Goal: Task Accomplishment & Management: Use online tool/utility

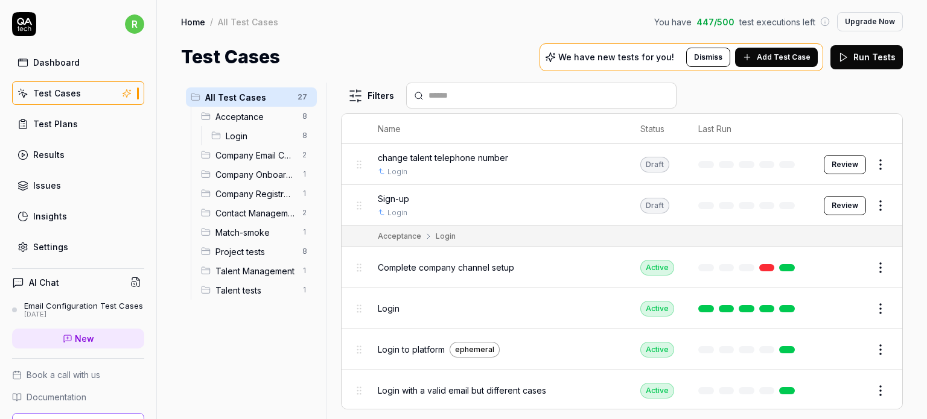
click at [57, 280] on h4 "AI Chat" at bounding box center [44, 282] width 30 height 13
click at [130, 283] on icon at bounding box center [135, 282] width 11 height 11
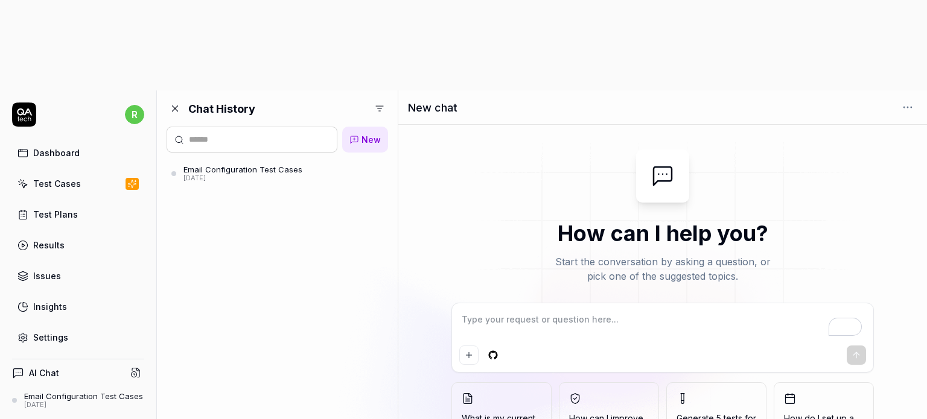
click at [558, 311] on textarea "To enrich screen reader interactions, please activate Accessibility in Grammarl…" at bounding box center [662, 326] width 407 height 30
type textarea "*"
type textarea "G"
type textarea "*"
type textarea "Ge"
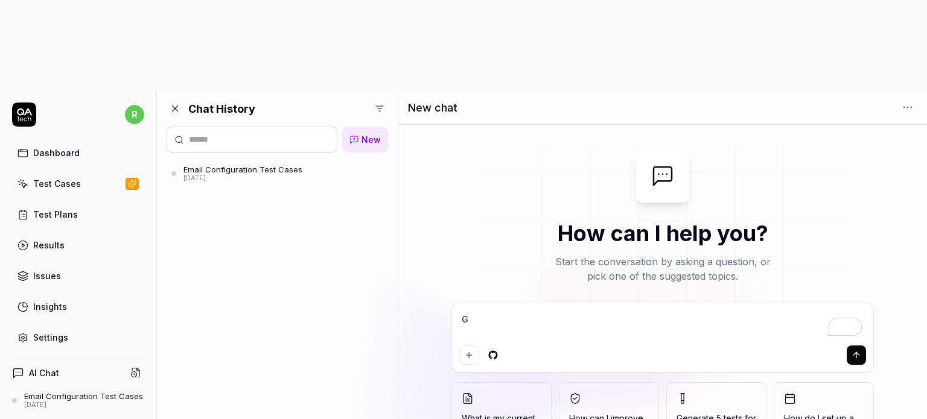
type textarea "*"
type textarea "Gen"
type textarea "*"
type textarea "Gene"
type textarea "*"
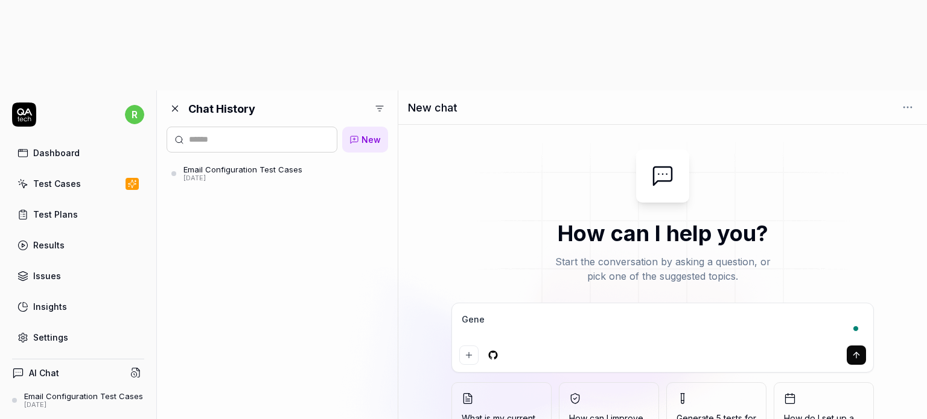
type textarea "Gener"
type textarea "*"
type textarea "Genera"
type textarea "*"
type textarea "Generat"
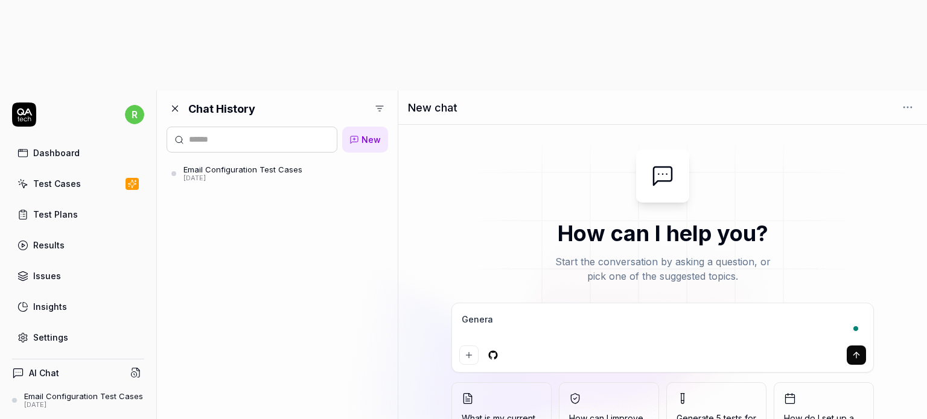
type textarea "*"
type textarea "Generate"
type textarea "*"
type textarea "Generate"
type textarea "*"
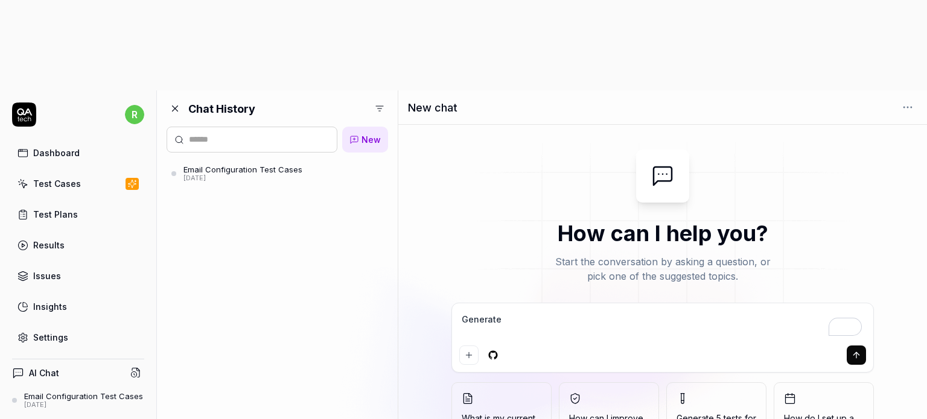
type textarea "Generate t"
type textarea "*"
type textarea "Generate te"
type textarea "*"
type textarea "Generate tes"
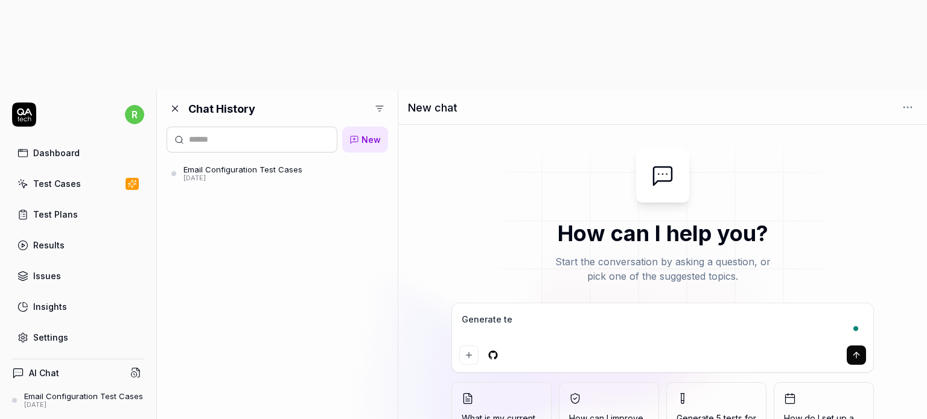
type textarea "*"
type textarea "Generate test"
type textarea "*"
type textarea "Generate test"
type textarea "*"
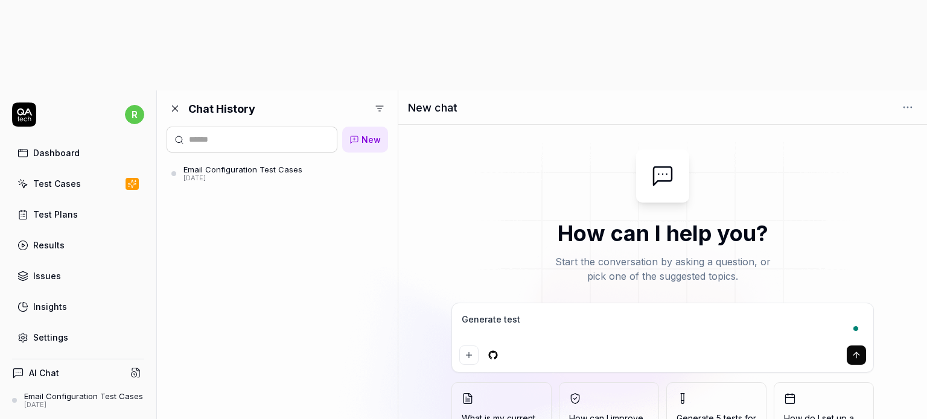
type textarea "Generate test c"
type textarea "*"
type textarea "Generate test ca"
type textarea "*"
type textarea "Generate test cas"
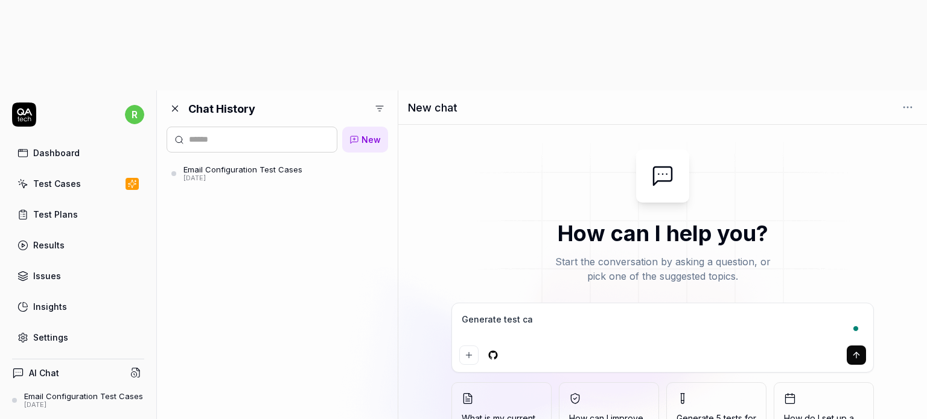
type textarea "*"
type textarea "Generate test case"
type textarea "*"
type textarea "Generate test cases"
type textarea "*"
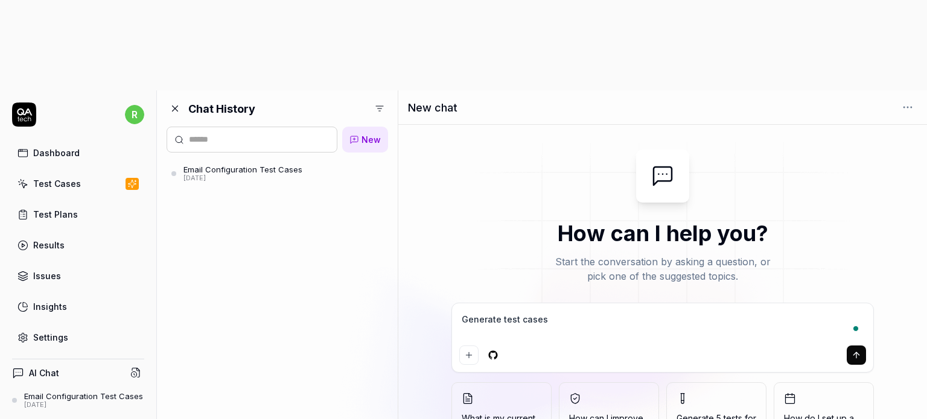
type textarea "Generate test cases"
type textarea "*"
type textarea "Generate test cases f"
type textarea "*"
type textarea "Generate test cases fo"
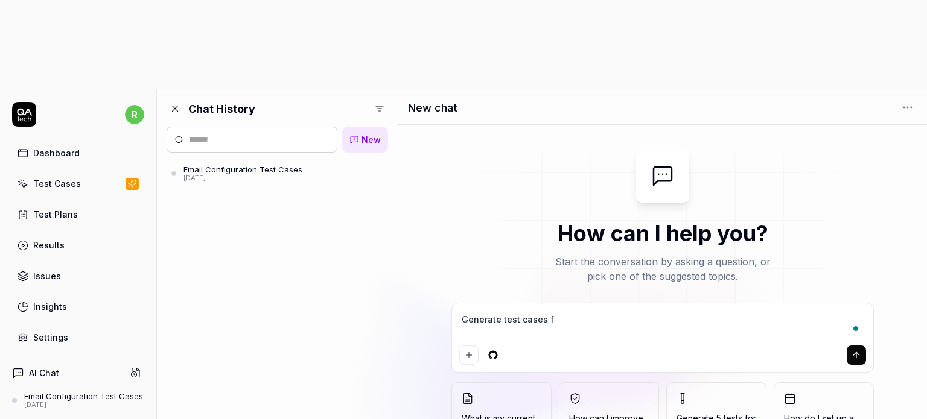
type textarea "*"
type textarea "Generate test cases for"
type textarea "*"
type textarea "Generate test cases for"
type textarea "*"
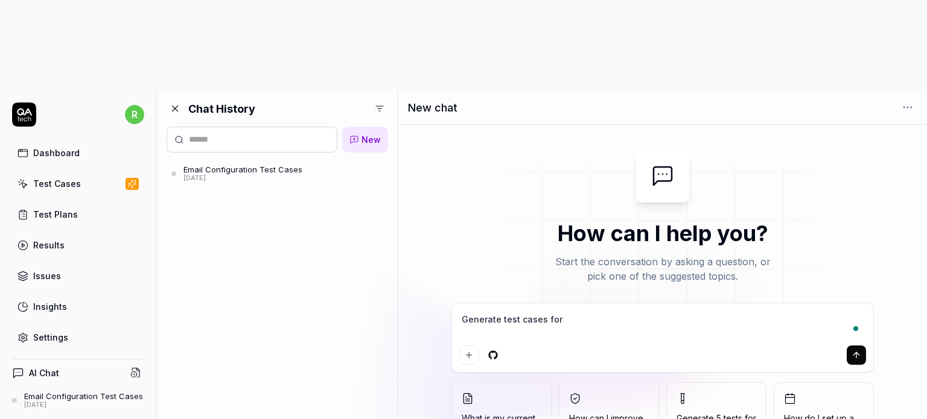
type textarea "Generate test cases for e"
type textarea "*"
type textarea "Generate test cases for em"
type textarea "*"
type textarea "Generate test cases for ema"
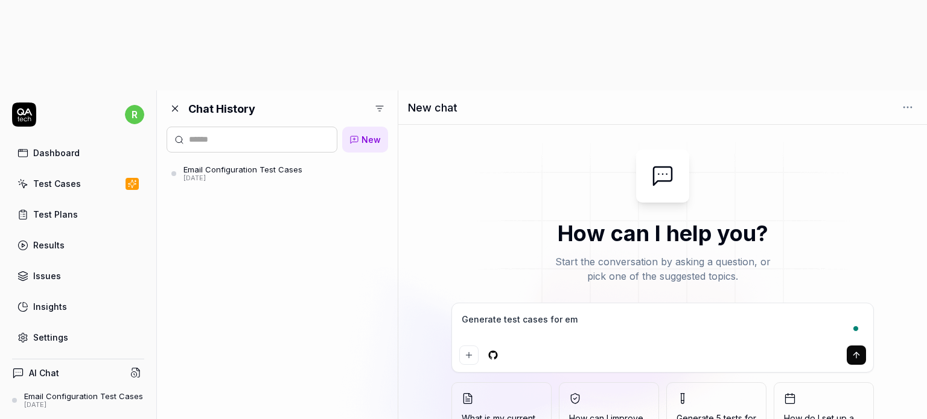
type textarea "*"
type textarea "Generate test cases for emai"
type textarea "*"
type textarea "Generate test cases for email"
type textarea "*"
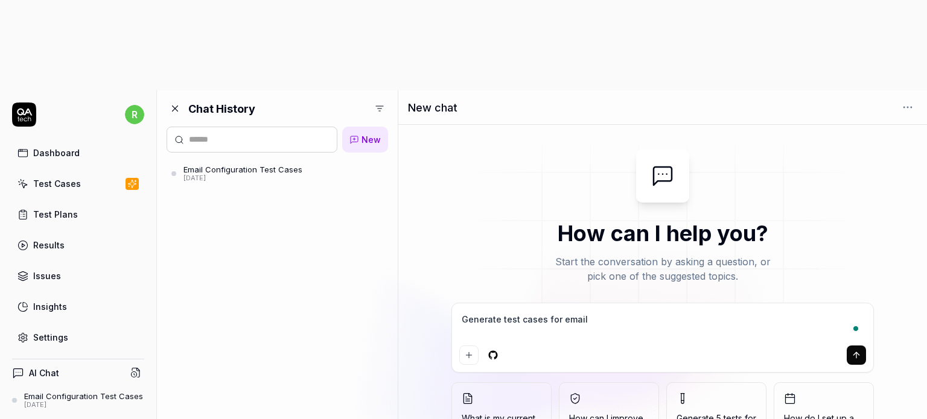
type textarea "Generate test cases for email"
type textarea "*"
type textarea "Generate test cases for email c"
type textarea "*"
type textarea "Generate test cases for email co"
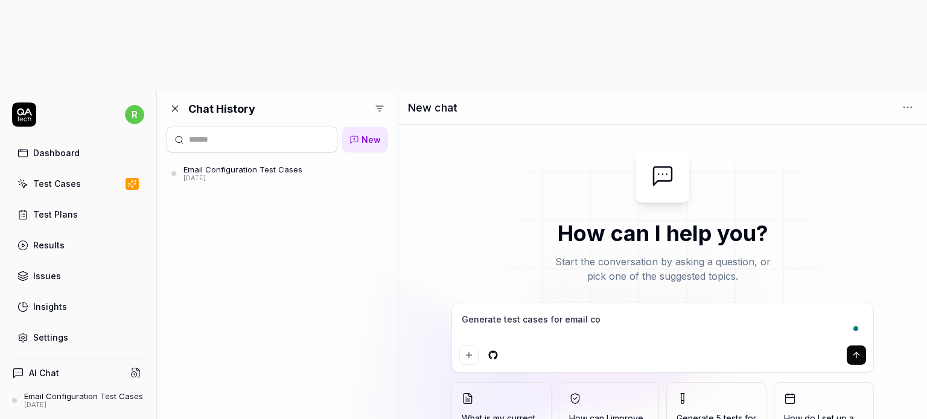
type textarea "*"
type textarea "Generate test cases for email con"
type textarea "*"
type textarea "Generate test cases for email conf"
type textarea "*"
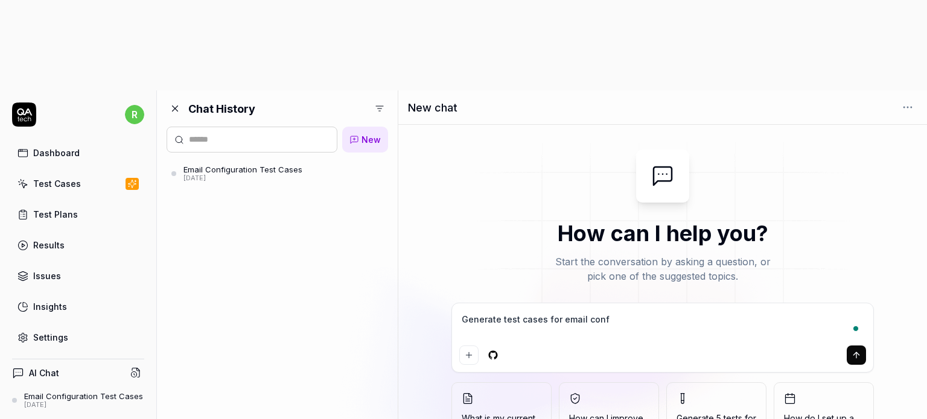
type textarea "Generate test cases for email confi"
type textarea "*"
type textarea "Generate test cases for email config"
type textarea "*"
type textarea "Generate test cases for email configu"
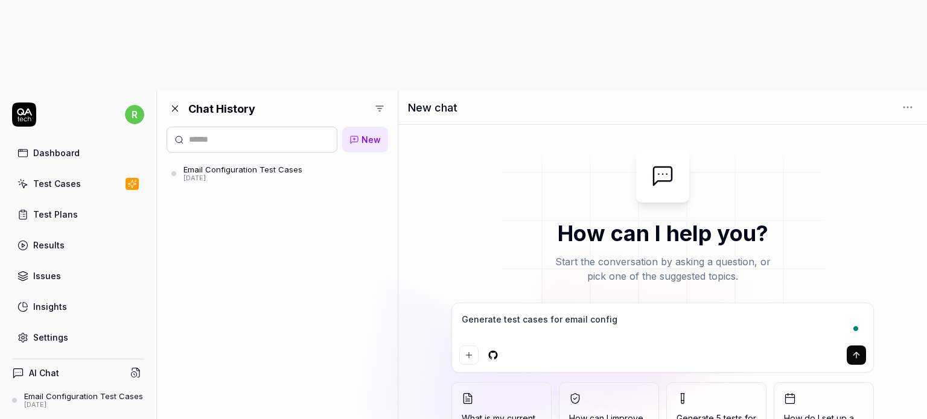
type textarea "*"
type textarea "Generate test cases for email configur"
type textarea "*"
type textarea "Generate test cases for email configura"
type textarea "*"
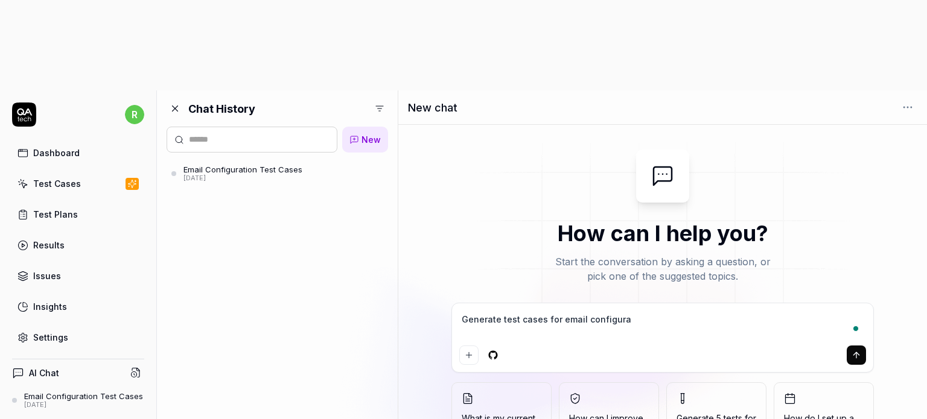
type textarea "Generate test cases for email configurat"
type textarea "*"
type textarea "Generate test cases for email configurati"
type textarea "*"
type textarea "Generate test cases for email configuratio"
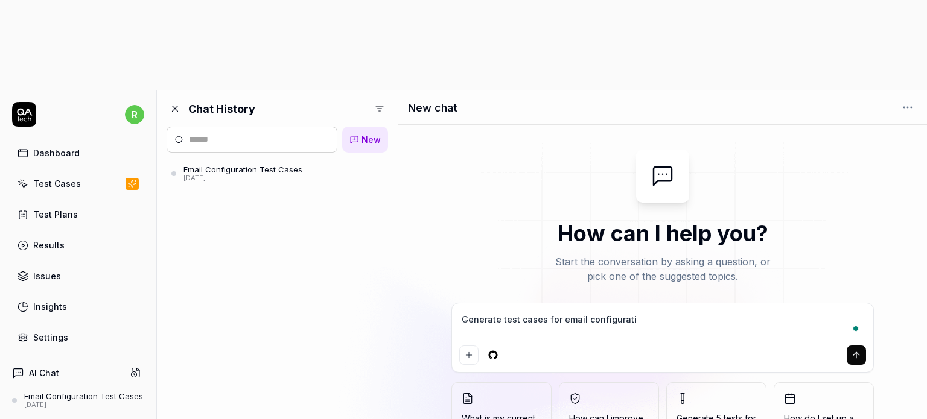
type textarea "*"
type textarea "Generate test cases for email configuration"
type textarea "*"
type textarea "Generate test cases for email configuration"
type textarea "*"
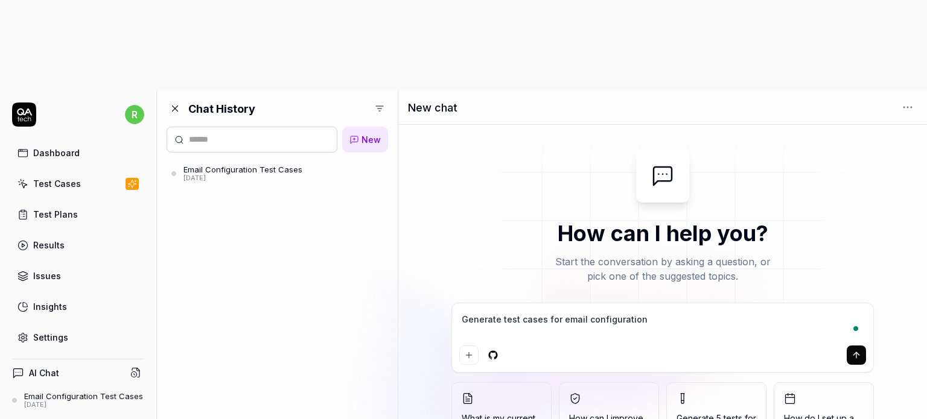
type textarea "Generate test cases for email configuration o"
type textarea "*"
type textarea "Generate test cases for email configuration on"
type textarea "*"
type textarea "Generate test cases for email configuration on"
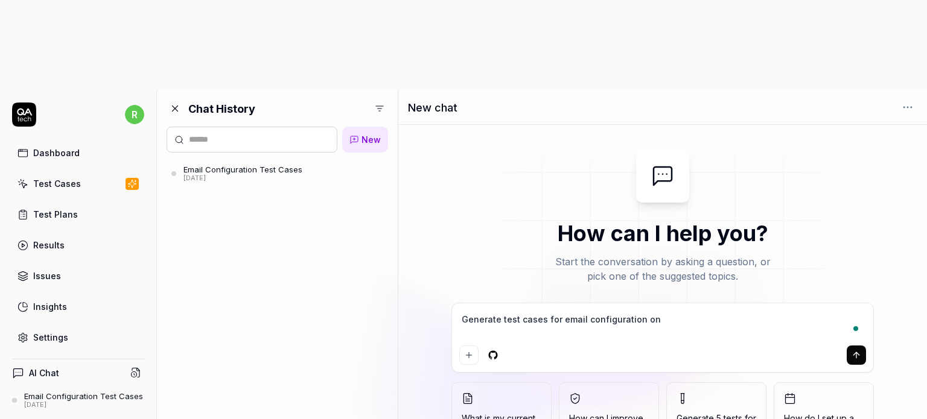
type textarea "*"
type textarea "Generate test cases for email configuration on"
type textarea "*"
type textarea "Generate test cases for email configuration o"
type textarea "*"
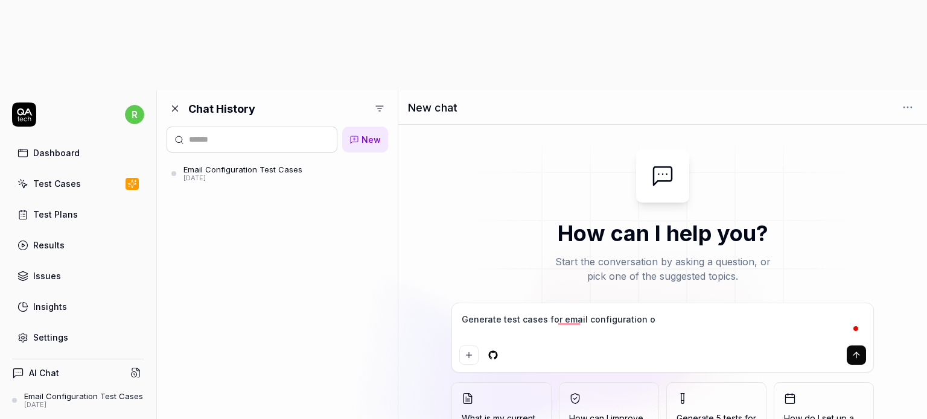
type textarea "Generate test cases for email configuration"
type textarea "*"
type textarea "Generate test cases for email configuration f"
type textarea "*"
type textarea "Generate test cases for email configuration fo"
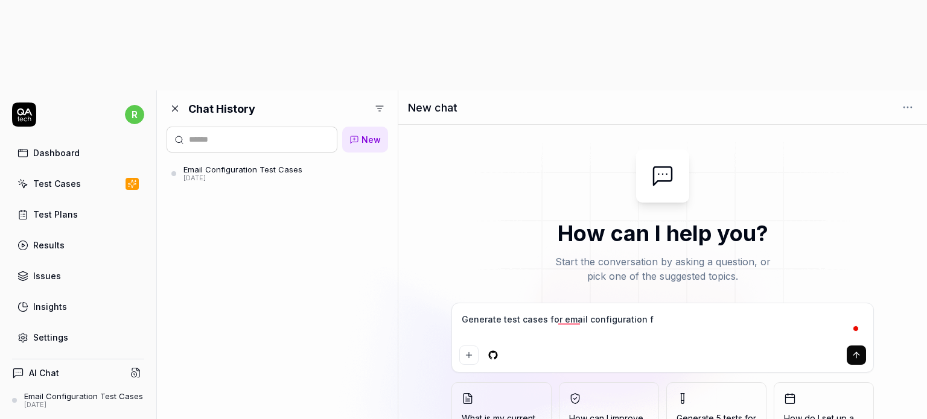
type textarea "*"
type textarea "Generate test cases for email configuration for"
type textarea "*"
type textarea "Generate test cases for email configuration for"
type textarea "*"
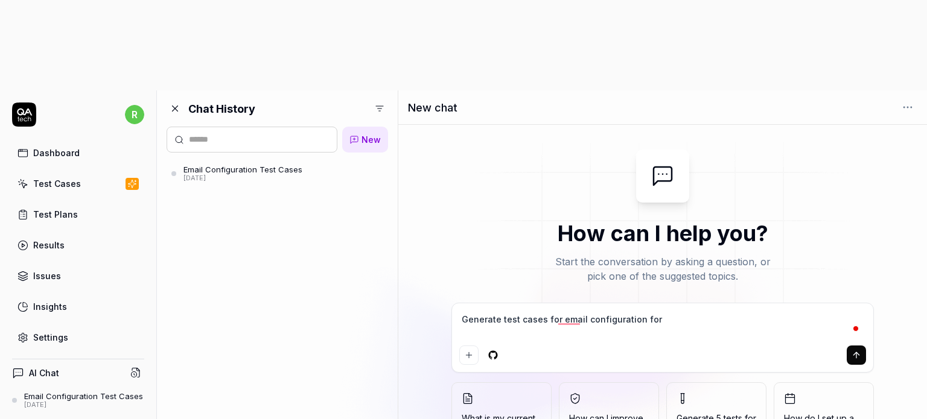
type textarea "Generate test cases for email configuration for t"
type textarea "*"
type textarea "Generate test cases for email configuration for th"
type textarea "*"
type textarea "Generate test cases for email configuration for the"
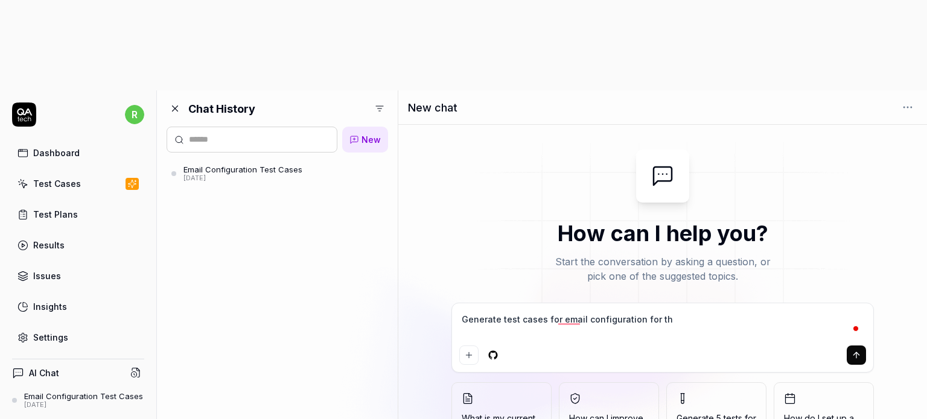
type textarea "*"
type textarea "Generate test cases for email configuration for the"
type textarea "*"
type textarea "Generate test cases for email configuration for the c"
type textarea "*"
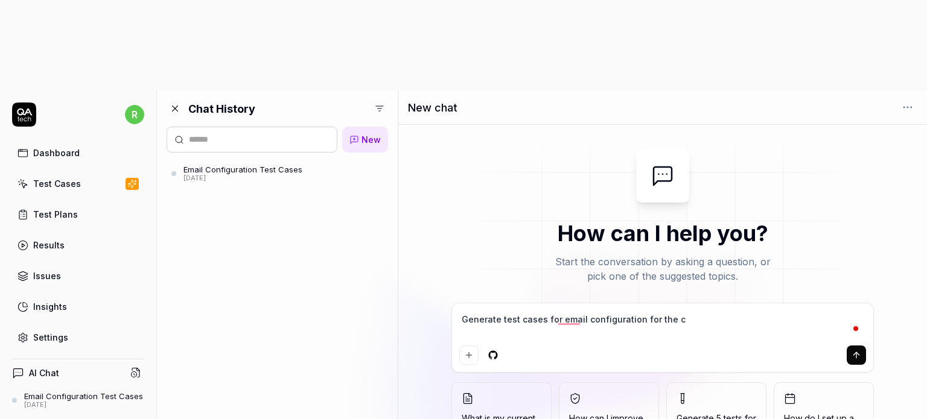
type textarea "Generate test cases for email configuration for the co"
type textarea "*"
type textarea "Generate test cases for email configuration for the com"
type textarea "*"
type textarea "Generate test cases for email configuration for the comp"
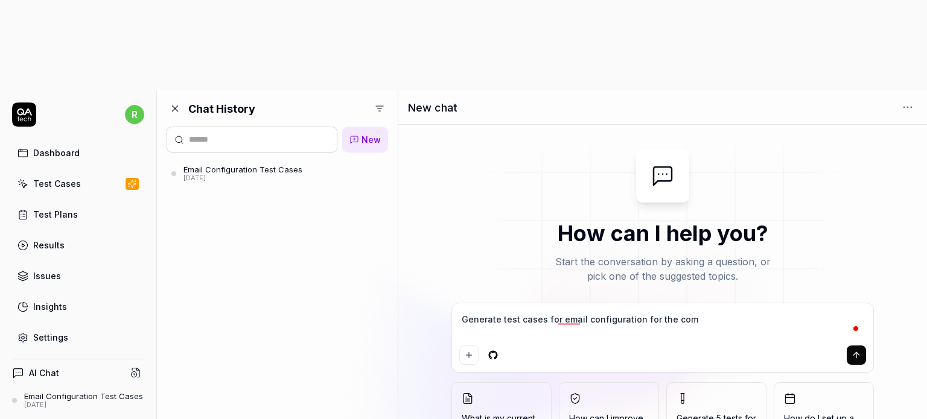
type textarea "*"
type textarea "Generate test cases for email configuration for the compa"
type textarea "*"
type textarea "Generate test cases for email configuration for the compan"
type textarea "*"
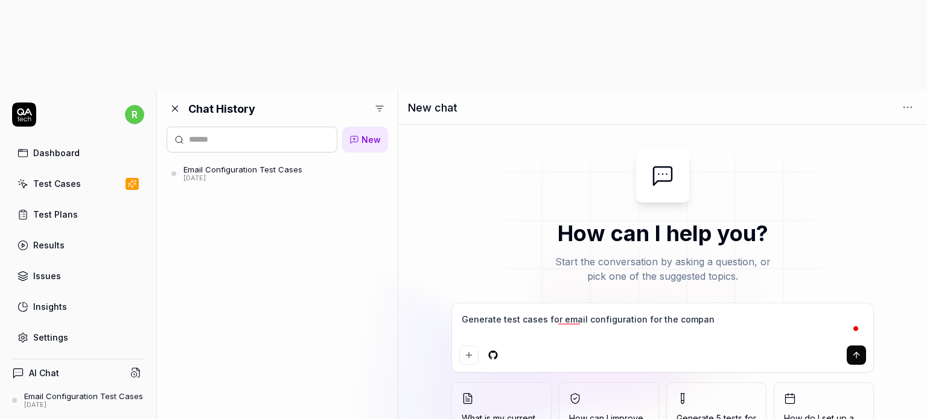
type textarea "Generate test cases for email configuration for the company"
type textarea "*"
type textarea "Generate test cases for email configuration for the company"
type textarea "*"
type textarea "Generate test cases for email configuration for the company T"
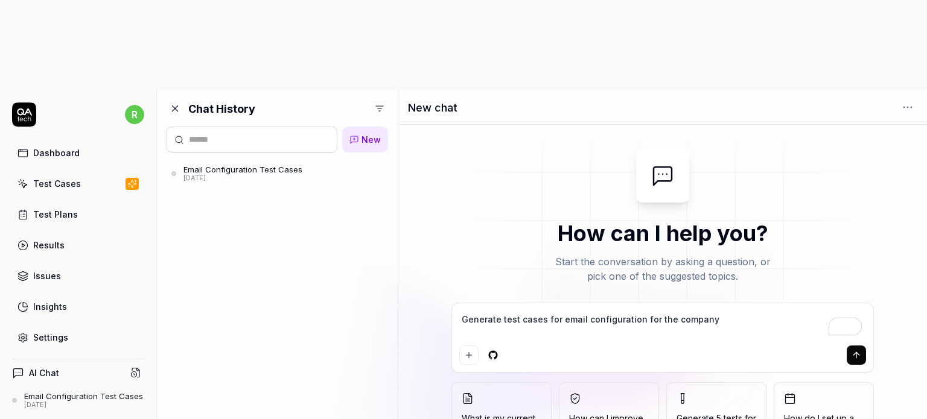
type textarea "*"
type textarea "Generate test cases for email configuration for the company To"
type textarea "*"
type textarea "Generate test cases for email configuration for the company To"
type textarea "*"
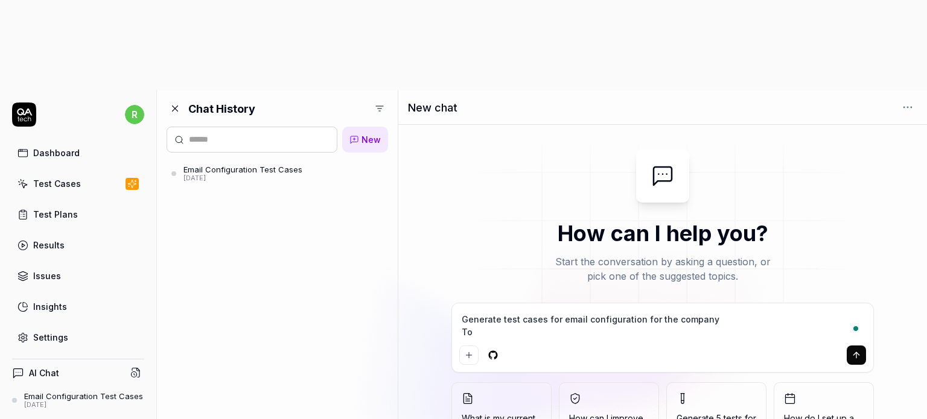
type textarea "Generate test cases for email configuration for the company To c"
type textarea "*"
type textarea "Generate test cases for email configuration for the company To co"
type textarea "*"
type textarea "Generate test cases for email configuration for the company To con"
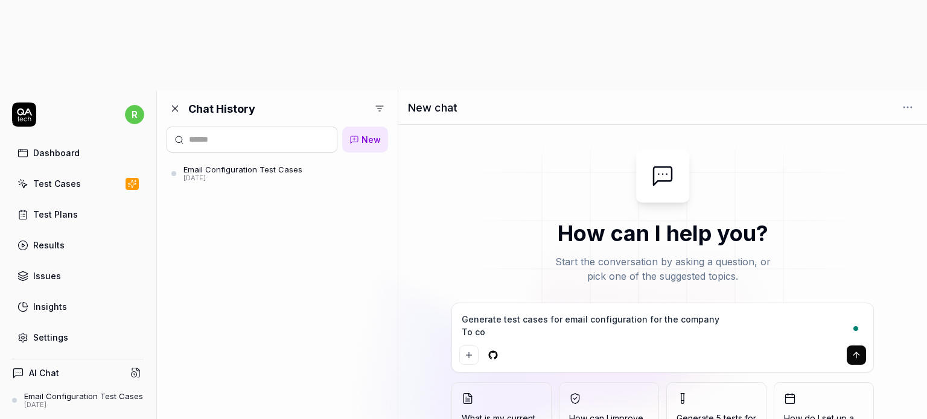
type textarea "*"
type textarea "Generate test cases for email configuration for the company To conf"
type textarea "*"
type textarea "Generate test cases for email configuration for the company To confi"
type textarea "*"
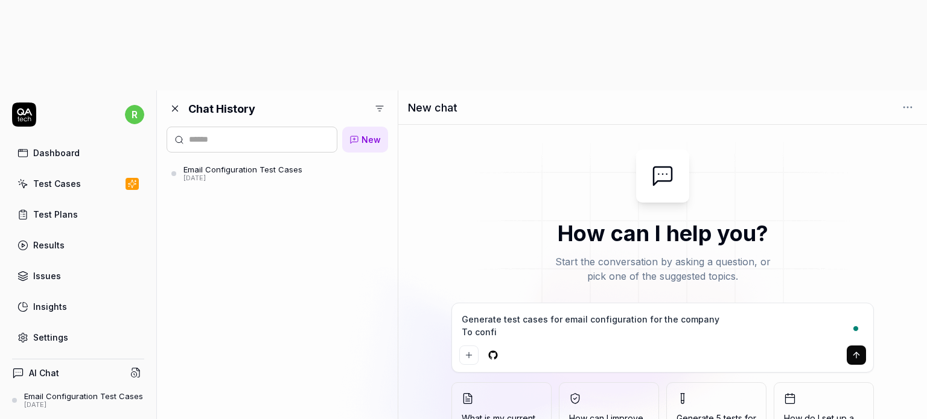
type textarea "Generate test cases for email configuration for the company To config"
type textarea "*"
type textarea "Generate test cases for email configuration for the company To configu"
type textarea "*"
type textarea "Generate test cases for email configuration for the company To configur"
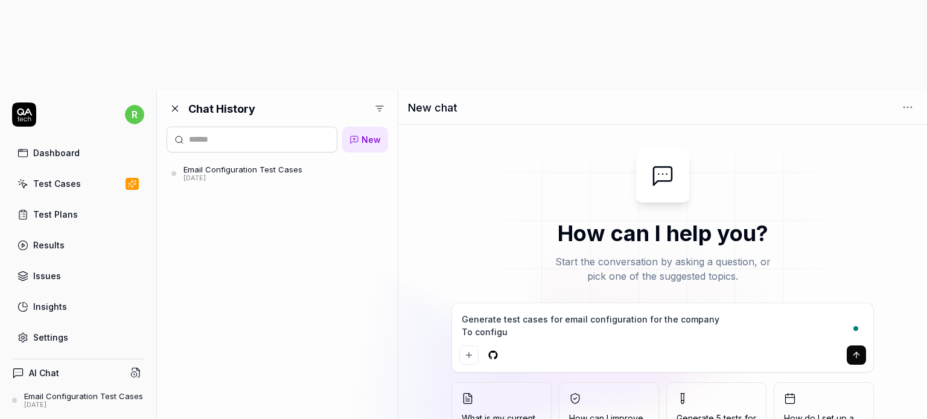
type textarea "*"
type textarea "Generate test cases for email configuration for the company To configure"
type textarea "*"
type textarea "Generate test cases for email configuration for the company To configure"
type textarea "*"
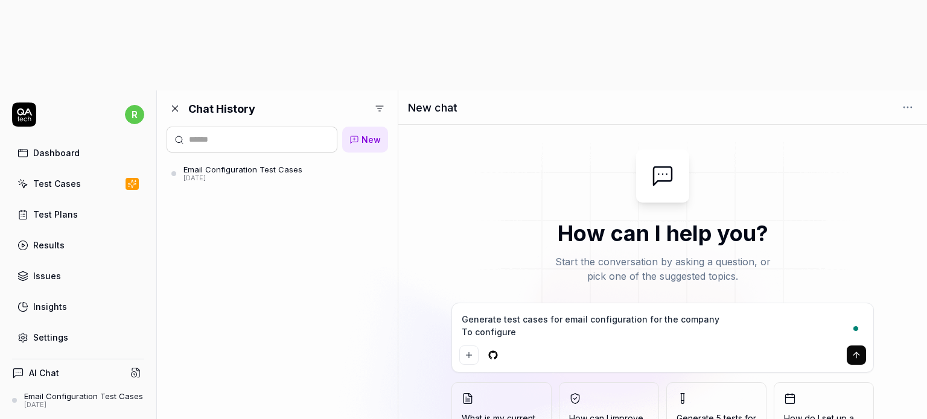
type textarea "Generate test cases for email configuration for the company To configure a"
type textarea "*"
type textarea "Generate test cases for email configuration for the company To configure a"
type textarea "*"
type textarea "Generate test cases for email configuration for the company To configure a n"
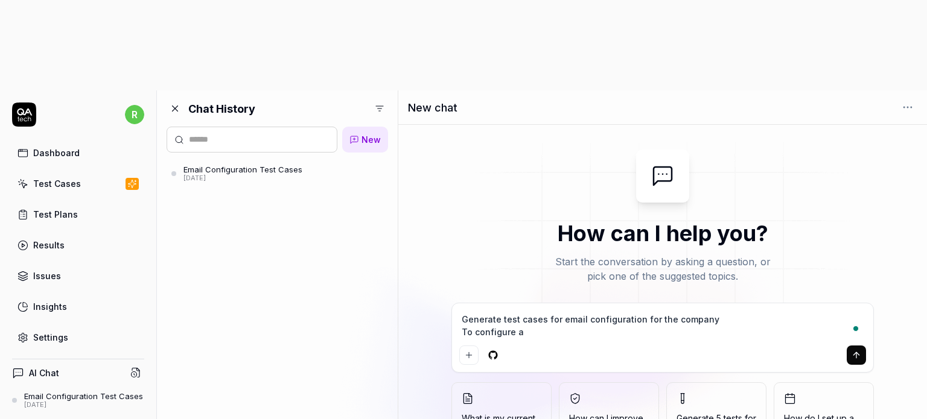
type textarea "*"
type textarea "Generate test cases for email configuration for the company To configure a ne"
type textarea "*"
type textarea "Generate test cases for email configuration for the company To configure a new"
type textarea "*"
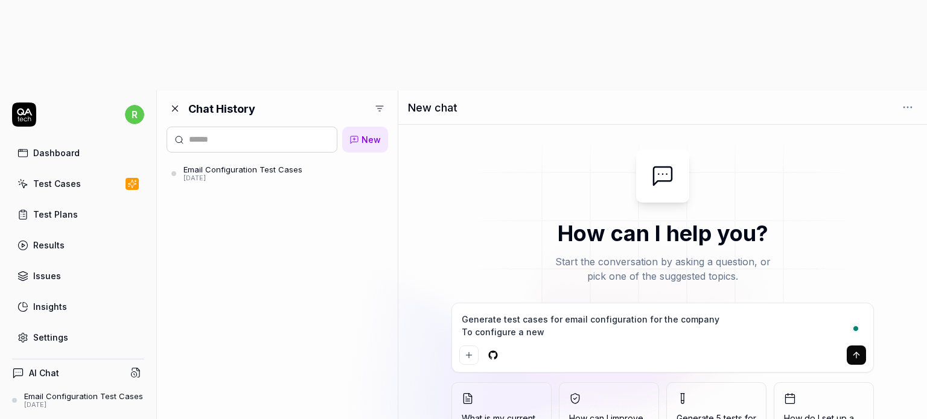
type textarea "Generate test cases for email configuration for the company To configure a new"
type textarea "*"
type textarea "Generate test cases for email configuration for the company To configure a new e"
type textarea "*"
type textarea "Generate test cases for email configuration for the company To configure a new …"
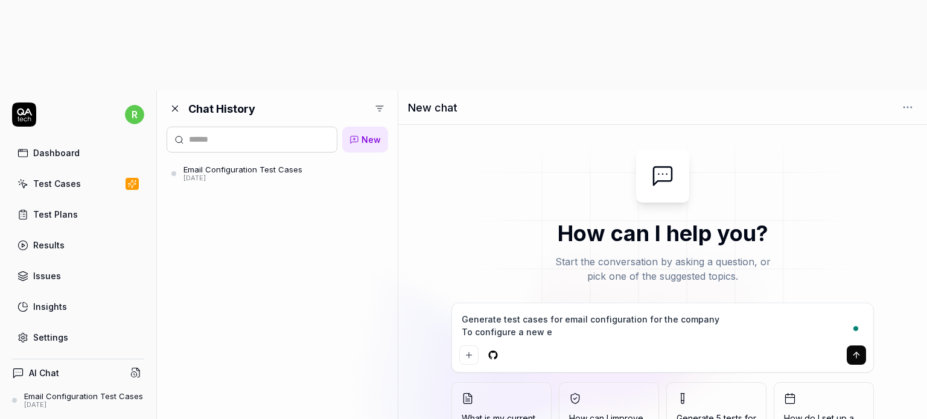
type textarea "*"
type textarea "Generate test cases for email configuration for the company To configure a new …"
type textarea "*"
type textarea "Generate test cases for email configuration for the company To configure a new …"
type textarea "*"
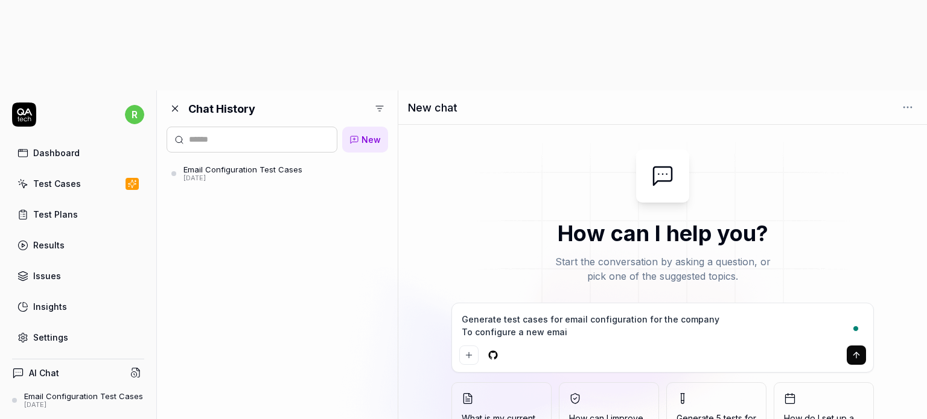
type textarea "Generate test cases for email configuration for the company To configure a new …"
type textarea "*"
type textarea "Generate test cases for email configuration for the company To configure a new …"
type textarea "*"
type textarea "Generate test cases for email configuration for the company To configure a new …"
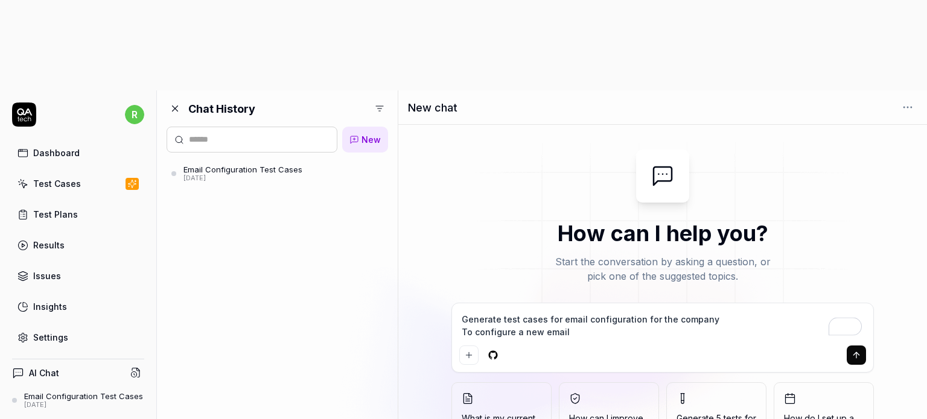
type textarea "*"
type textarea "Generate test cases for email configuration for the company To configure a new …"
type textarea "*"
type textarea "Generate test cases for email configuration for the company To configure a new …"
type textarea "*"
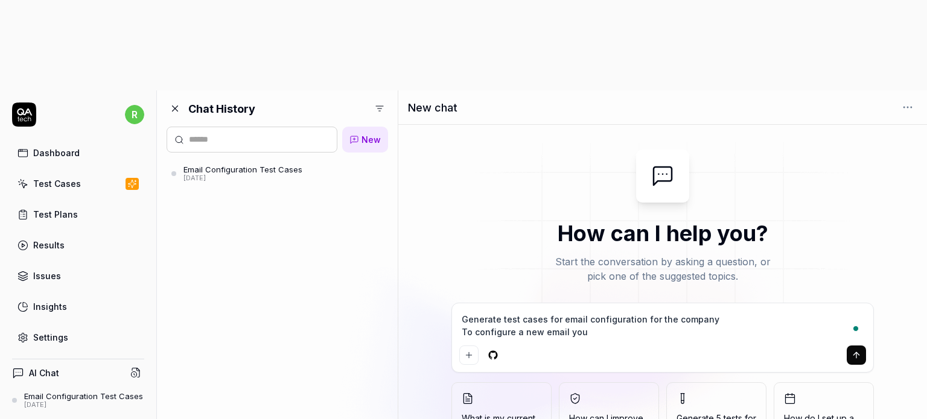
type textarea "Generate test cases for email configuration for the company To configure a new …"
type textarea "*"
type textarea "Generate test cases for email configuration for the company To configure a new …"
type textarea "*"
type textarea "Generate test cases for email configuration for the company To configure a new …"
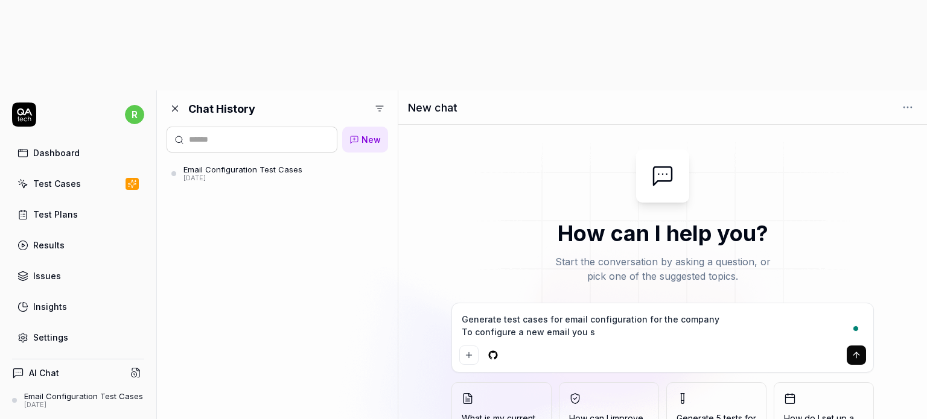
type textarea "*"
type textarea "Generate test cases for email configuration for the company To configure a new …"
type textarea "*"
type textarea "Generate test cases for email configuration for the company To configure a new …"
type textarea "*"
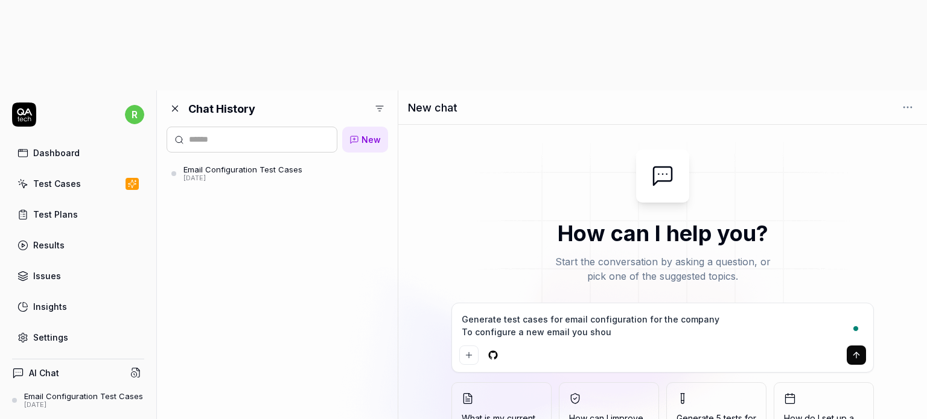
type textarea "Generate test cases for email configuration for the company To configure a new …"
click at [685, 311] on textarea "Generate test cases for email configuration for the company To configure a new …" at bounding box center [662, 326] width 407 height 30
drag, startPoint x: 612, startPoint y: 244, endPoint x: 674, endPoint y: 253, distance: 62.2
click at [674, 304] on div "Generate test cases for email configuration for the company To configure a new …" at bounding box center [663, 338] width 422 height 69
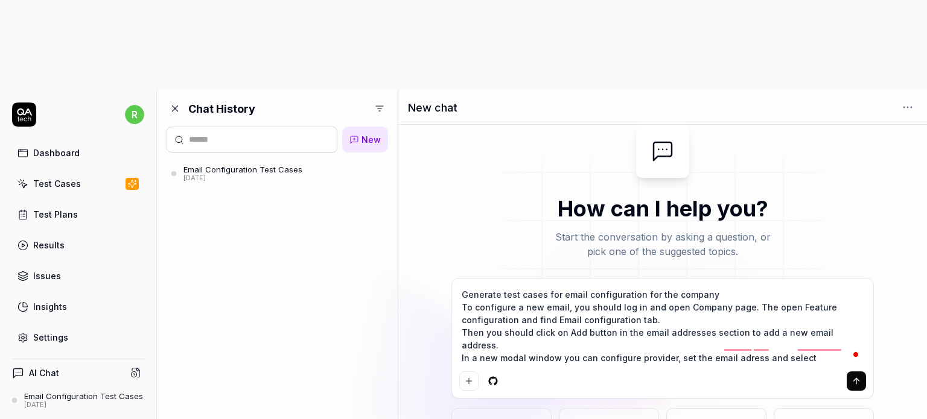
paste textarea "Import synchronisation interval"
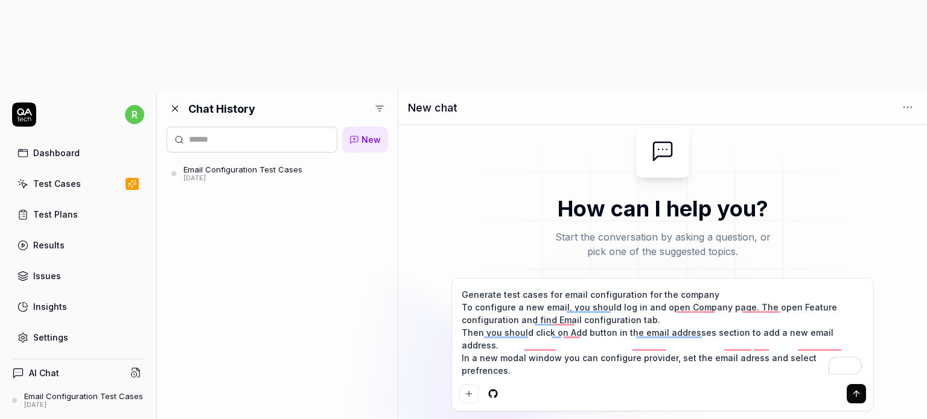
click at [623, 286] on textarea "Generate test cases for email configuration for the company To configure a new …" at bounding box center [662, 333] width 407 height 94
paste textarea "Import emails"
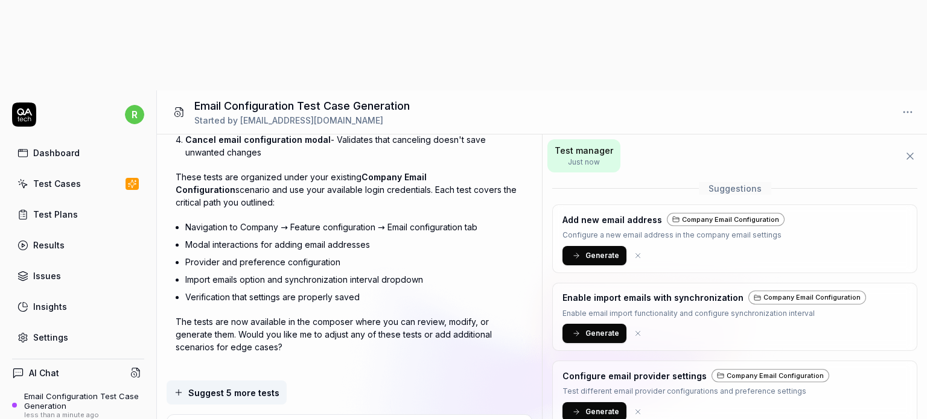
scroll to position [1, 0]
click at [595, 249] on span "Generate" at bounding box center [602, 254] width 34 height 11
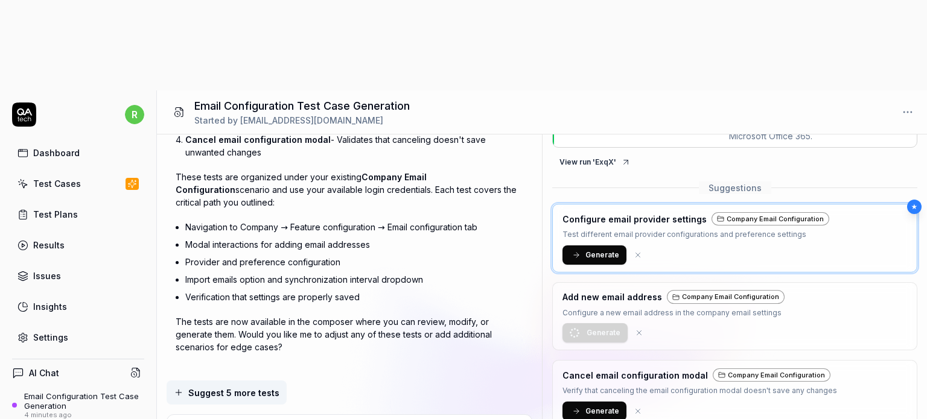
scroll to position [0, 0]
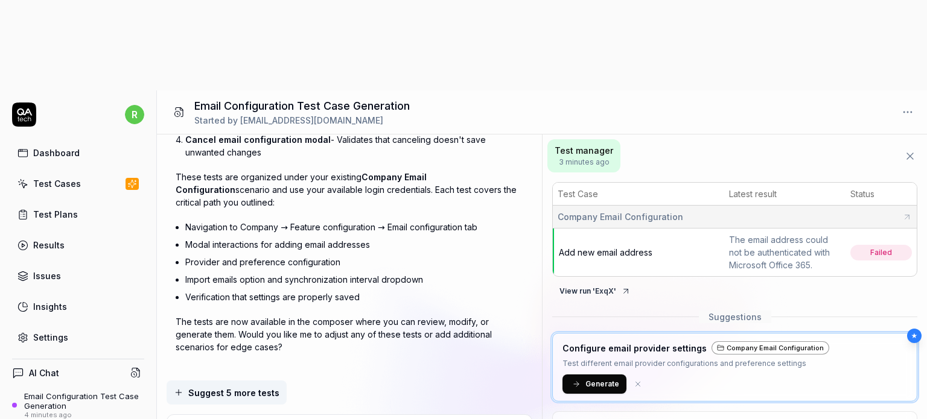
click at [582, 144] on span "Test manager" at bounding box center [584, 150] width 59 height 13
click at [782, 234] on div "The email address could not be authenticated with Microsoft Office 365." at bounding box center [785, 253] width 112 height 38
click at [606, 247] on span "Add new email address" at bounding box center [606, 252] width 94 height 10
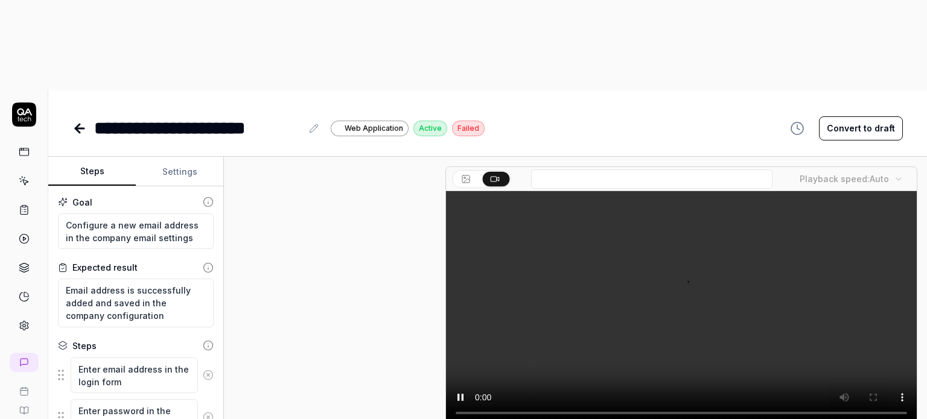
scroll to position [634, 0]
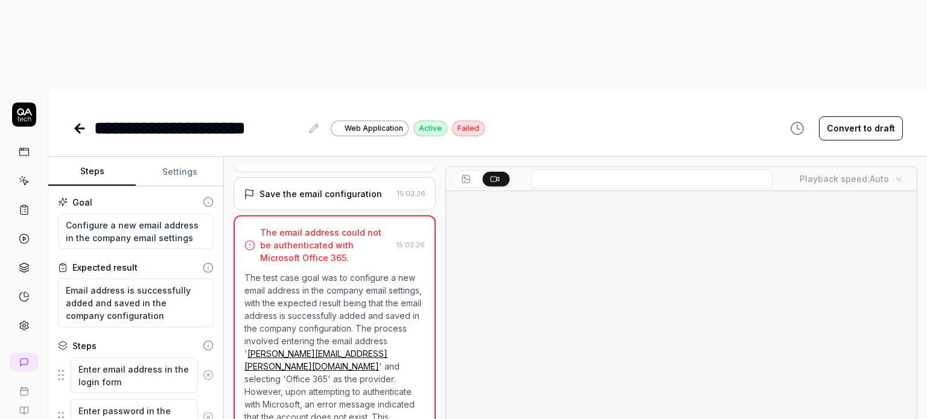
scroll to position [123, 0]
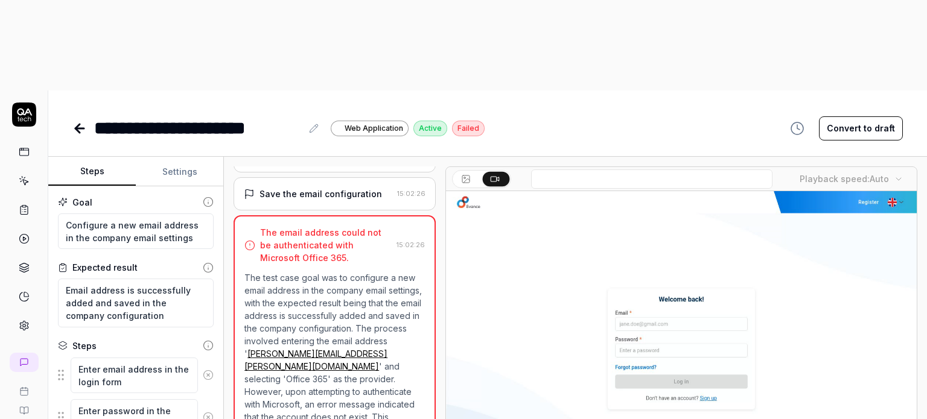
click at [546, 191] on video at bounding box center [681, 338] width 471 height 294
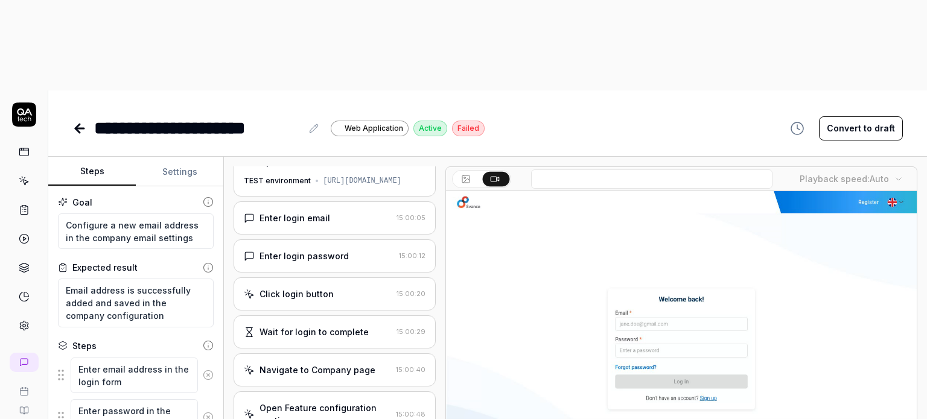
scroll to position [0, 0]
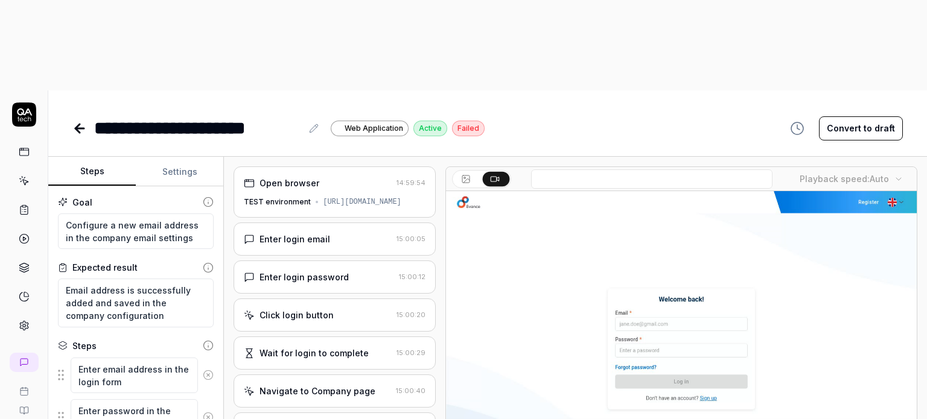
click at [903, 85] on body "**********" at bounding box center [463, 255] width 927 height 510
click at [609, 200] on video at bounding box center [681, 338] width 471 height 294
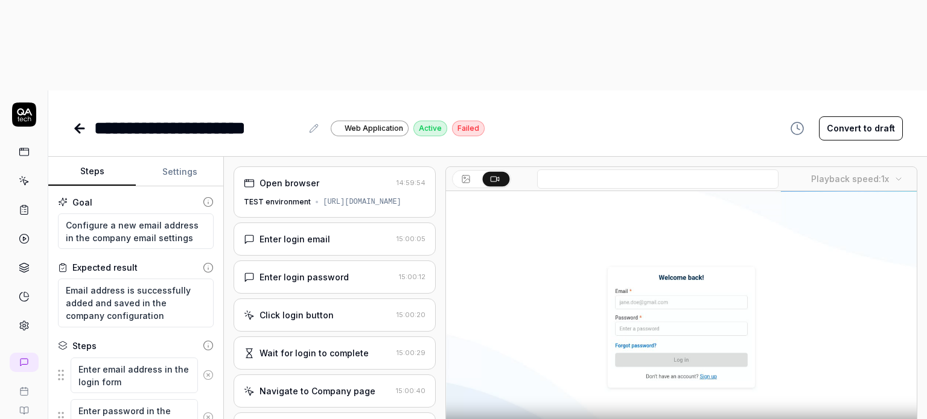
scroll to position [40, 0]
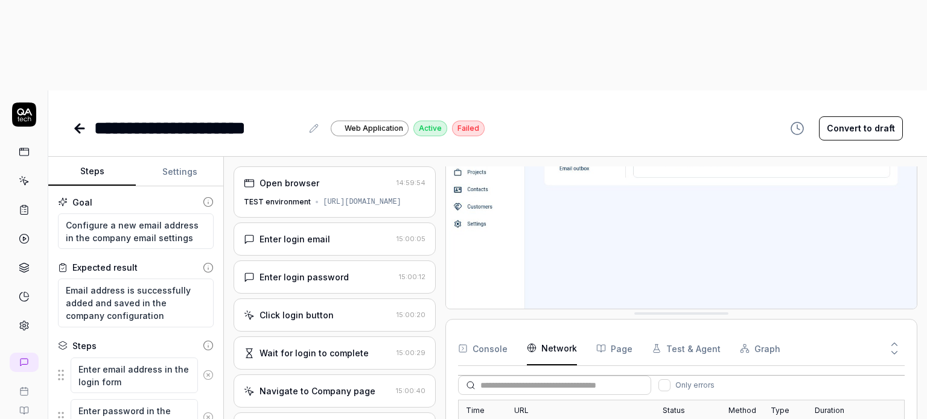
scroll to position [0, 0]
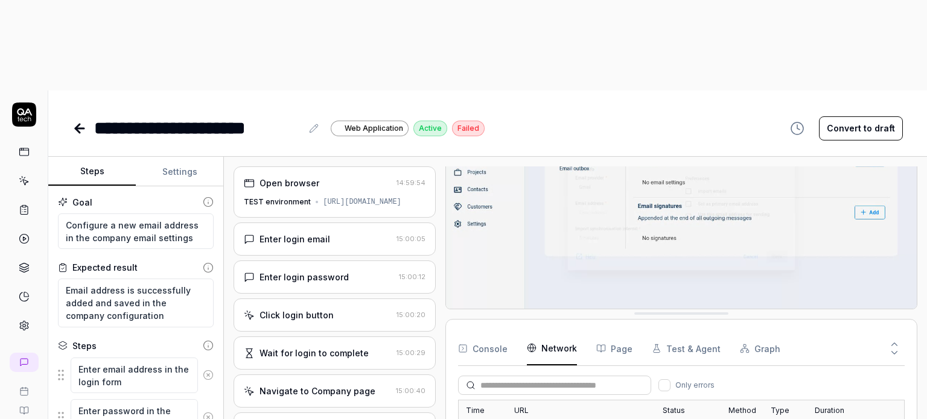
click at [923, 245] on div "Open browser 14:59:54 TEST environment https://match-test.8vance.com/ Enter log…" at bounding box center [575, 333] width 703 height 353
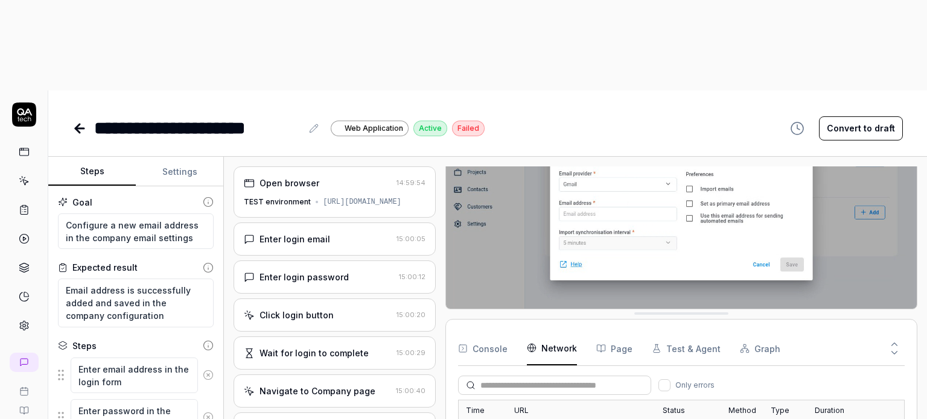
click at [279, 233] on div "Enter login email" at bounding box center [294, 239] width 71 height 13
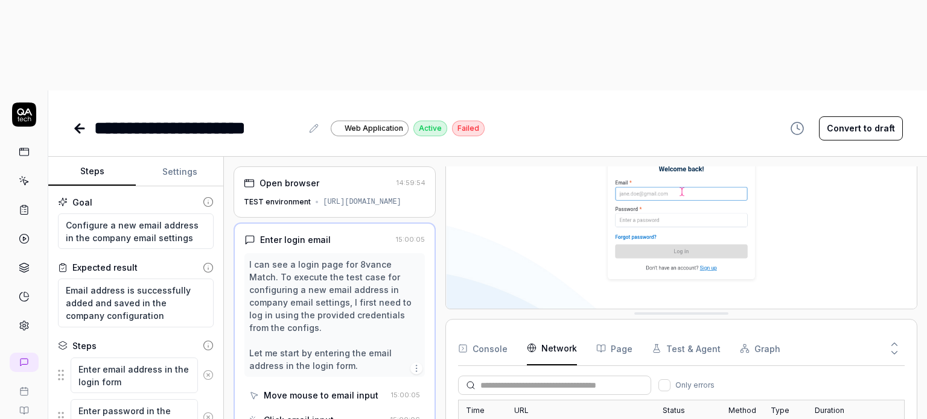
type textarea "*"
click at [336, 258] on div "I can see a login page for 8vance Match. To execute the test case for configuri…" at bounding box center [334, 315] width 171 height 114
click at [574, 160] on img at bounding box center [681, 208] width 471 height 294
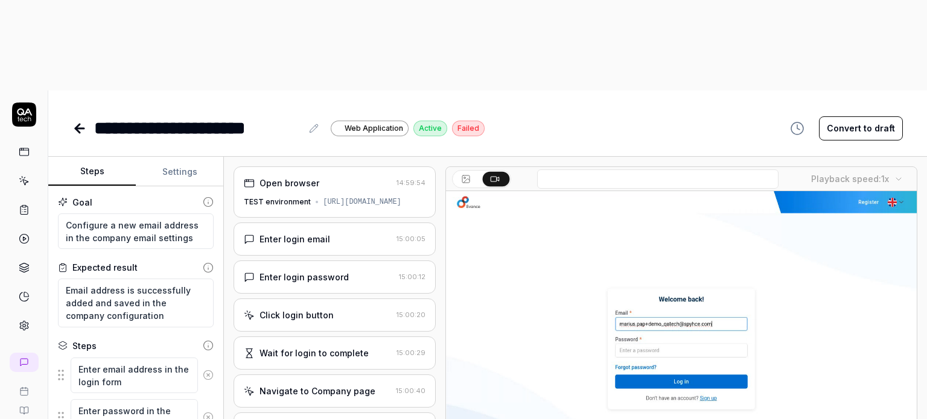
click at [632, 292] on video at bounding box center [681, 338] width 471 height 294
click at [309, 385] on div "Navigate to Company page" at bounding box center [317, 391] width 116 height 13
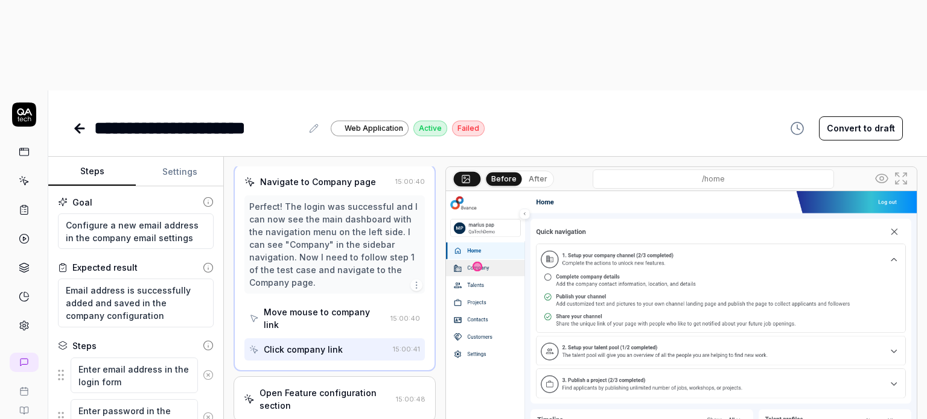
scroll to position [215, 0]
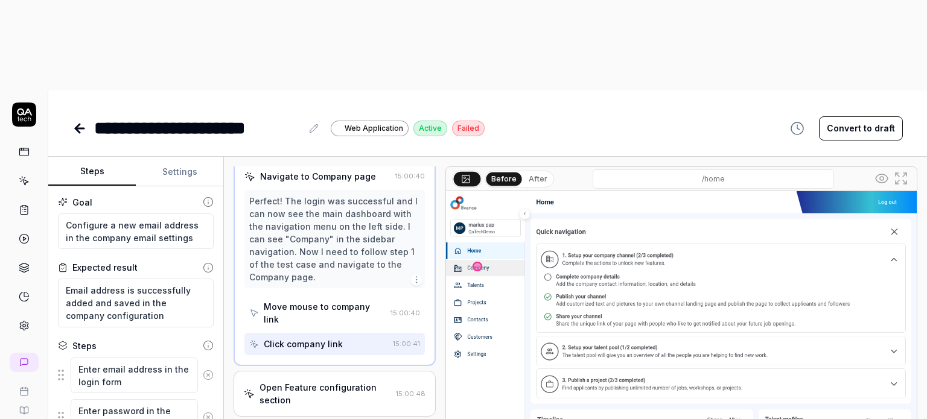
click at [338, 381] on div "Open Feature configuration section" at bounding box center [325, 393] width 132 height 25
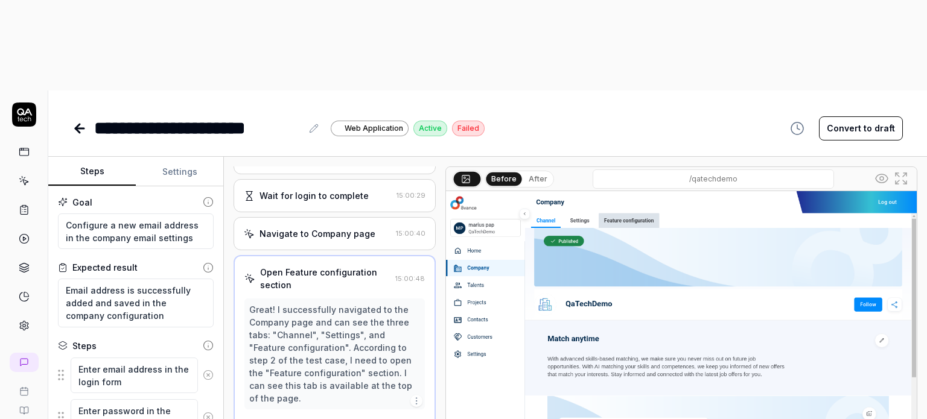
scroll to position [153, 0]
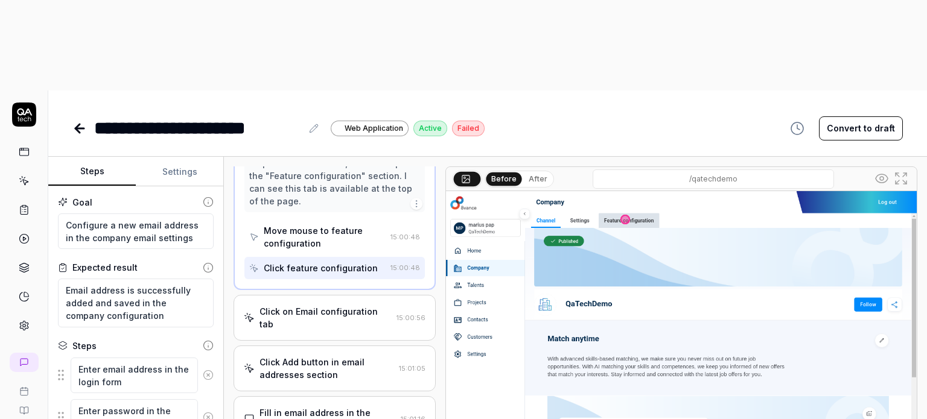
click at [335, 407] on div "Fill in email address in the modal" at bounding box center [327, 419] width 136 height 25
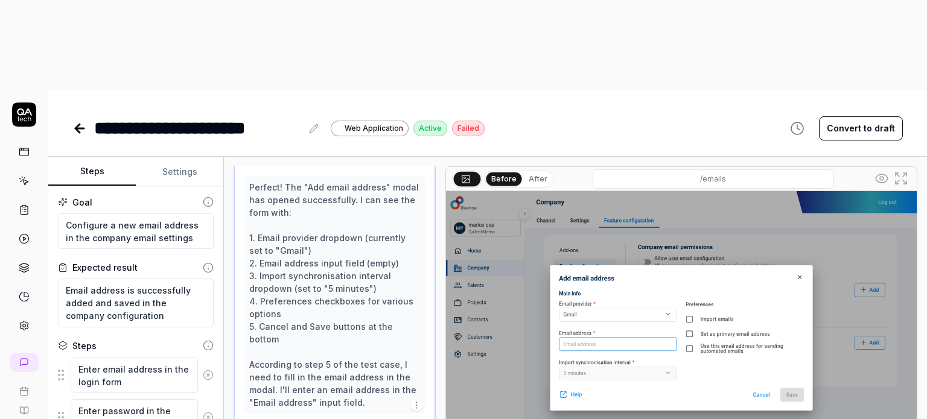
scroll to position [444, 0]
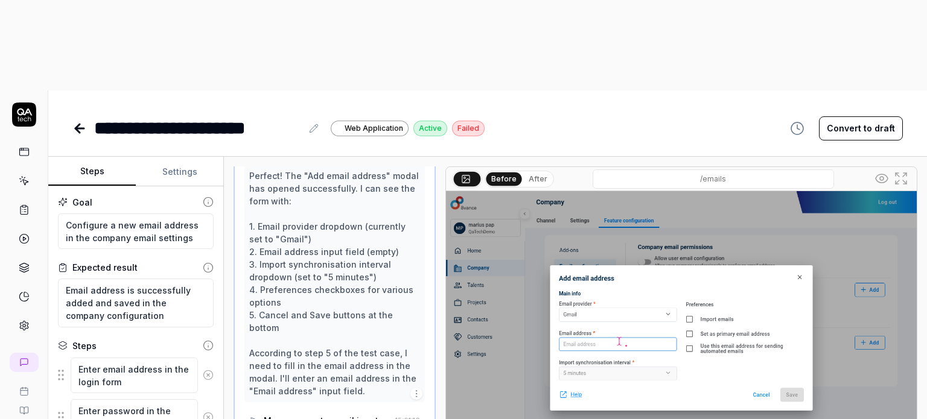
click at [355, 415] on div "Move mouse to email input" at bounding box center [321, 421] width 115 height 13
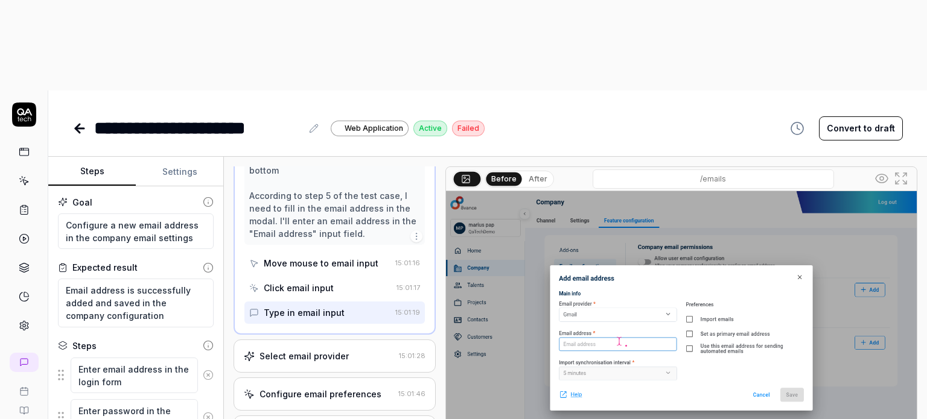
click at [302, 350] on div "Select email provider" at bounding box center [303, 356] width 89 height 13
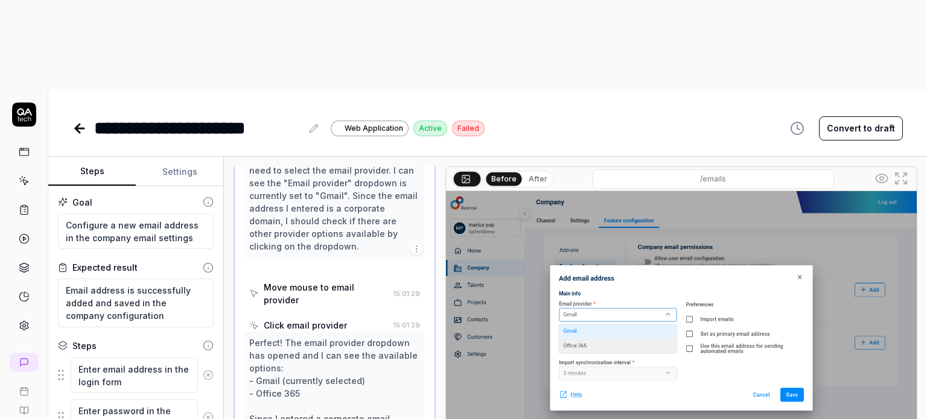
scroll to position [654, 0]
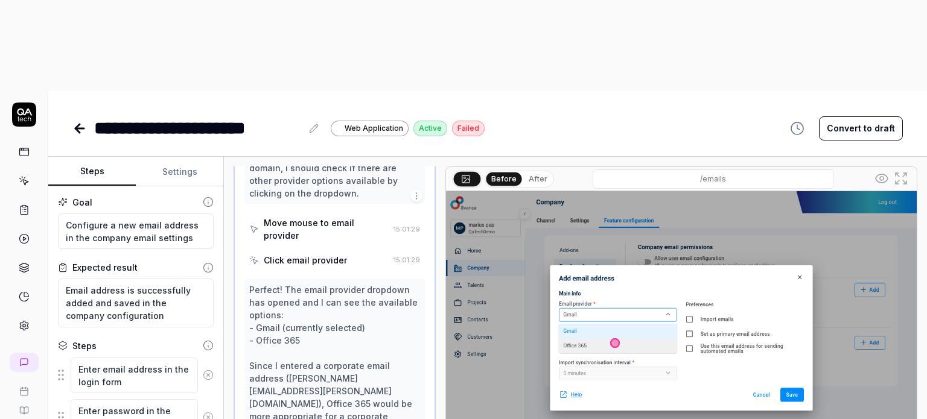
click at [421, 276] on div "Select email provider 15:01:28 Great! I can see the email address "james.larson…" at bounding box center [335, 239] width 202 height 557
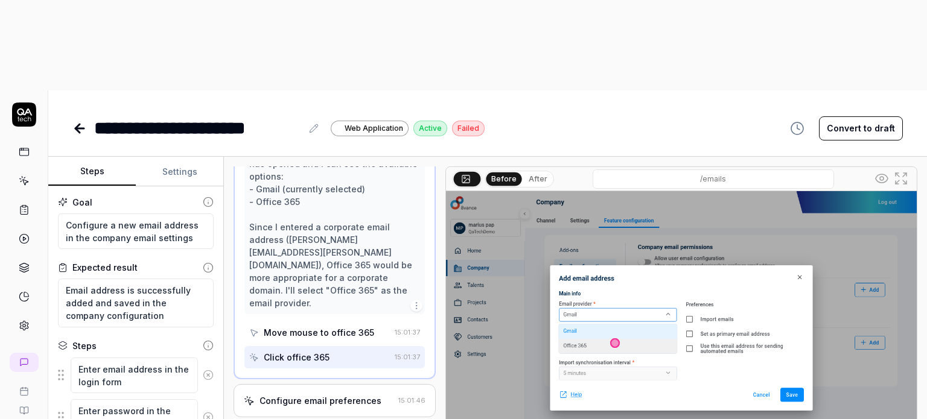
scroll to position [824, 0]
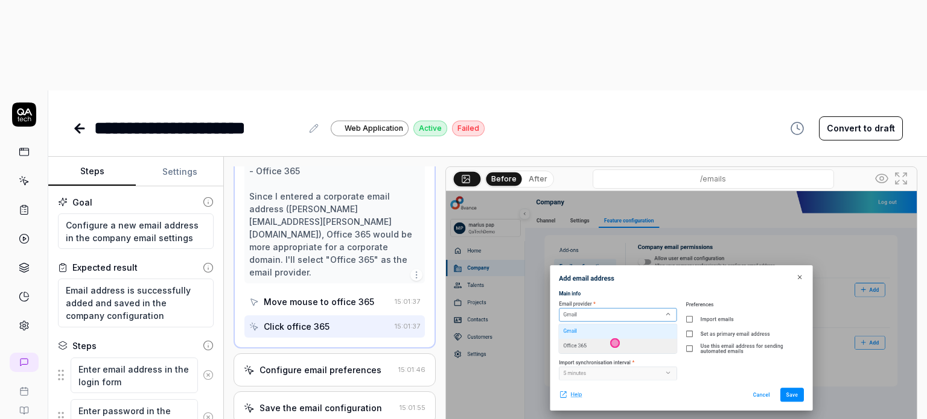
click at [326, 364] on div "Configure email preferences" at bounding box center [320, 370] width 122 height 13
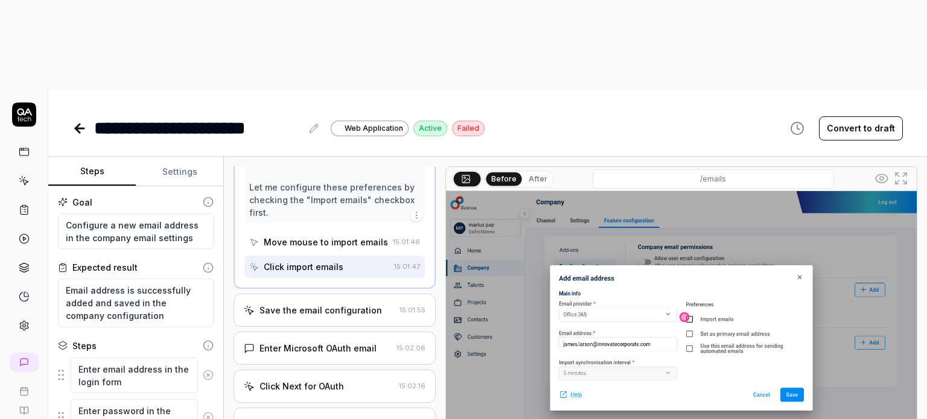
scroll to position [810, 0]
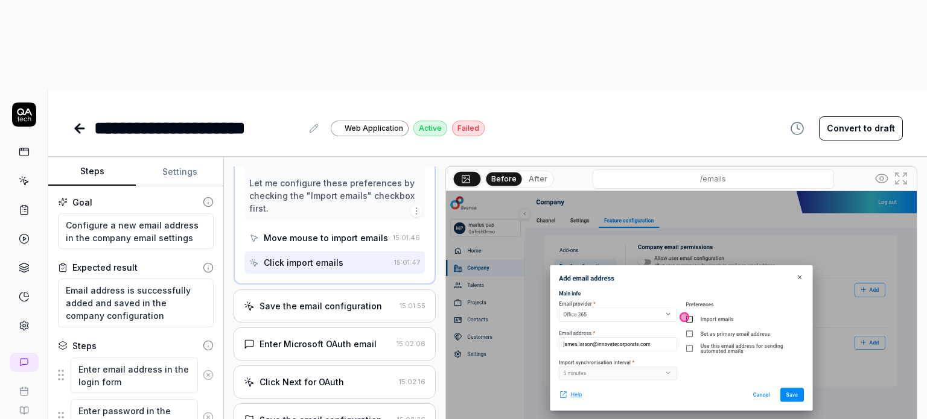
click at [331, 290] on div "Save the email configuration 15:01:55" at bounding box center [335, 306] width 202 height 33
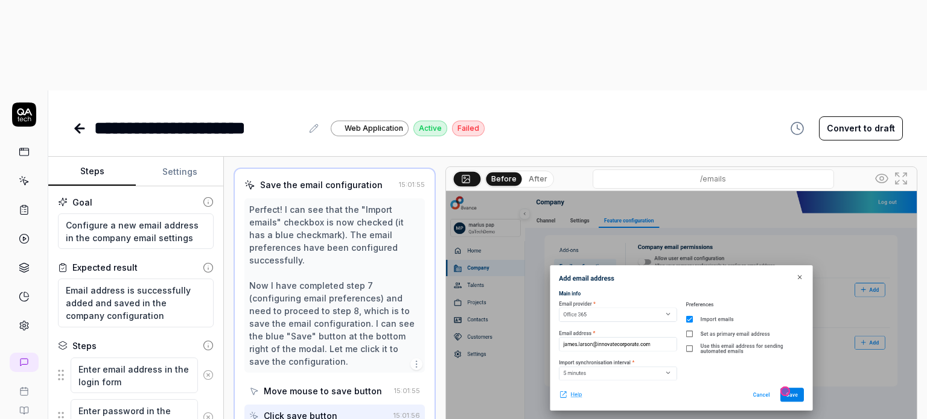
scroll to position [645, 0]
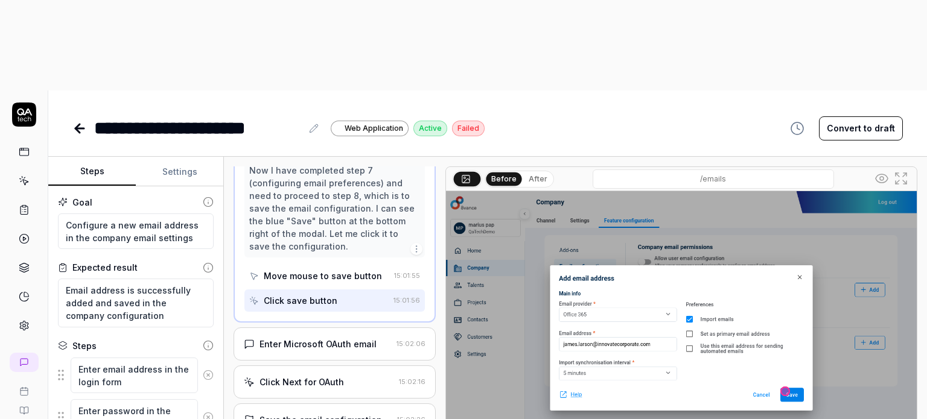
click at [321, 338] on div "Enter Microsoft OAuth email" at bounding box center [317, 344] width 117 height 13
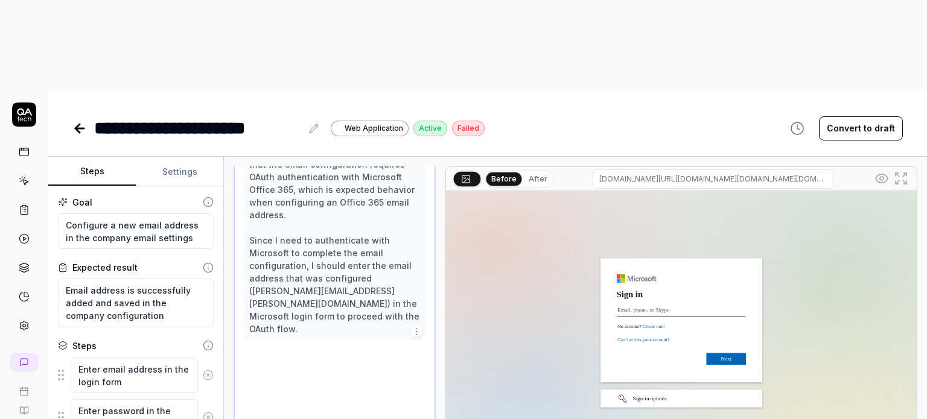
scroll to position [570, 0]
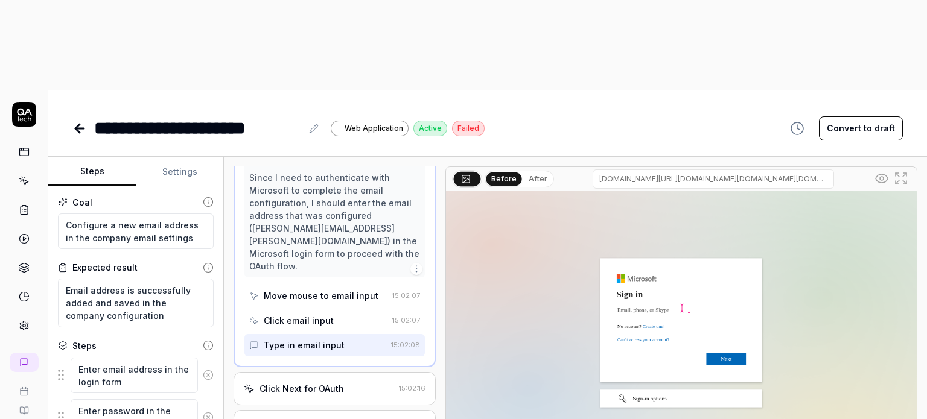
click at [318, 383] on div "Click Next for OAuth" at bounding box center [301, 389] width 84 height 13
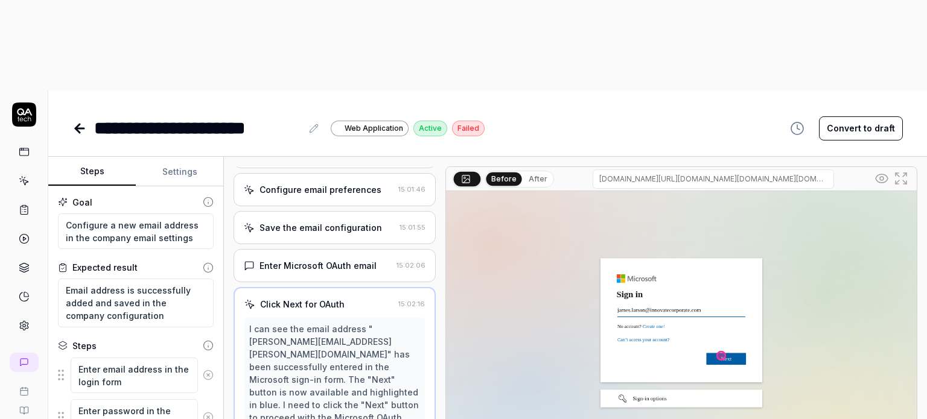
scroll to position [582, 0]
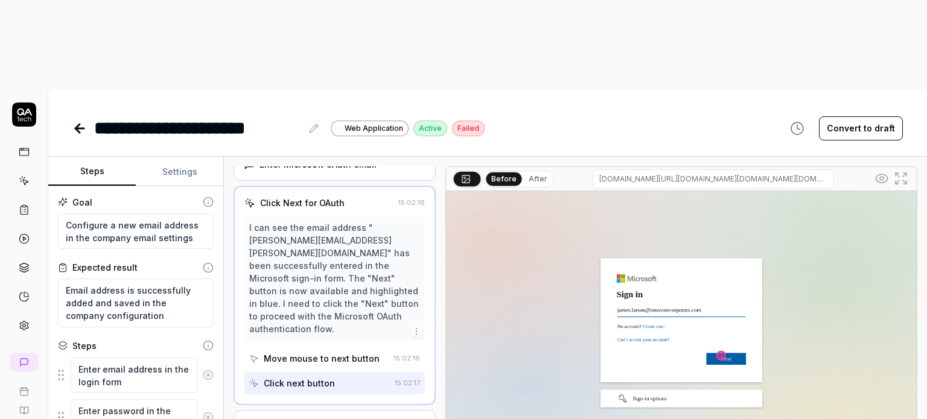
click at [330, 419] on div "Save the email configuration" at bounding box center [320, 427] width 122 height 13
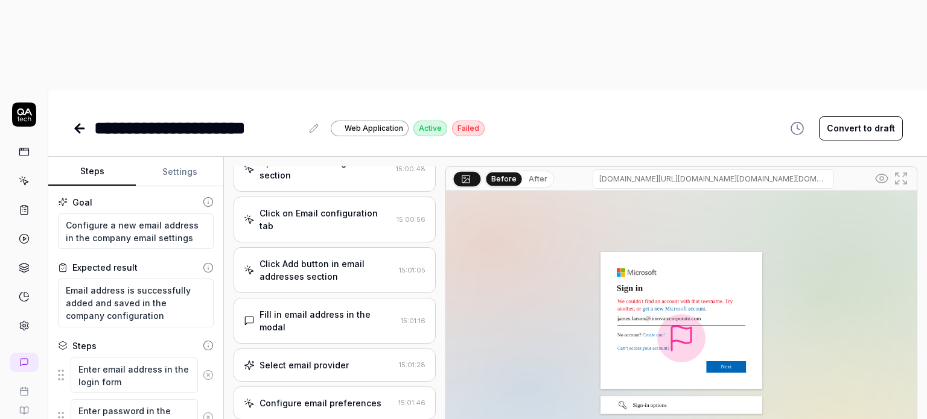
scroll to position [0, 0]
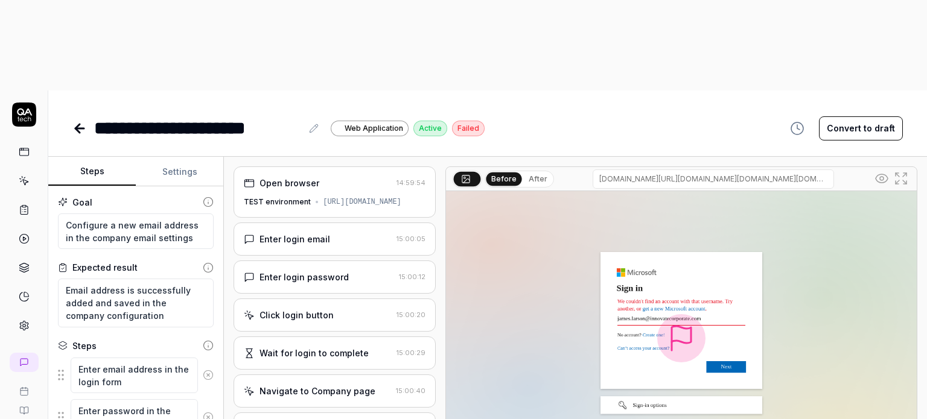
click at [305, 233] on div "Enter login email" at bounding box center [294, 239] width 71 height 13
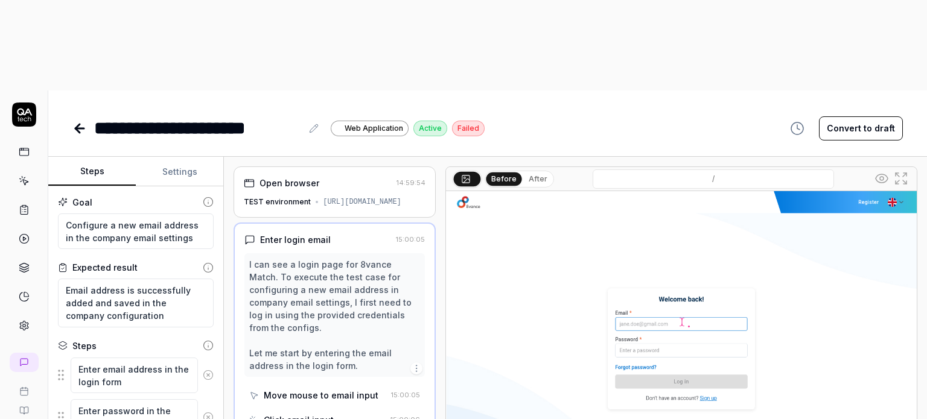
click at [325, 223] on div "Enter login email 15:00:05 I can see a login page for 8vance Match. To execute …" at bounding box center [335, 345] width 202 height 244
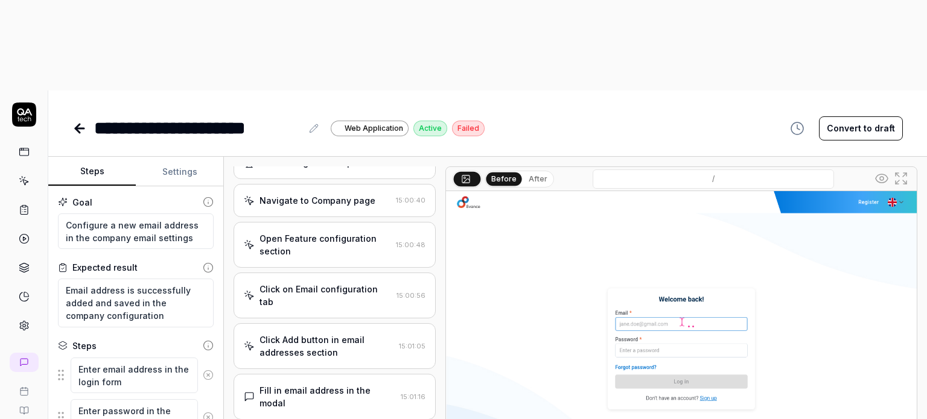
drag, startPoint x: 343, startPoint y: 167, endPoint x: 343, endPoint y: 161, distance: 6.1
click at [344, 232] on div "Open Feature configuration section" at bounding box center [325, 244] width 132 height 25
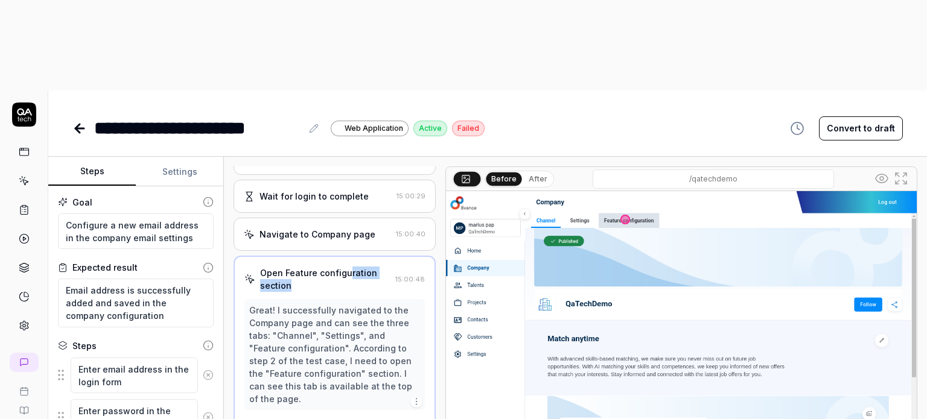
scroll to position [153, 0]
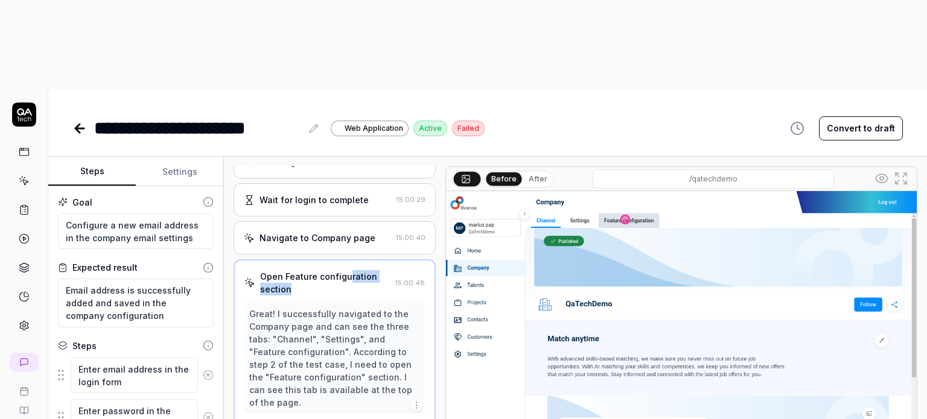
click at [176, 157] on button "Settings" at bounding box center [179, 171] width 87 height 29
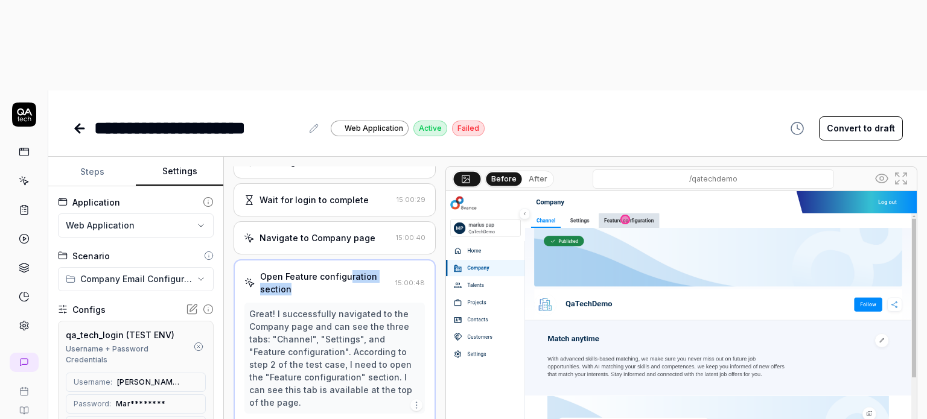
scroll to position [201, 0]
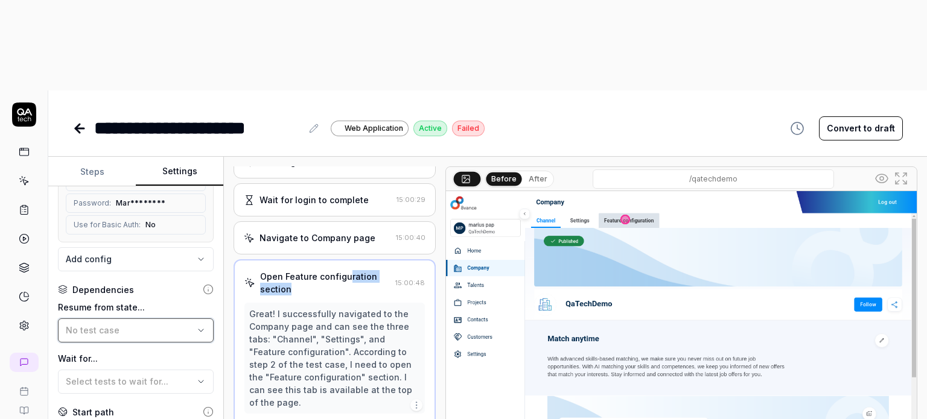
click at [176, 324] on div "No test case" at bounding box center [130, 330] width 128 height 13
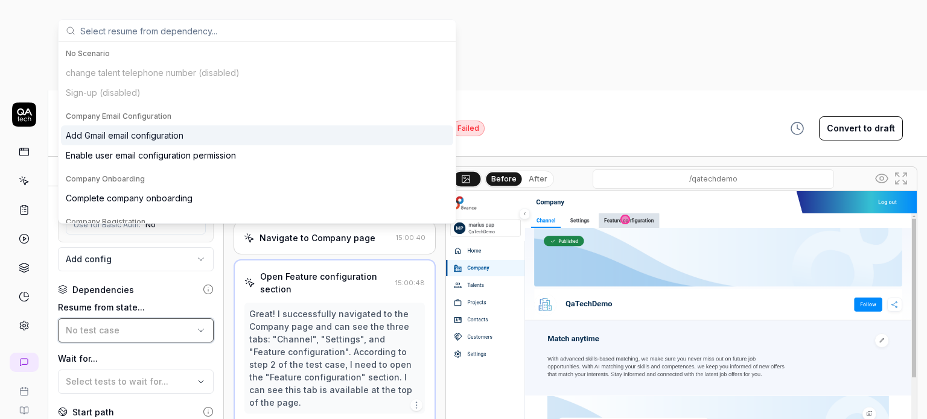
click at [182, 324] on div "No test case" at bounding box center [130, 330] width 128 height 13
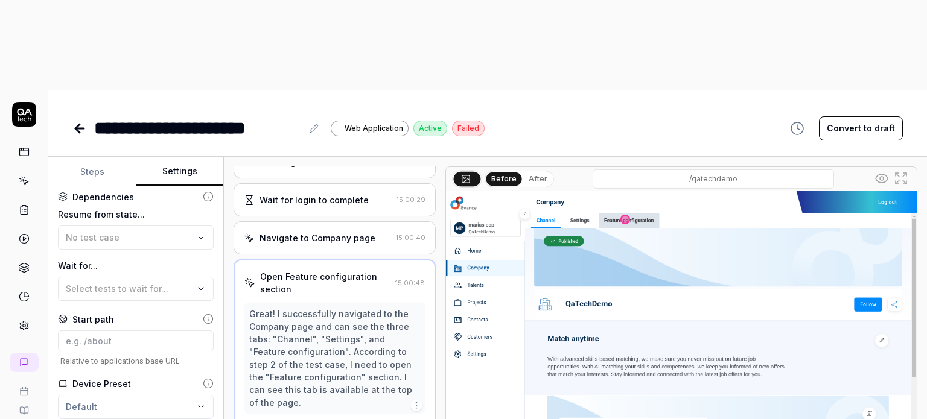
scroll to position [296, 0]
click at [196, 316] on html "**********" at bounding box center [463, 255] width 927 height 510
click at [124, 329] on input at bounding box center [136, 339] width 156 height 21
click at [165, 281] on div "Select tests to wait for..." at bounding box center [130, 287] width 128 height 13
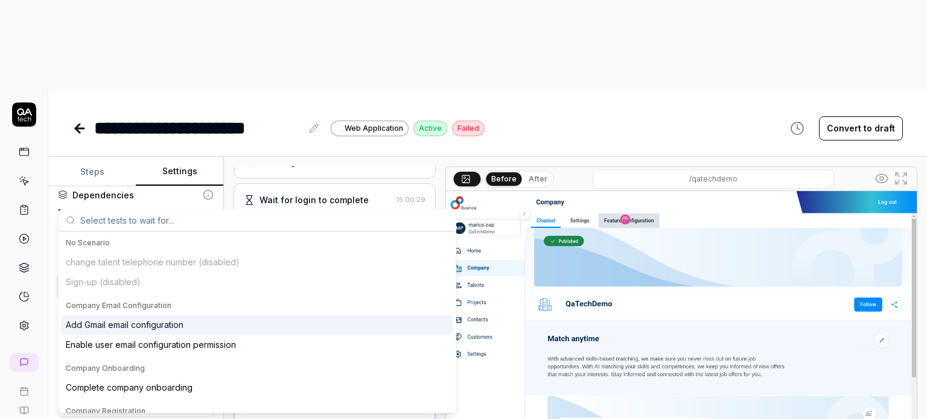
click at [199, 275] on button "Select tests to wait for..." at bounding box center [136, 287] width 156 height 24
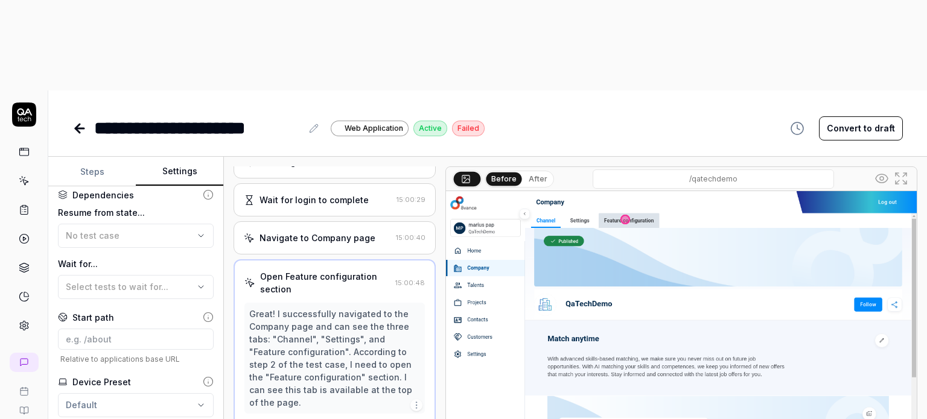
click at [173, 308] on html "**********" at bounding box center [463, 255] width 927 height 510
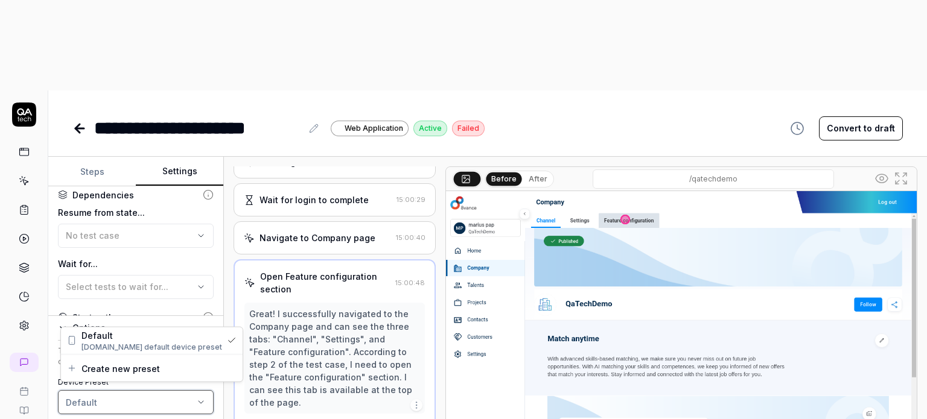
click at [194, 311] on html "**********" at bounding box center [463, 255] width 927 height 510
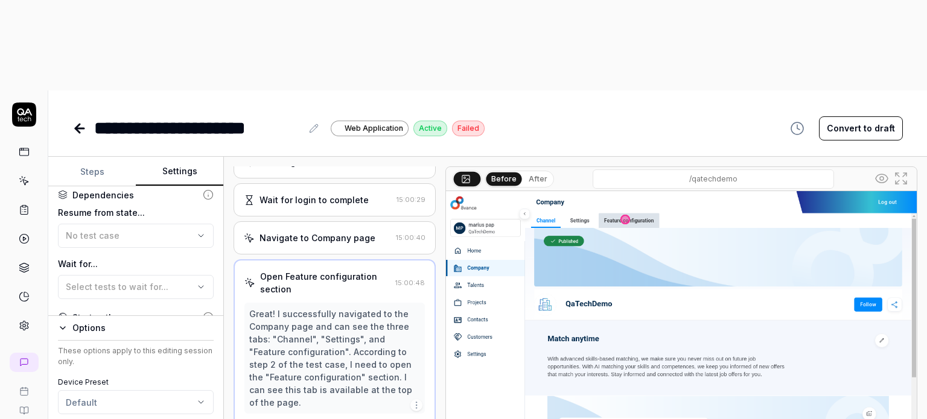
click at [62, 327] on icon "button" at bounding box center [62, 328] width 5 height 2
click at [191, 314] on html "**********" at bounding box center [463, 255] width 927 height 510
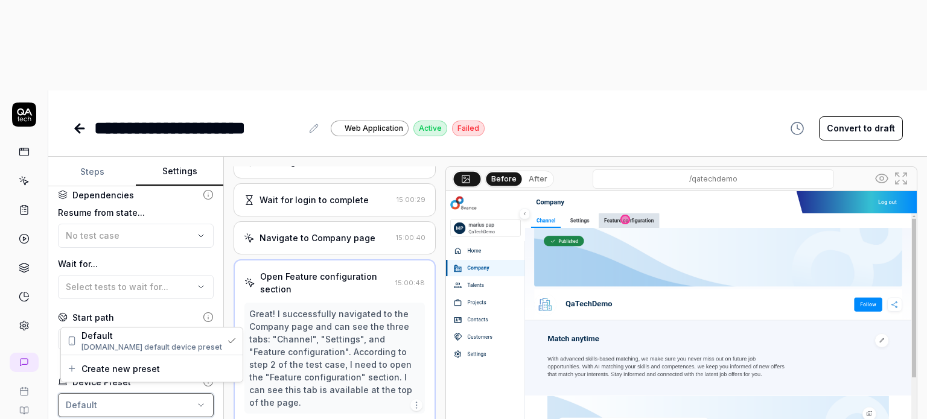
click at [190, 312] on html "**********" at bounding box center [463, 255] width 927 height 510
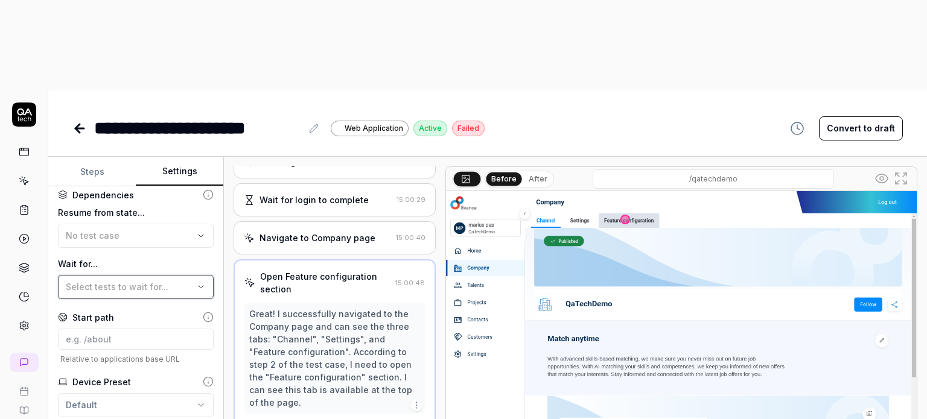
click at [193, 275] on button "Select tests to wait for..." at bounding box center [136, 287] width 156 height 24
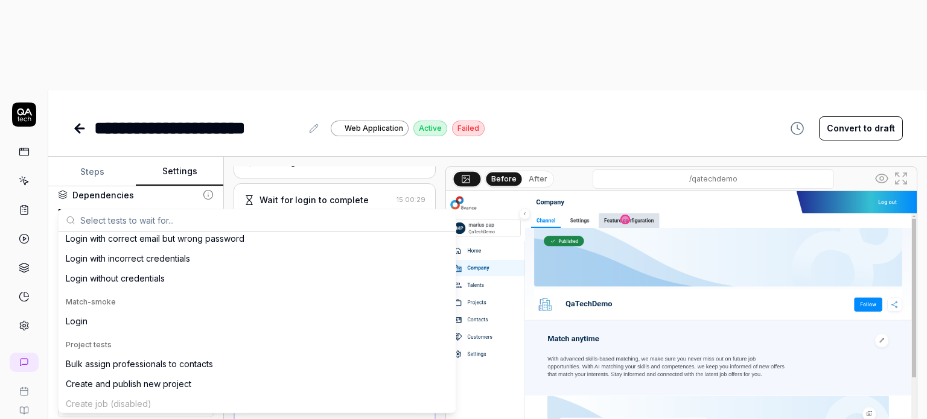
scroll to position [566, 0]
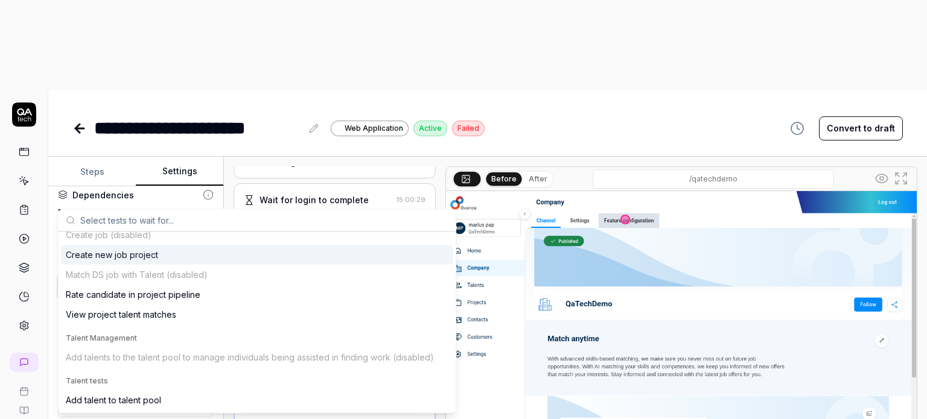
click at [196, 282] on icon "button" at bounding box center [201, 287] width 10 height 10
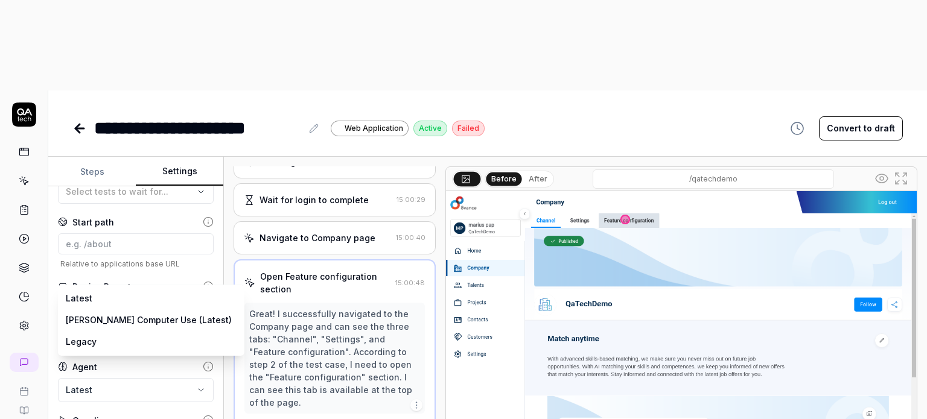
click at [191, 294] on body "**********" at bounding box center [463, 255] width 927 height 510
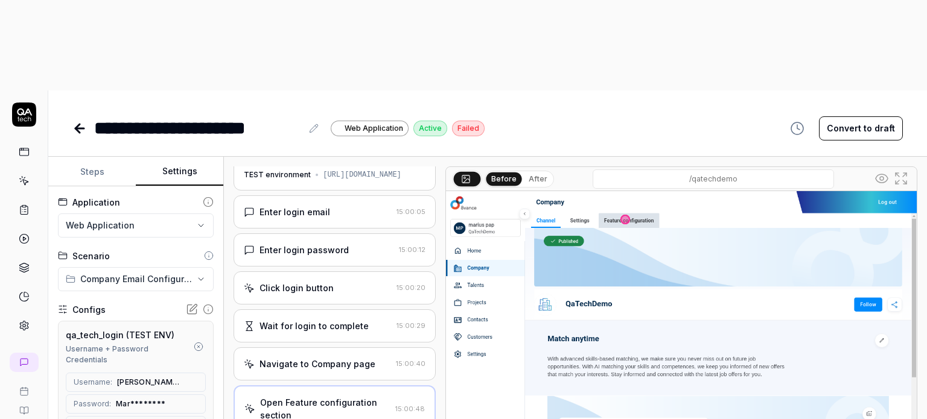
scroll to position [0, 0]
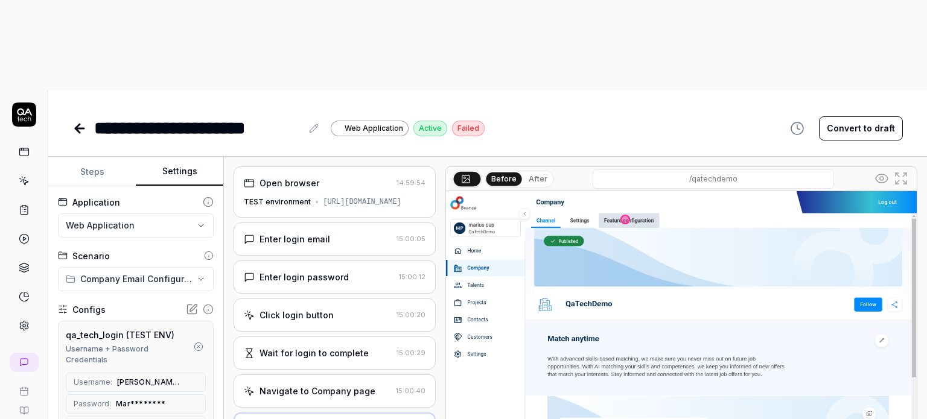
click at [83, 157] on button "Steps" at bounding box center [91, 171] width 87 height 29
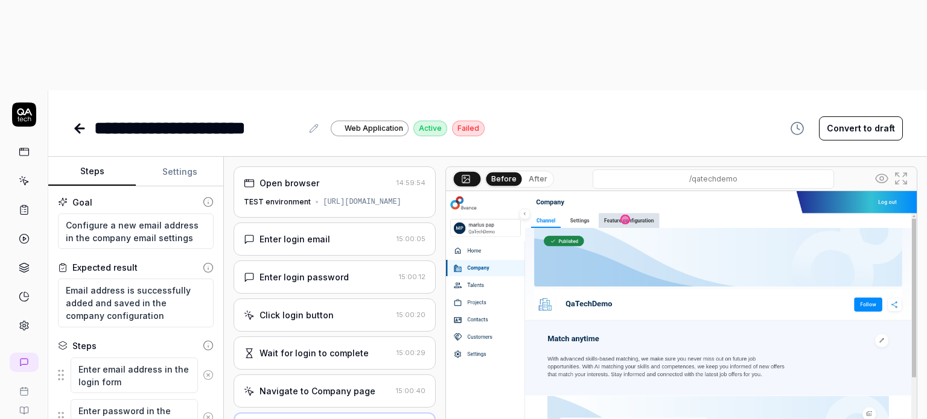
click at [77, 121] on icon at bounding box center [79, 128] width 14 height 14
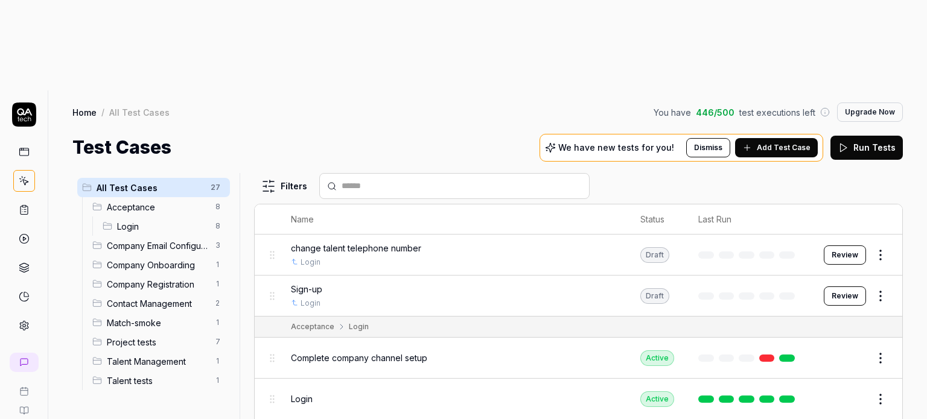
click at [183, 240] on span "Company Email Configuration" at bounding box center [157, 246] width 101 height 13
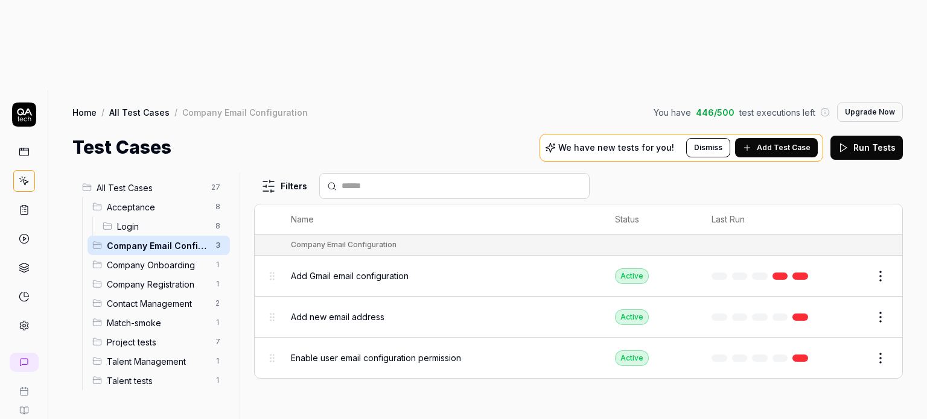
click at [396, 352] on span "Enable user email configuration permission" at bounding box center [376, 358] width 170 height 13
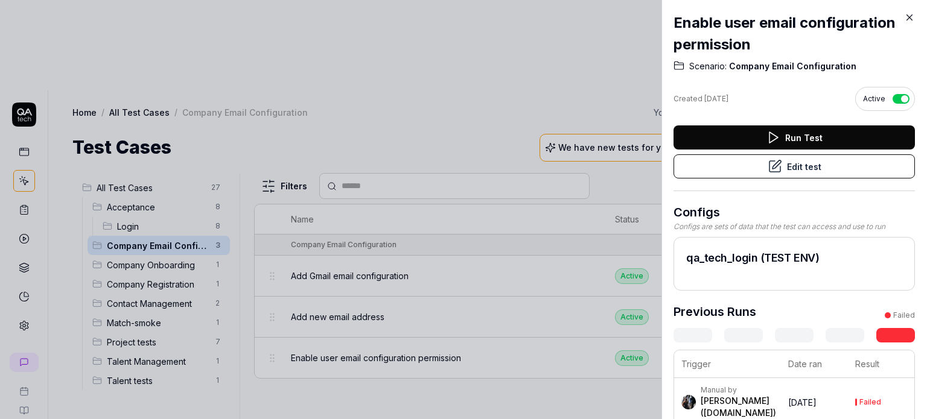
click at [909, 16] on icon at bounding box center [909, 17] width 11 height 11
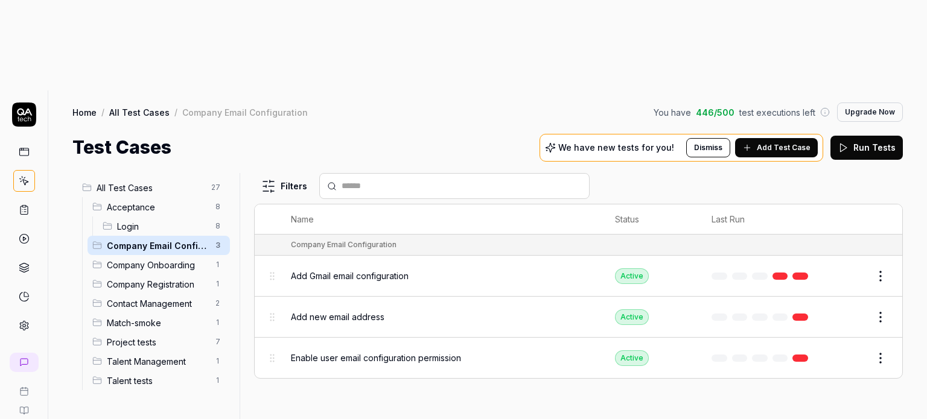
click at [444, 270] on div "Add Gmail email configuration" at bounding box center [441, 276] width 300 height 13
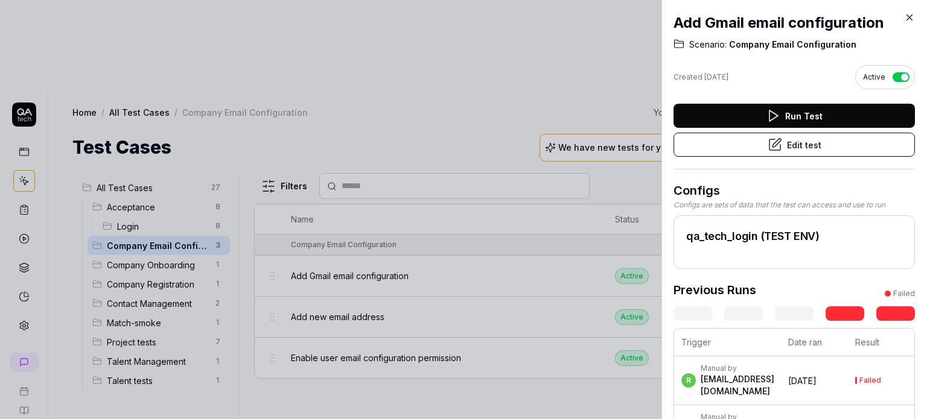
click at [777, 115] on button "Run Test" at bounding box center [793, 116] width 241 height 24
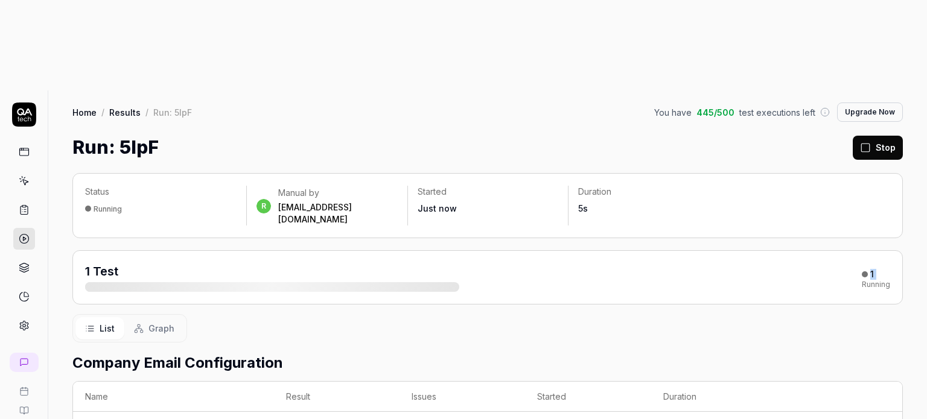
drag, startPoint x: 412, startPoint y: 185, endPoint x: 672, endPoint y: 198, distance: 261.0
click at [672, 250] on div "1 Test 1 Running" at bounding box center [487, 277] width 830 height 54
click at [554, 263] on div "1 Test 1 Running" at bounding box center [487, 277] width 805 height 29
drag, startPoint x: 438, startPoint y: 183, endPoint x: 711, endPoint y: 202, distance: 274.0
click at [711, 250] on div "1 Test 1 Running" at bounding box center [487, 277] width 830 height 54
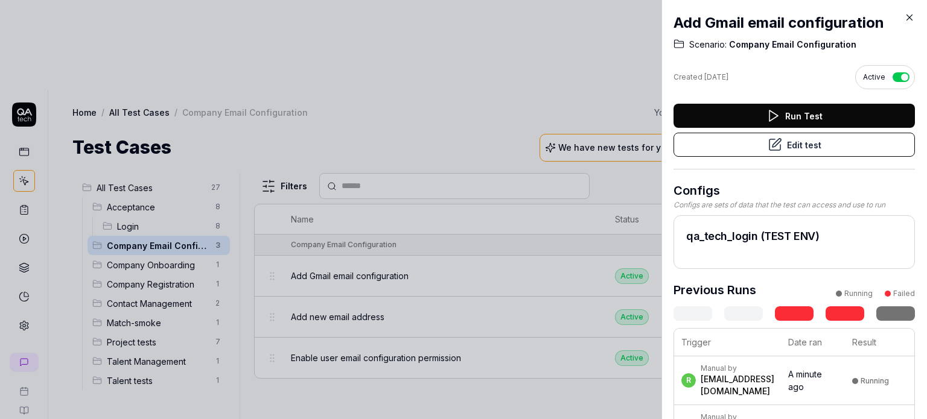
click at [912, 13] on icon at bounding box center [909, 17] width 11 height 11
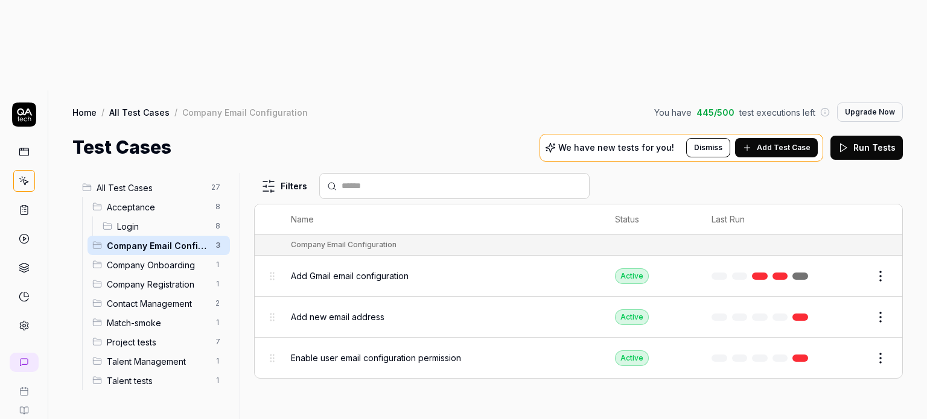
click at [882, 233] on html "r 8 Home / All Test Cases / Company Email Configuration You have 445 / 500 test…" at bounding box center [463, 255] width 927 height 510
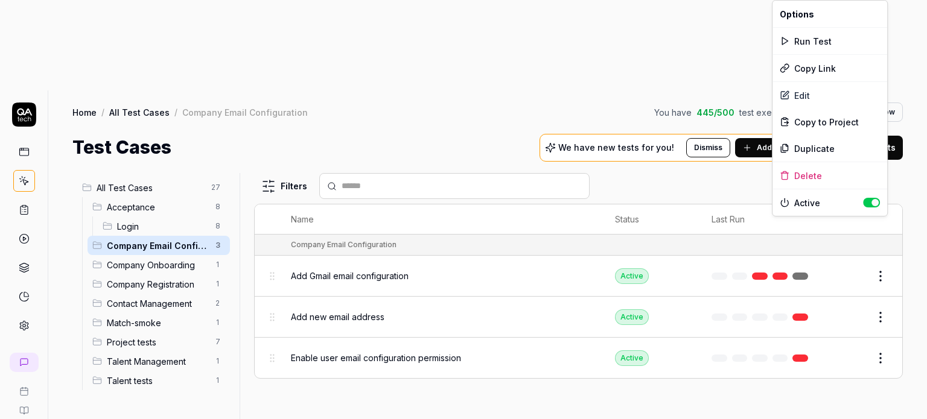
click at [604, 323] on html "r 8 Home / All Test Cases / Company Email Configuration You have 445 / 500 test…" at bounding box center [463, 255] width 927 height 510
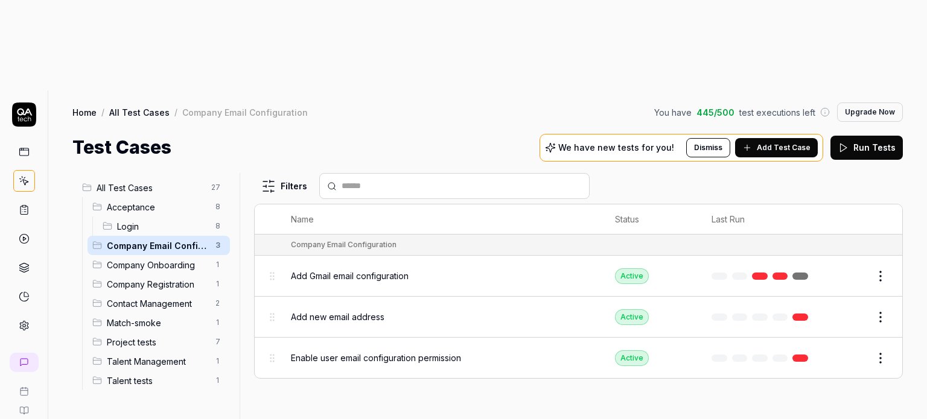
click at [886, 269] on html "r 8 Home / All Test Cases / Company Email Configuration You have 445 / 500 test…" at bounding box center [463, 255] width 927 height 510
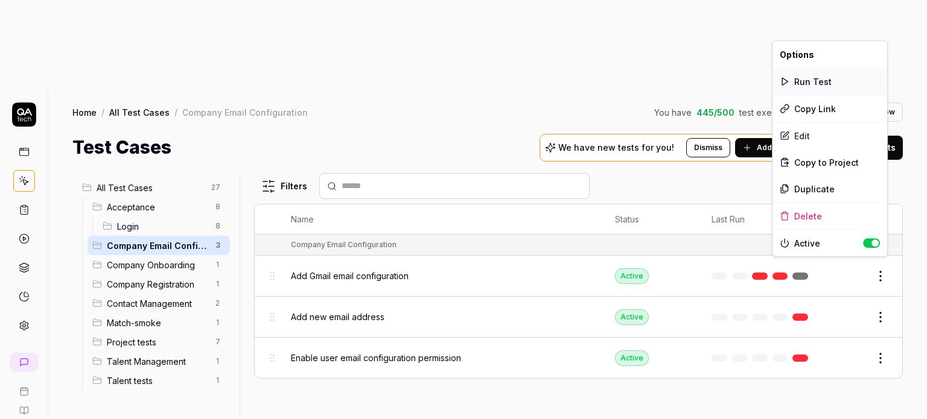
click at [809, 81] on div "Run Test" at bounding box center [829, 81] width 115 height 27
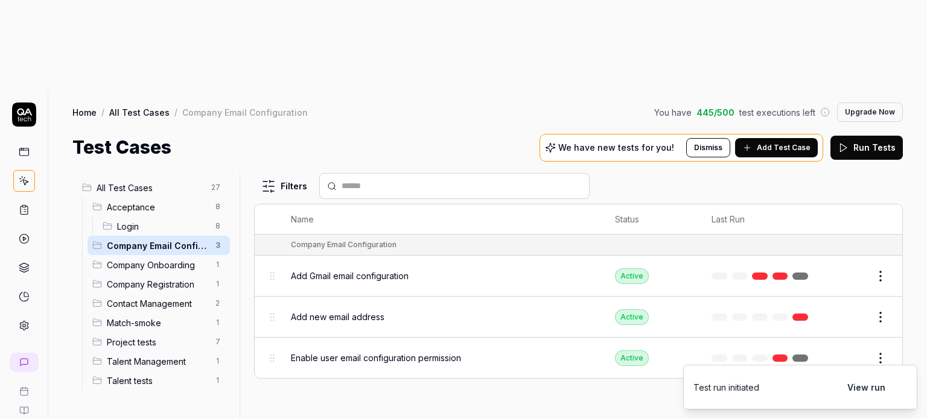
click at [871, 392] on button "View run" at bounding box center [866, 387] width 52 height 24
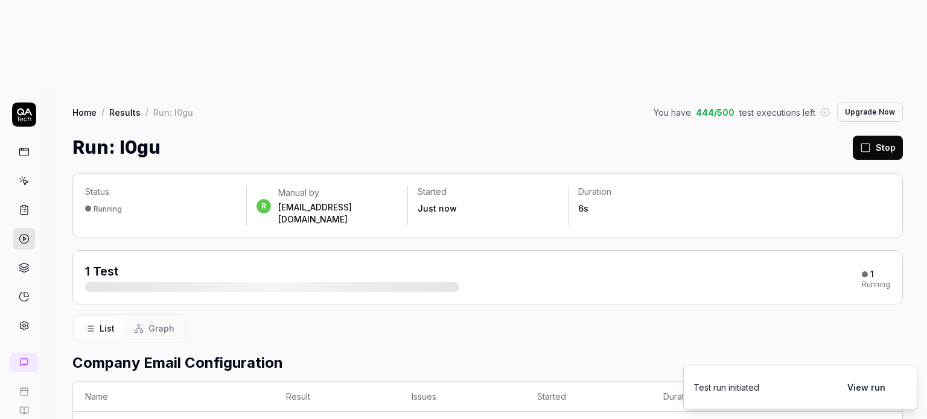
click at [104, 264] on span "1 Test" at bounding box center [101, 271] width 33 height 14
click at [143, 317] on button "Graph" at bounding box center [154, 328] width 60 height 22
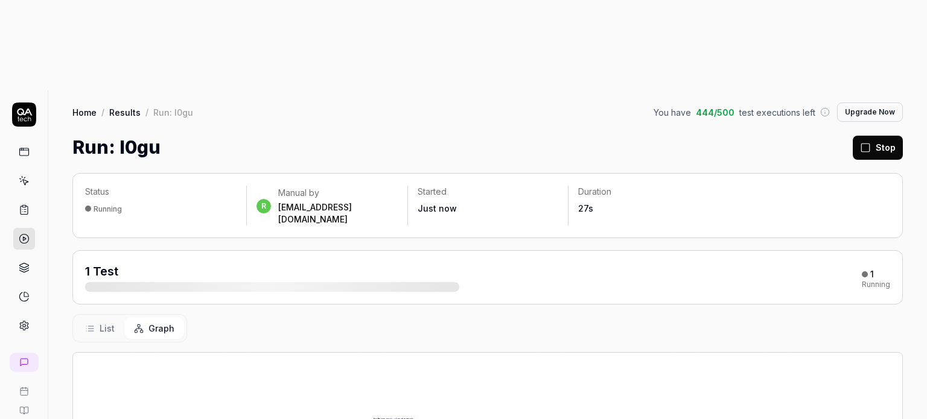
click at [886, 136] on button "Stop" at bounding box center [878, 148] width 50 height 24
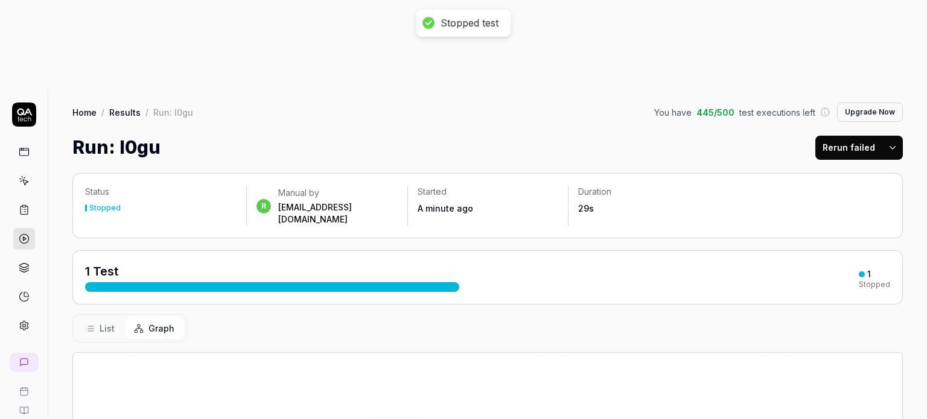
click at [27, 147] on icon at bounding box center [24, 152] width 11 height 11
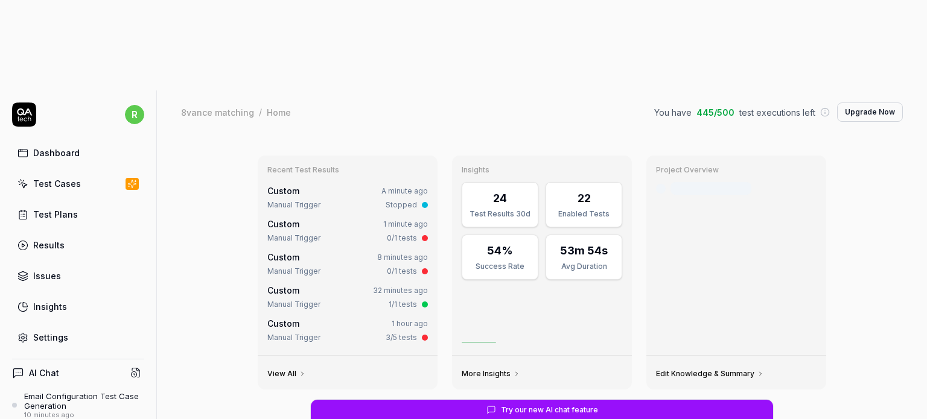
click at [74, 177] on div "Test Cases" at bounding box center [57, 183] width 48 height 13
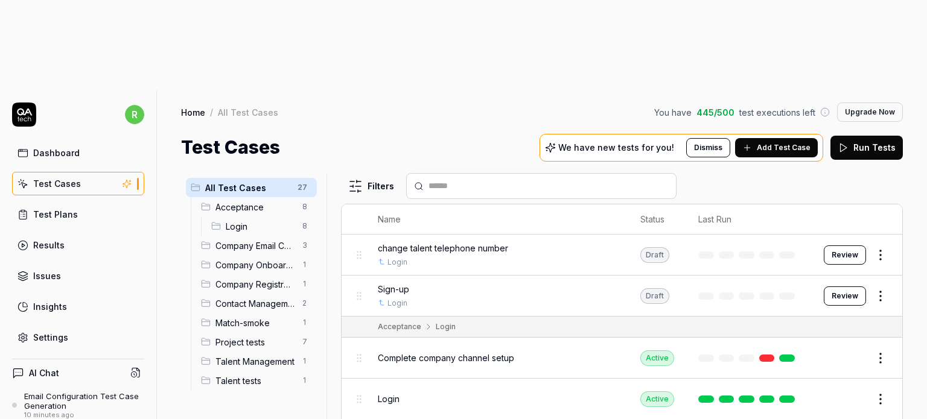
click at [244, 240] on span "Company Email Configuration" at bounding box center [255, 246] width 80 height 13
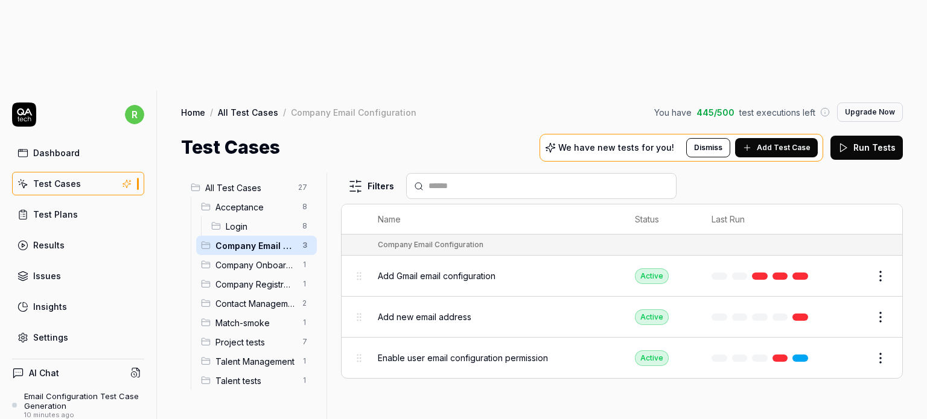
click at [886, 272] on html "r Dashboard Test Cases Test Plans Results Issues Insights Settings AI Chat Emai…" at bounding box center [463, 255] width 927 height 510
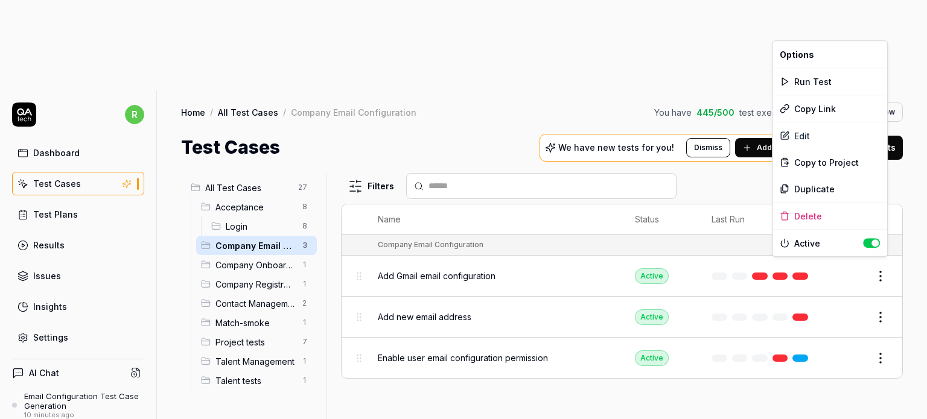
click at [797, 314] on html "r Dashboard Test Cases Test Plans Results Issues Insights Settings AI Chat Emai…" at bounding box center [463, 255] width 927 height 510
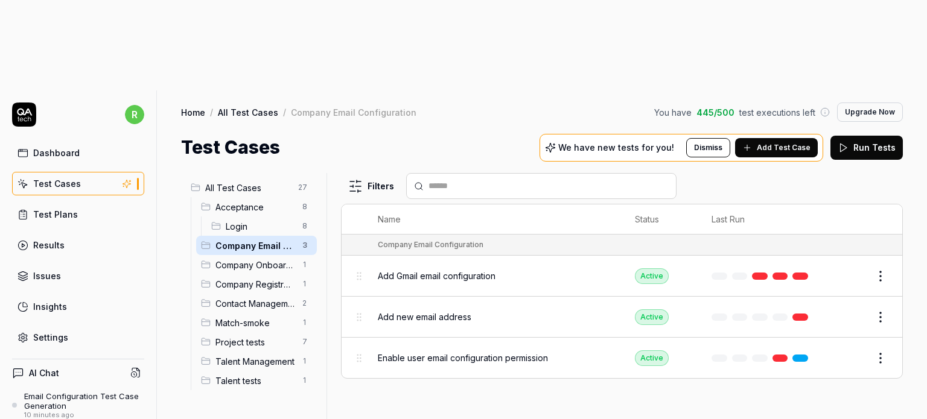
click at [465, 270] on span "Add Gmail email configuration" at bounding box center [437, 276] width 118 height 13
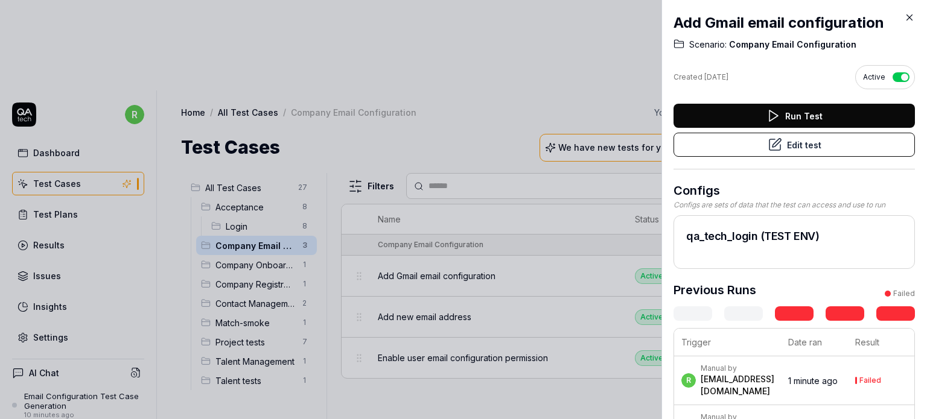
click at [801, 145] on button "Edit test" at bounding box center [793, 145] width 241 height 24
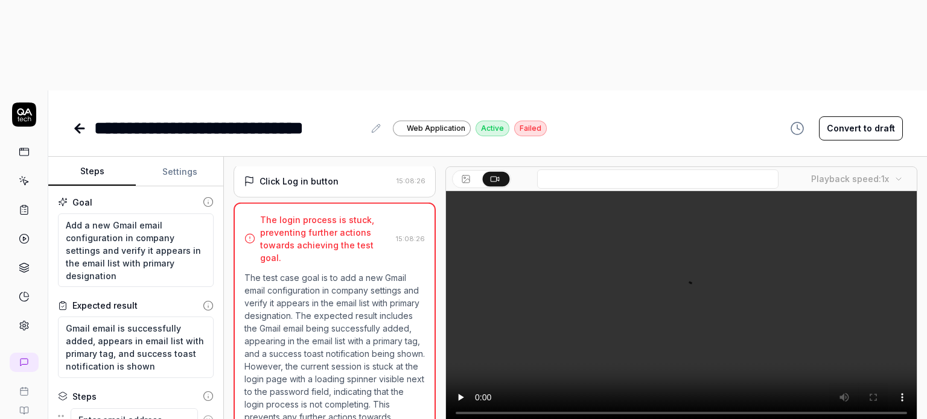
scroll to position [256, 0]
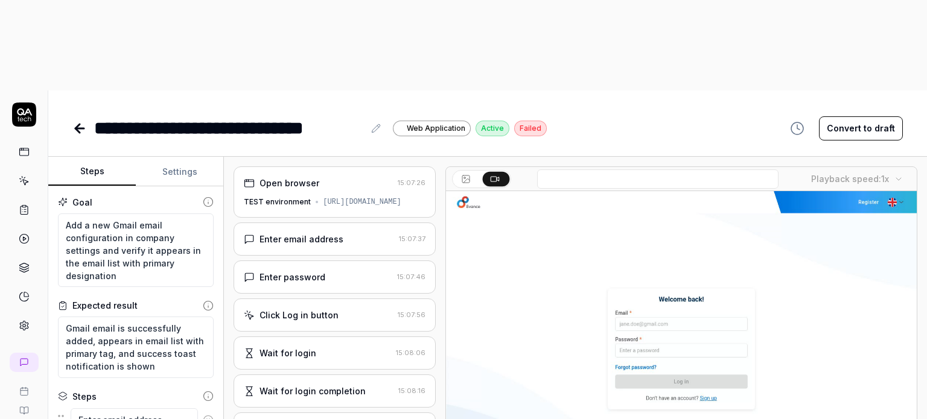
click at [886, 89] on body "**********" at bounding box center [463, 255] width 927 height 510
click at [87, 116] on link at bounding box center [80, 128] width 17 height 24
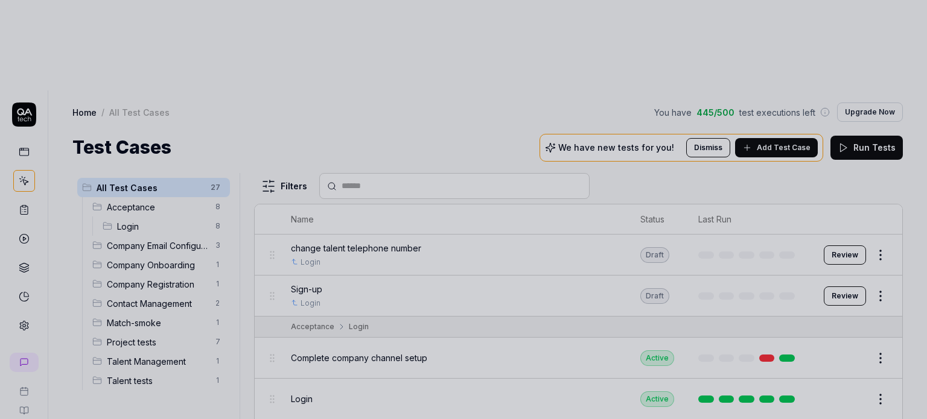
click at [203, 325] on div at bounding box center [463, 209] width 927 height 419
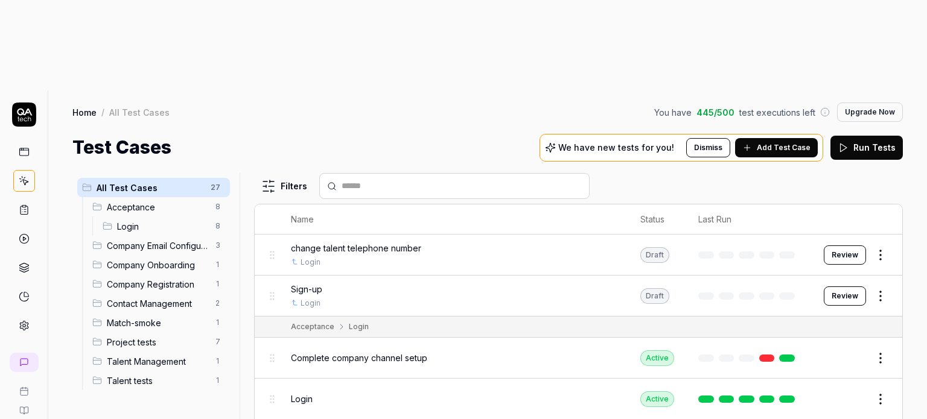
click at [154, 240] on span "Company Email Configuration" at bounding box center [157, 246] width 101 height 13
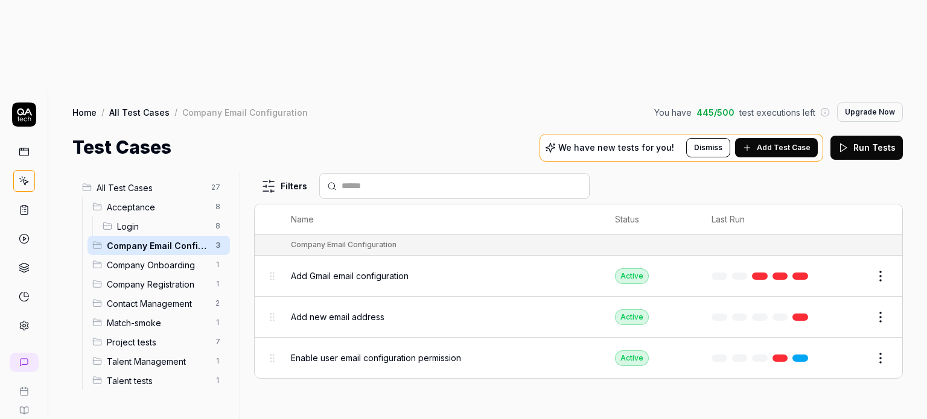
click at [876, 178] on html "r 8 Home / All Test Cases / Company Email Configuration You have 445 / 500 test…" at bounding box center [463, 255] width 927 height 510
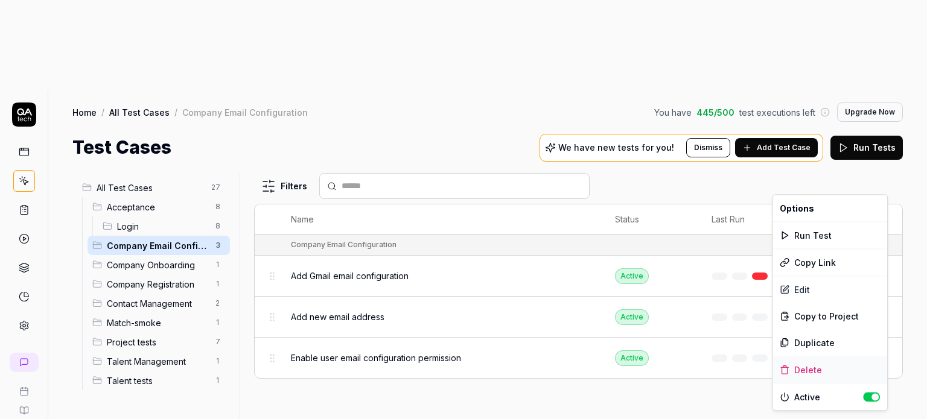
click at [798, 370] on div "Delete" at bounding box center [829, 370] width 115 height 27
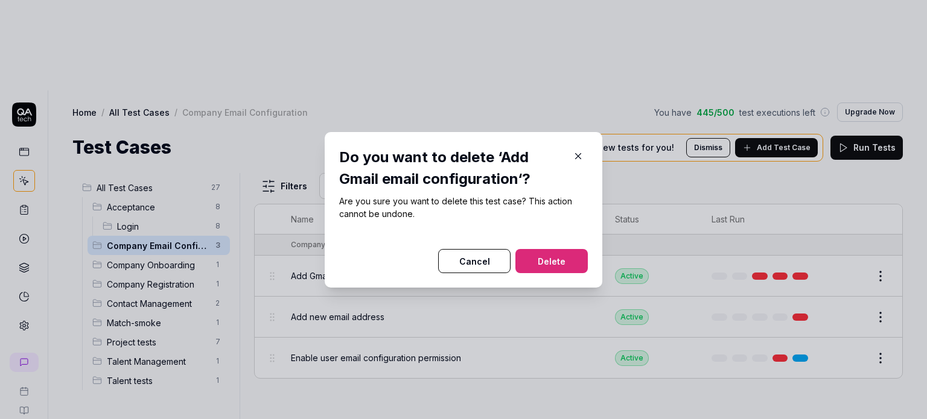
click at [555, 265] on button "Delete" at bounding box center [551, 261] width 72 height 24
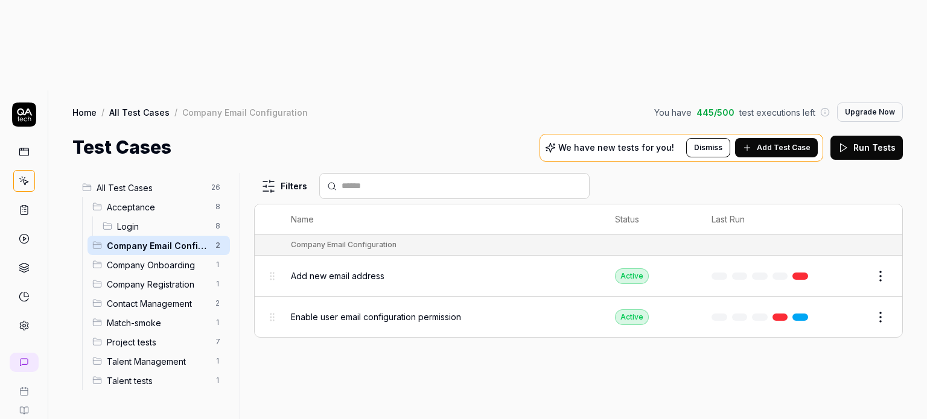
click at [854, 267] on button "Edit" at bounding box center [851, 276] width 29 height 19
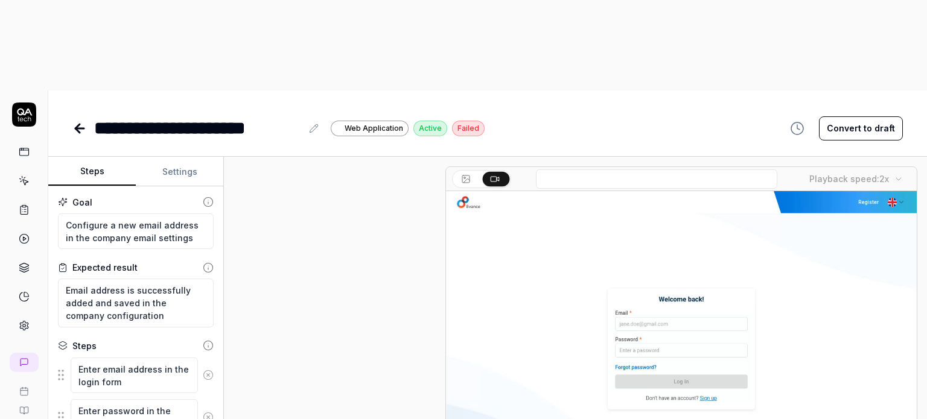
scroll to position [634, 0]
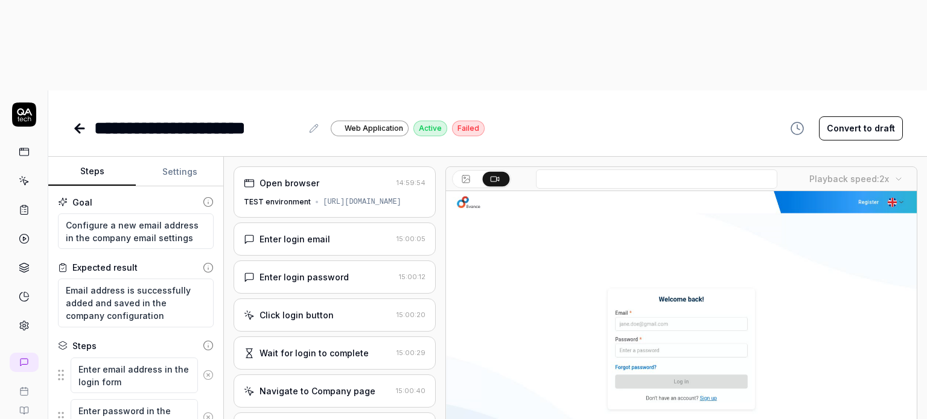
scroll to position [201, 0]
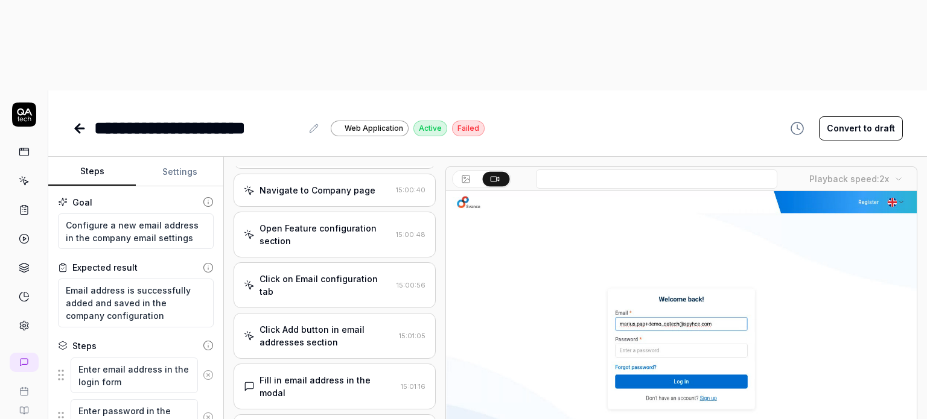
click at [81, 129] on icon at bounding box center [79, 129] width 8 height 0
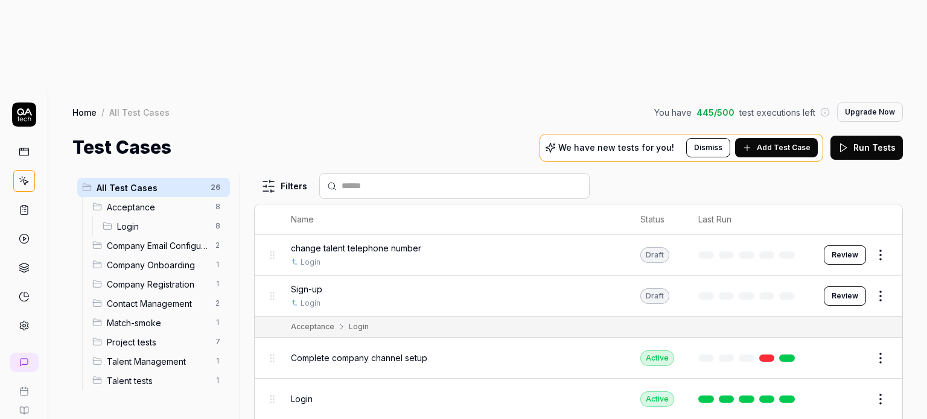
click at [159, 240] on span "Company Email Configuration" at bounding box center [157, 246] width 101 height 13
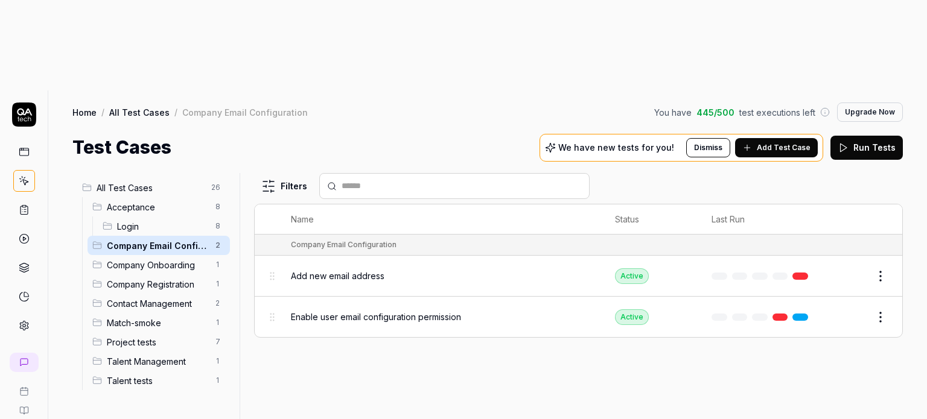
click at [398, 311] on span "Enable user email configuration permission" at bounding box center [376, 317] width 170 height 13
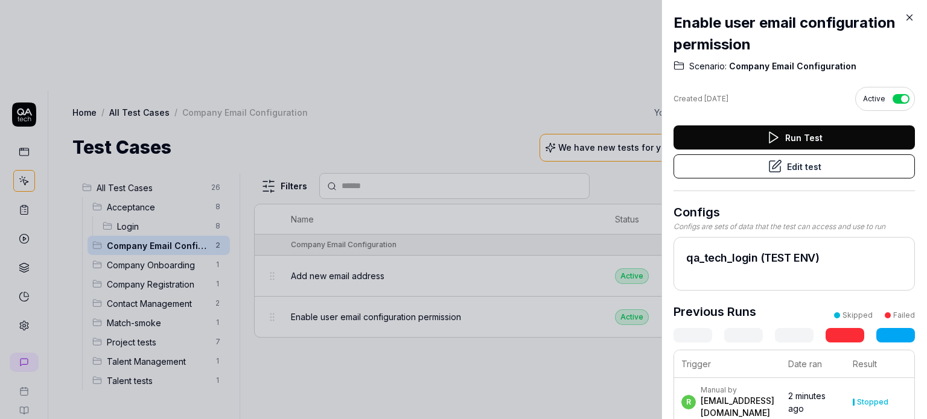
click at [830, 164] on button "Edit test" at bounding box center [793, 166] width 241 height 24
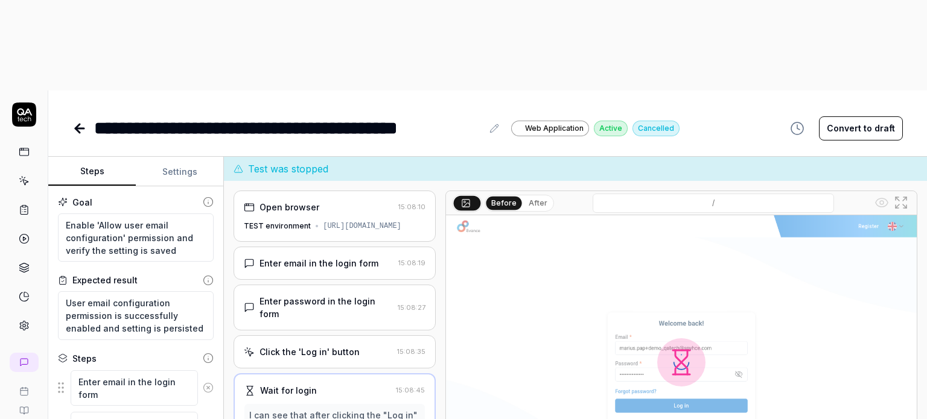
click at [80, 121] on icon at bounding box center [79, 128] width 14 height 14
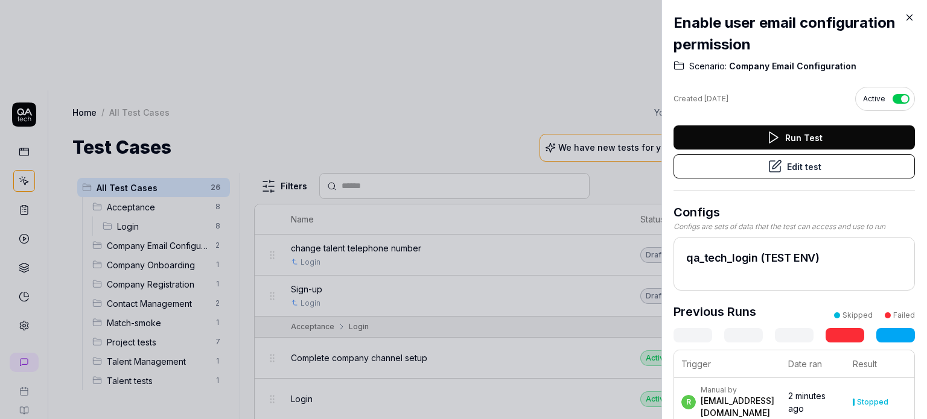
click at [908, 18] on icon at bounding box center [909, 17] width 11 height 11
click at [908, 12] on icon at bounding box center [909, 17] width 11 height 11
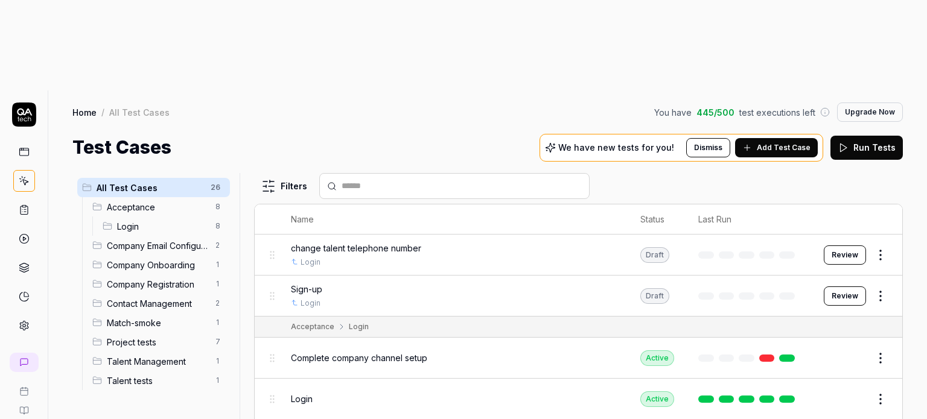
click at [150, 240] on span "Company Email Configuration" at bounding box center [157, 246] width 101 height 13
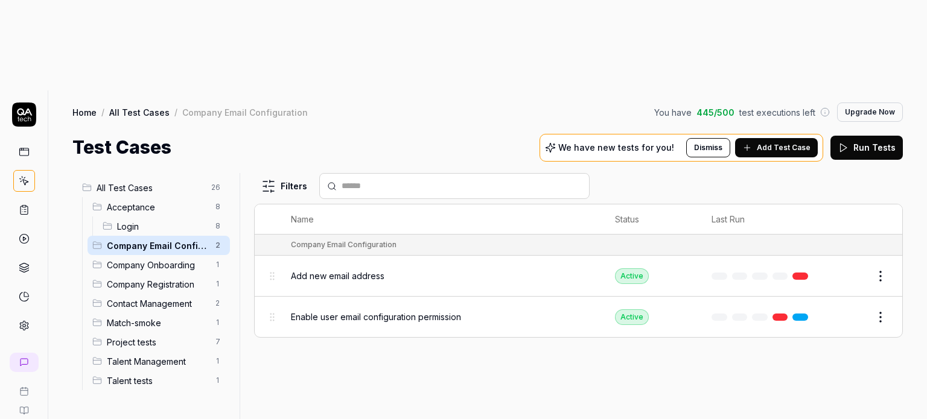
click at [878, 220] on html "r 8 Home / All Test Cases / Company Email Configuration You have 445 / 500 test…" at bounding box center [463, 255] width 927 height 510
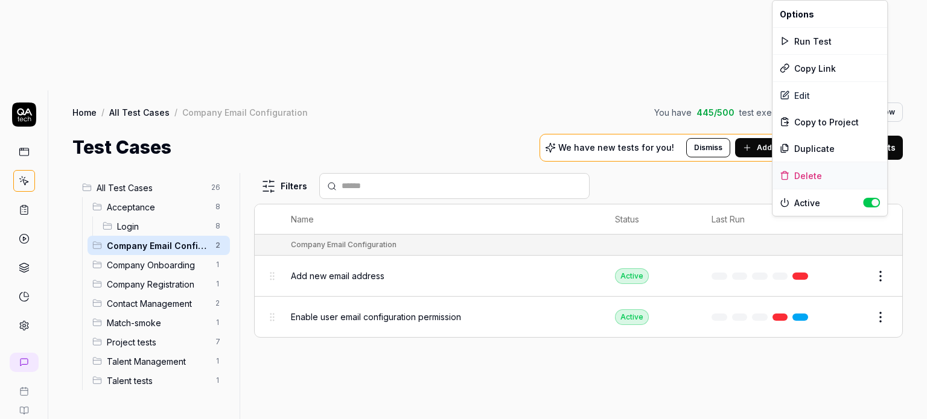
click at [797, 175] on div "Delete" at bounding box center [829, 175] width 115 height 27
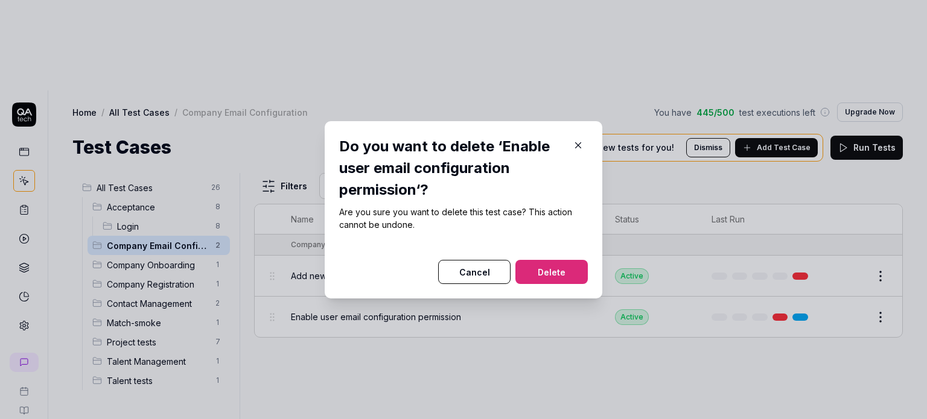
click at [536, 260] on button "Delete" at bounding box center [551, 272] width 72 height 24
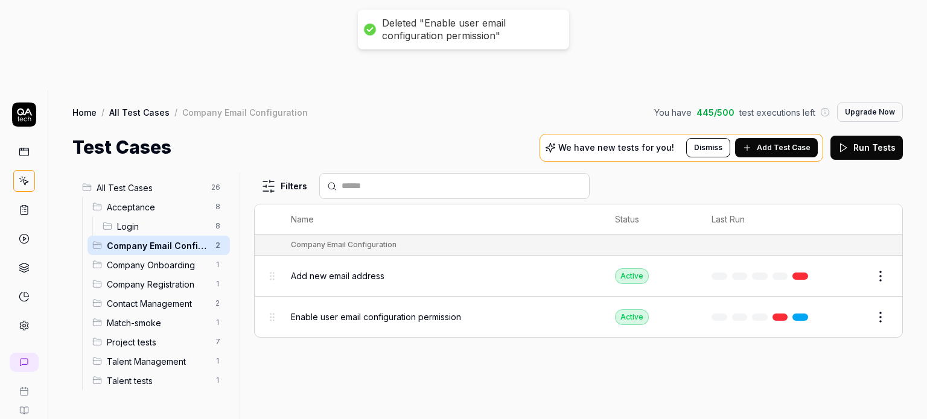
click at [374, 270] on span "Add new email address" at bounding box center [338, 276] width 94 height 13
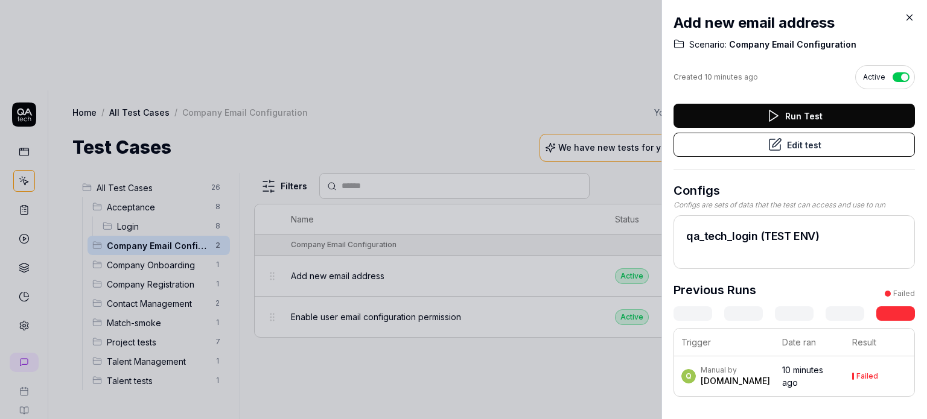
click at [795, 146] on button "Edit test" at bounding box center [793, 145] width 241 height 24
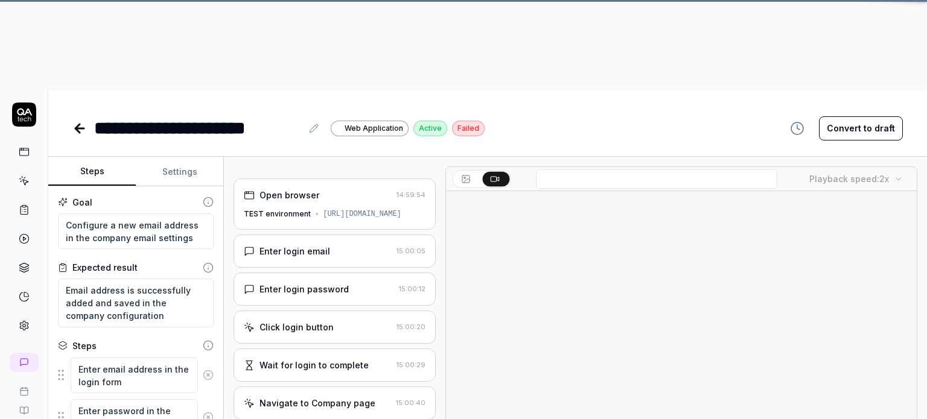
scroll to position [123, 0]
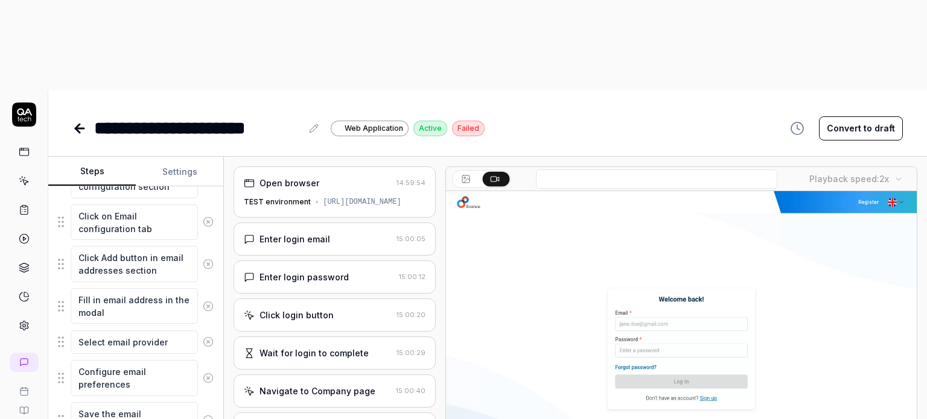
scroll to position [415, 0]
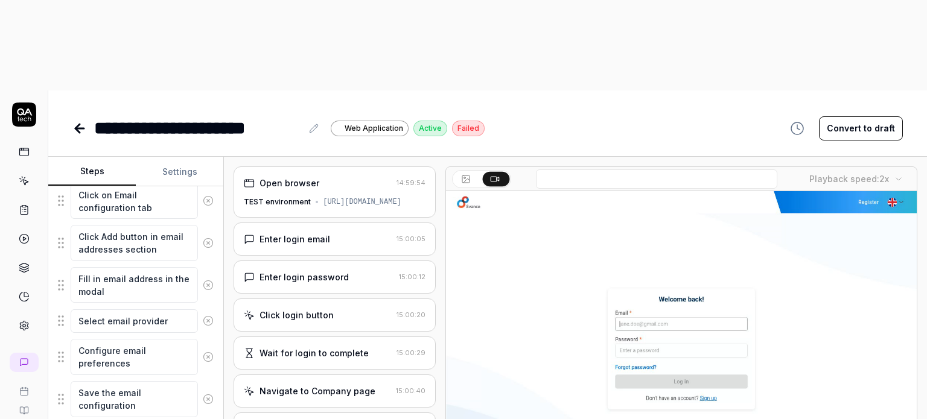
click at [205, 396] on html "**********" at bounding box center [463, 255] width 927 height 510
click at [205, 395] on html "**********" at bounding box center [463, 255] width 927 height 510
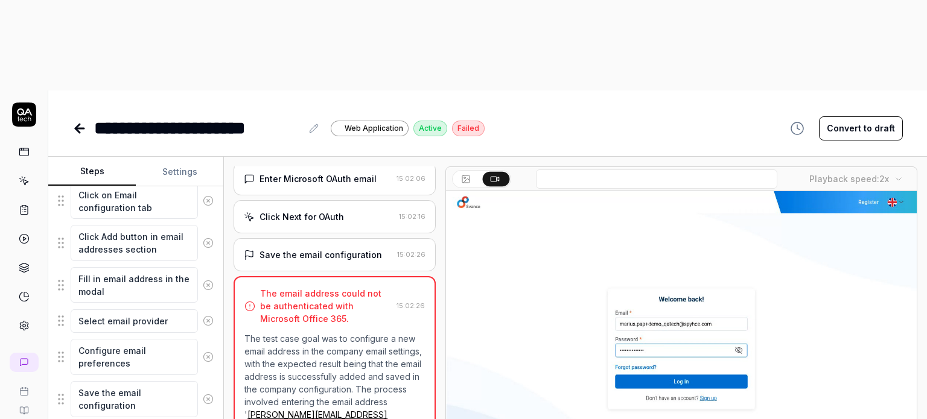
scroll to position [634, 0]
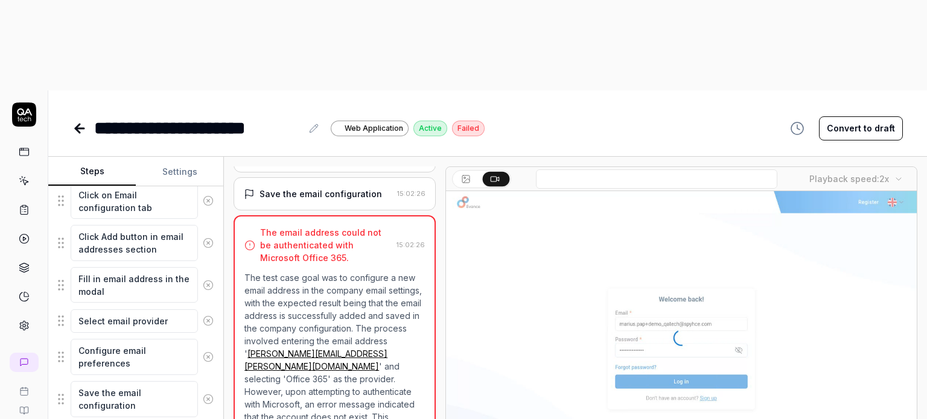
click at [84, 121] on icon at bounding box center [79, 128] width 14 height 14
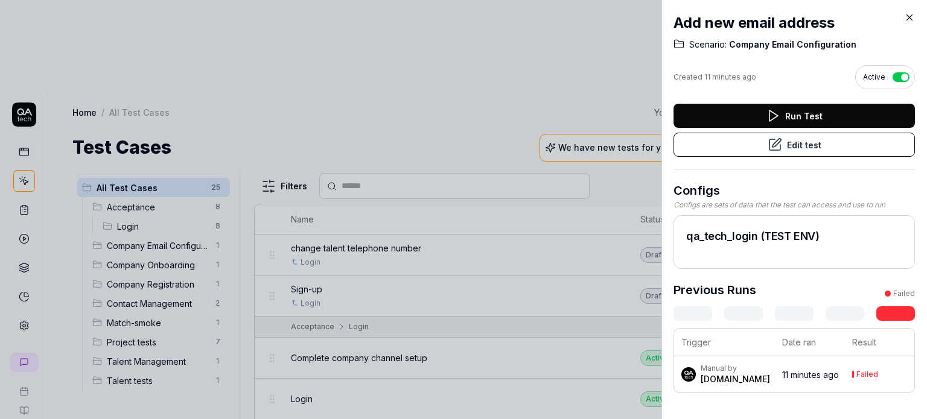
click at [911, 14] on icon at bounding box center [909, 17] width 11 height 11
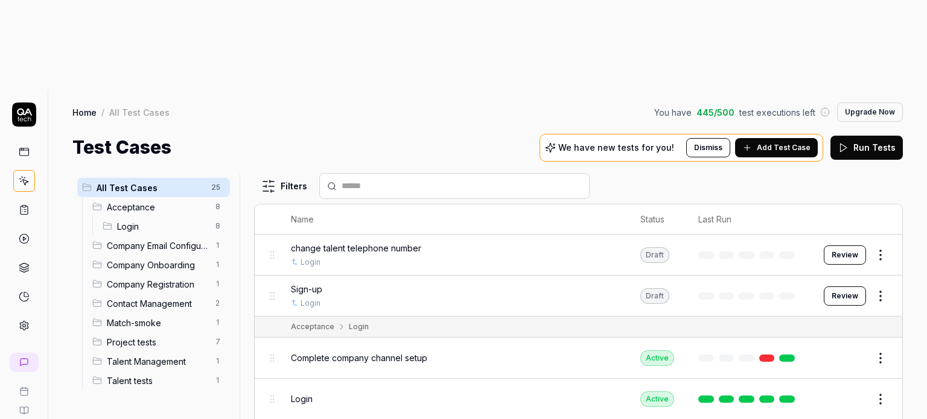
click at [21, 141] on link at bounding box center [24, 152] width 22 height 22
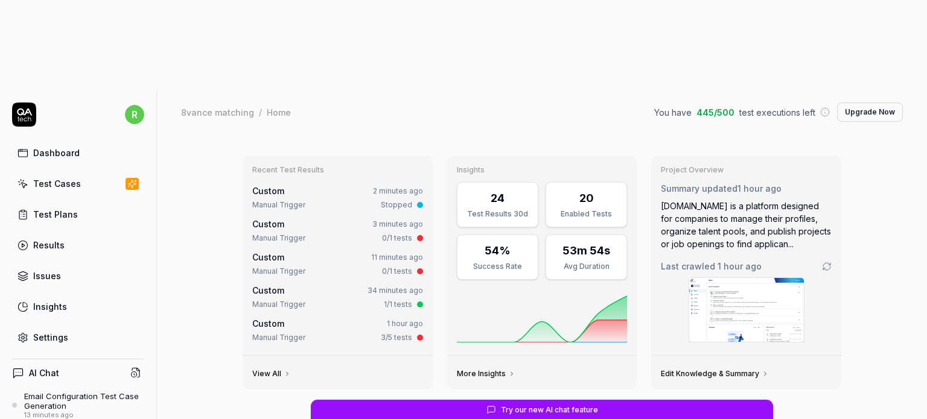
click at [69, 392] on div "Email Configuration Test Case Generation" at bounding box center [84, 402] width 120 height 20
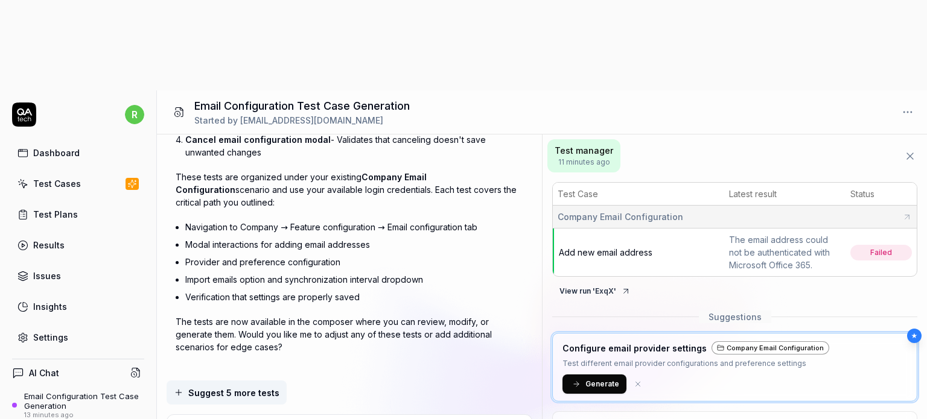
click at [595, 379] on span "Generate" at bounding box center [602, 384] width 34 height 11
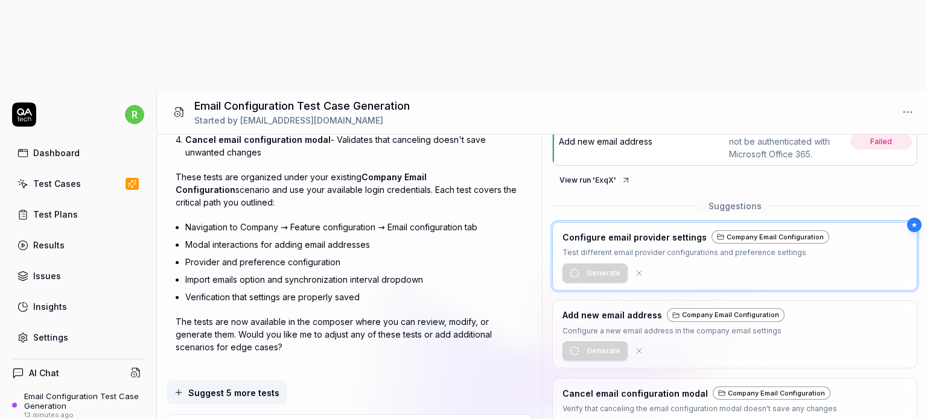
scroll to position [129, 0]
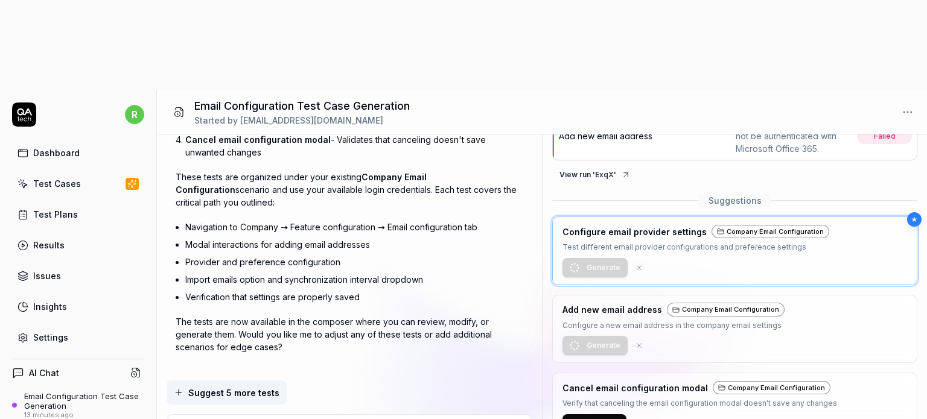
scroll to position [225, 0]
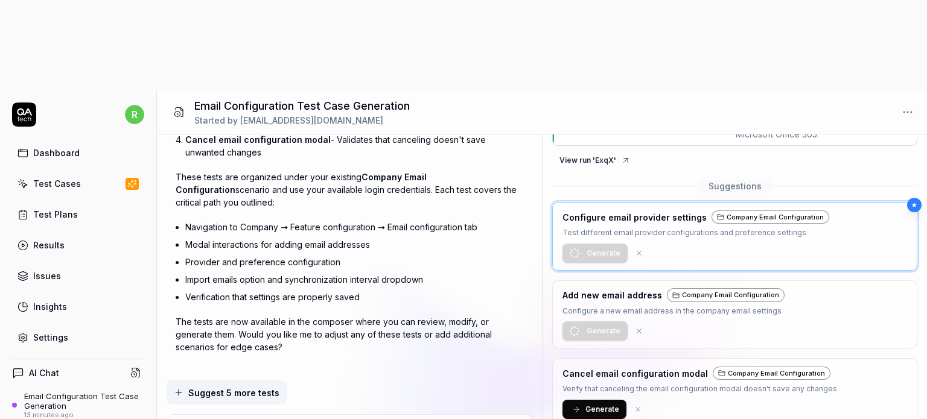
type textarea "*"
type textarea "h"
type textarea "*"
type textarea "ho"
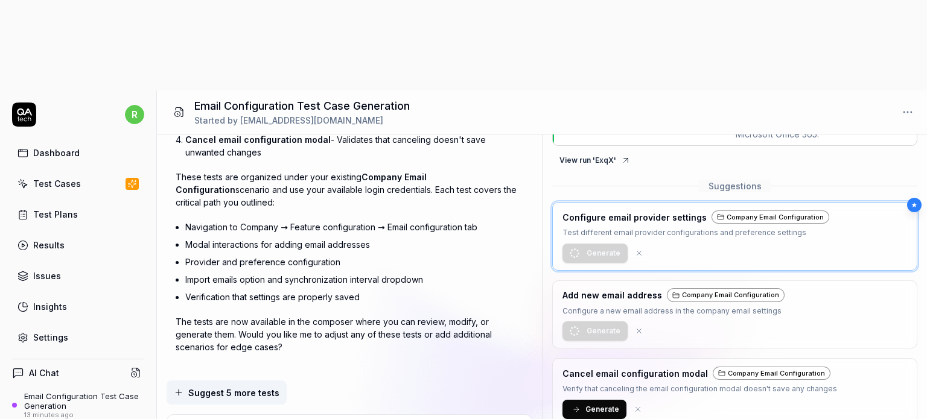
type textarea "*"
type textarea "ho"
type textarea "*"
type textarea "ho w"
type textarea "*"
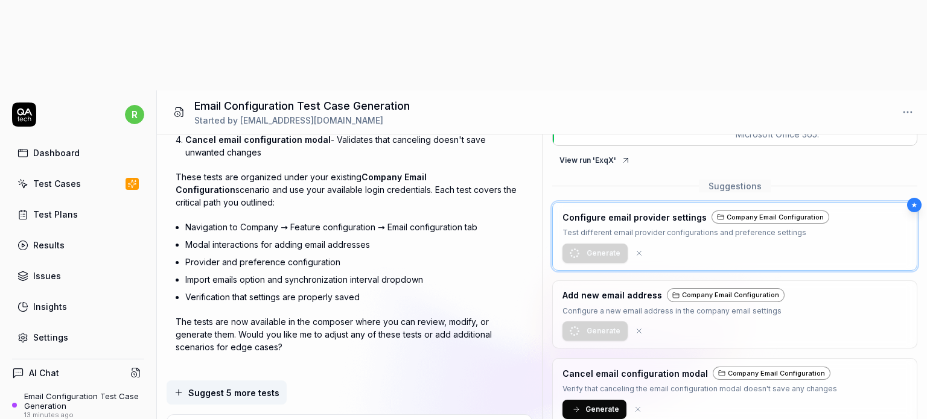
type textarea "ho w"
type textarea "*"
type textarea "ho w t"
type textarea "*"
type textarea "ho w to"
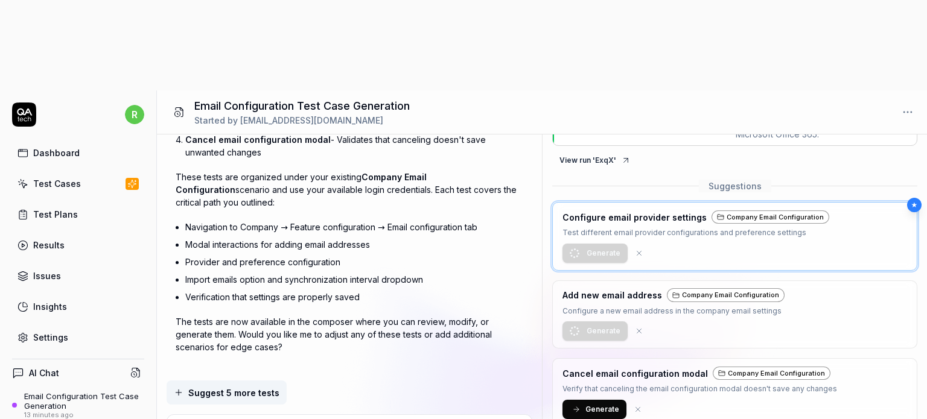
type textarea "*"
type textarea "ho w to"
type textarea "*"
type textarea "ho w to c"
type textarea "*"
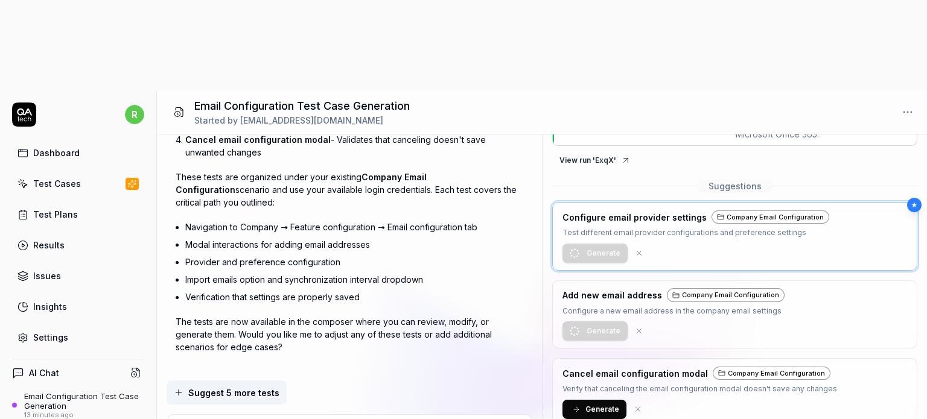
type textarea "ho w to co"
type textarea "*"
type textarea "ho w to con"
type textarea "*"
type textarea "ho w to conf"
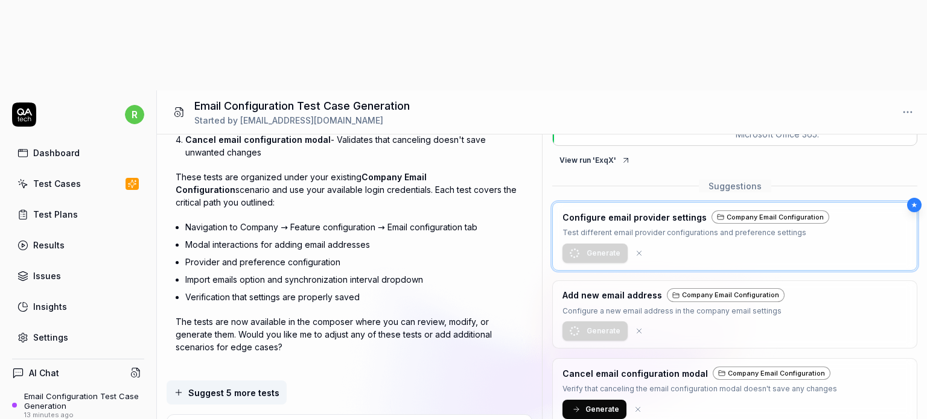
type textarea "*"
type textarea "ho w to confi"
type textarea "*"
type textarea "ho w to config"
type textarea "*"
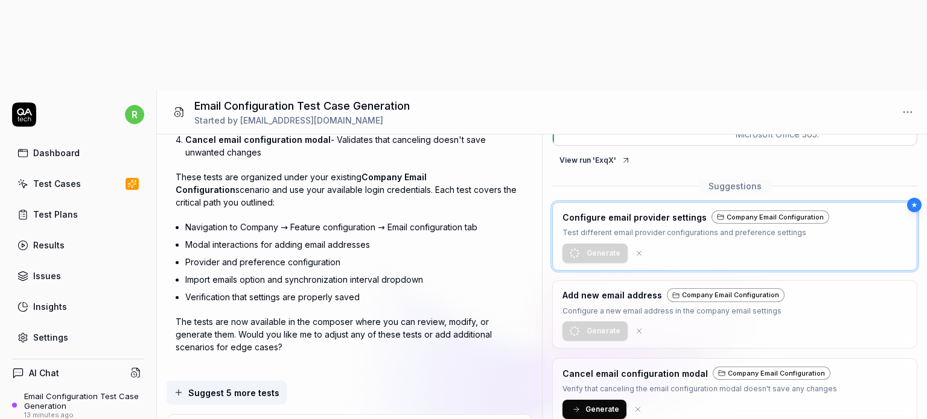
type textarea "ho w to configu"
type textarea "*"
type textarea "ho w to configur"
type textarea "*"
type textarea "ho w to configure"
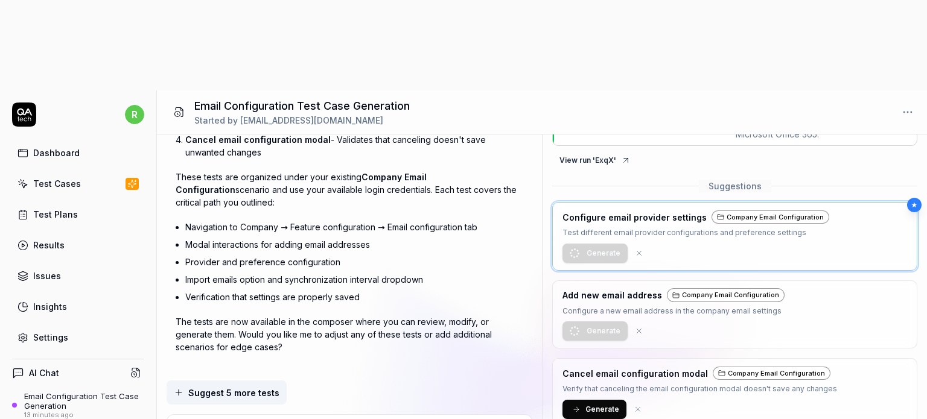
type textarea "*"
type textarea "ho w to configure"
type textarea "*"
type textarea "ho w to configure s"
type textarea "*"
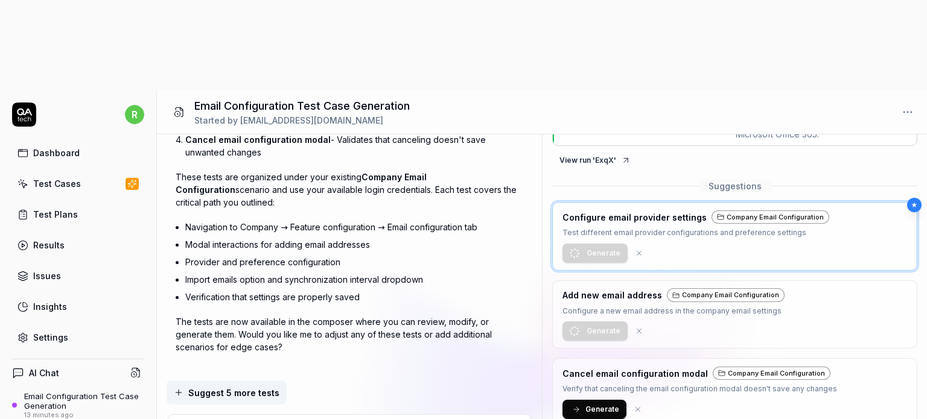
type textarea "ho w to configure sp"
type textarea "*"
type textarea "ho w to configure spe"
type textarea "*"
type textarea "ho w to configure spec"
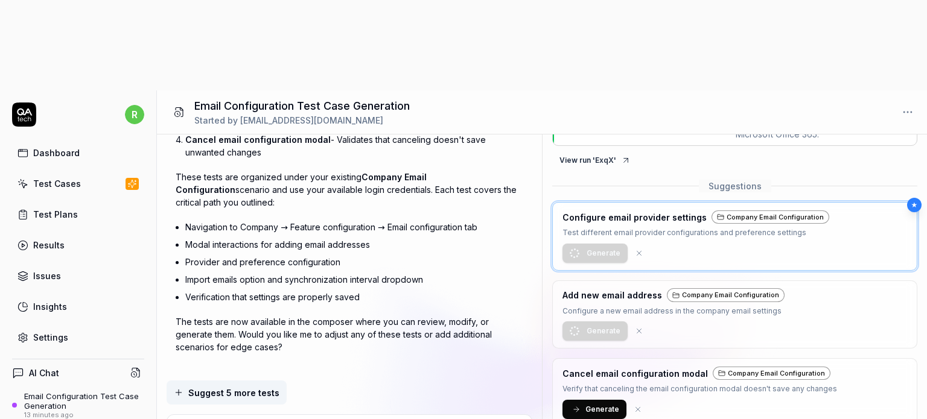
type textarea "*"
type textarea "ho w to configure speci"
type textarea "*"
type textarea "ho w to configure specif"
type textarea "*"
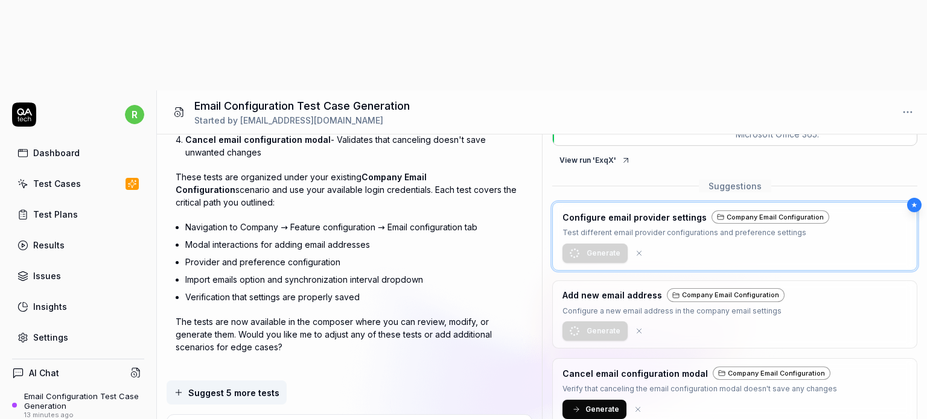
type textarea "ho w to configure specifi"
type textarea "*"
type textarea "ho w to configure specific"
type textarea "*"
type textarea "ho w to configure specific"
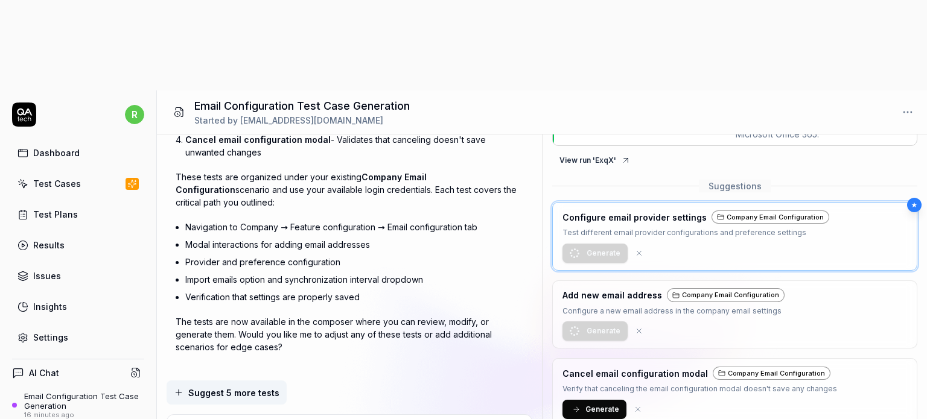
type textarea "*"
type textarea "ho w to configure specific e"
type textarea "*"
type textarea "ho w to configure specific e="
type textarea "*"
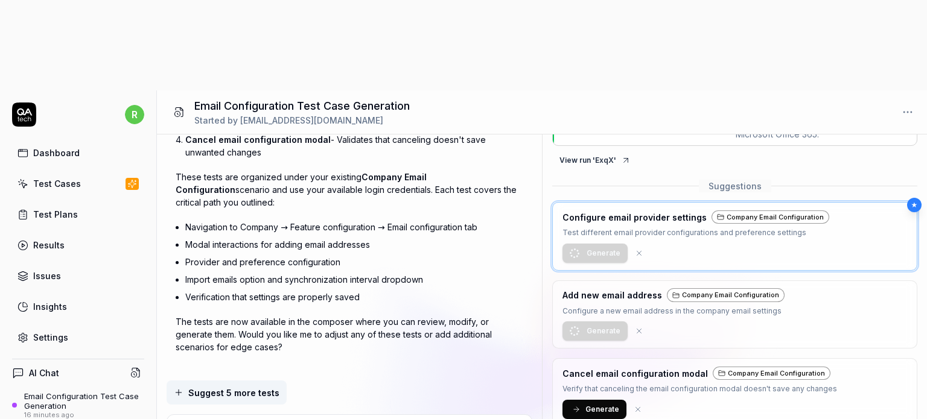
type textarea "ho w to configure specific e"
type textarea "*"
type textarea "ho w to configure specific em"
type textarea "*"
type textarea "ho w to configure specific ema"
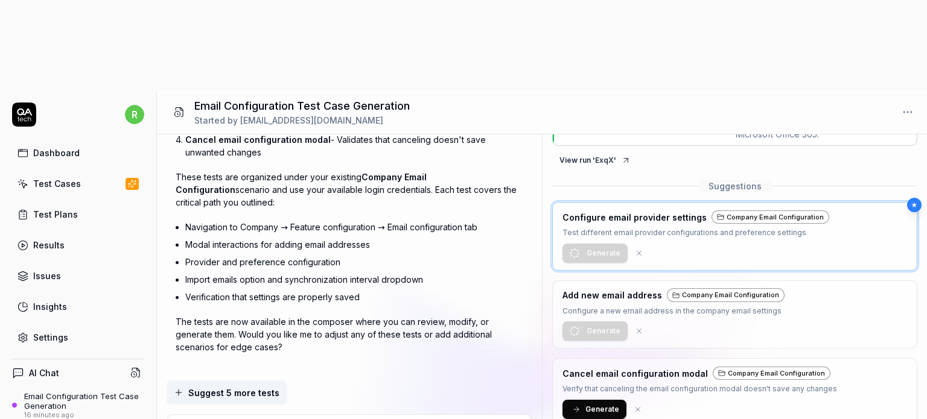
type textarea "*"
type textarea "ho w to configure specific emai"
type textarea "*"
type textarea "ho w to configure specific email"
type textarea "*"
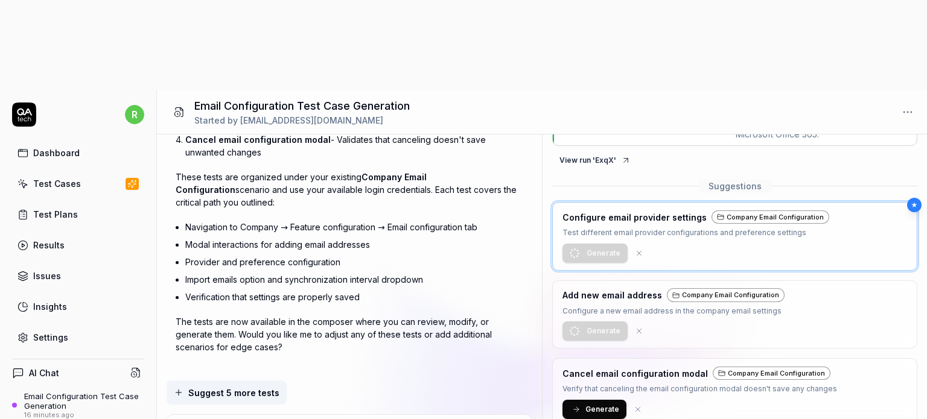
type textarea "ho w to configure specific email"
type textarea "*"
type textarea "ho w to configure specific email a"
type textarea "*"
type textarea "ho w to configure specific email ad"
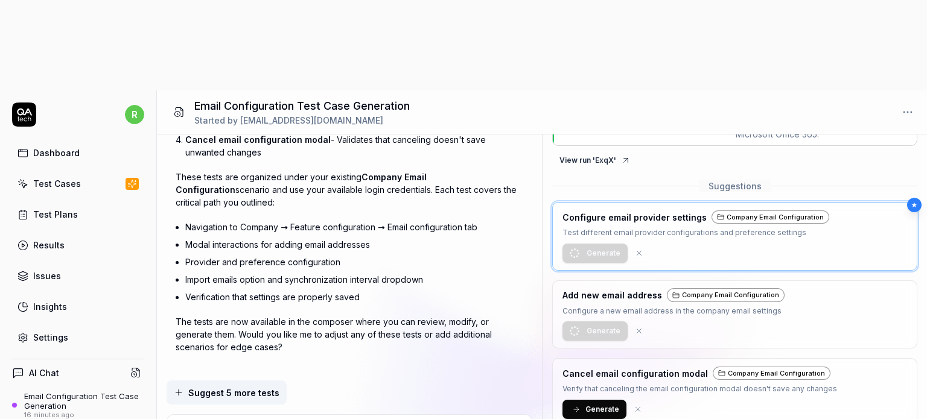
type textarea "*"
type textarea "ho w to configure specific email add"
type textarea "*"
type textarea "ho w to configure specific email addr"
type textarea "*"
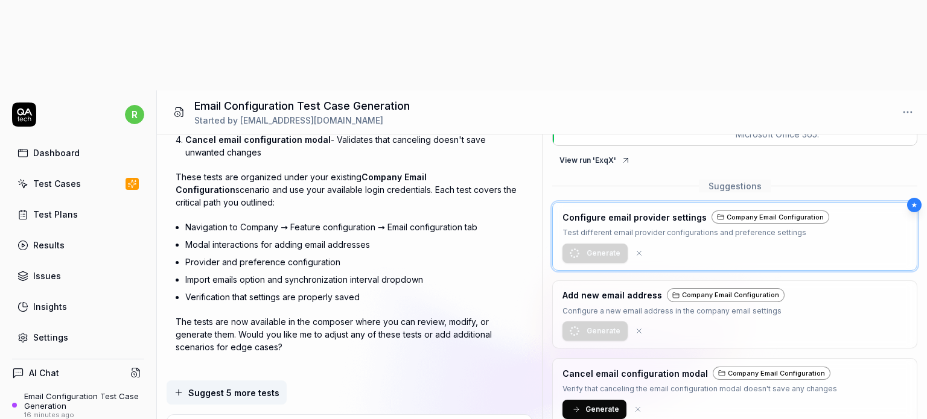
type textarea "ho w to configure specific email addre"
type textarea "*"
type textarea "ho w to configure specific email addres"
type textarea "*"
type textarea "ho w to configure specific email address"
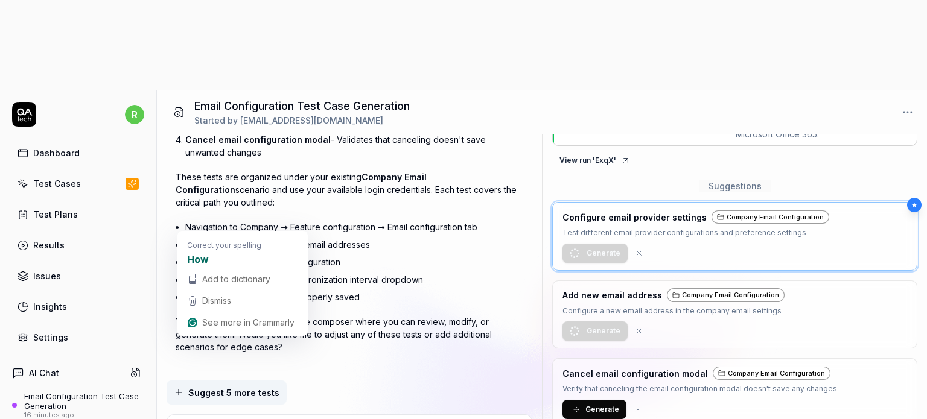
drag, startPoint x: 188, startPoint y: 343, endPoint x: 197, endPoint y: 342, distance: 9.1
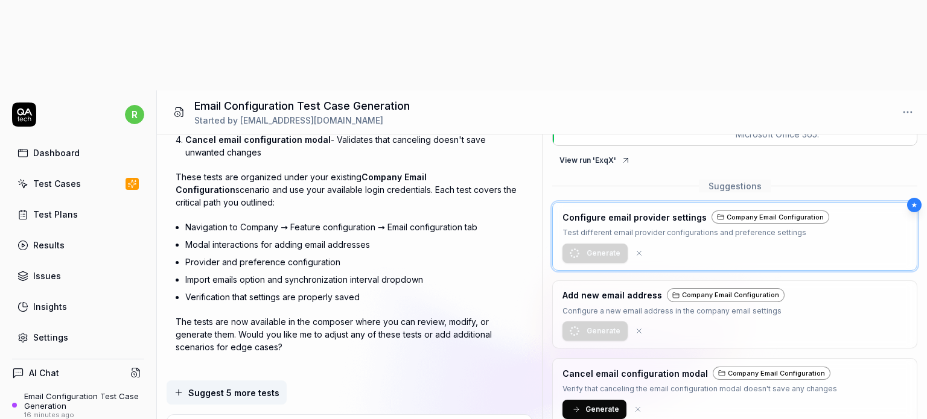
type textarea "*"
type textarea "how to configure specific email address"
type textarea "*"
type textarea "how to configure specific email address&"
type textarea "*"
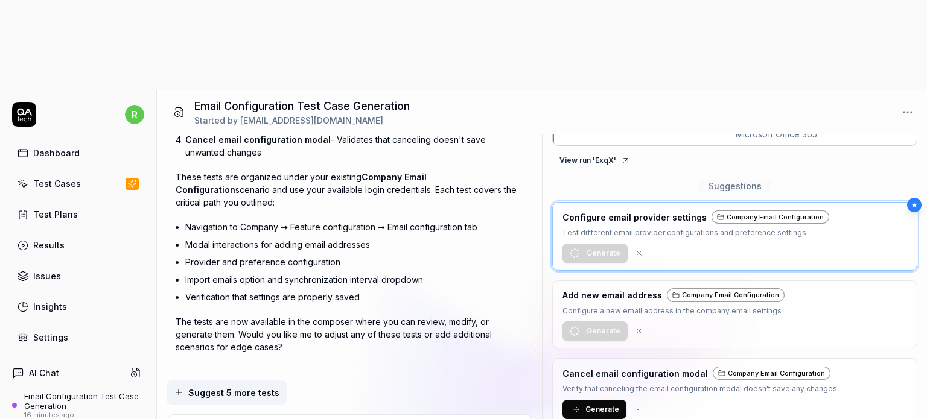
type textarea "how to configure specific email address"
type textarea "*"
type textarea "how to configure specific email address?"
type textarea "*"
type textarea "how to configure specific email address?"
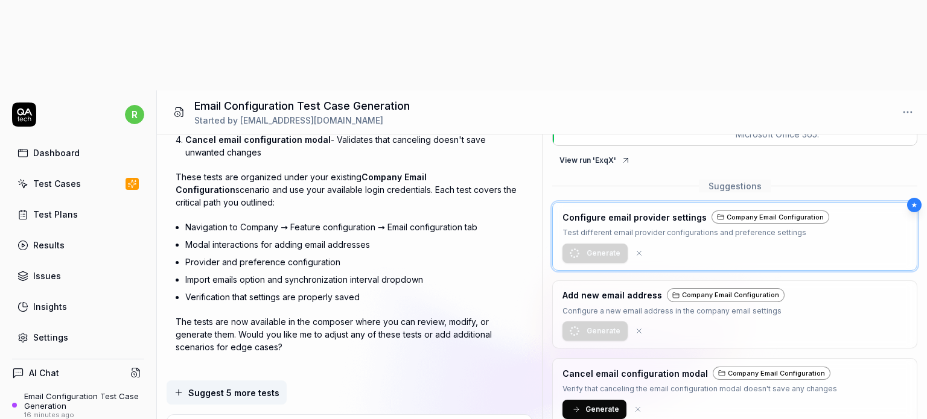
type textarea "*"
type textarea "how to configure specific email address? а"
type textarea "*"
type textarea "how to configure specific email address?"
type textarea "*"
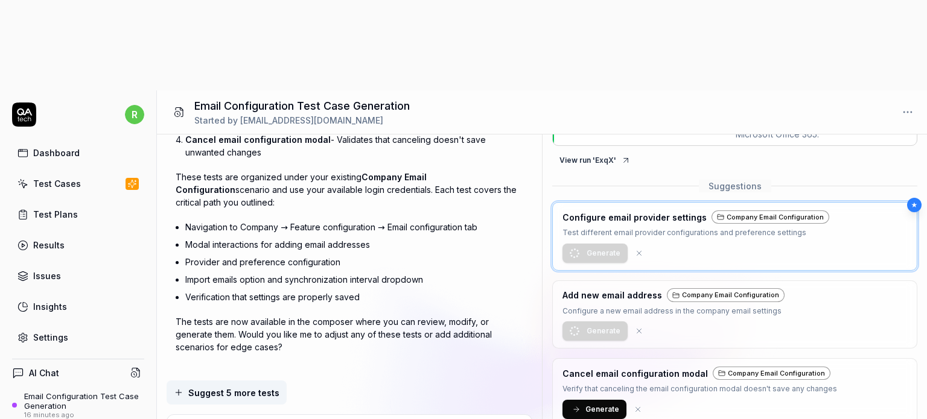
type textarea "how to configure specific email address? f"
type textarea "*"
type textarea "how to configure specific email address? fo"
type textarea "*"
type textarea "how to configure specific email address? for"
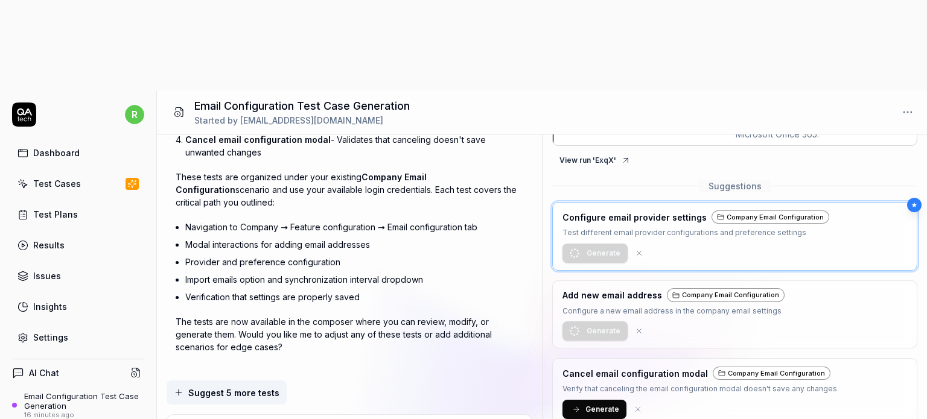
type textarea "*"
type textarea "how to configure specific email address? for"
type textarea "*"
type textarea "how to configure specific email address? for e"
type textarea "*"
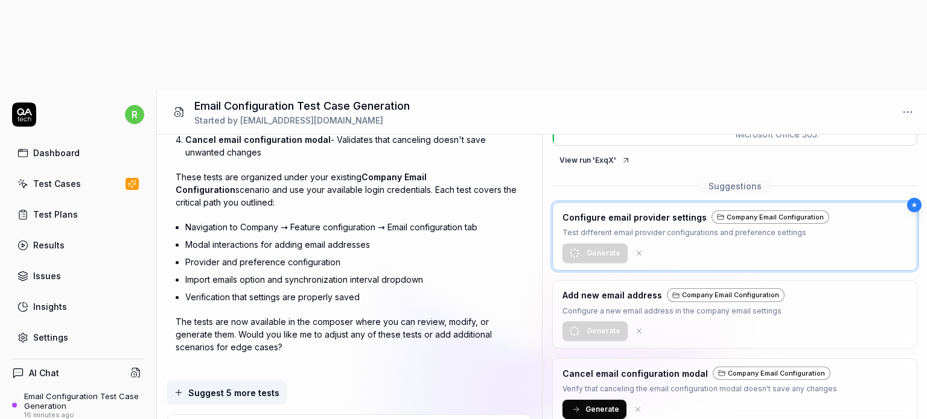
type textarea "how to configure specific email address? for ex"
type textarea "*"
type textarea "how to configure specific email address? for exa"
type textarea "*"
type textarea "how to configure specific email address? for exam"
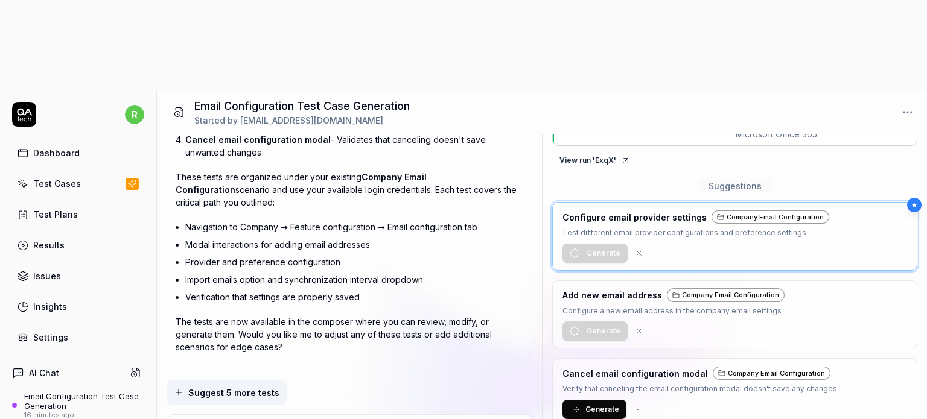
type textarea "*"
type textarea "how to configure specific email address? for examp"
type textarea "*"
type textarea "how to configure specific email address? for exampl"
type textarea "*"
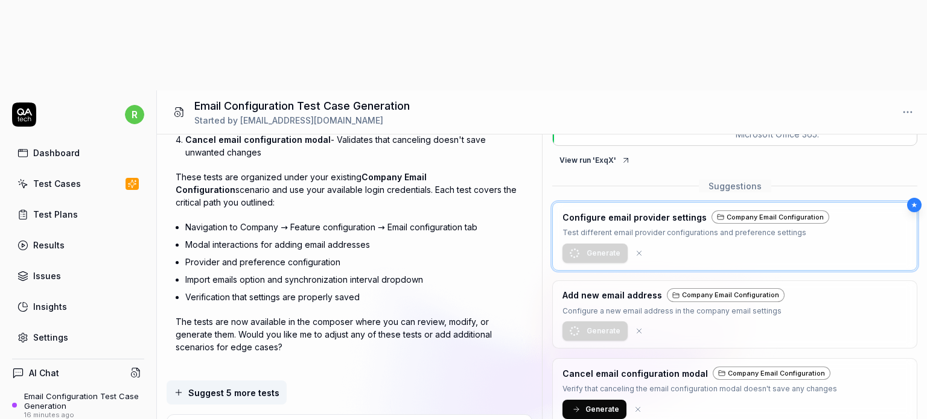
type textarea "how to configure specific email address? for example"
type textarea "*"
type textarea "how to configure specific email address? for example"
type textarea "*"
type textarea "how to configure specific email address? for example I"
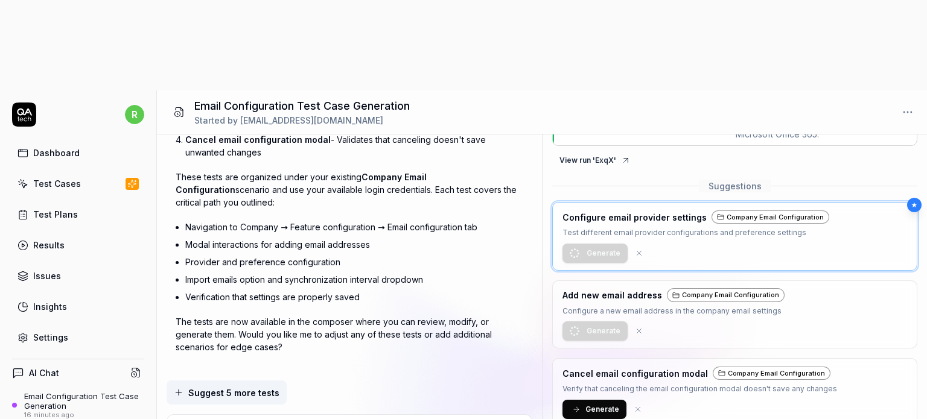
type textarea "*"
type textarea "how to configure specific email address? for example I"
type textarea "*"
type textarea "how to configure specific email address? for example I w"
type textarea "*"
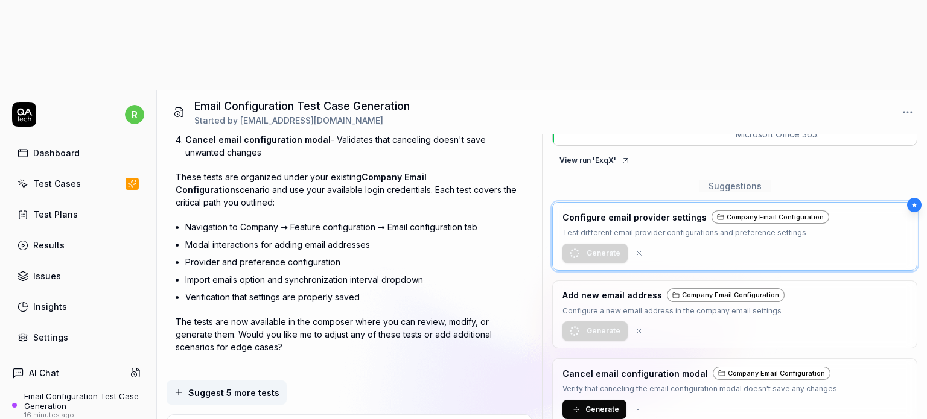
type textarea "how to configure specific email address? for example I wa"
type textarea "*"
type textarea "how to configure specific email address? for example I wan"
type textarea "*"
type textarea "how to configure specific email address? for example I want"
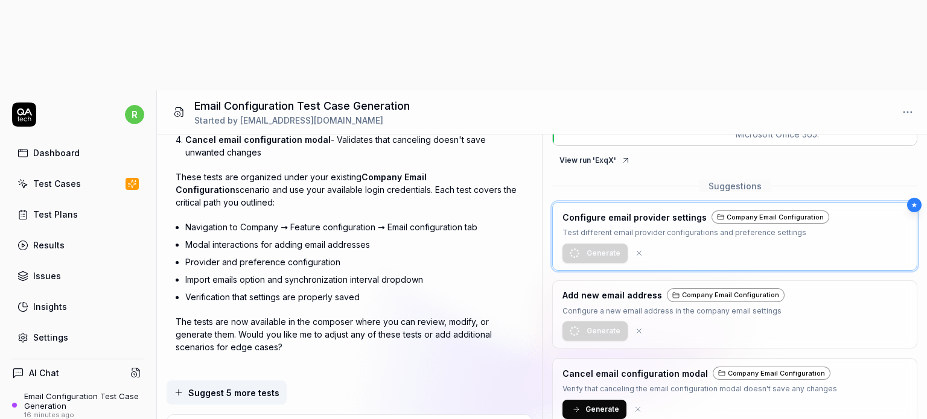
type textarea "*"
type textarea "how to configure specific email address? for example I want"
type textarea "*"
type textarea "how to configure specific email address? for example I want t"
type textarea "*"
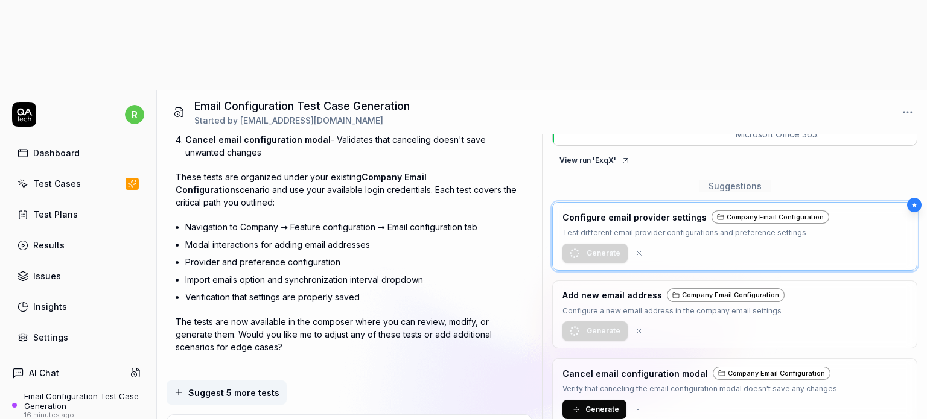
type textarea "how to configure specific email address? for example I want to"
type textarea "*"
type textarea "how to configure specific email address? for example I want to"
type textarea "*"
type textarea "how to configure specific email address? for example I want to a"
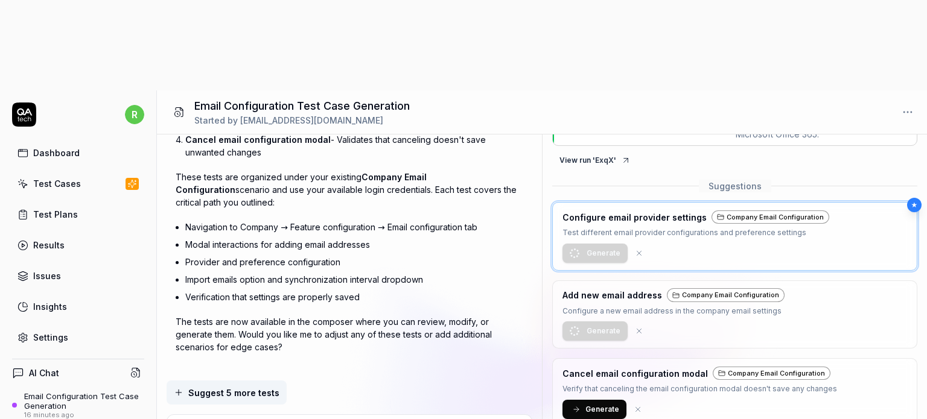
type textarea "*"
type textarea "how to configure specific email address? for example I want to ad"
type textarea "*"
type textarea "how to configure specific email address? for example I want to add"
type textarea "*"
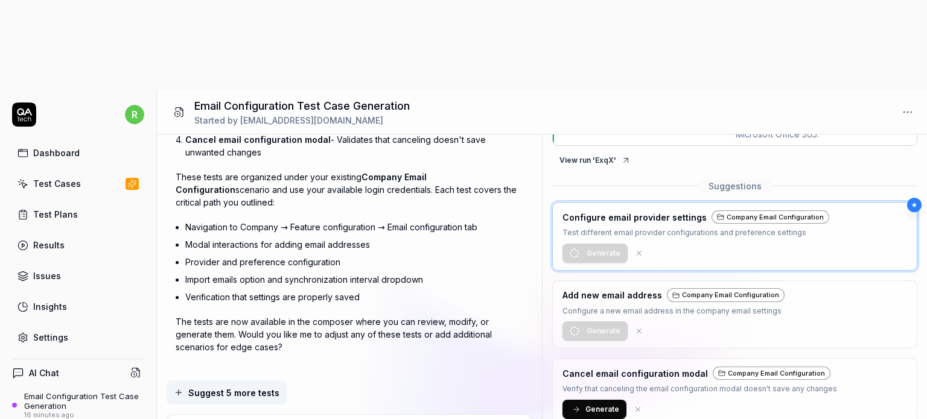
type textarea "how to configure specific email address? for example I want to add"
type textarea "*"
type textarea "how to configure specific email address? for example I want to add m"
type textarea "*"
type textarea "how to configure specific email address? for example I want to add my"
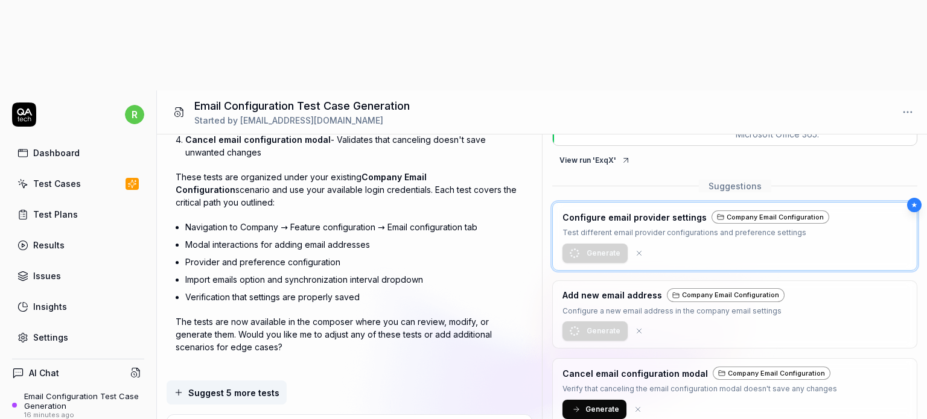
type textarea "*"
type textarea "how to configure specific email address? for example I want to add my"
type textarea "*"
type textarea "how to configure specific email address? for example I want to add my o"
type textarea "*"
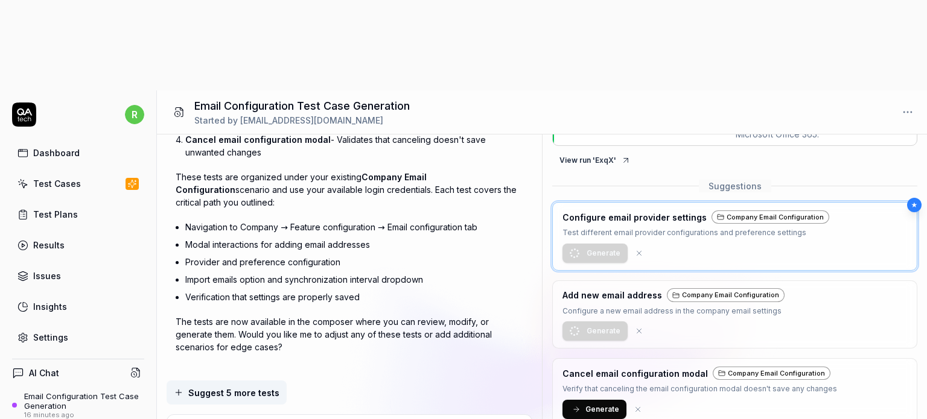
type textarea "how to configure specific email address? for example I want to add my ow"
type textarea "*"
type textarea "how to configure specific email address? for example I want to add my own"
type textarea "*"
type textarea "how to configure specific email address? for example I want to add my own"
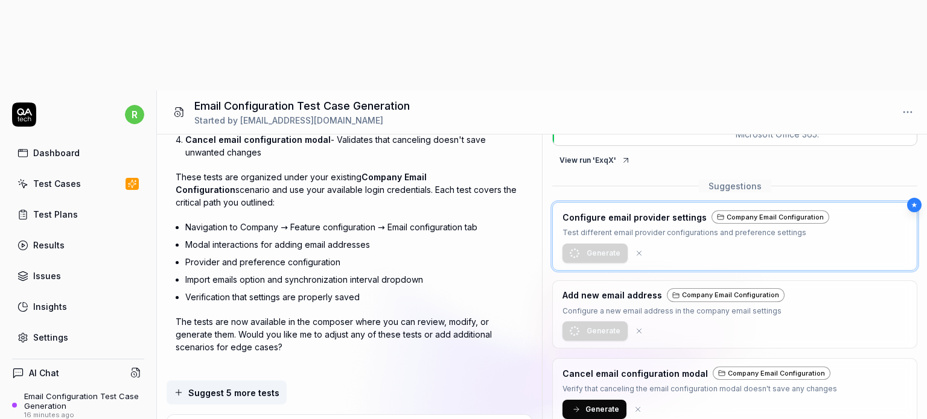
type textarea "*"
type textarea "how to configure specific email address? for example I want to add my own e"
type textarea "*"
type textarea "how to configure specific email address? for example I want to add my own em"
type textarea "*"
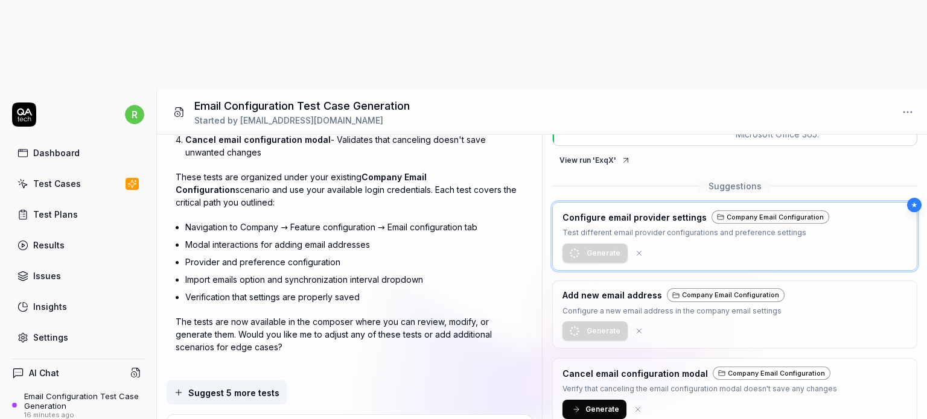
type textarea "how to configure specific email address? for example I want to add my own ema"
type textarea "*"
type textarea "how to configure specific email address? for example I want to add my own emai"
type textarea "*"
type textarea "how to configure specific email address? for example I want to add my own email"
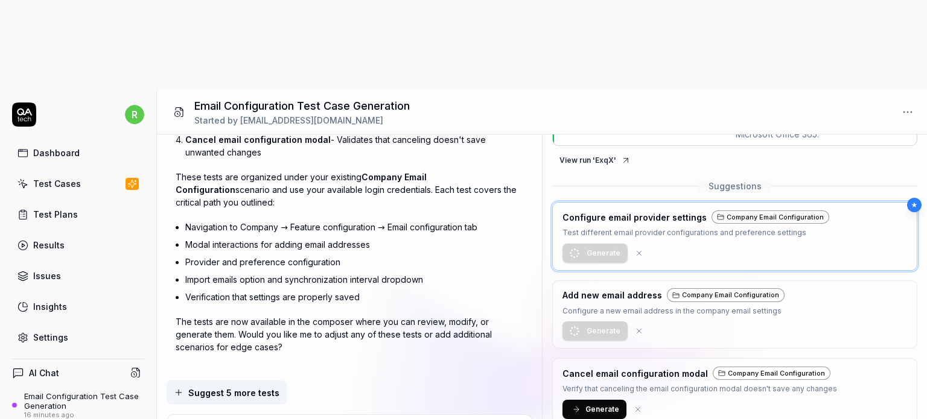
type textarea "*"
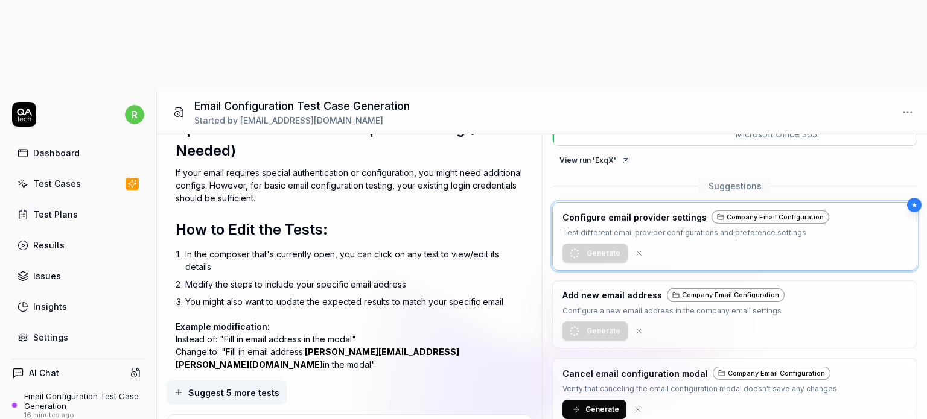
scroll to position [1118, 0]
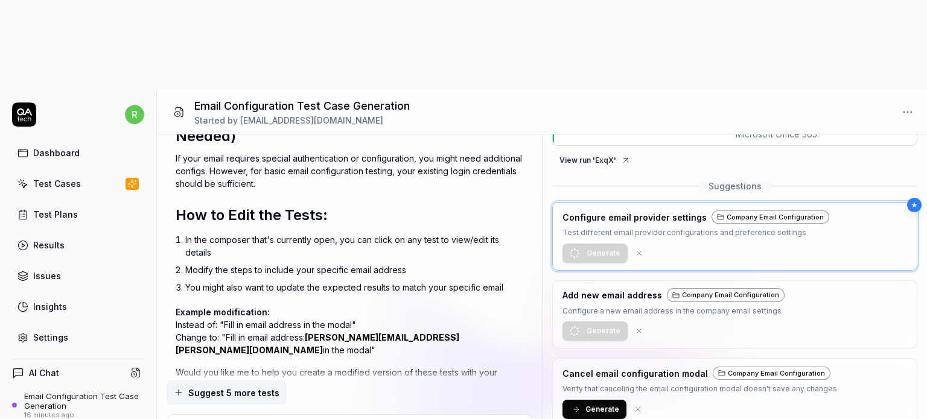
type textarea "*"
type textarea "y"
type textarea "*"
type textarea "ye"
type textarea "*"
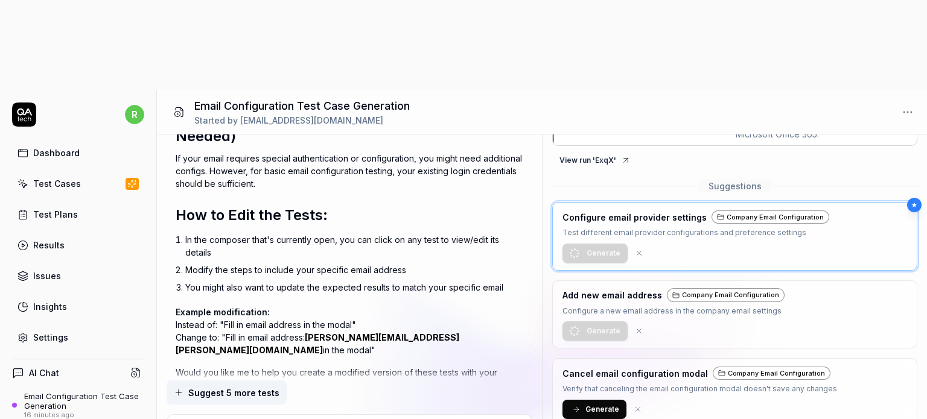
type textarea "yes"
type textarea "*"
type textarea "yes"
type textarea "*"
type textarea "yes p"
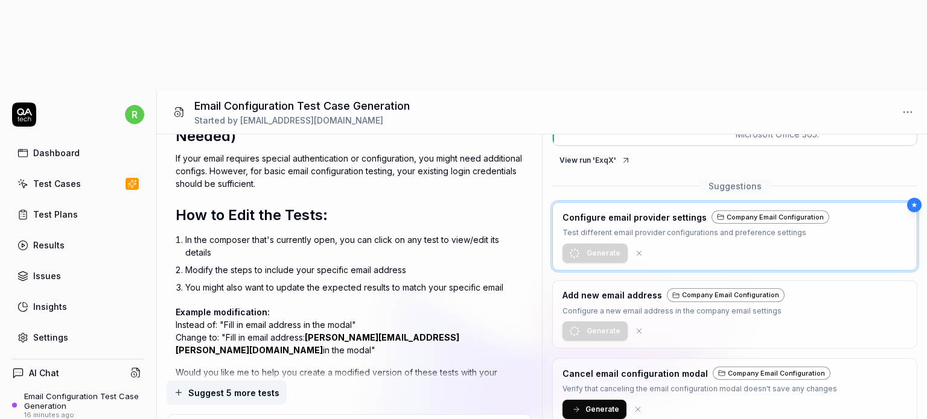
type textarea "*"
type textarea "yes pl"
type textarea "*"
type textarea "yes ple"
type textarea "*"
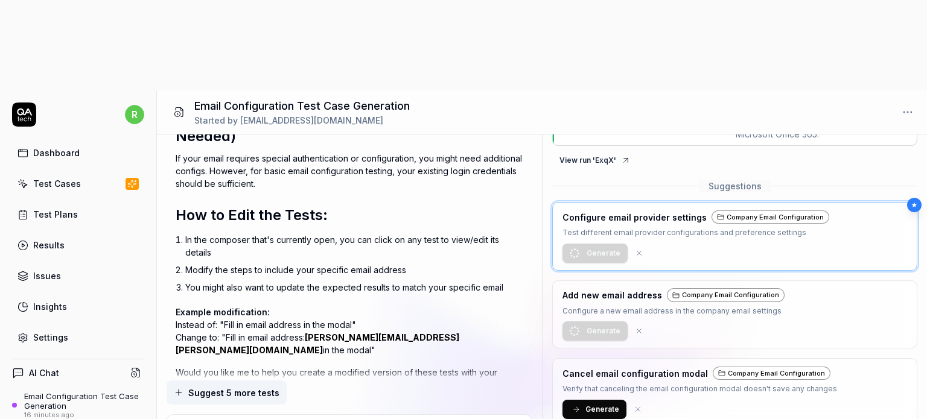
type textarea "yes plea"
type textarea "*"
type textarea "yes pleas"
type textarea "*"
type textarea "yes please"
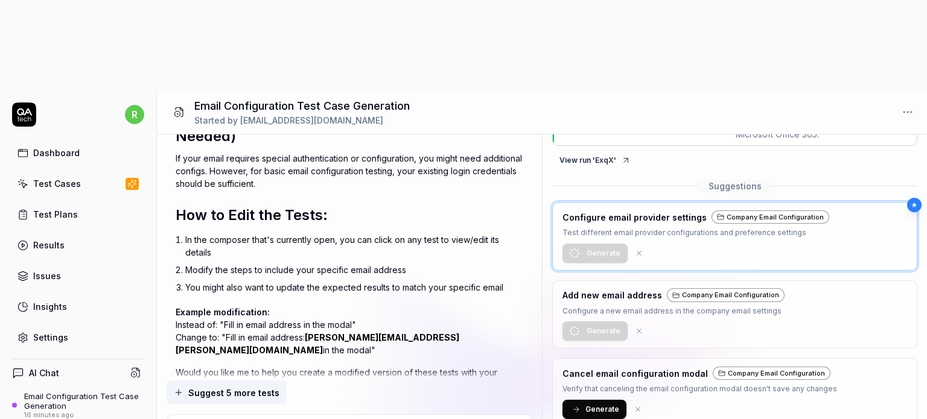
type textarea "*"
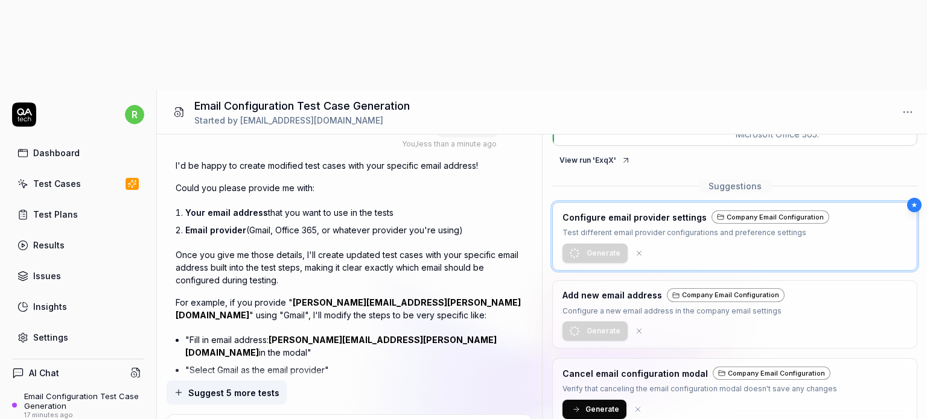
scroll to position [1451, 0]
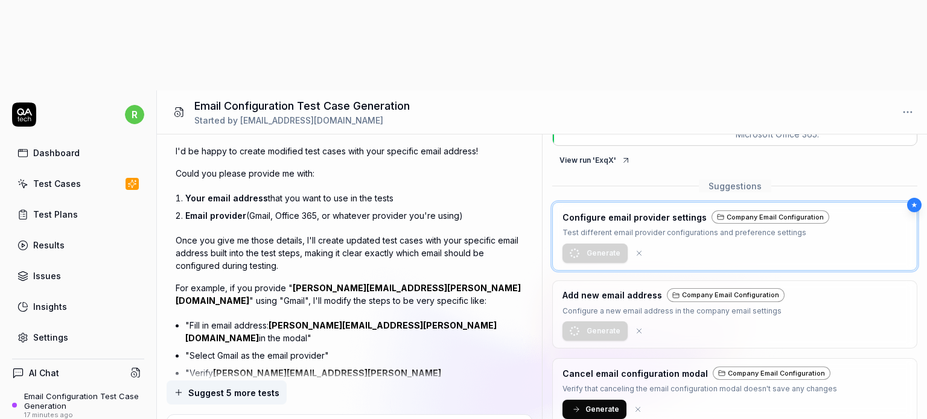
type textarea "*"
type textarea "G"
paste textarea "ruslan.kozlov+Testsuperadmin@spyhce.com"
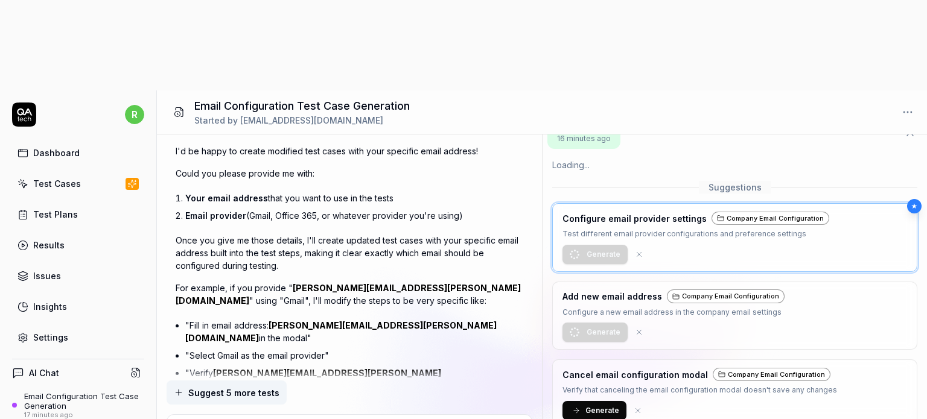
scroll to position [251, 0]
drag, startPoint x: 379, startPoint y: 340, endPoint x: 451, endPoint y: 343, distance: 71.9
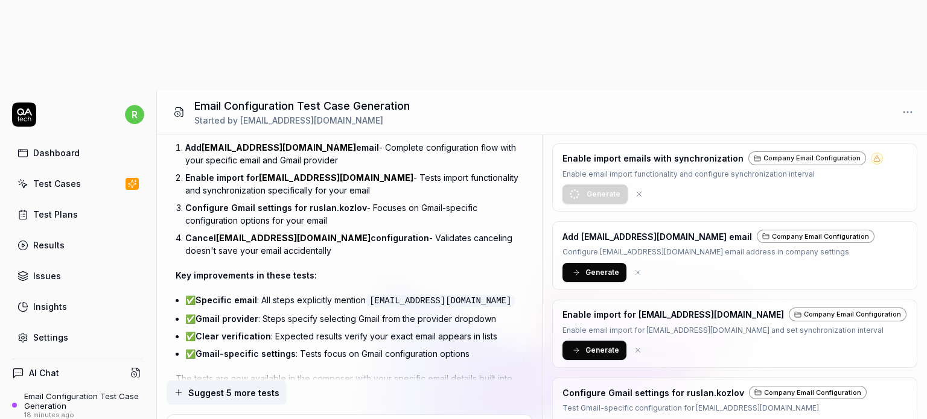
scroll to position [562, 0]
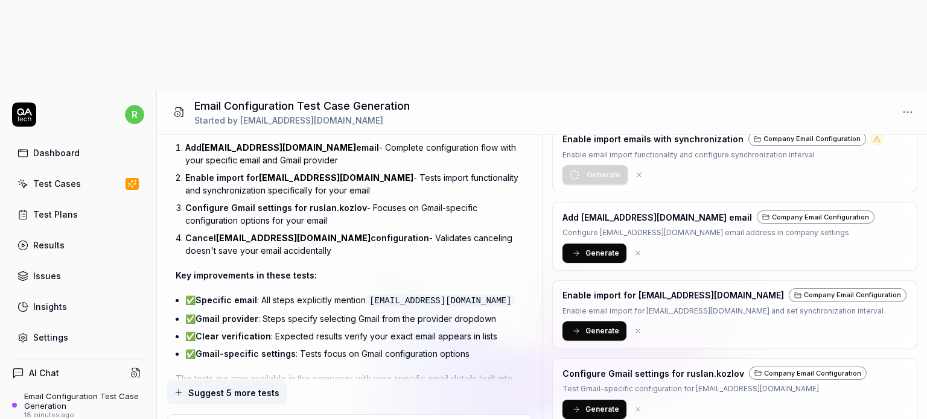
click at [599, 404] on span "Generate" at bounding box center [602, 409] width 34 height 11
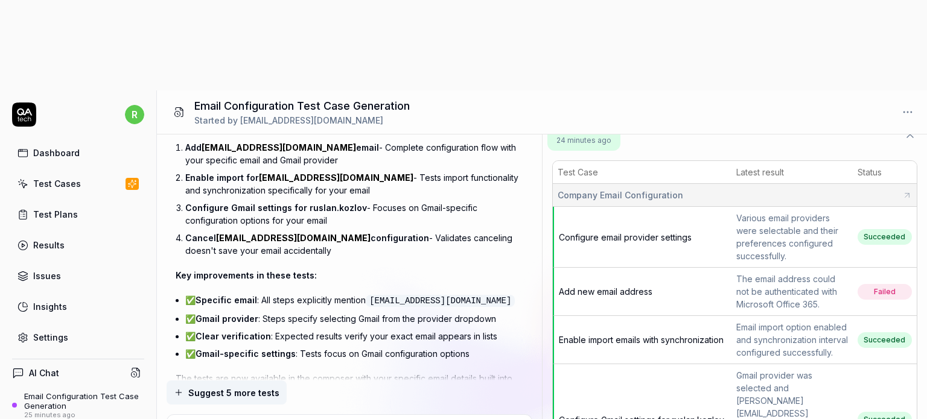
scroll to position [0, 0]
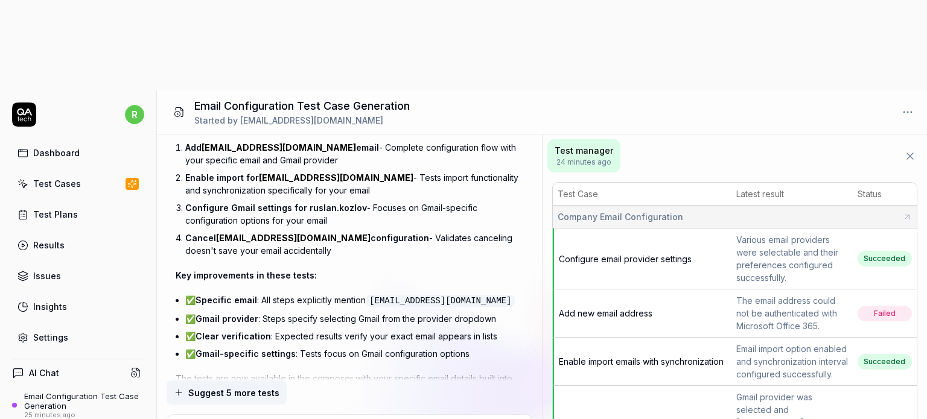
click at [60, 177] on div "Test Cases" at bounding box center [57, 183] width 48 height 13
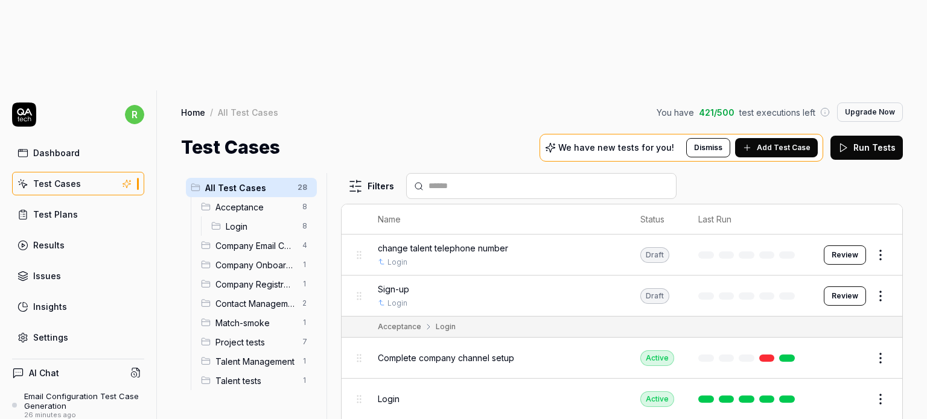
click at [261, 240] on span "Company Email Configuration" at bounding box center [255, 246] width 80 height 13
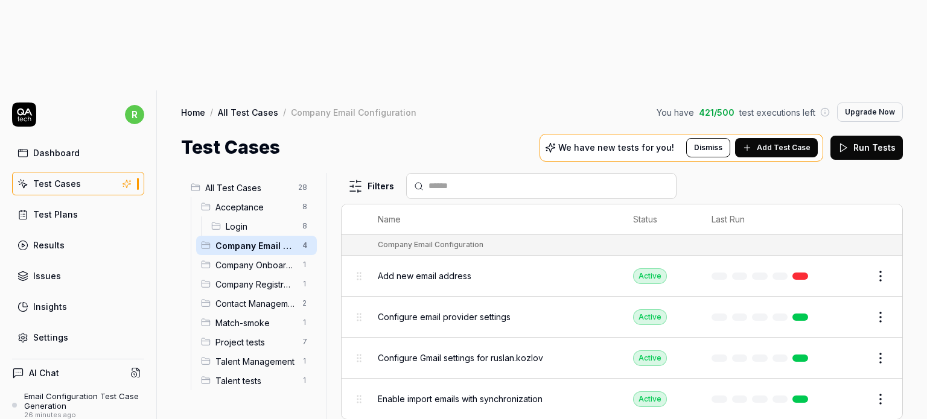
click at [859, 349] on button "Edit" at bounding box center [851, 358] width 29 height 19
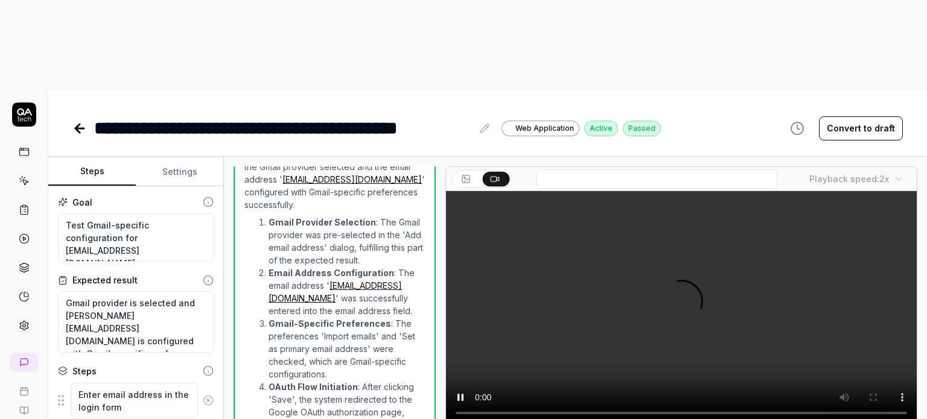
scroll to position [123, 0]
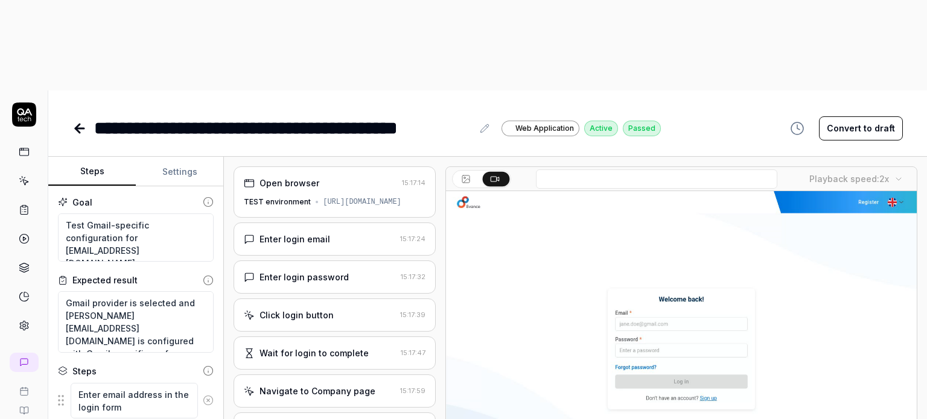
click at [895, 91] on body "**********" at bounding box center [463, 255] width 927 height 510
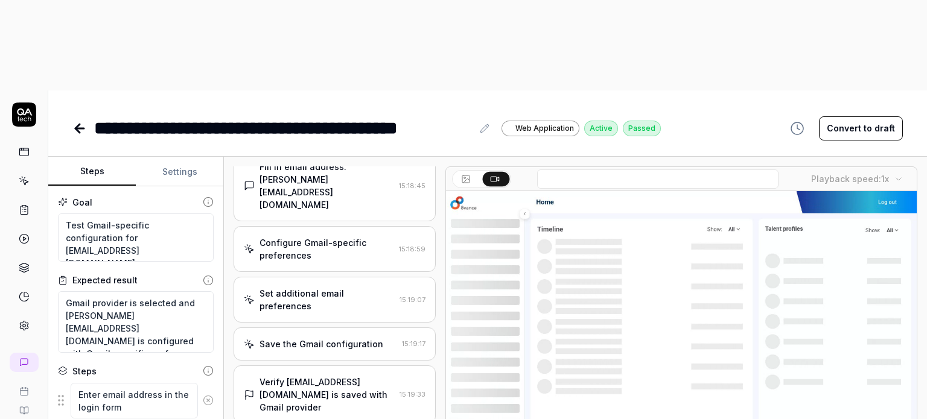
click at [78, 121] on icon at bounding box center [79, 128] width 14 height 14
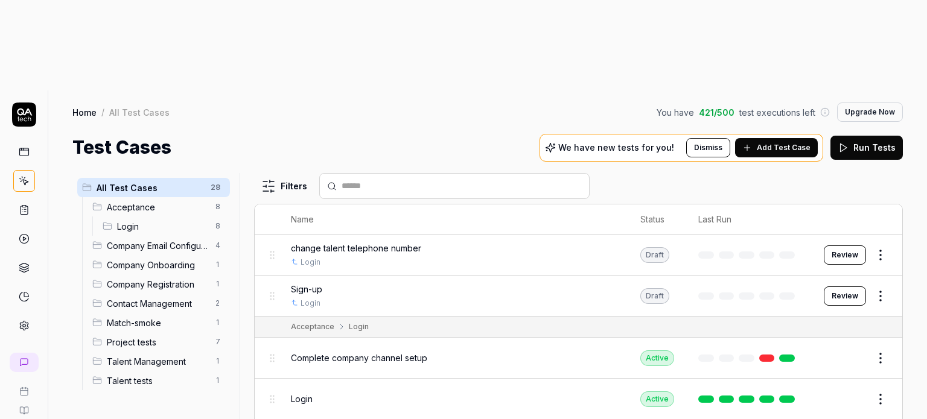
click at [149, 240] on span "Company Email Configuration" at bounding box center [157, 246] width 101 height 13
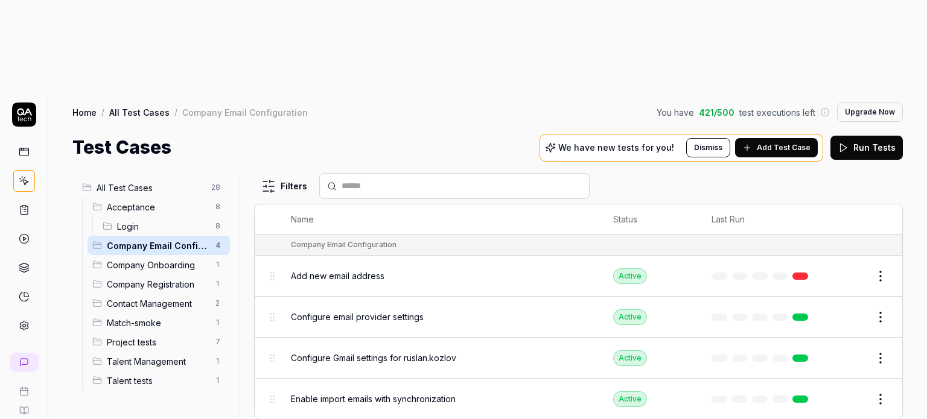
click at [853, 308] on button "Edit" at bounding box center [851, 317] width 29 height 19
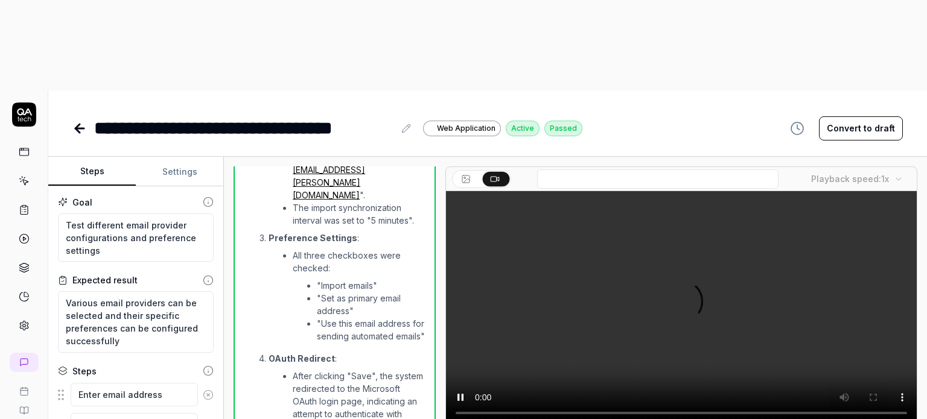
scroll to position [123, 0]
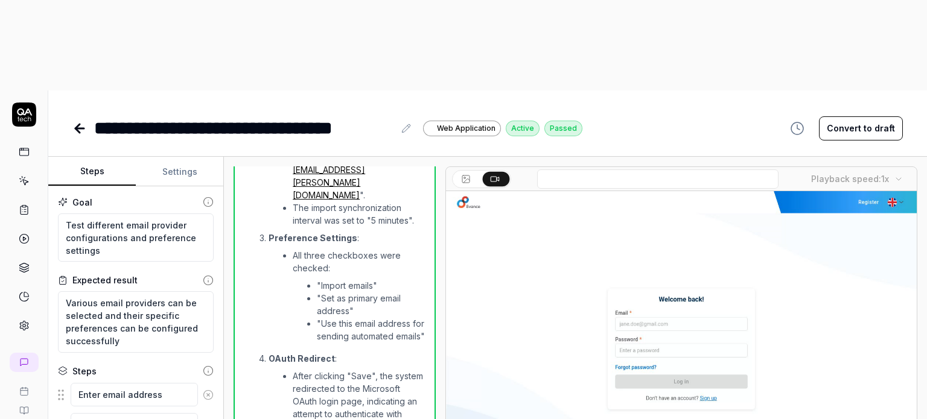
click at [889, 91] on body "**********" at bounding box center [463, 255] width 927 height 510
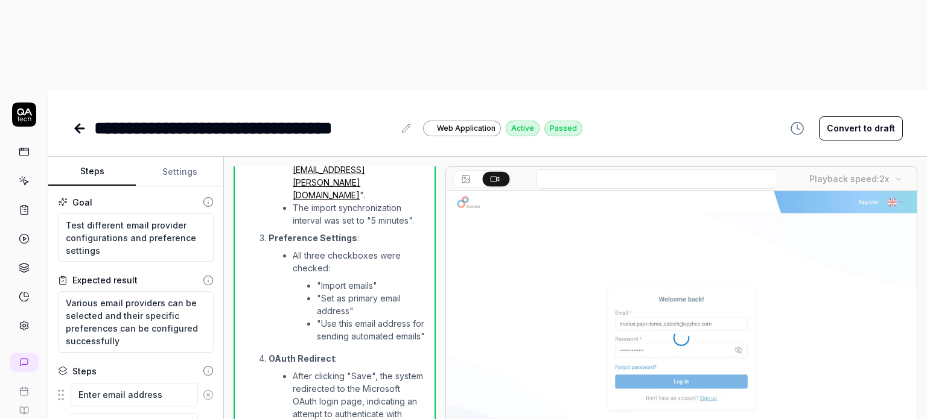
click at [74, 121] on icon at bounding box center [79, 128] width 14 height 14
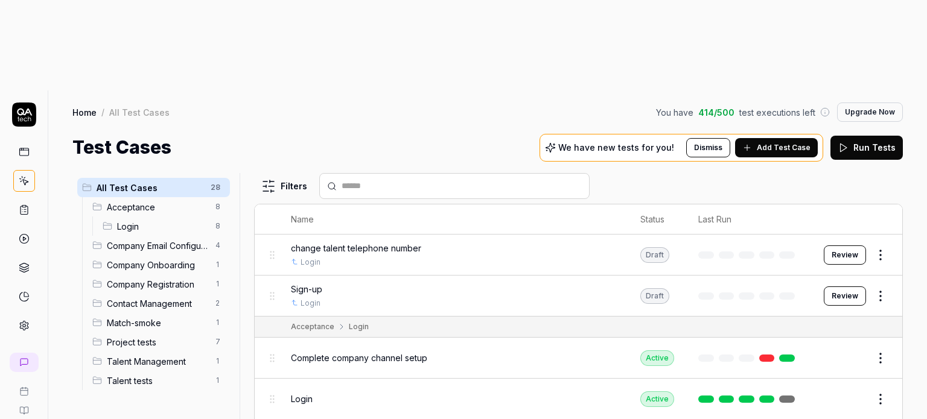
click at [181, 240] on span "Company Email Configuration" at bounding box center [157, 246] width 101 height 13
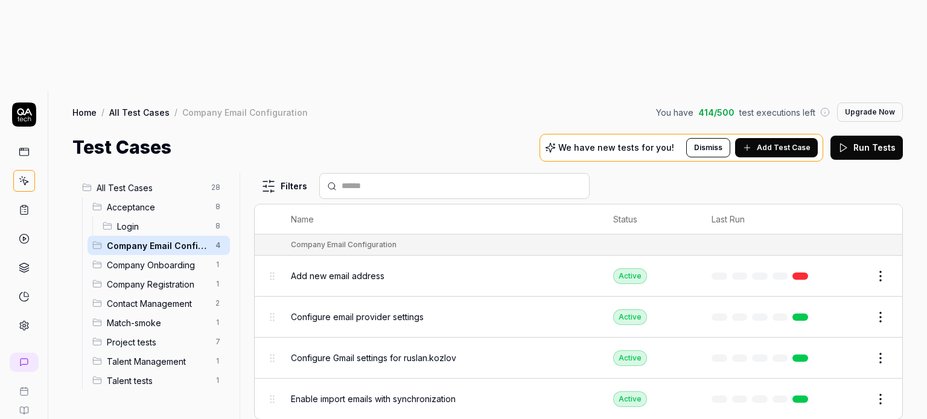
click at [882, 316] on html "r 8 Home / All Test Cases / Company Email Configuration You have 414 / 500 test…" at bounding box center [463, 255] width 927 height 510
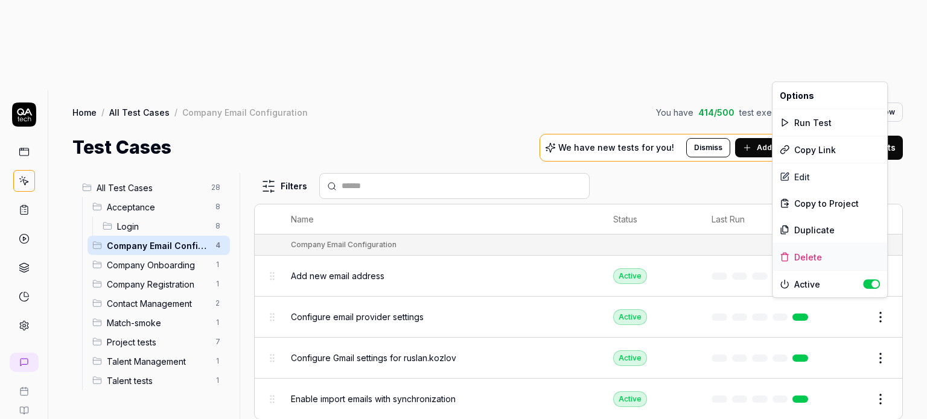
click at [819, 253] on div "Delete" at bounding box center [829, 257] width 115 height 27
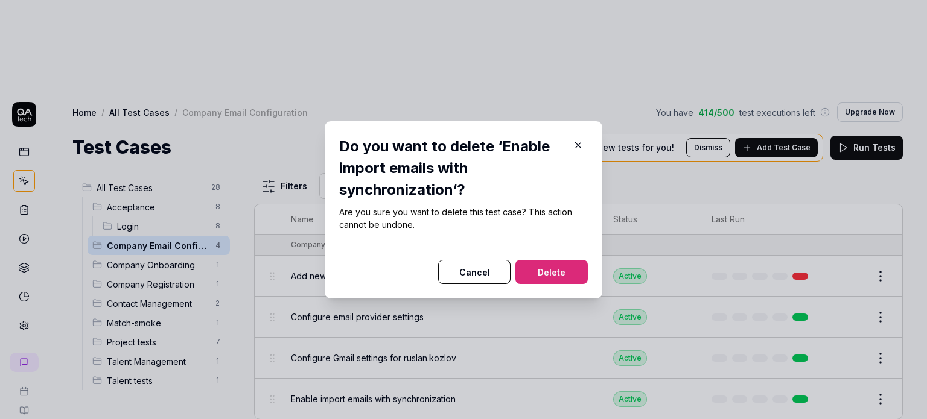
click at [540, 267] on button "Delete" at bounding box center [551, 272] width 72 height 24
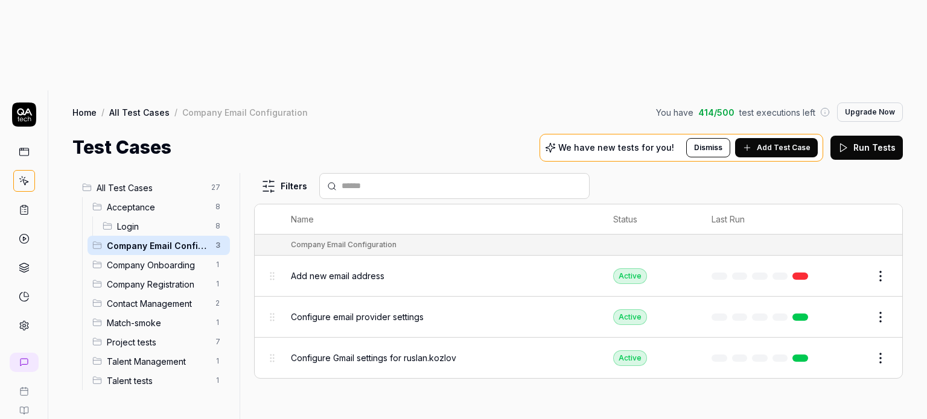
click at [878, 268] on html "r 8 Home / All Test Cases / Company Email Configuration You have 414 / 500 test…" at bounding box center [463, 255] width 927 height 510
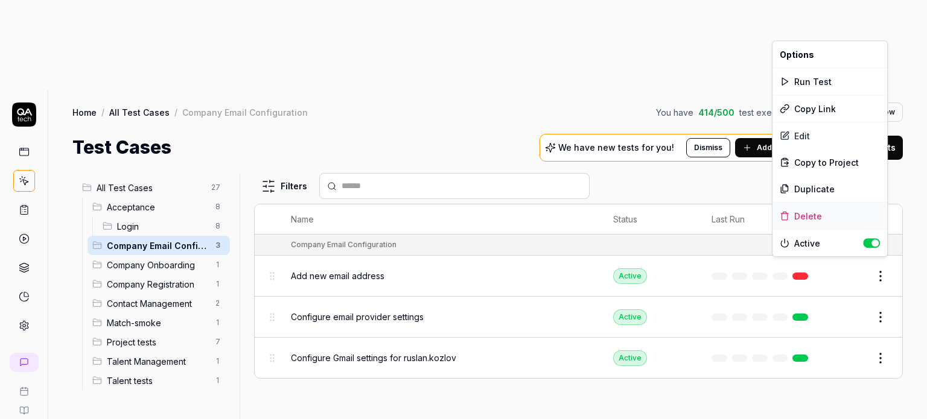
click at [824, 214] on div "Delete" at bounding box center [829, 216] width 115 height 27
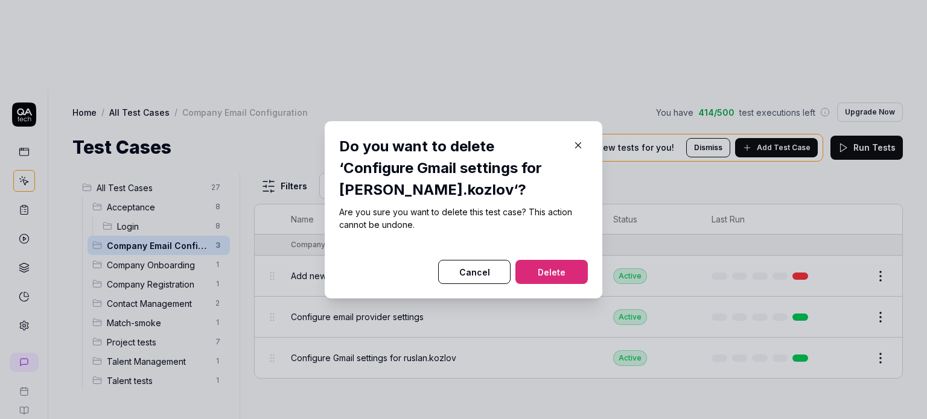
click at [559, 267] on button "Delete" at bounding box center [551, 272] width 72 height 24
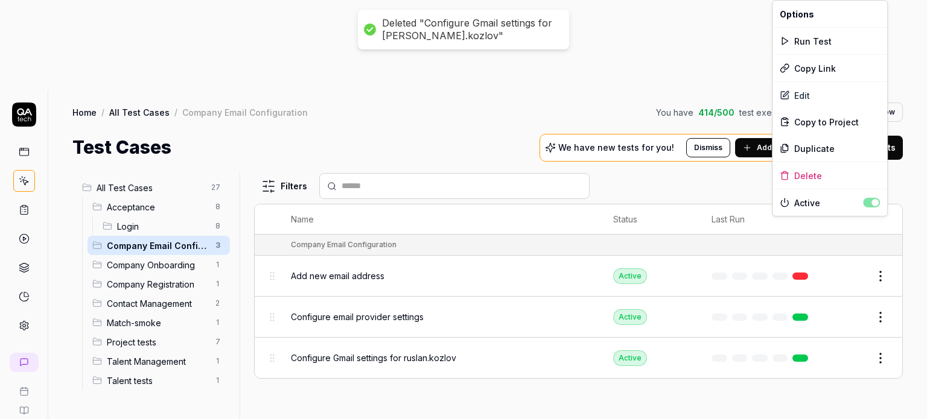
click at [886, 227] on html "Deleted "Configure Gmail settings for ruslan.kozlov" r 8 Home / All Test Cases …" at bounding box center [463, 255] width 927 height 510
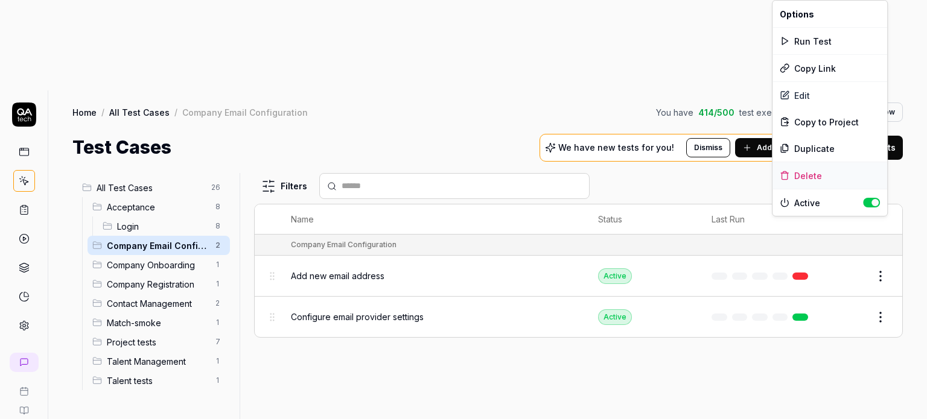
click at [807, 176] on div "Delete" at bounding box center [829, 175] width 115 height 27
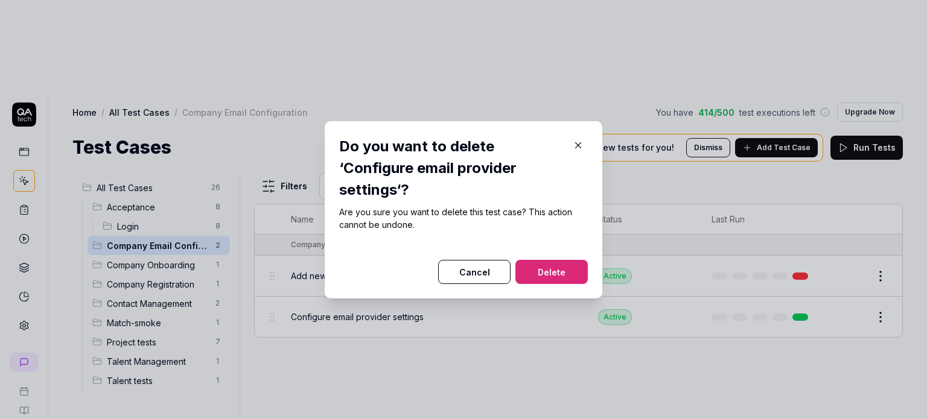
click at [543, 275] on button "Delete" at bounding box center [551, 272] width 72 height 24
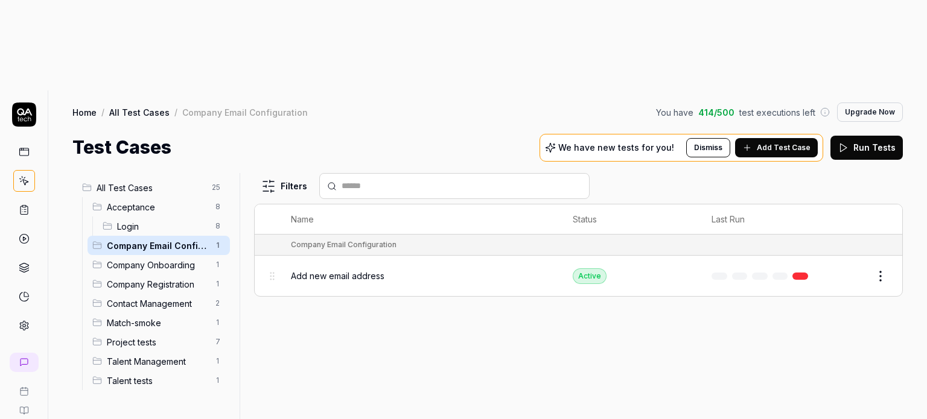
click at [851, 267] on button "Edit" at bounding box center [851, 276] width 29 height 19
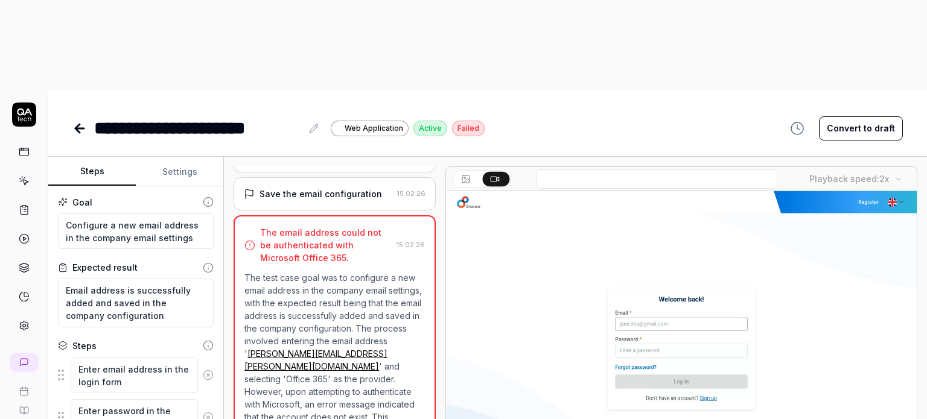
scroll to position [433, 0]
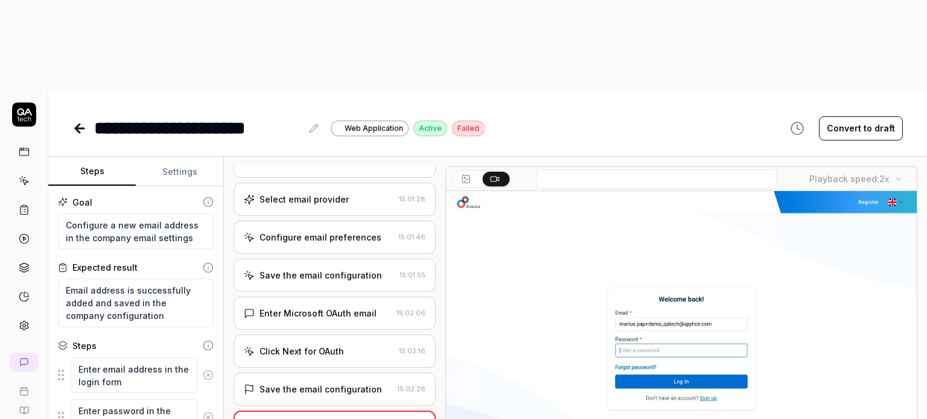
click at [332, 231] on div "Configure email preferences" at bounding box center [320, 237] width 122 height 13
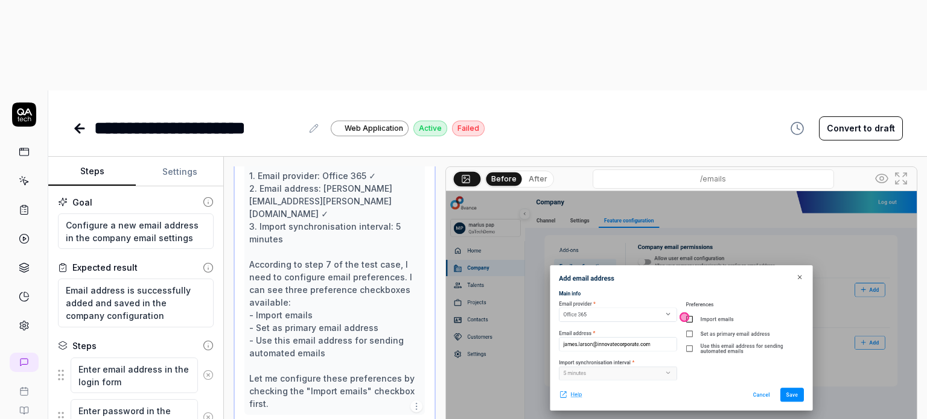
scroll to position [394, 0]
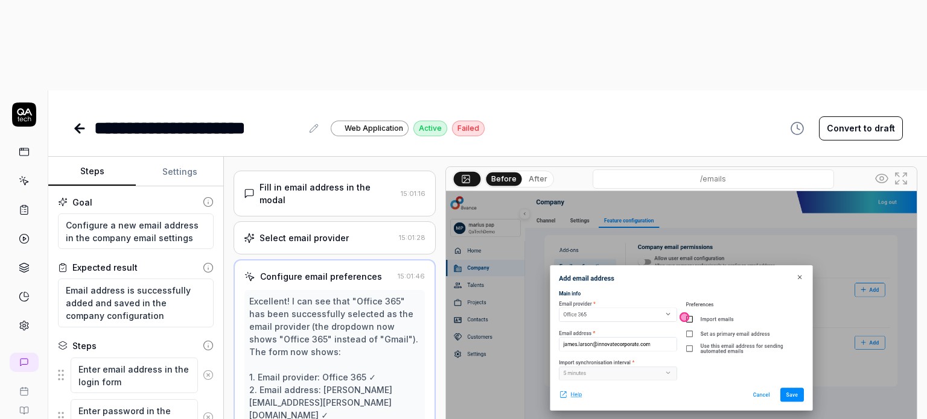
click at [310, 181] on div "Fill in email address in the modal" at bounding box center [327, 193] width 136 height 25
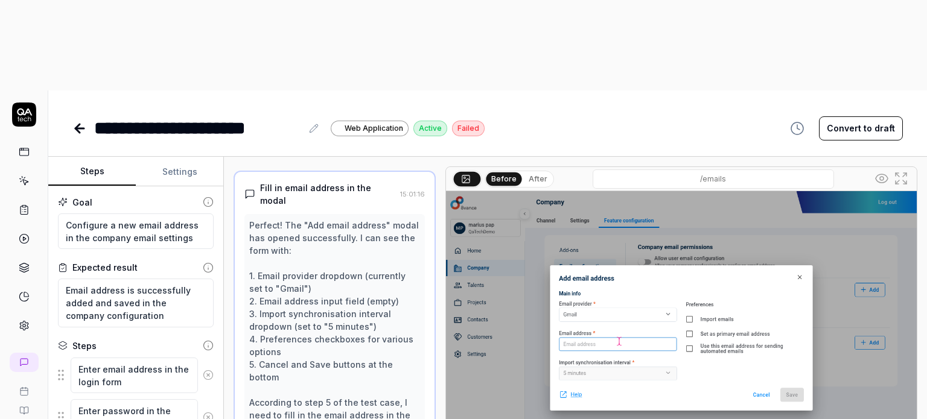
scroll to position [444, 0]
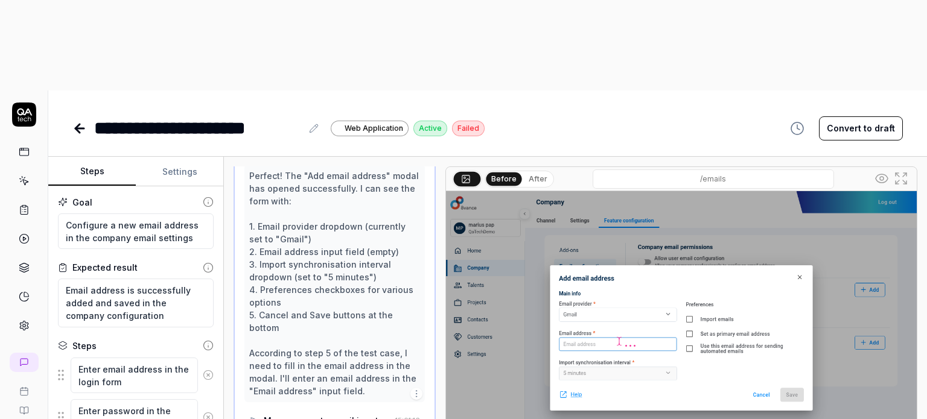
click at [309, 170] on div "Perfect! The "Add email address" modal has opened successfully. I can see the f…" at bounding box center [334, 284] width 171 height 228
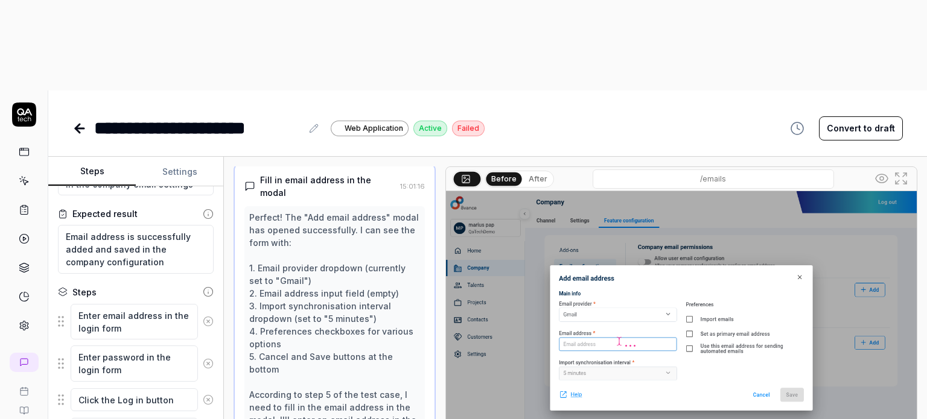
scroll to position [46, 0]
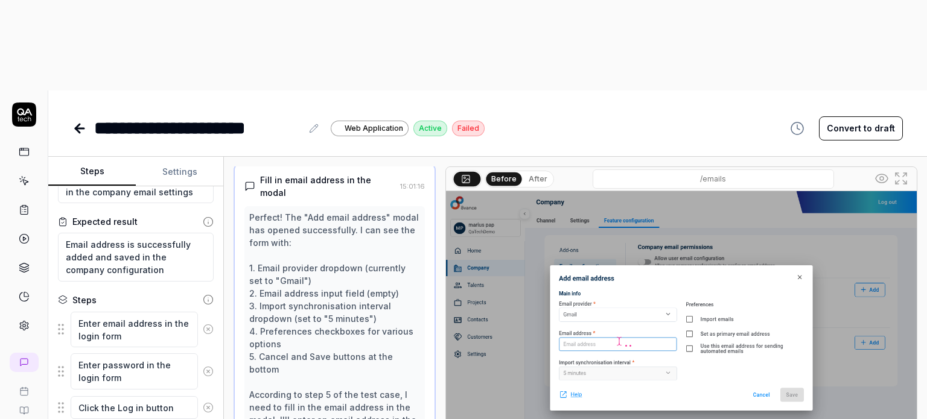
click at [320, 246] on div "Perfect! The "Add email address" modal has opened successfully. I can see the f…" at bounding box center [334, 325] width 171 height 228
click at [331, 241] on div "Perfect! The "Add email address" modal has opened successfully. I can see the f…" at bounding box center [334, 325] width 171 height 228
click at [336, 234] on div "Perfect! The "Add email address" modal has opened successfully. I can see the f…" at bounding box center [334, 325] width 171 height 228
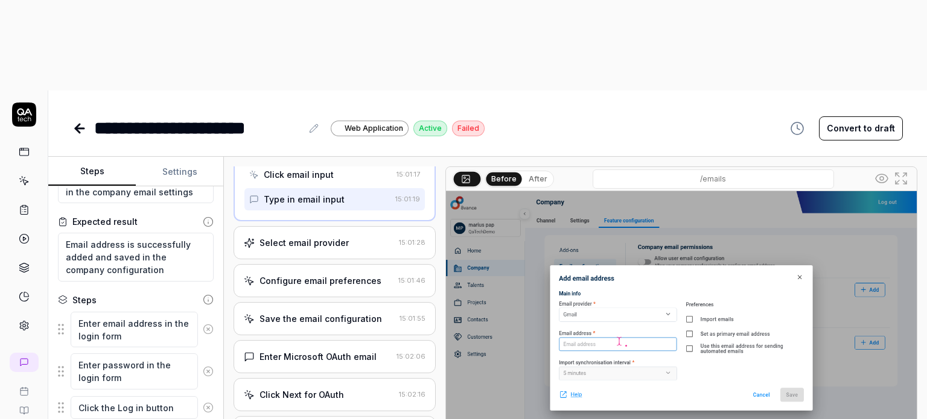
scroll to position [733, 0]
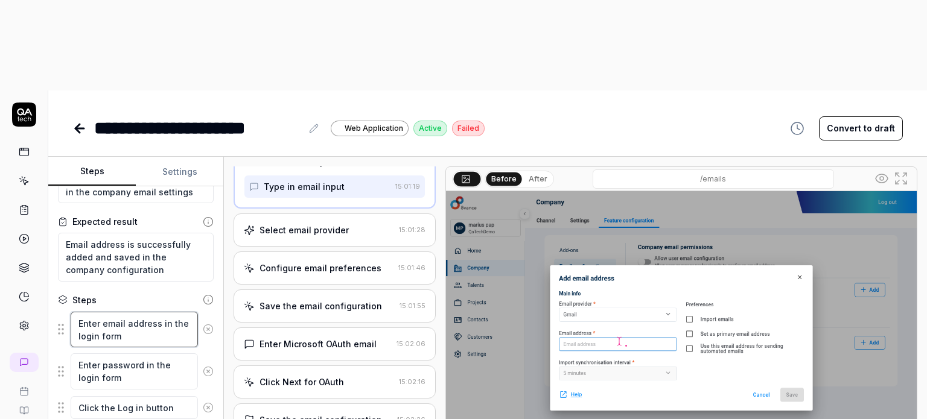
click at [132, 312] on textarea "Enter email address in the login form" at bounding box center [134, 330] width 127 height 36
click at [160, 312] on textarea "Enter email address in the login form" at bounding box center [134, 330] width 127 height 36
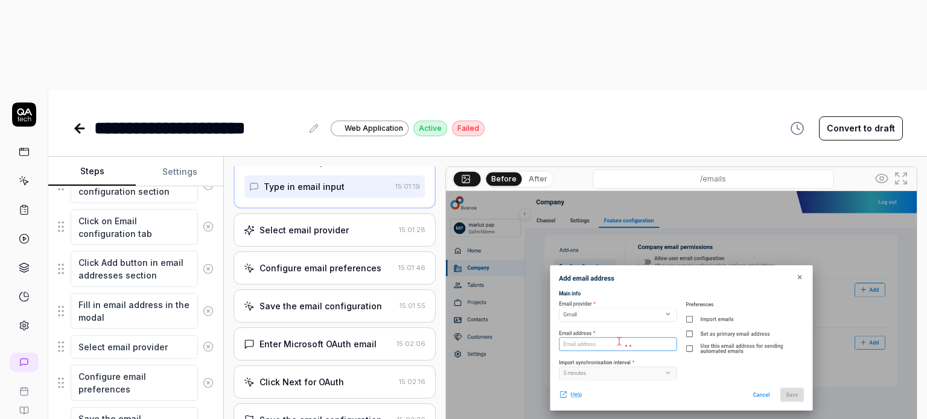
scroll to position [415, 0]
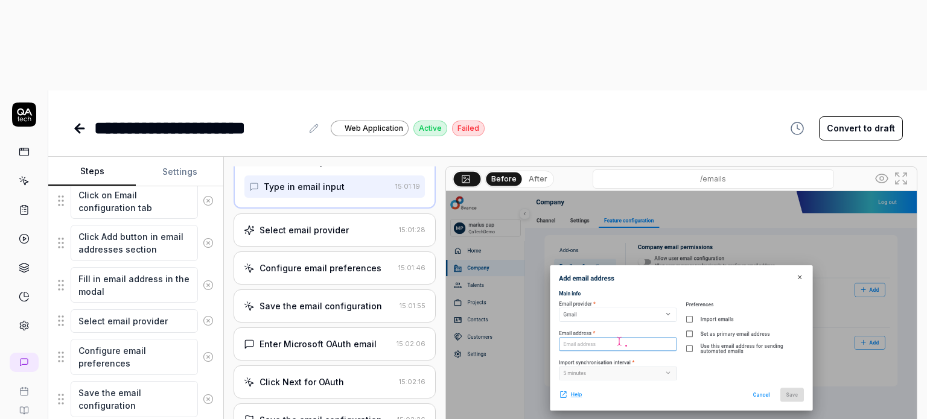
click at [313, 376] on div "Click Next for OAuth" at bounding box center [301, 382] width 84 height 13
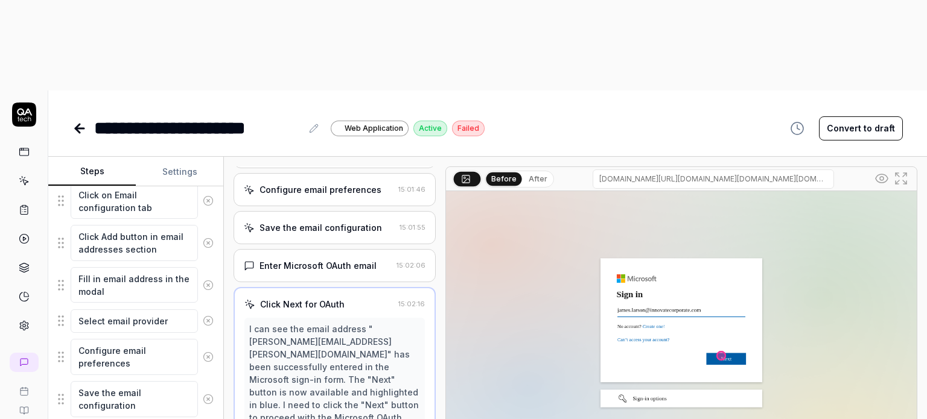
scroll to position [0, 0]
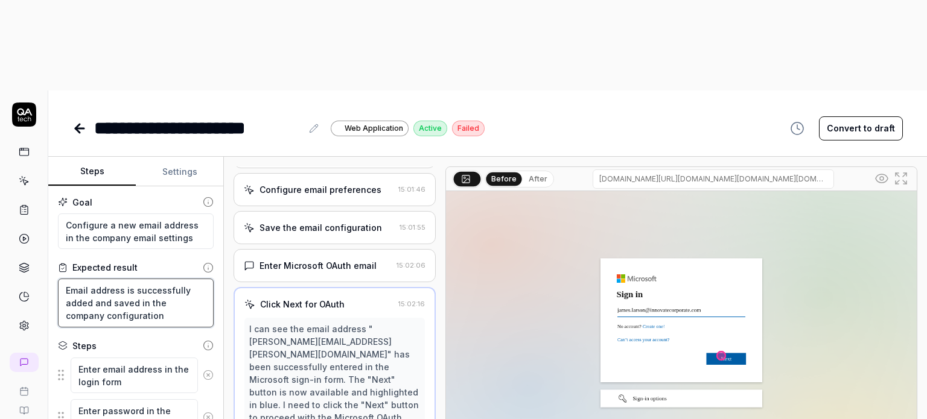
click at [122, 279] on textarea "Email address is successfully added and saved in the company configuration" at bounding box center [136, 303] width 156 height 49
click at [117, 214] on textarea "Configure a new email address in the company email settings" at bounding box center [136, 232] width 156 height 36
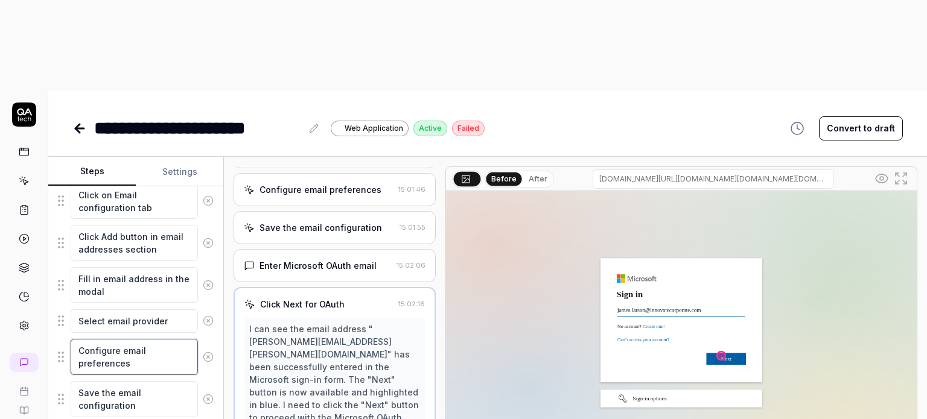
click at [104, 339] on textarea "Configure email preferences" at bounding box center [134, 357] width 127 height 36
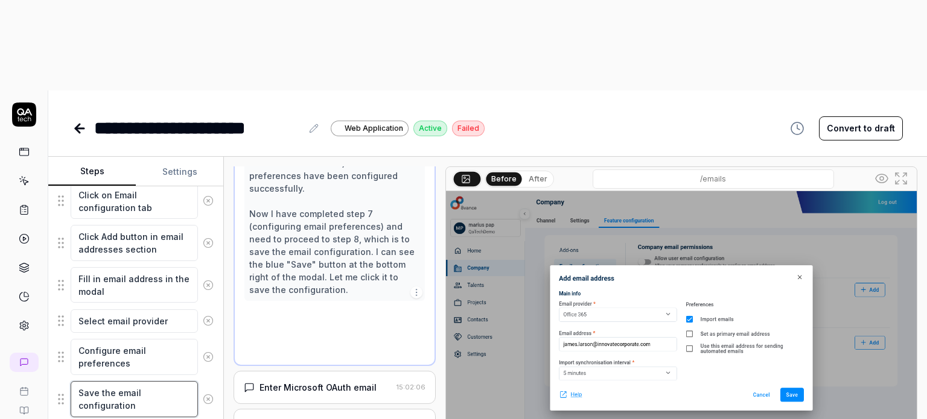
click at [116, 381] on textarea "Save the email configuration" at bounding box center [134, 399] width 127 height 36
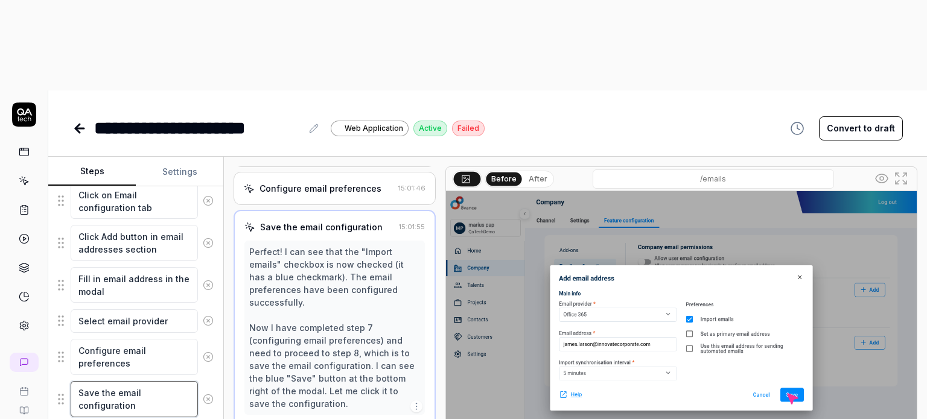
scroll to position [468, 0]
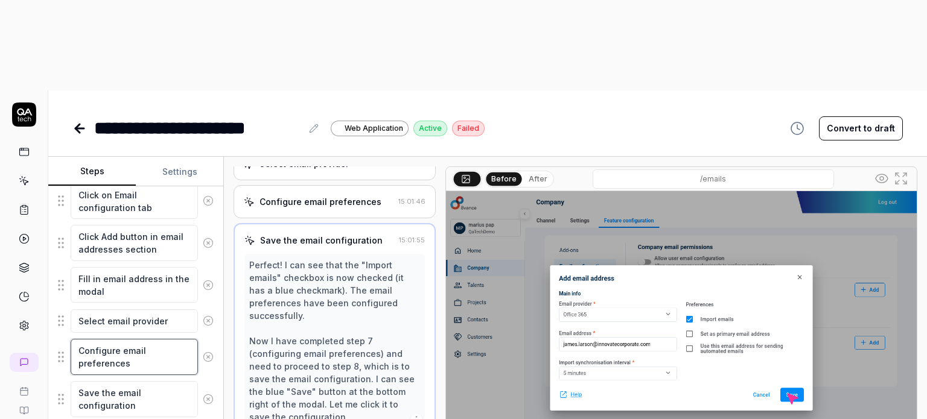
click at [118, 339] on textarea "Configure email preferences" at bounding box center [134, 357] width 127 height 36
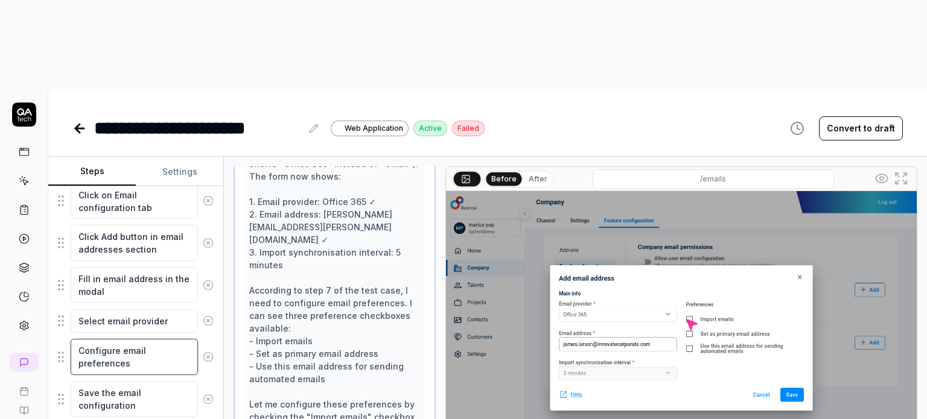
scroll to position [596, 0]
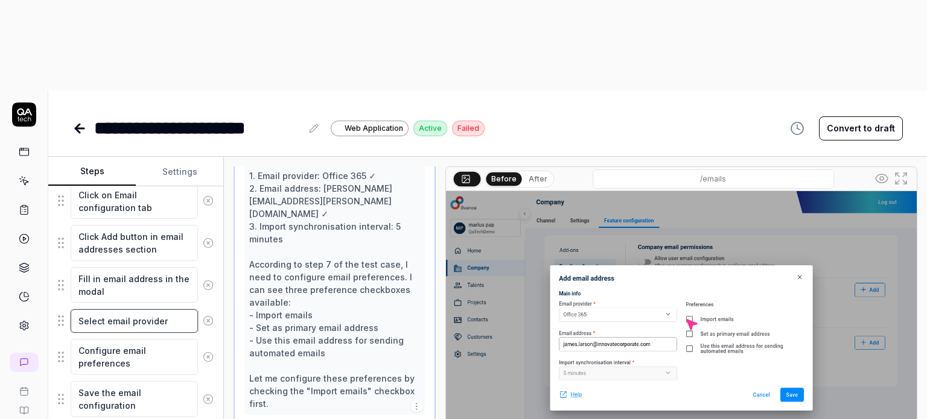
click at [106, 310] on textarea "Select email provider" at bounding box center [134, 322] width 127 height 24
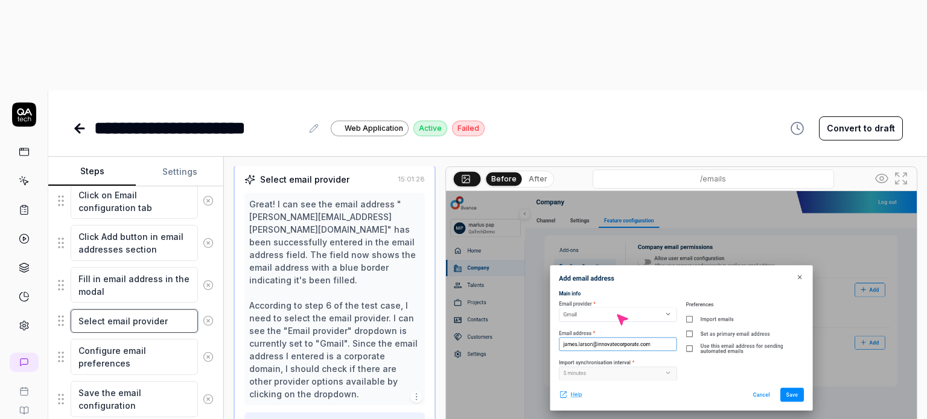
scroll to position [252, 0]
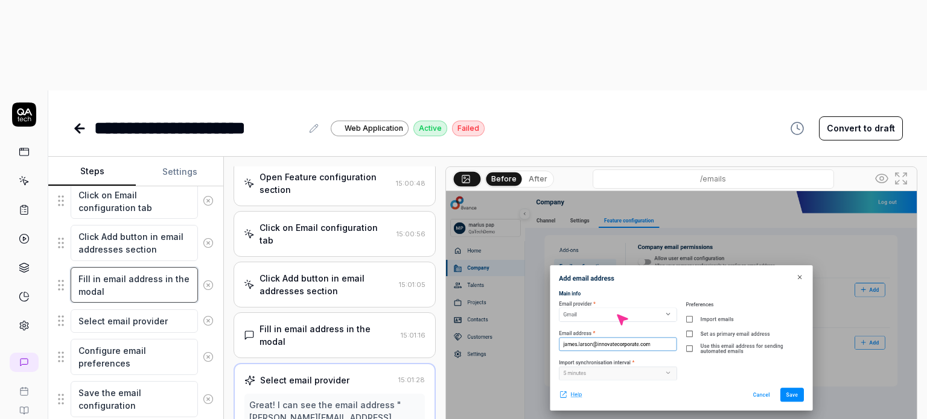
click at [109, 267] on textarea "Fill in email address in the modal" at bounding box center [134, 285] width 127 height 36
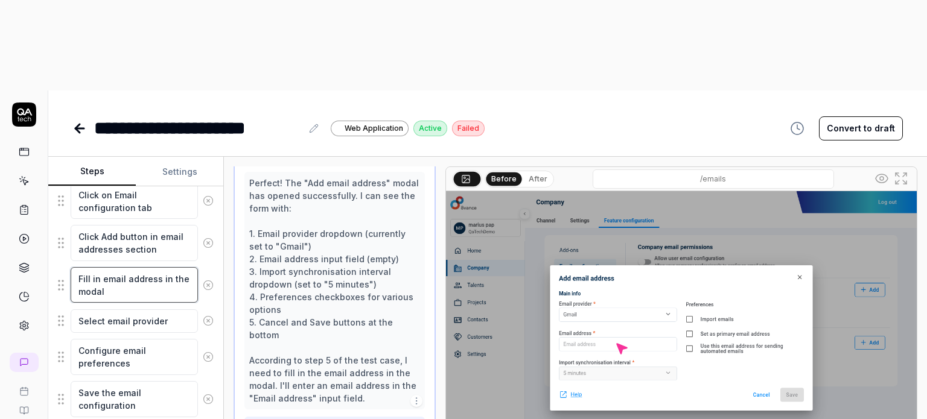
scroll to position [444, 0]
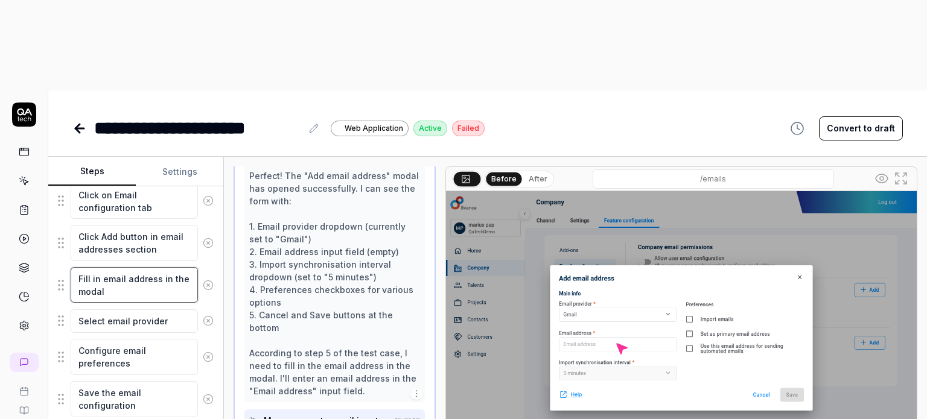
click at [142, 267] on textarea "Fill in email address in the modal" at bounding box center [134, 285] width 127 height 36
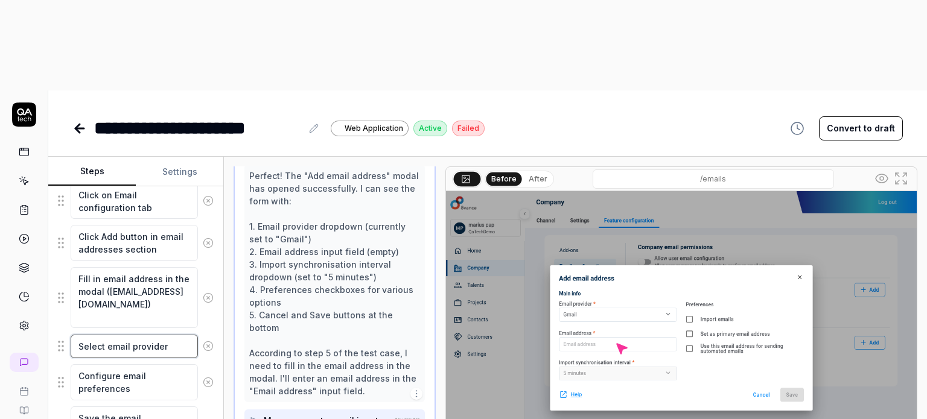
click at [169, 335] on textarea "Select email provider" at bounding box center [134, 347] width 127 height 24
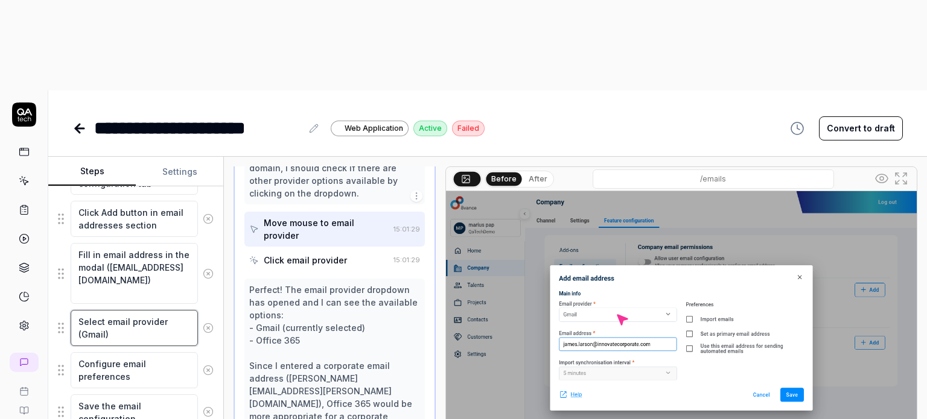
scroll to position [451, 0]
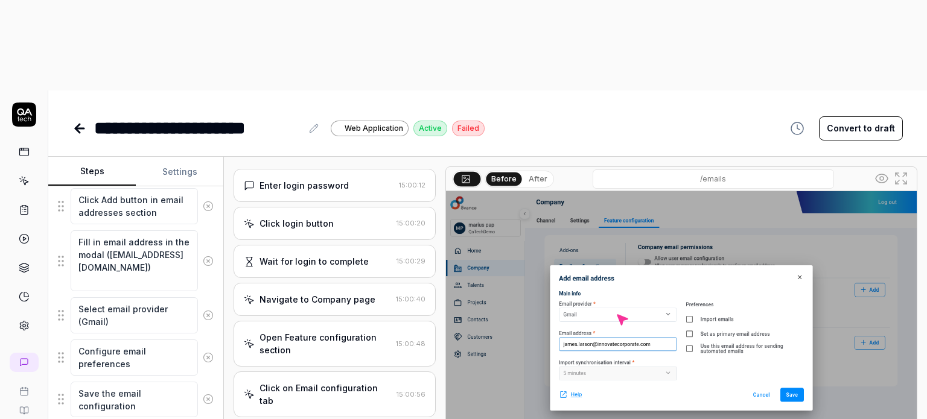
scroll to position [0, 0]
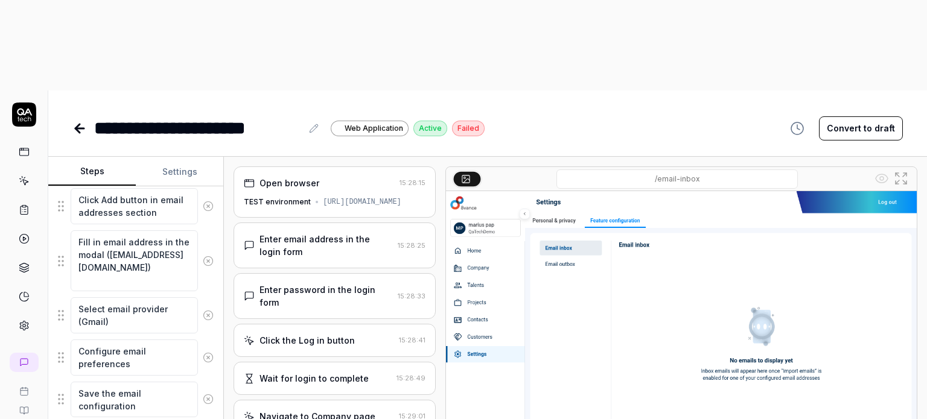
click at [480, 191] on img at bounding box center [681, 338] width 471 height 294
click at [340, 197] on div "TEST environment https://match-test.8vance.com/" at bounding box center [335, 202] width 182 height 11
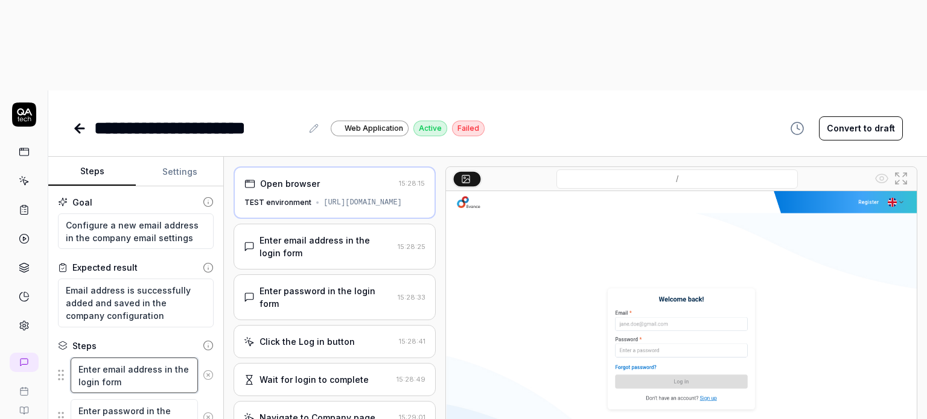
click at [140, 358] on textarea "Enter email address in the login form" at bounding box center [134, 376] width 127 height 36
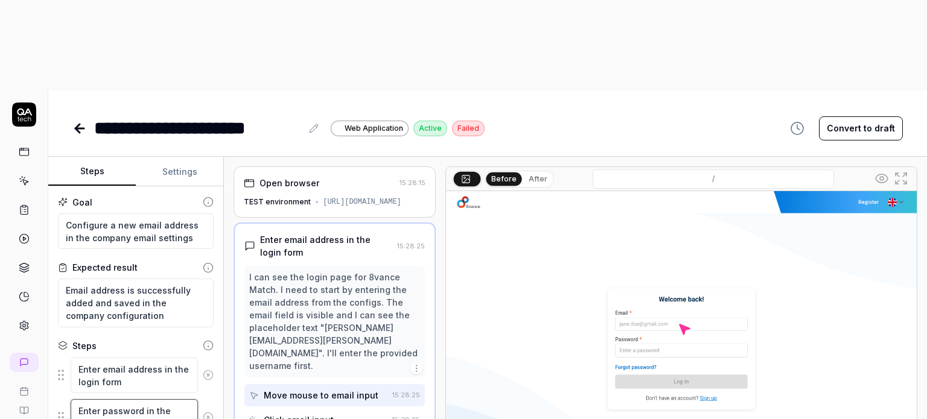
click at [124, 399] on textarea "Enter password in the login form" at bounding box center [134, 417] width 127 height 36
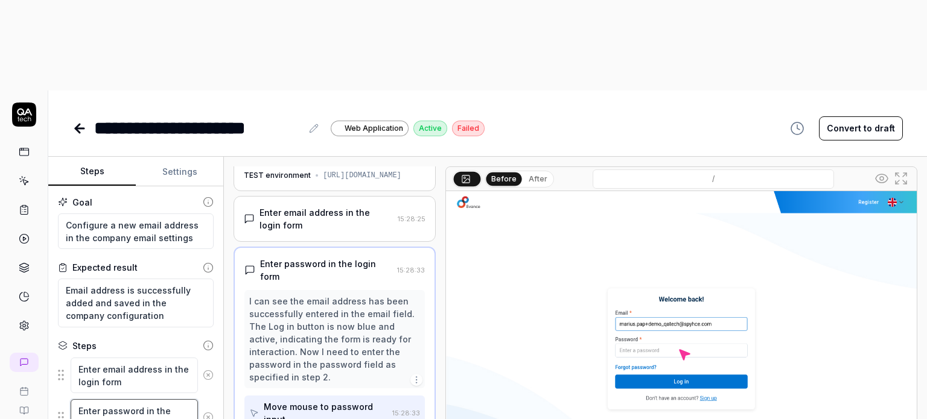
scroll to position [201, 0]
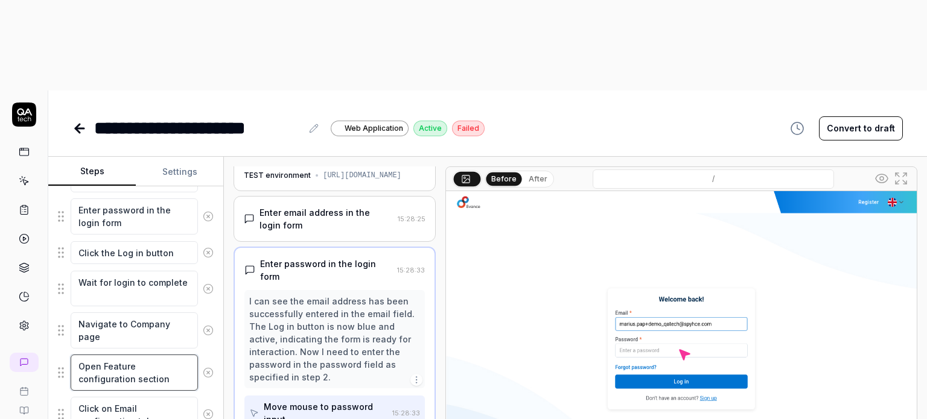
click at [135, 355] on textarea "Open Feature configuration section" at bounding box center [134, 373] width 127 height 36
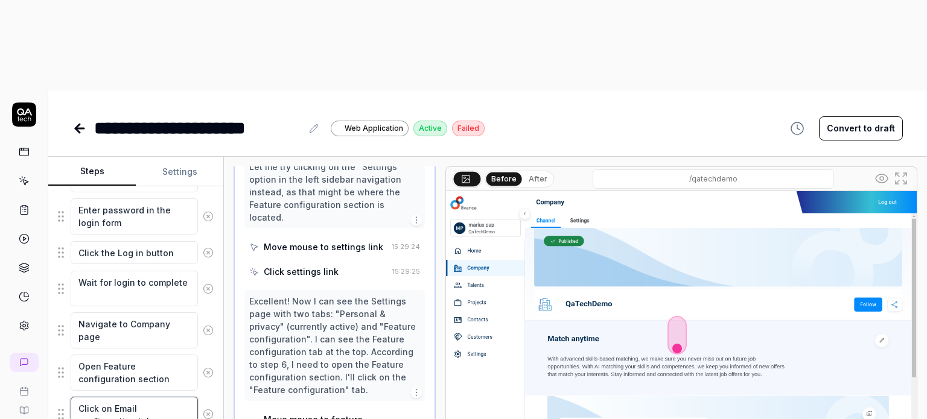
click at [157, 397] on textarea "Click on Email configuration tab" at bounding box center [134, 415] width 127 height 36
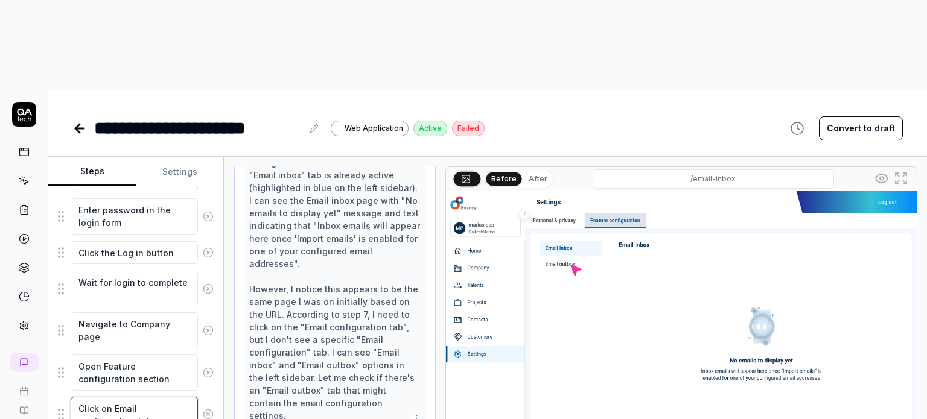
scroll to position [402, 0]
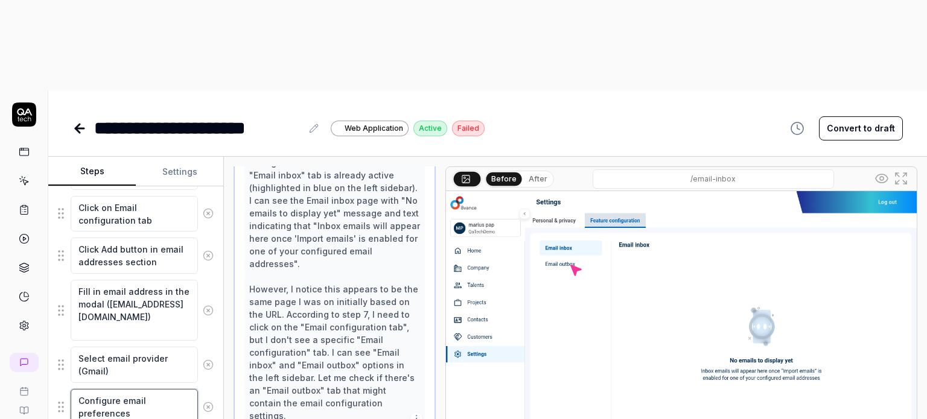
click at [147, 389] on textarea "Configure email preferences" at bounding box center [134, 407] width 127 height 36
click at [151, 347] on textarea "Select email provider (Gmail)" at bounding box center [134, 365] width 127 height 36
click at [154, 280] on textarea "Fill in email address in the modal (ruslan.kozlov@spyhce.com)" at bounding box center [134, 311] width 127 height 62
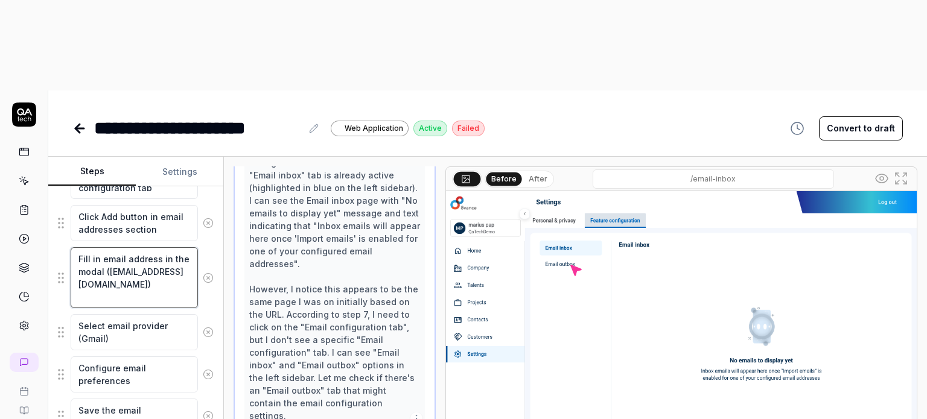
scroll to position [451, 0]
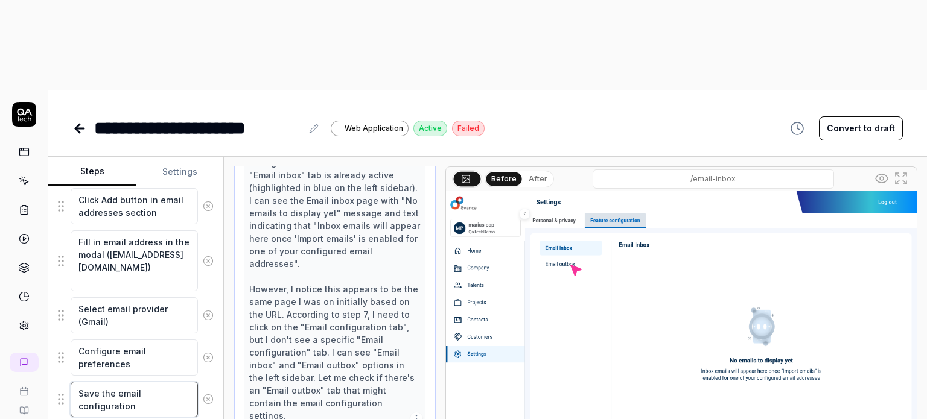
click at [152, 382] on textarea "Save the email configuration" at bounding box center [134, 400] width 127 height 36
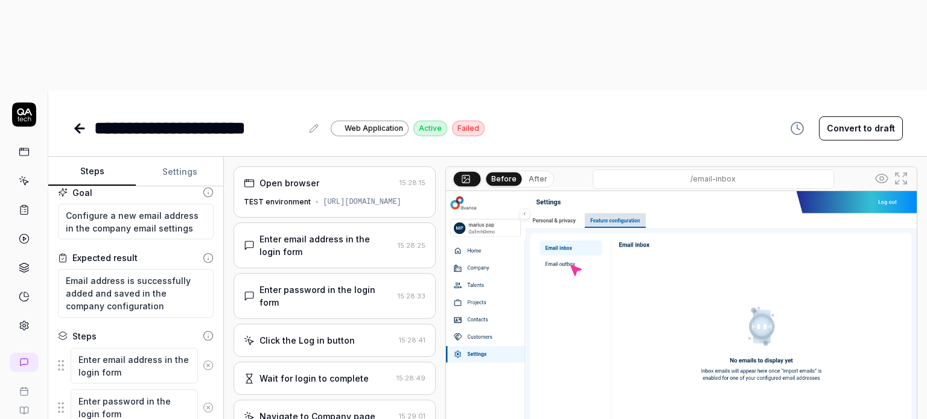
scroll to position [0, 0]
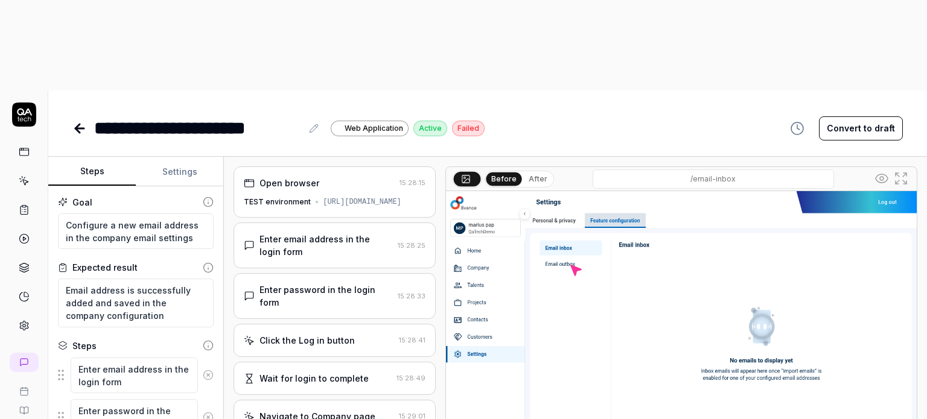
click at [78, 116] on link at bounding box center [80, 128] width 17 height 24
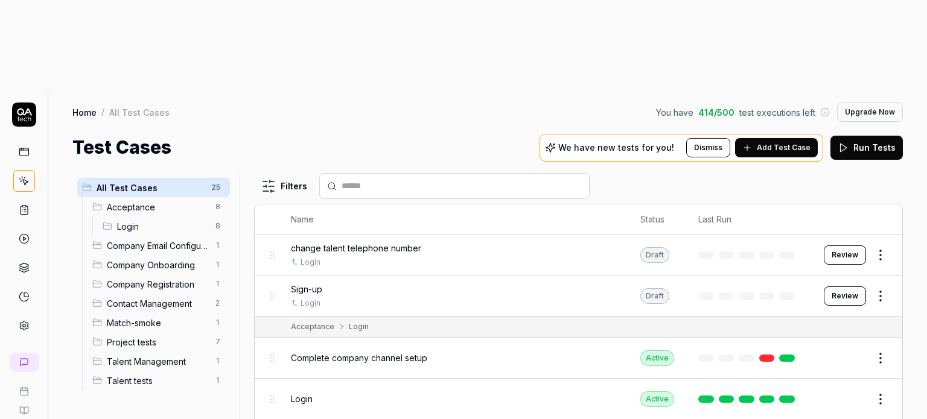
click at [21, 147] on icon at bounding box center [24, 152] width 11 height 11
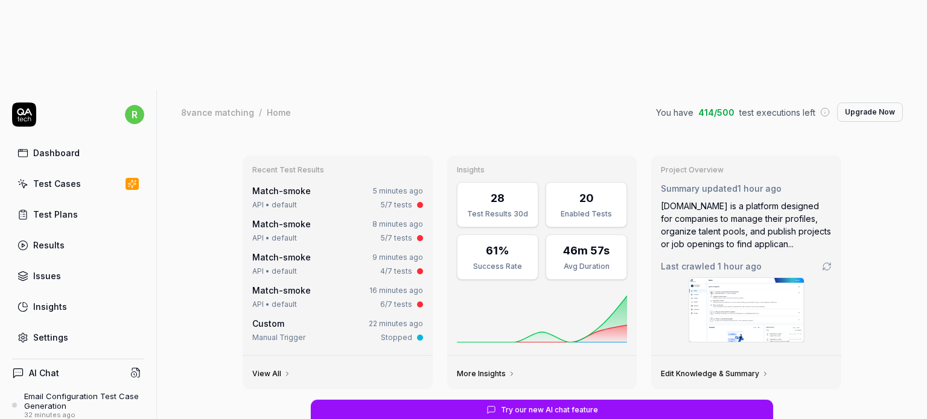
click at [66, 177] on div "Test Cases" at bounding box center [57, 183] width 48 height 13
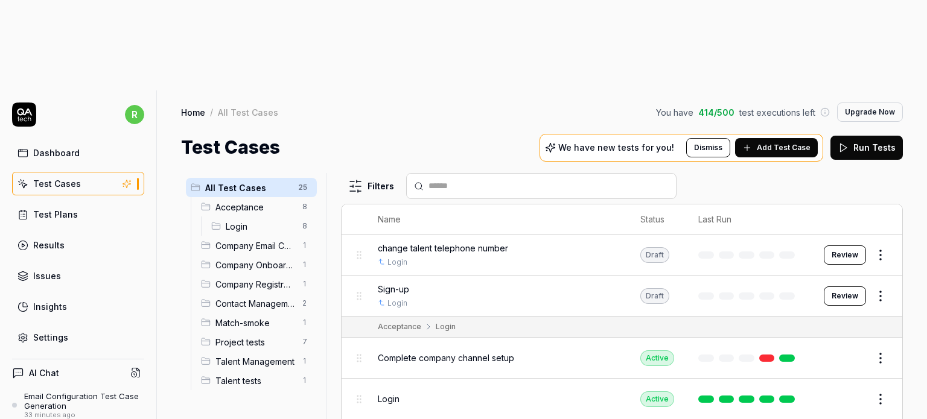
click at [264, 240] on span "Company Email Configuration" at bounding box center [255, 246] width 80 height 13
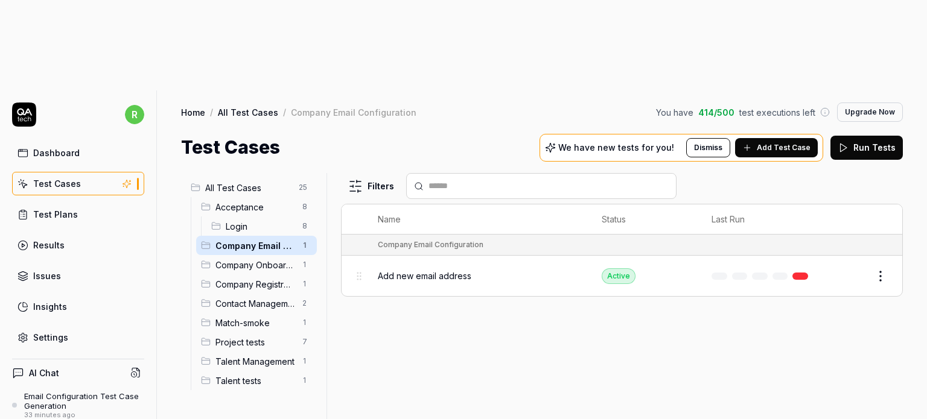
click at [883, 188] on html "r Dashboard Test Cases Test Plans Results Issues Insights Settings AI Chat Emai…" at bounding box center [463, 255] width 927 height 510
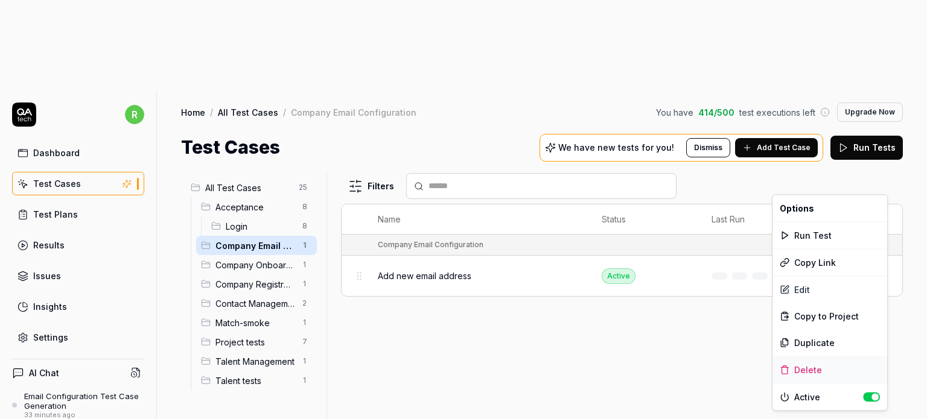
click at [813, 373] on div "Delete" at bounding box center [829, 370] width 115 height 27
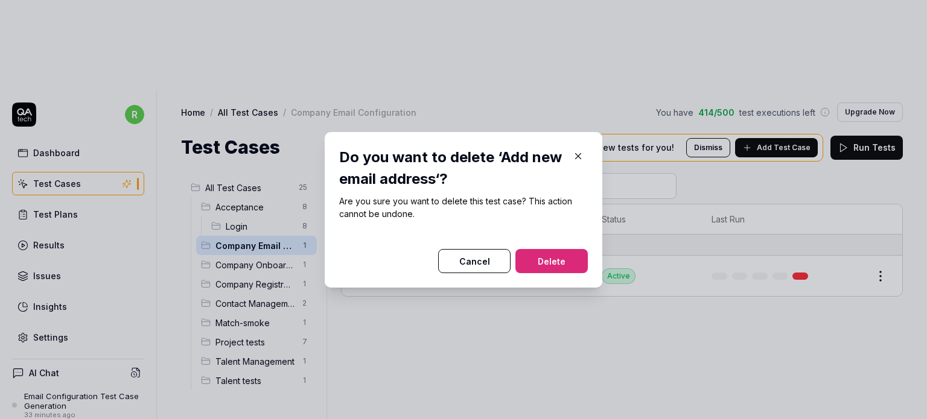
click at [535, 254] on button "Delete" at bounding box center [551, 261] width 72 height 24
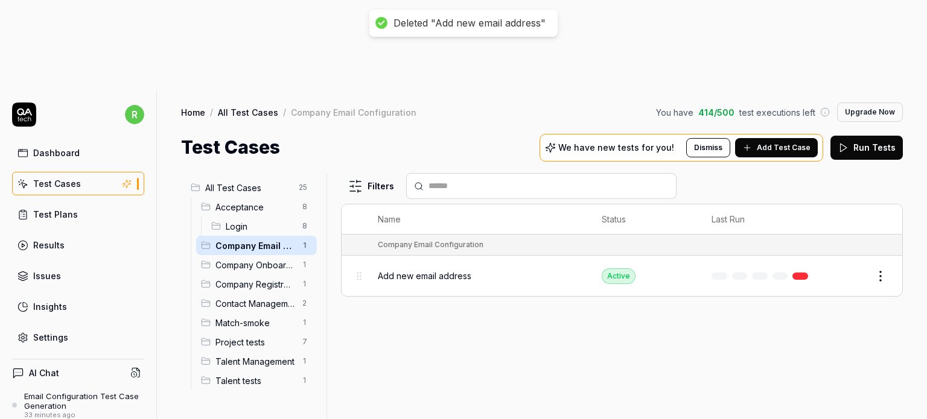
click at [70, 392] on div "Email Configuration Test Case Generation" at bounding box center [84, 402] width 120 height 20
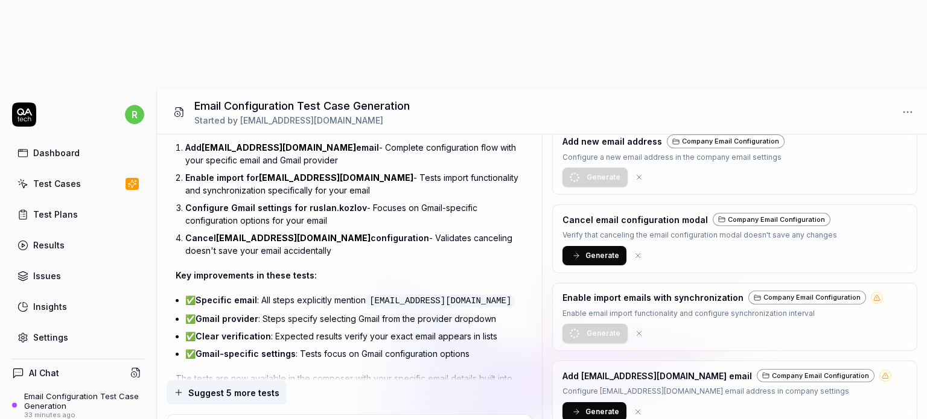
scroll to position [649, 0]
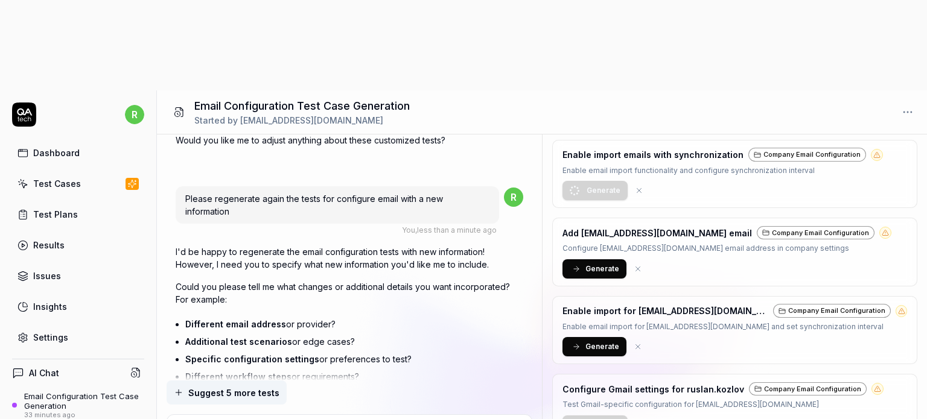
scroll to position [2218, 0]
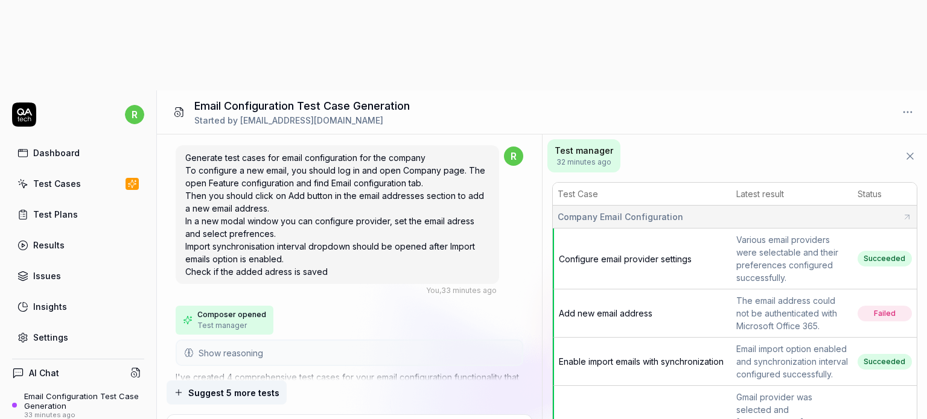
scroll to position [649, 0]
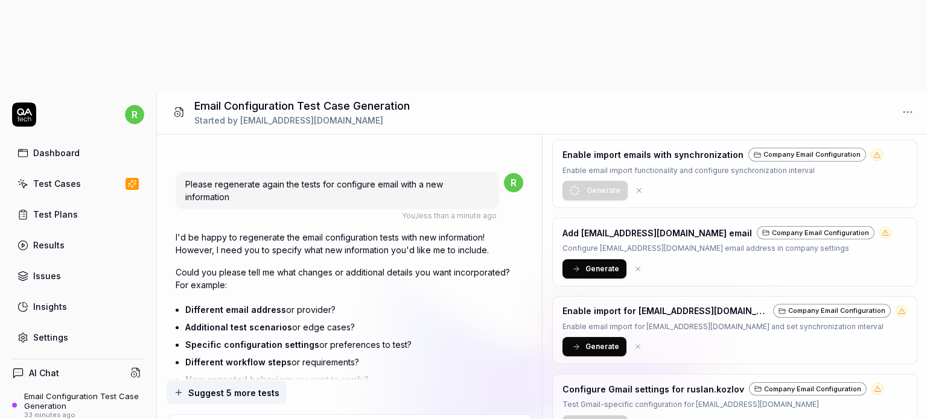
type textarea "Provider: Gm"
type textarea "*"
type textarea "Provider: Gma"
type textarea "*"
type textarea "Provider: Gmai"
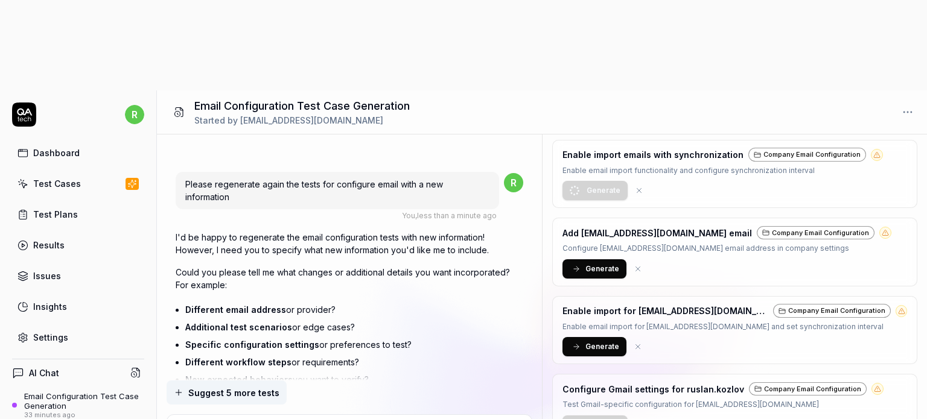
type textarea "*"
type textarea "Provider: Gmail"
type textarea "*"
type textarea "Provider: Gmail"
type textarea "*"
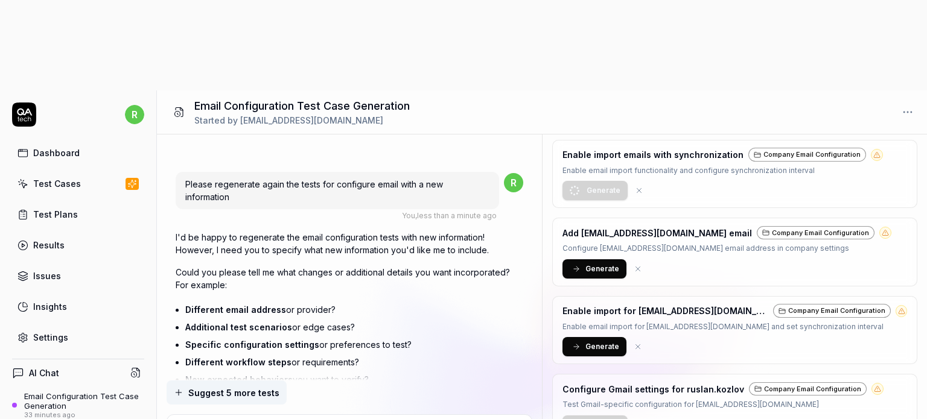
type textarea "Provider: Gmail E"
type textarea "*"
type textarea "Provider: Gmail Em"
type textarea "*"
type textarea "Provider: [PERSON_NAME]"
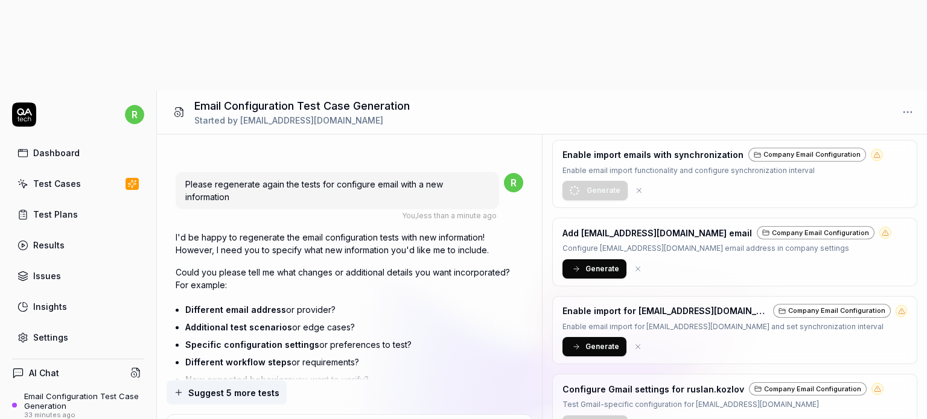
type textarea "*"
type textarea "Provider: [PERSON_NAME]"
type textarea "*"
type textarea "Provider: Gmail Email"
type textarea "*"
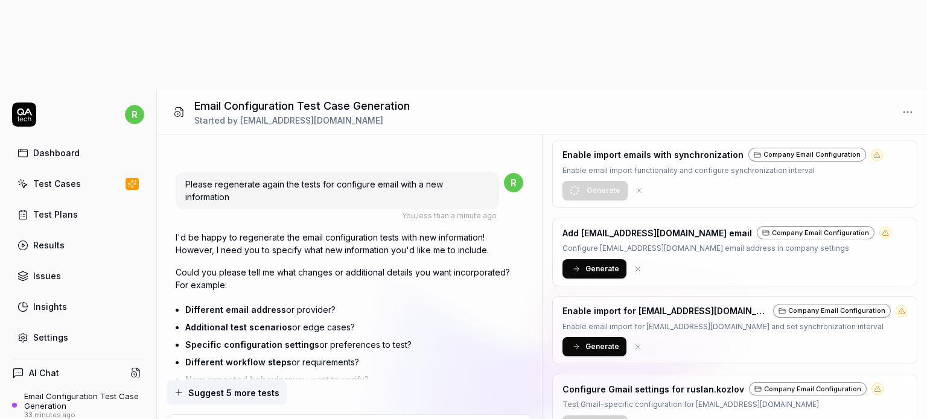
type textarea "Provider: Gmail Email:"
type textarea "*"
type textarea "Provider: Gmail Email:"
type textarea "*"
type textarea "Provider: Gmail Email: r"
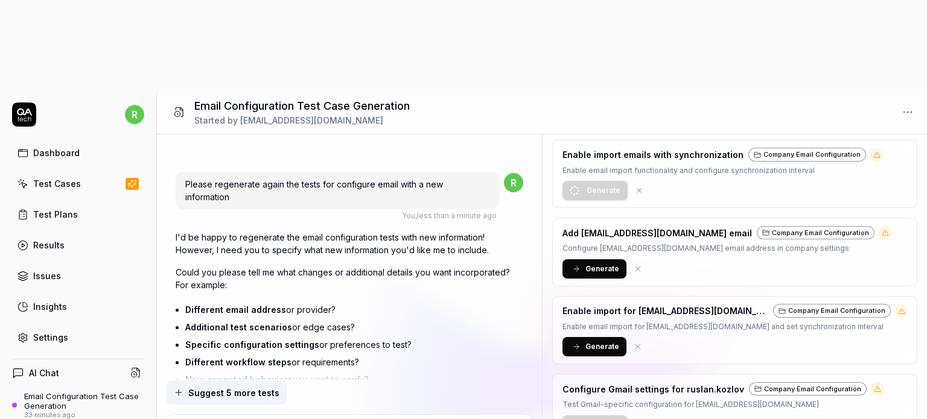
type textarea "*"
type textarea "Provider: Gmail Email: ru"
type textarea "*"
type textarea "Provider: Gmail Email: rus"
type textarea "*"
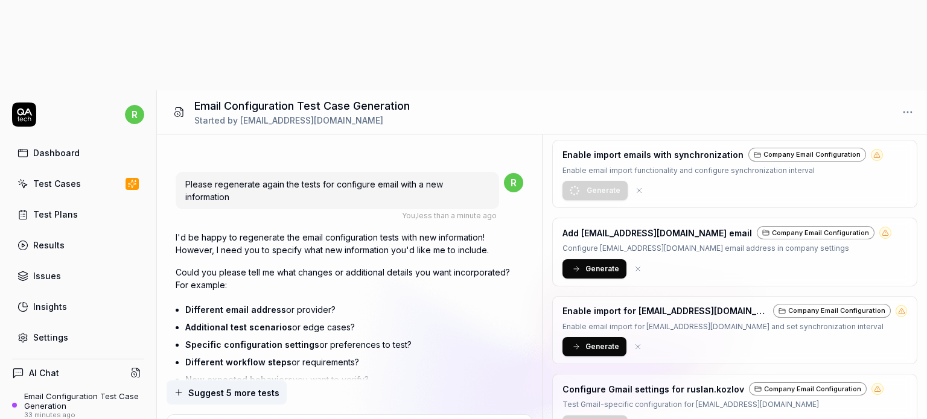
type textarea "Provider: [PERSON_NAME]: rusl"
type textarea "*"
type textarea "Provider: Gmail Email: rusln"
type textarea "*"
type textarea "Provider: Gmail Email: ruslna"
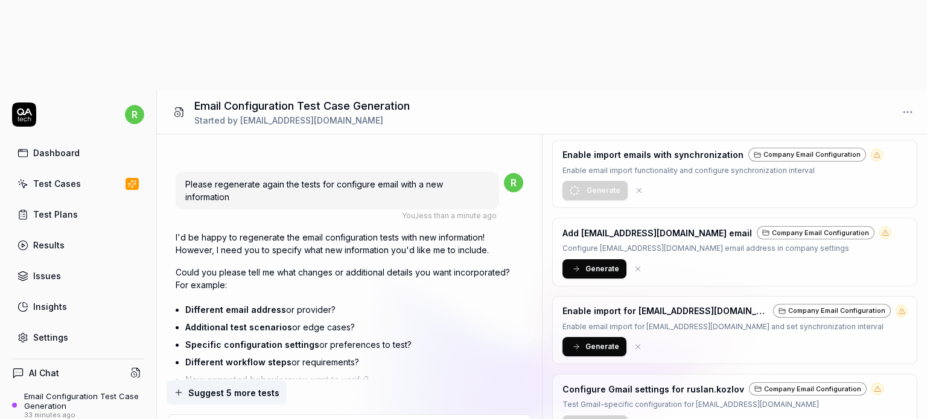
type textarea "*"
type textarea "Provider: Gmail Email: ruslna."
type textarea "*"
type textarea "Provider: Gmail Email: ruslna.k"
type textarea "*"
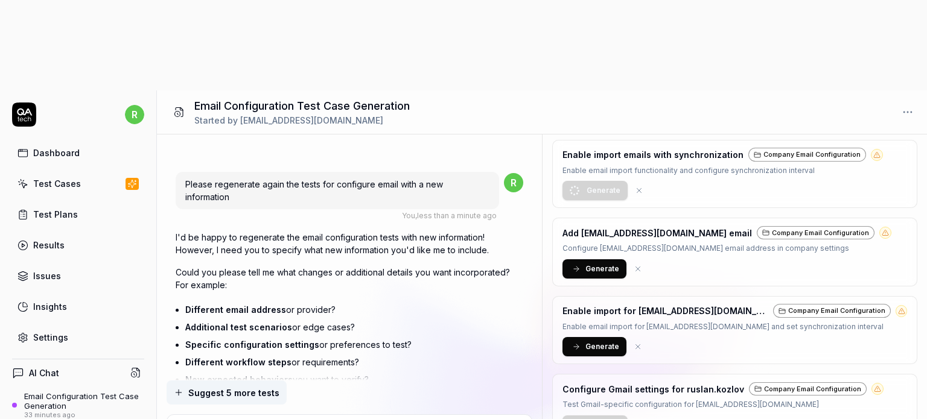
type textarea "Provider: Gmail Email: ruslna.ko"
type textarea "*"
type textarea "Provider: Gmail Email: ruslna.koz"
type textarea "*"
type textarea "Provider: Gmail Email: ruslna.kozl"
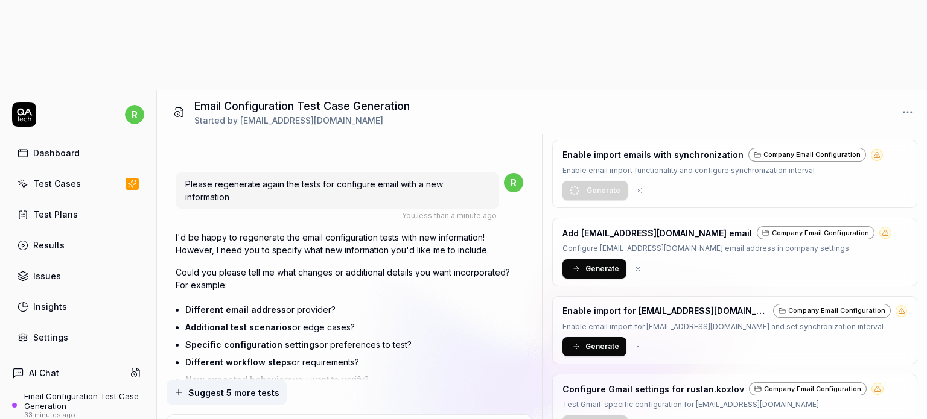
type textarea "*"
type textarea "Provider: Gmail Email: ruslna.kozlo"
type textarea "*"
type textarea "Provider: Gmail Email: ruslna.kozlov"
type textarea "*"
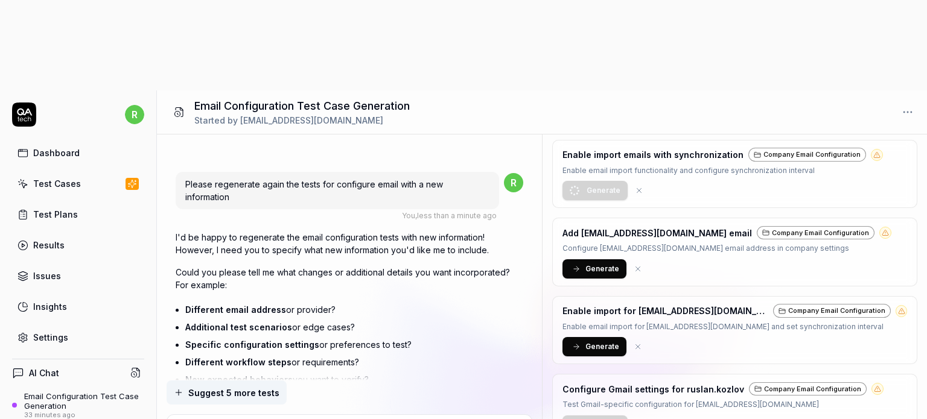
type textarea "Provider: Gmail Email: ruslna.kozlov@"
type textarea "*"
type textarea "Provider: Gmail Email: ruslna.kozlov@s"
type textarea "*"
type textarea "Provider: Gmail Email: ruslna.kozlov@sp"
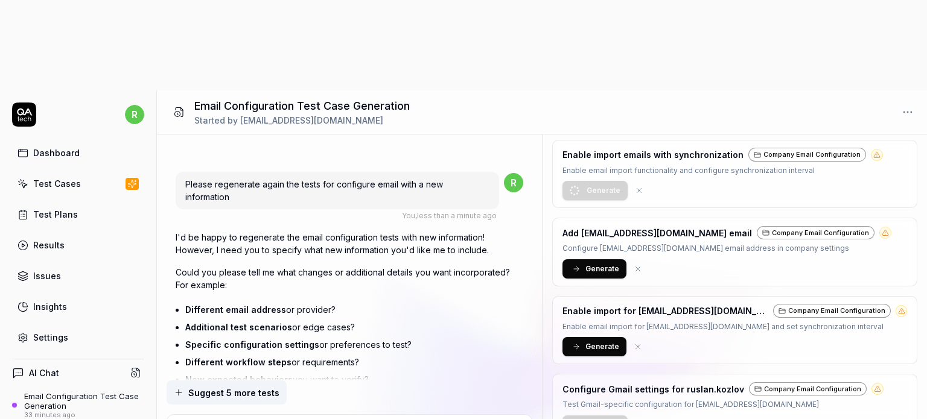
type textarea "*"
type textarea "Provider: Gmail Email: ruslna.kozlov@spy"
type textarea "*"
type textarea "Provider: Gmail Email: ruslna.kozlov@spyh"
type textarea "*"
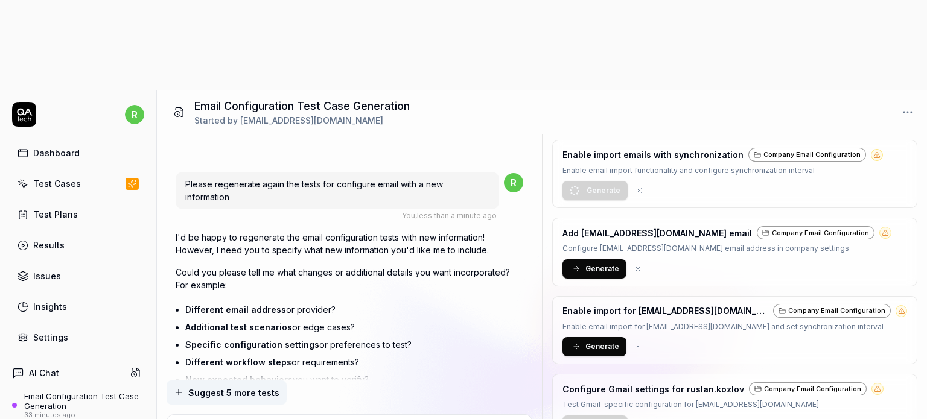
type textarea "Provider: Gmail Email: ruslna.kozlov@spyhc"
type textarea "*"
type textarea "Provider: Gmail Email: ruslna.kozlov@spyhce"
type textarea "*"
type textarea "Provider: Gmail Email: ruslna.kozlov@spyhce."
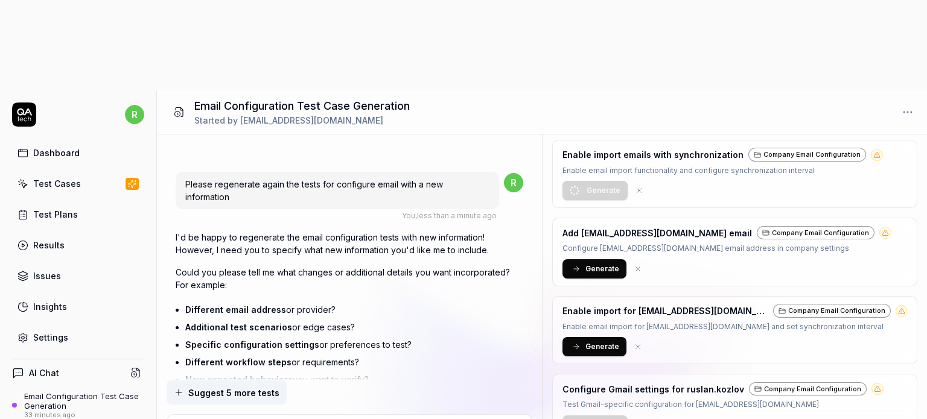
type textarea "*"
type textarea "Provider: Gmail Email: ruslna.kozlov@spyhce.c"
type textarea "*"
type textarea "Provider: Gmail Email: ruslna.kozlov@spyhce.co"
type textarea "*"
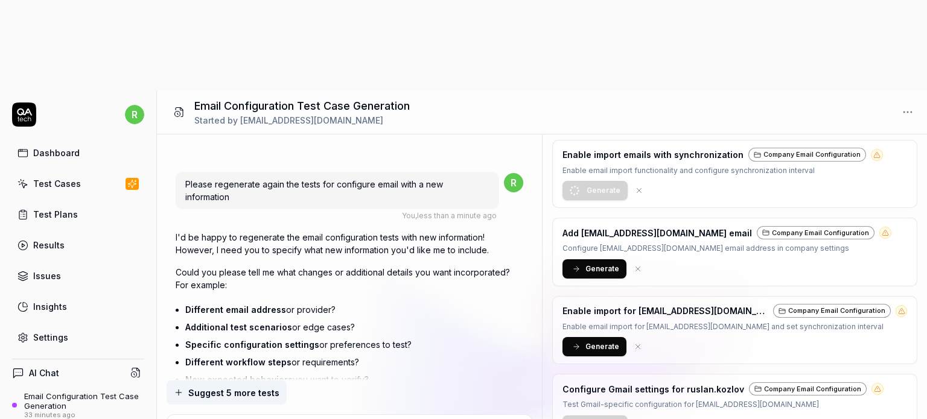
type textarea "Provider: Gmail Email: ruslna.kozlov@spyhce.com"
type textarea "*"
type textarea "Provider: Gmail Email: rusla.kozlov@spyhce.com"
type textarea "*"
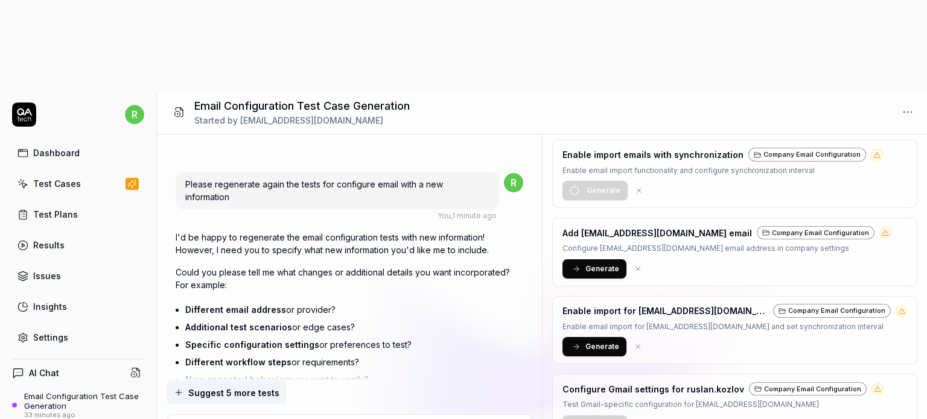
type textarea "Provider: Gmail Email: [PERSON_NAME][EMAIL_ADDRESS][DOMAIN_NAME]"
type textarea "*"
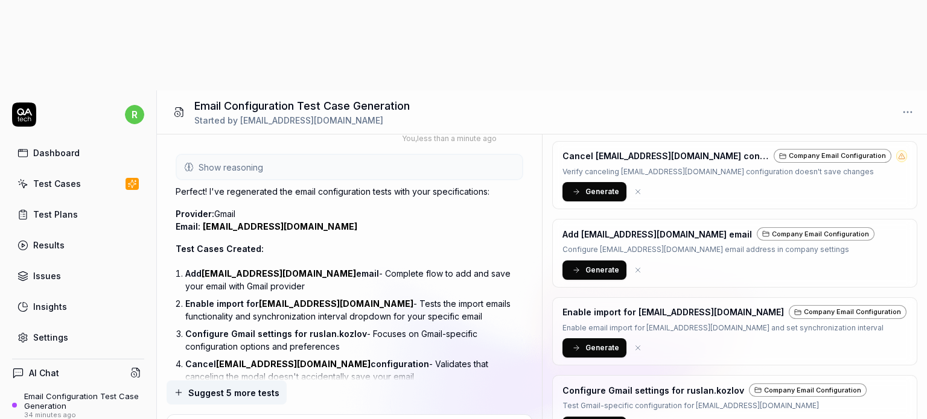
scroll to position [758, 0]
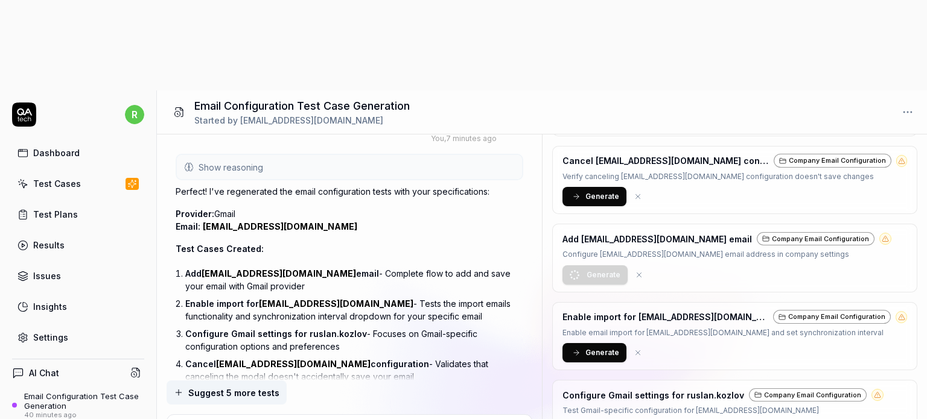
scroll to position [1021, 0]
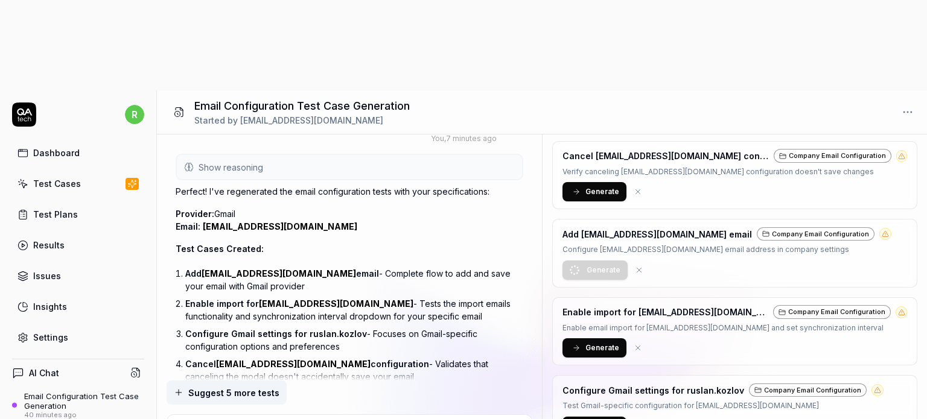
type textarea "*"
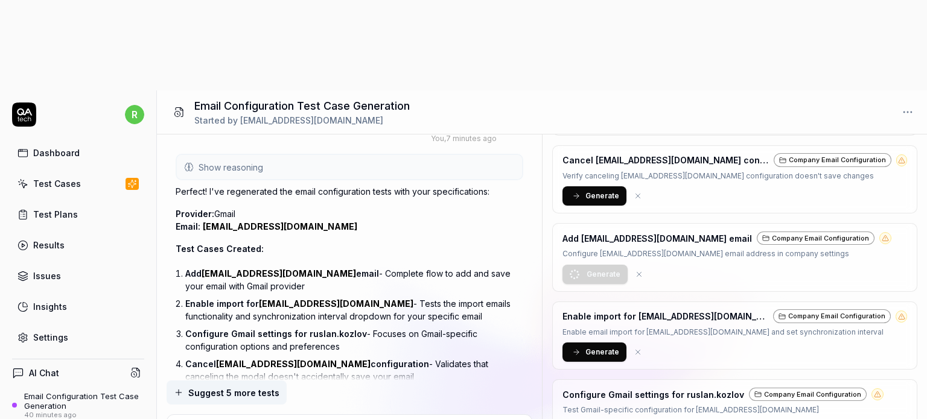
scroll to position [1021, 0]
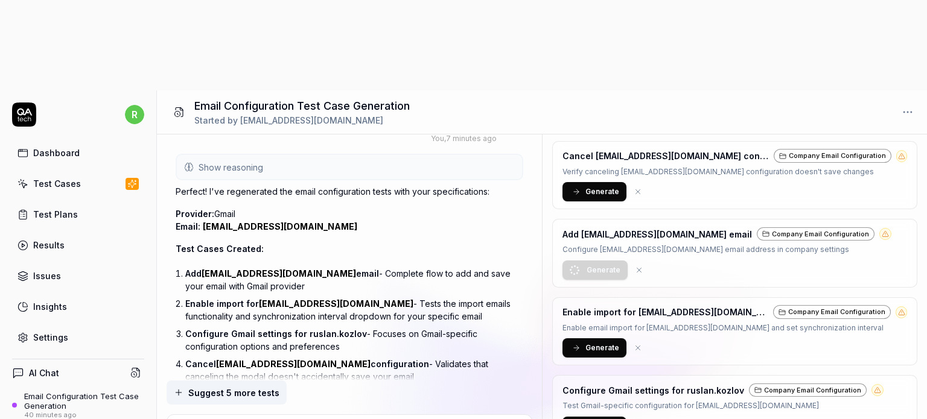
click at [65, 177] on div "Test Cases" at bounding box center [57, 183] width 48 height 13
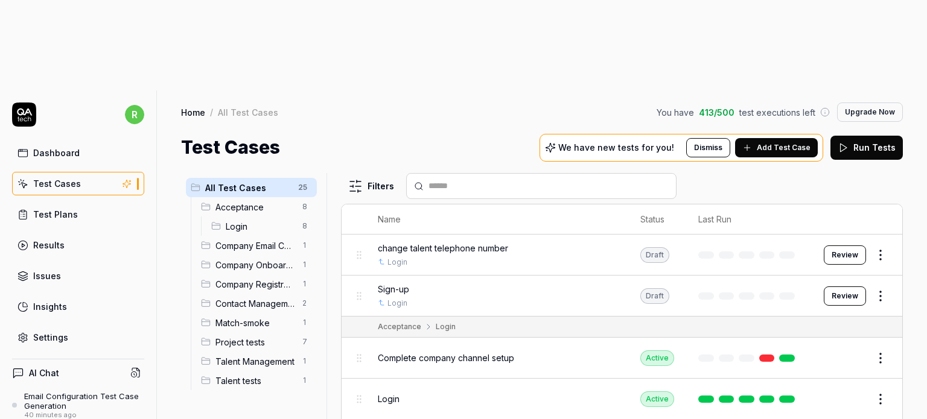
click at [231, 240] on span "Company Email Configuration" at bounding box center [255, 246] width 80 height 13
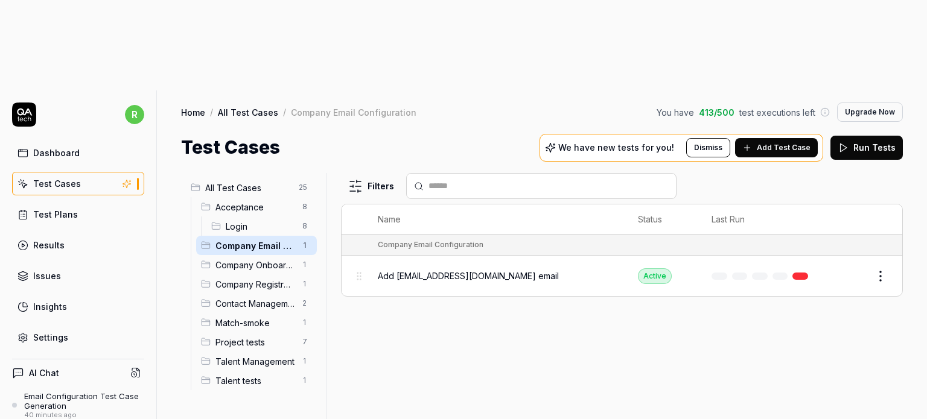
click at [848, 267] on button "Edit" at bounding box center [851, 276] width 29 height 19
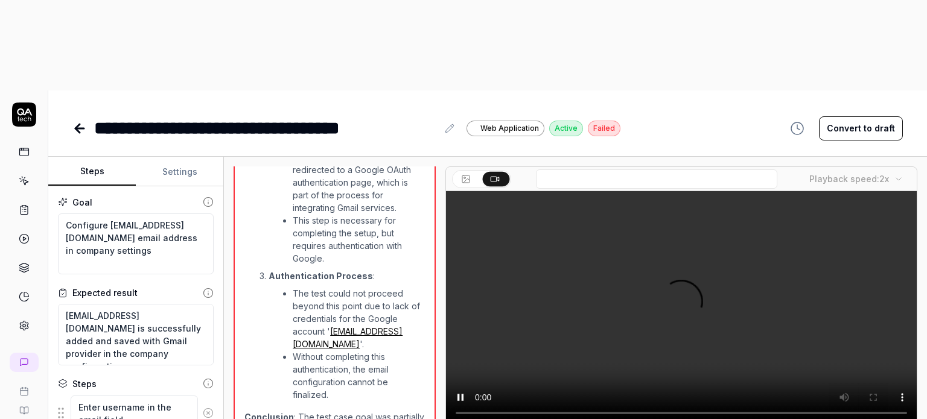
scroll to position [123, 0]
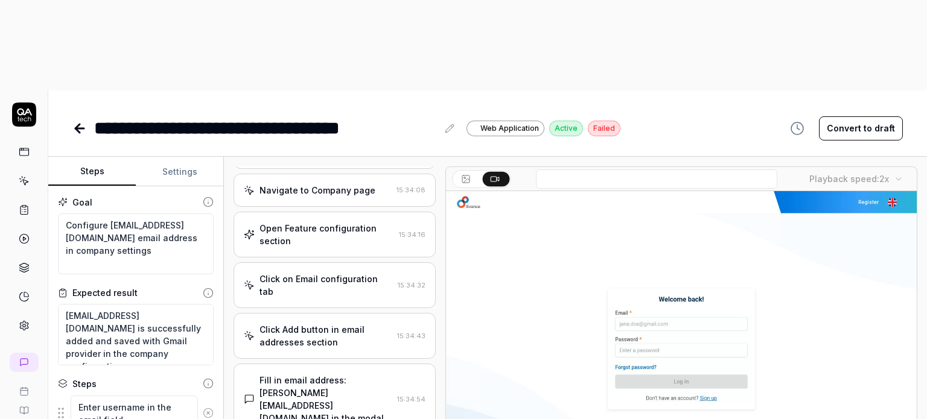
scroll to position [402, 0]
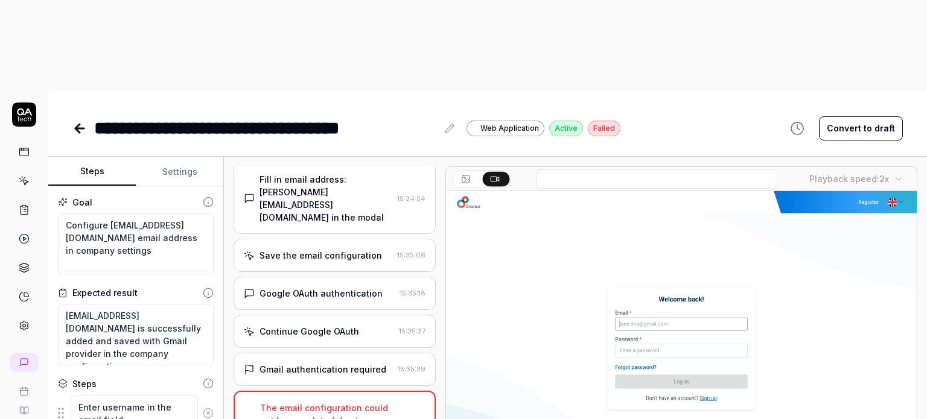
click at [306, 287] on div "Google OAuth authentication" at bounding box center [320, 293] width 123 height 13
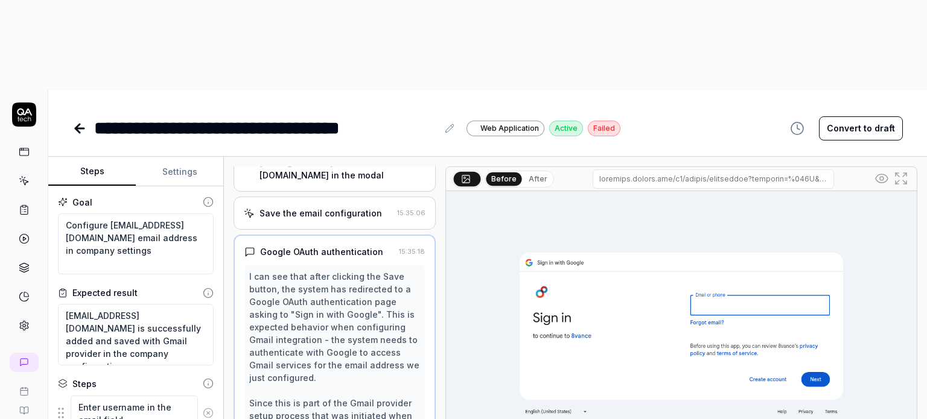
scroll to position [410, 0]
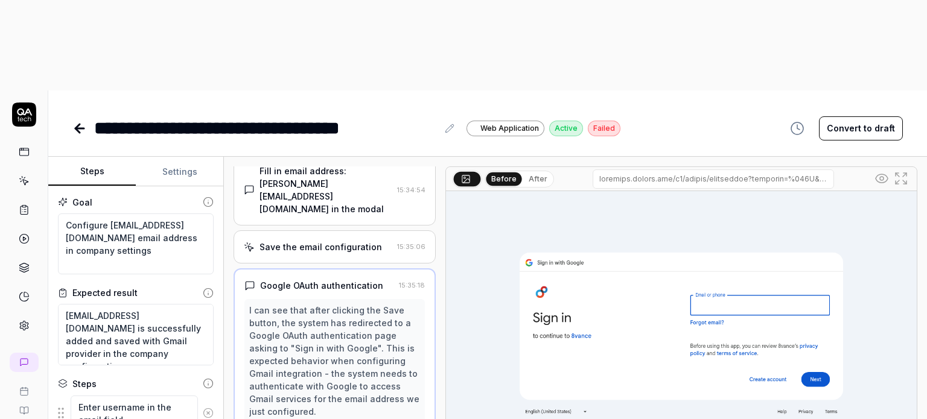
click at [316, 241] on div "Save the email configuration" at bounding box center [320, 247] width 122 height 13
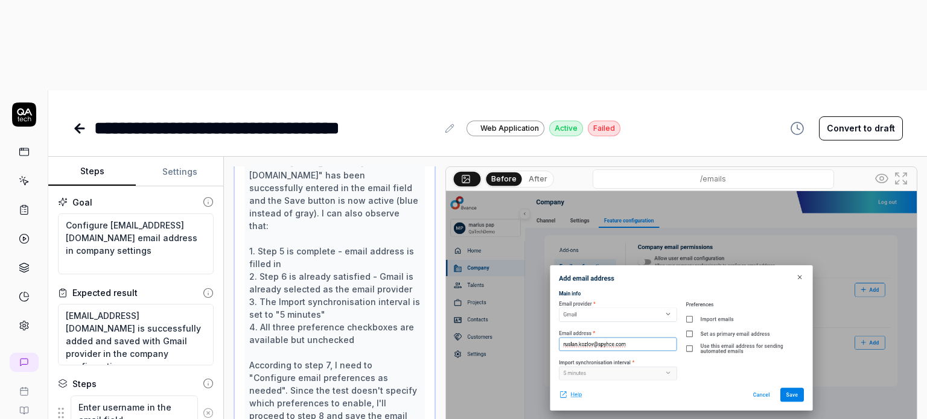
scroll to position [331, 0]
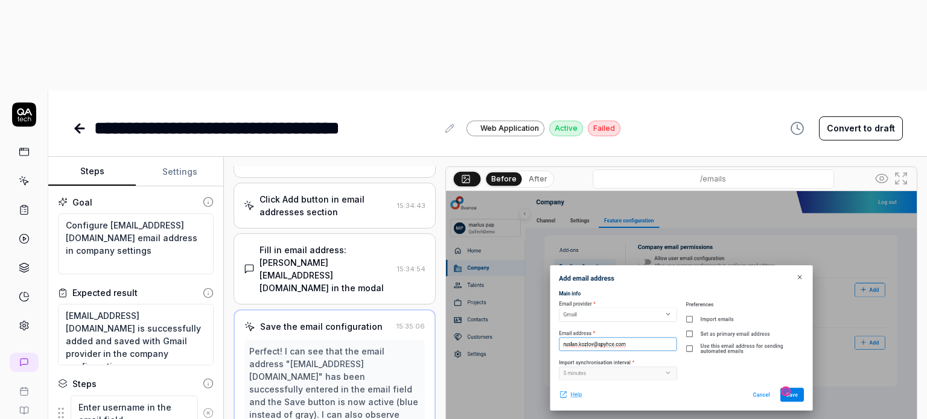
click at [307, 244] on div "Fill in email address: [PERSON_NAME][EMAIL_ADDRESS][DOMAIN_NAME] in the modal" at bounding box center [325, 269] width 133 height 51
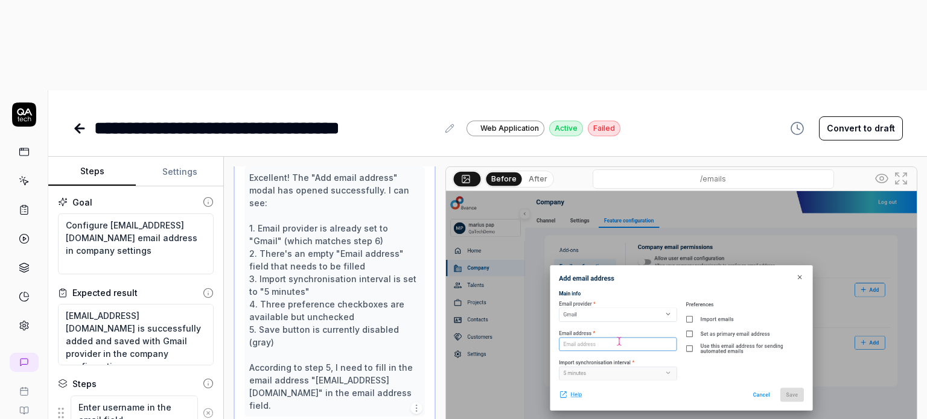
scroll to position [468, 0]
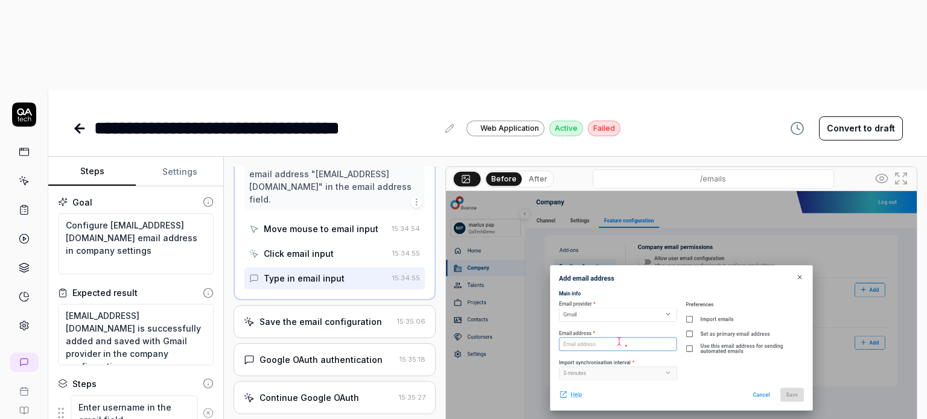
scroll to position [695, 0]
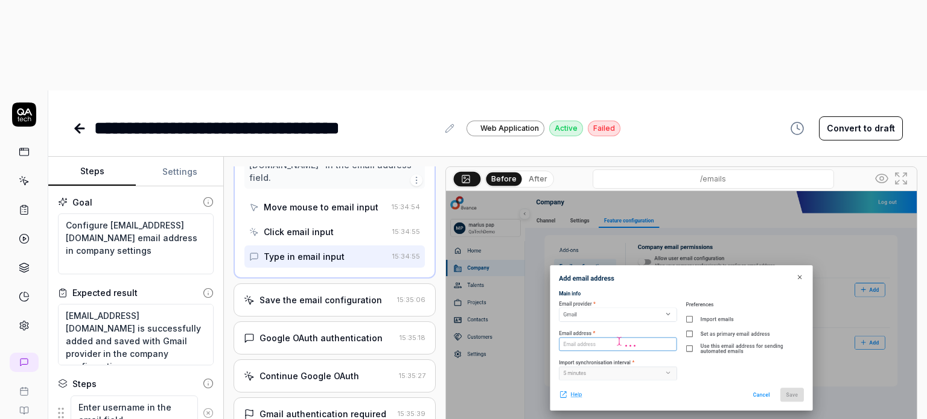
click at [328, 322] on div "Google OAuth authentication 15:35:18" at bounding box center [335, 338] width 202 height 33
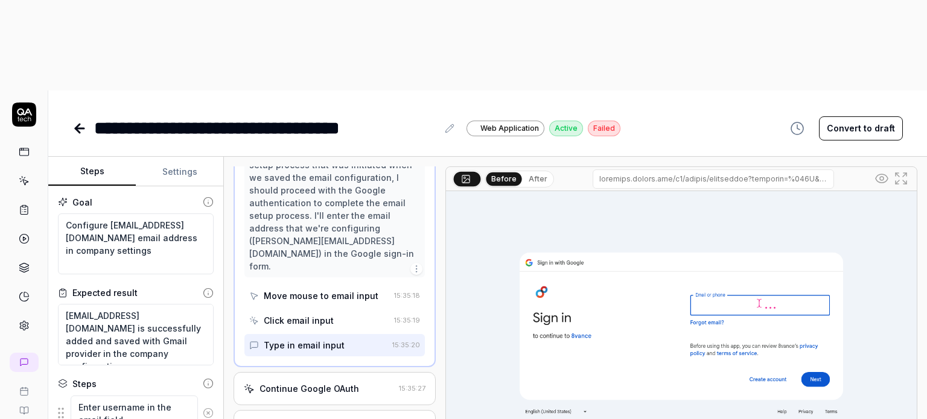
click at [329, 383] on div "Continue Google OAuth" at bounding box center [309, 389] width 100 height 13
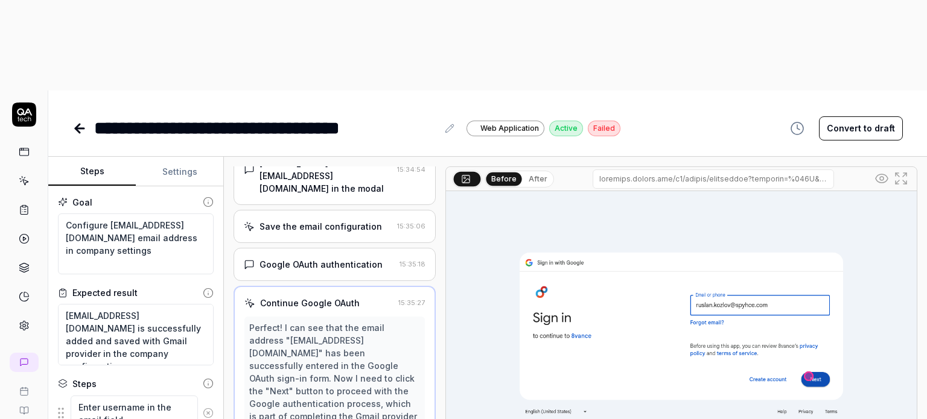
scroll to position [544, 0]
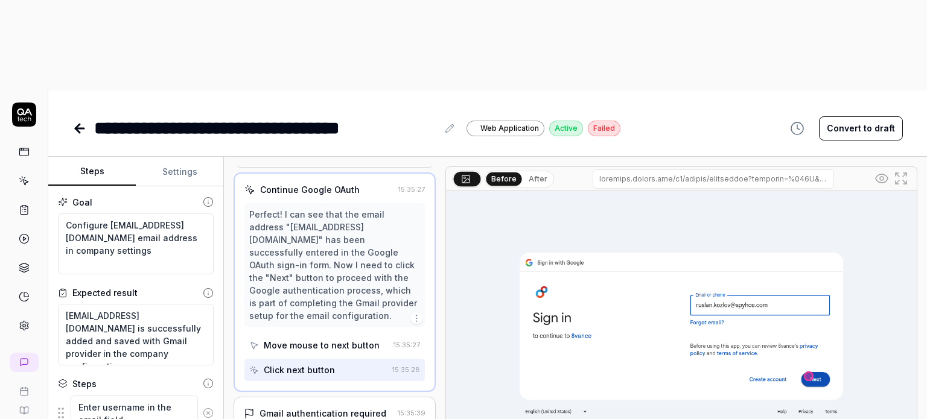
click at [322, 407] on div "Gmail authentication required" at bounding box center [322, 413] width 127 height 13
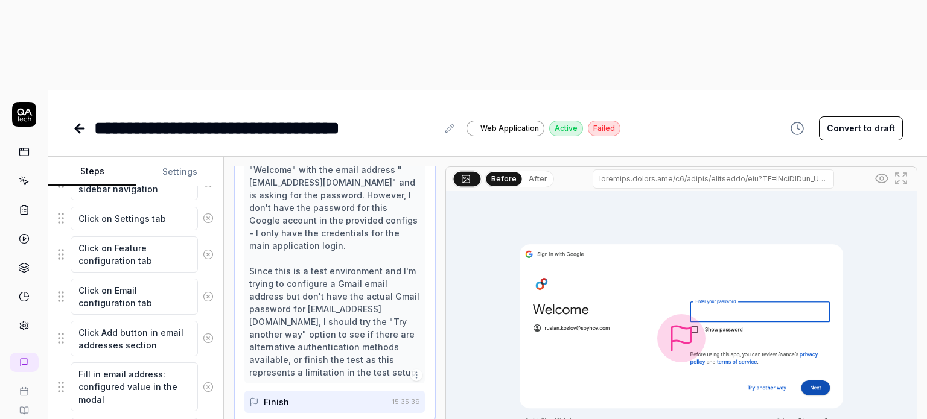
scroll to position [370, 0]
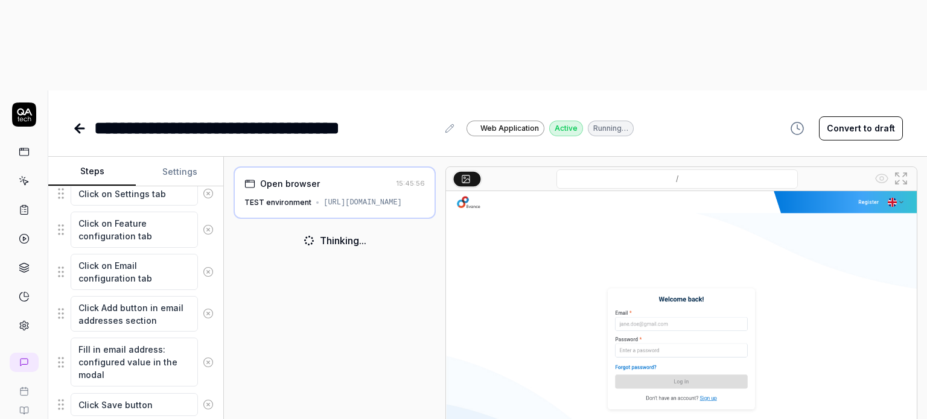
scroll to position [439, 0]
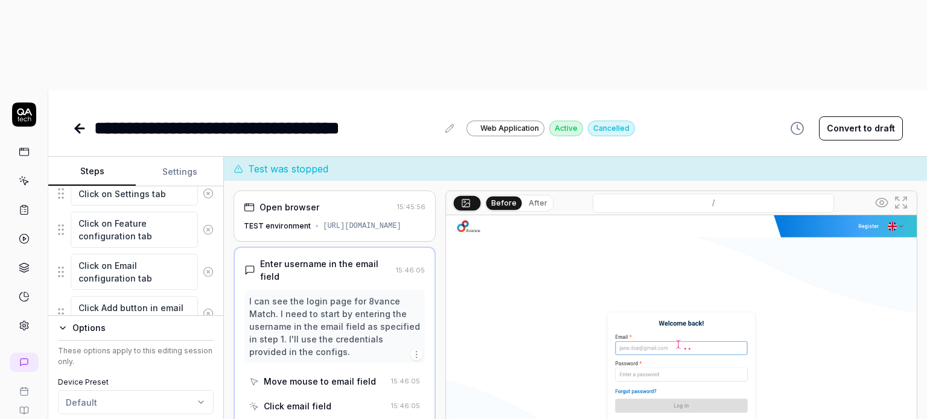
click at [62, 321] on button "Options" at bounding box center [136, 328] width 156 height 14
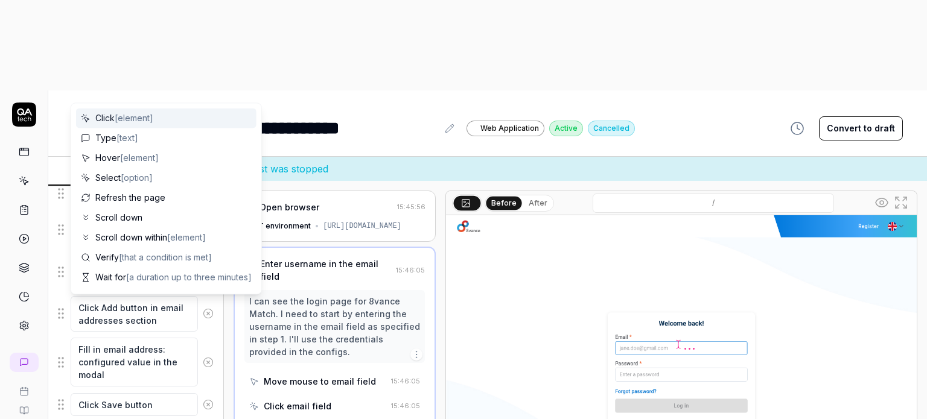
scroll to position [400, 0]
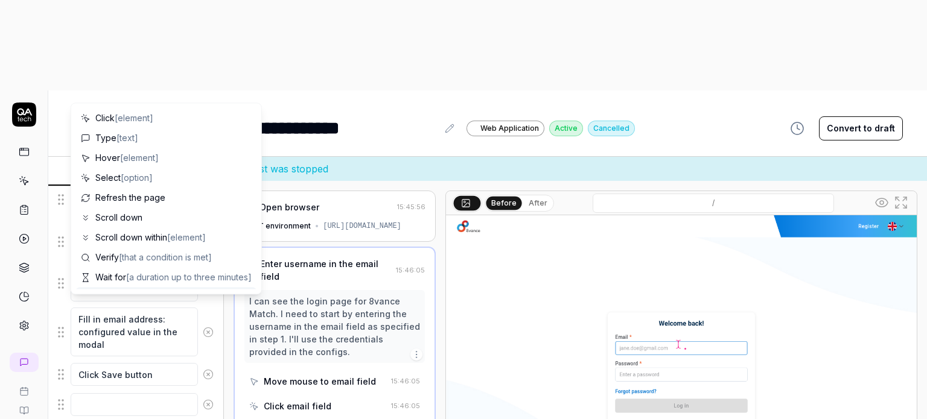
click at [84, 342] on div "Enter username in the email field Enter password in the password field Click th…" at bounding box center [136, 220] width 156 height 450
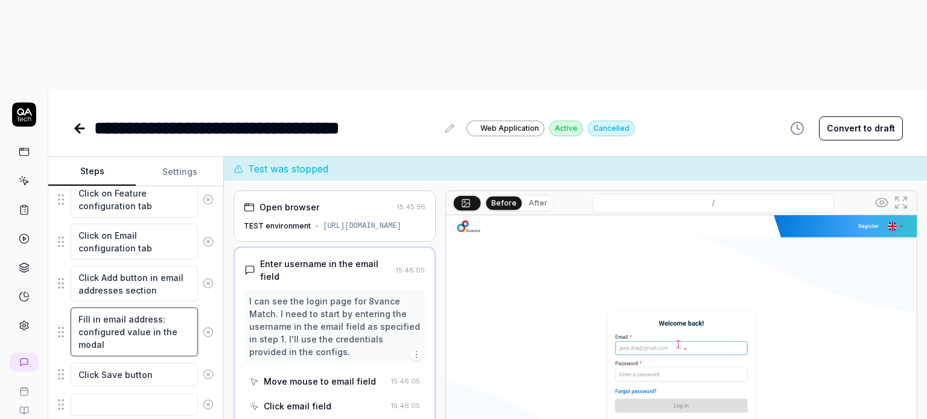
click at [126, 308] on textarea "Fill in email address: configured value in the modal" at bounding box center [134, 332] width 127 height 49
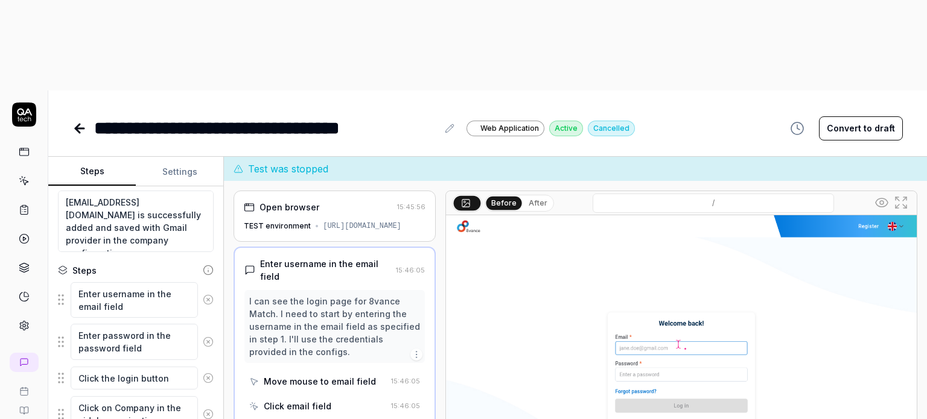
scroll to position [0, 0]
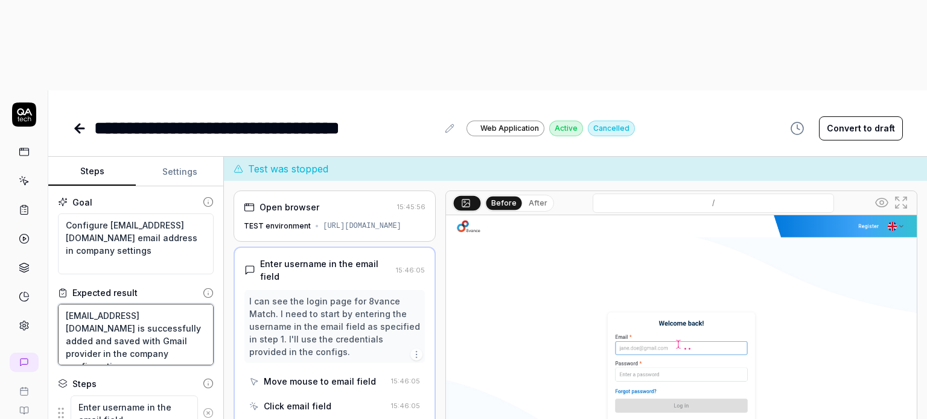
click at [144, 304] on textarea "ruslan.kozlov@spyhce.com is successfully added and saved with Gmail provider in…" at bounding box center [136, 335] width 156 height 62
click at [174, 304] on textarea "ruslan.kozlov@spyhce.com is successfully added and saved with Gmail provider in…" at bounding box center [136, 335] width 156 height 62
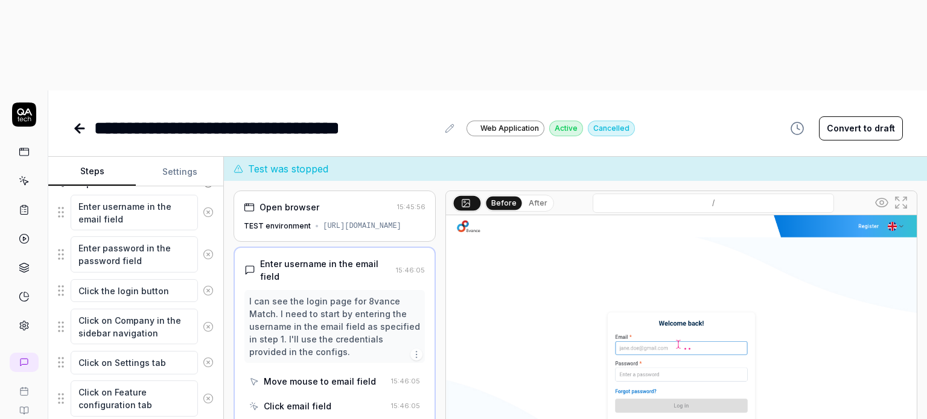
click at [334, 221] on div "TEST environment https://match-test.8vance.com/" at bounding box center [335, 226] width 182 height 11
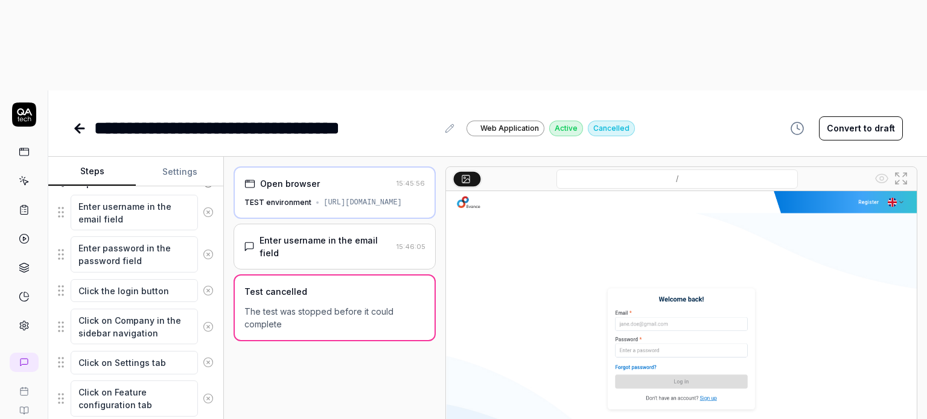
scroll to position [0, 0]
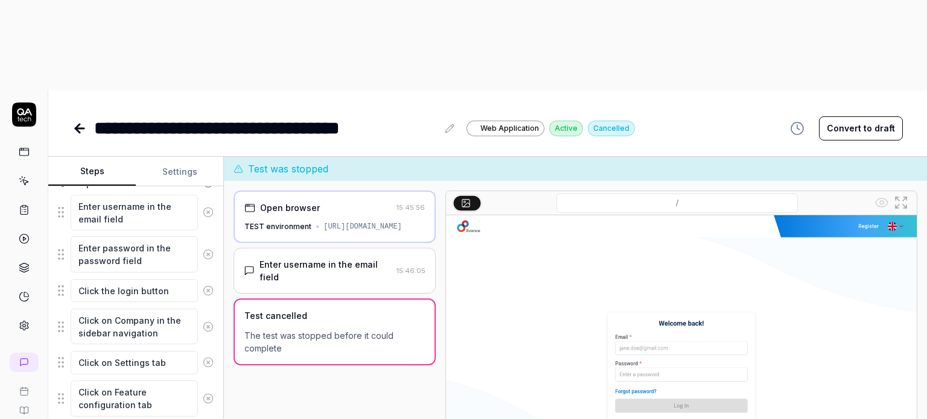
click at [362, 258] on div "Enter username in the email field" at bounding box center [325, 270] width 132 height 25
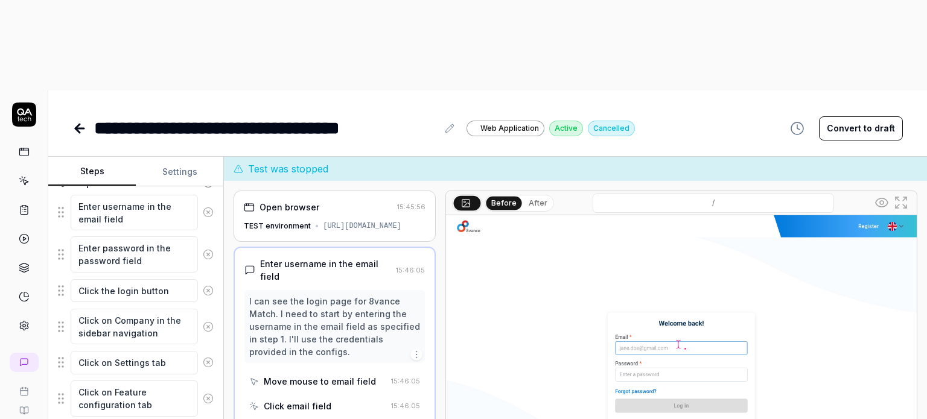
click at [355, 221] on div "TEST environment https://match-test.8vance.com/" at bounding box center [335, 226] width 182 height 11
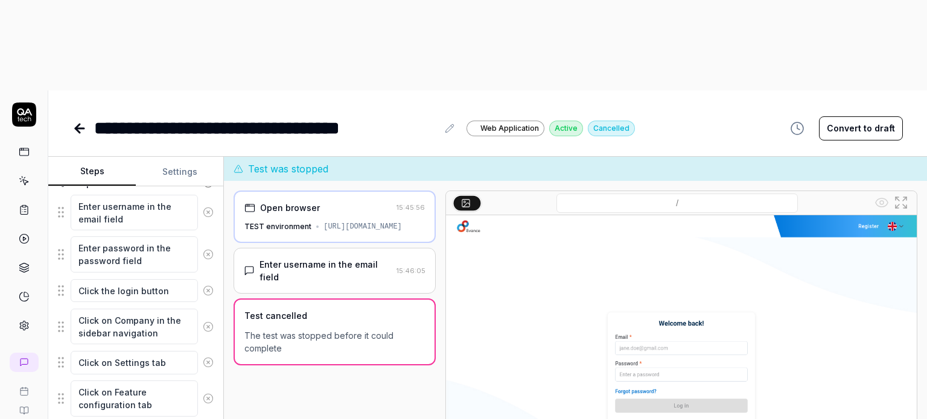
click at [332, 258] on div "Enter username in the email field" at bounding box center [325, 270] width 132 height 25
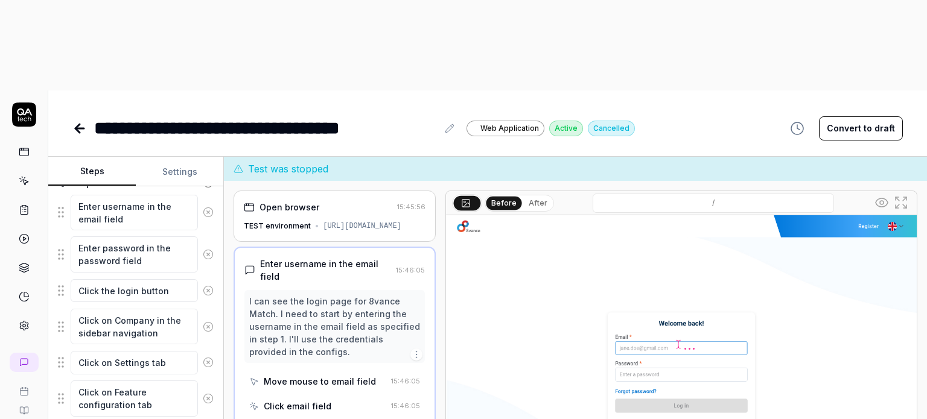
click at [28, 150] on icon at bounding box center [23, 150] width 9 height 0
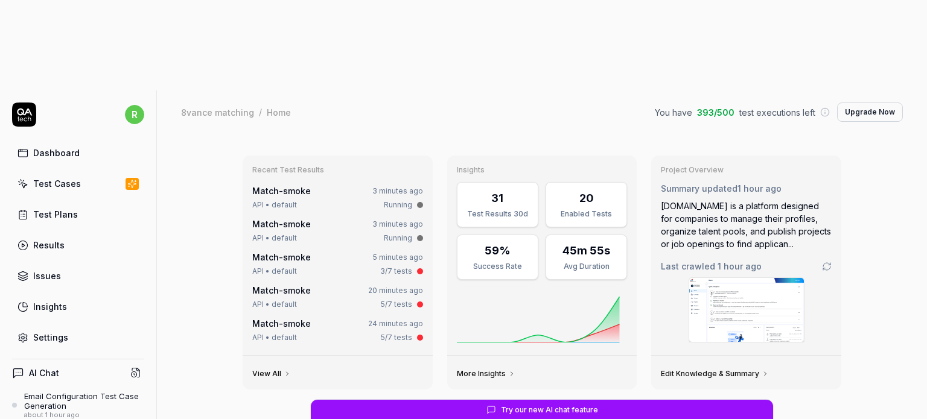
click at [66, 177] on div "Test Cases" at bounding box center [57, 183] width 48 height 13
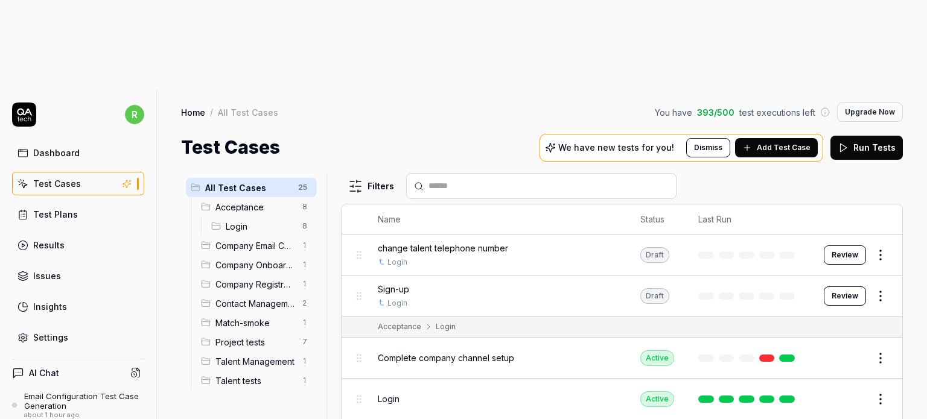
click at [266, 240] on span "Company Email Configuration" at bounding box center [255, 246] width 80 height 13
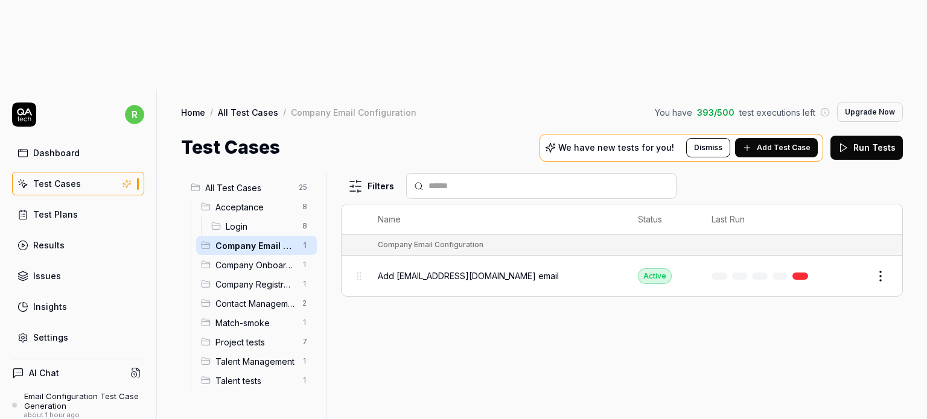
click at [490, 263] on div "Add ruslan.kozlov@spyhce.com email" at bounding box center [496, 276] width 236 height 26
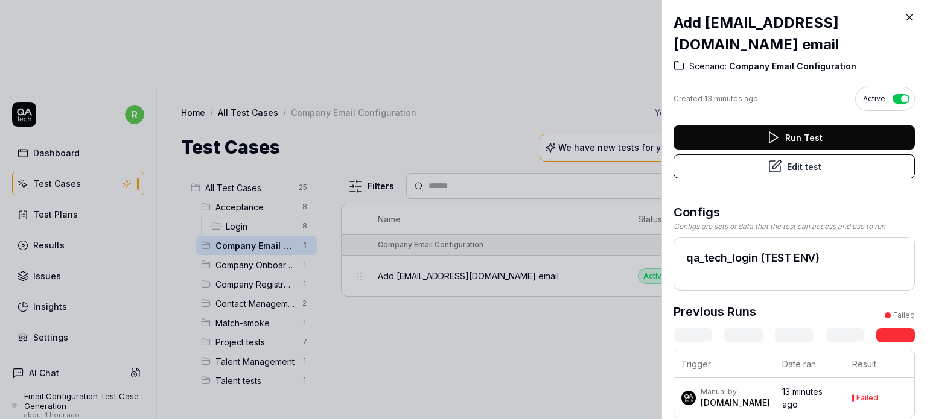
click at [796, 171] on button "Edit test" at bounding box center [793, 166] width 241 height 24
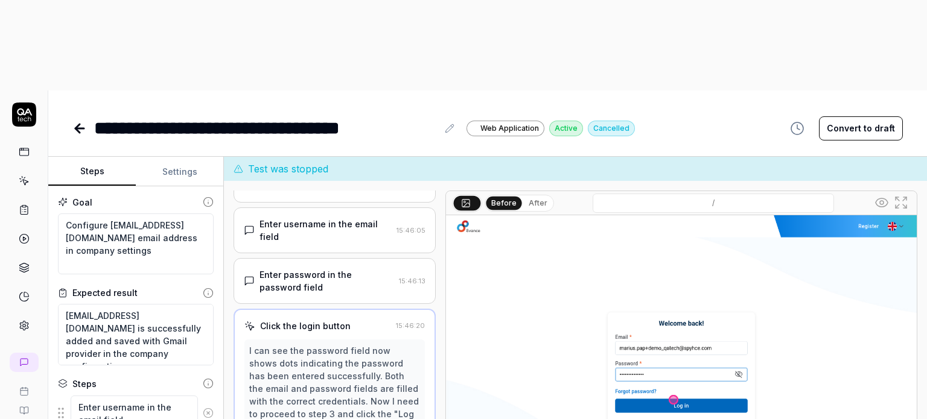
scroll to position [99, 0]
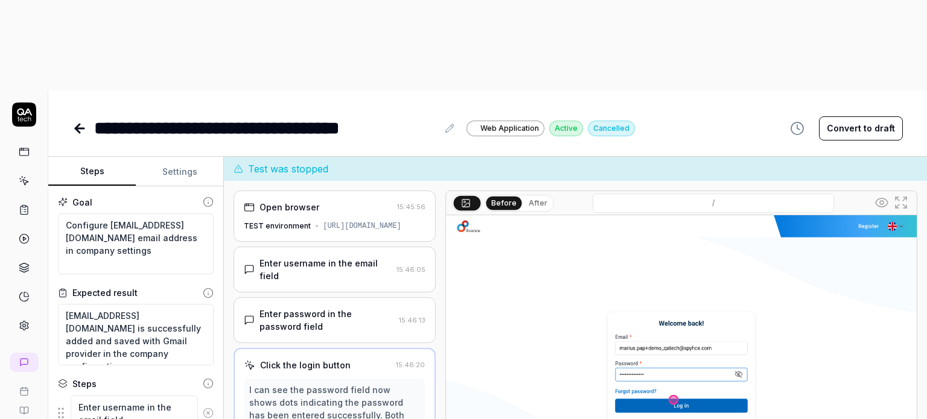
click at [787, 215] on img at bounding box center [681, 362] width 471 height 294
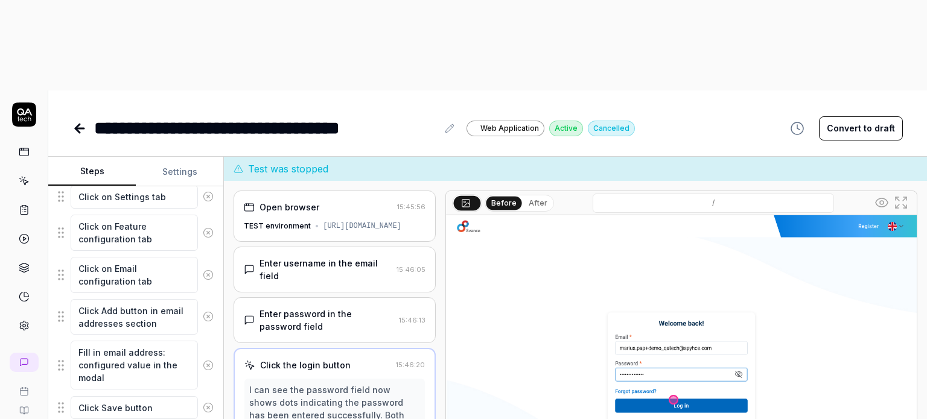
scroll to position [370, 0]
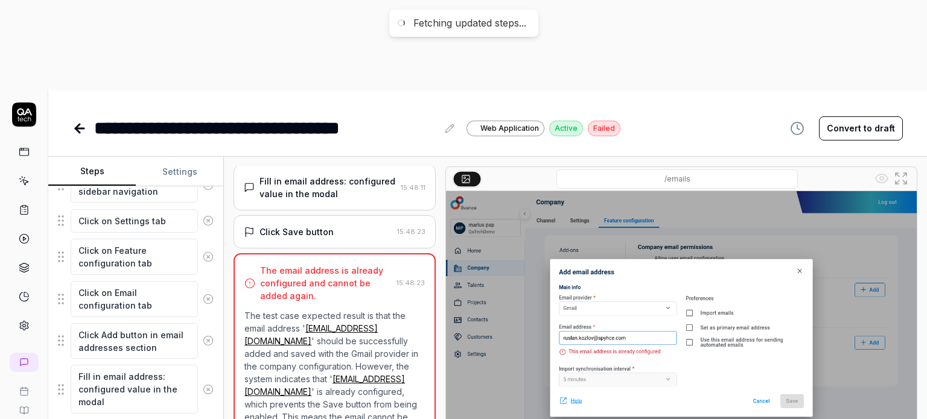
scroll to position [340, 0]
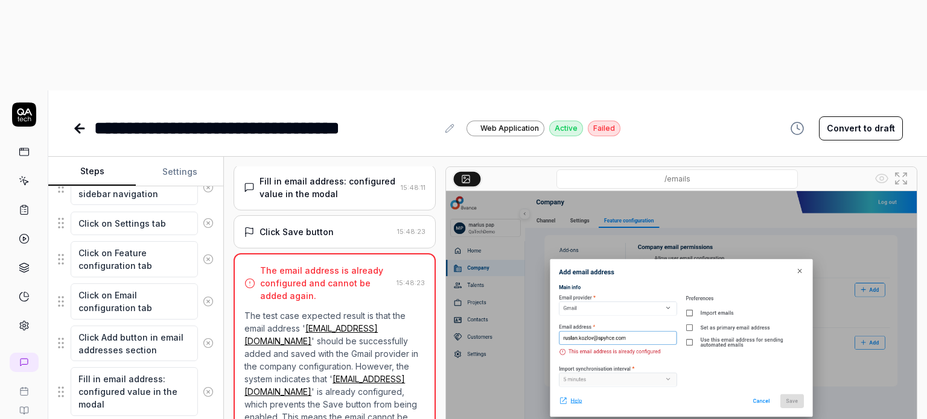
click at [703, 282] on img at bounding box center [681, 338] width 471 height 294
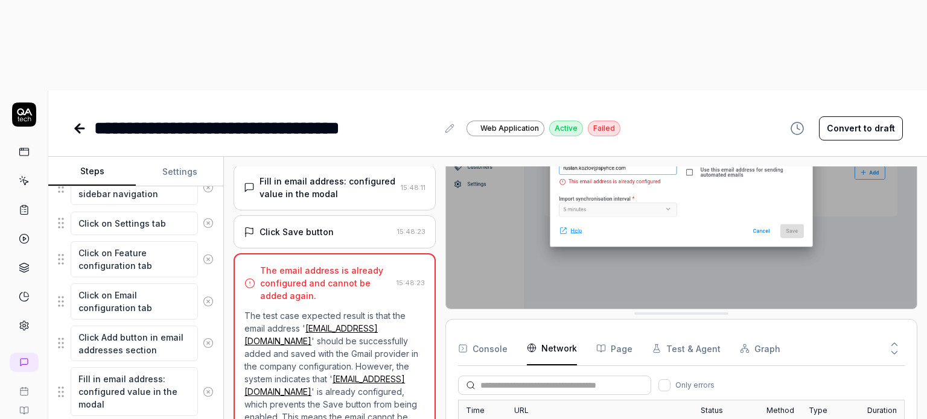
scroll to position [1142, 0]
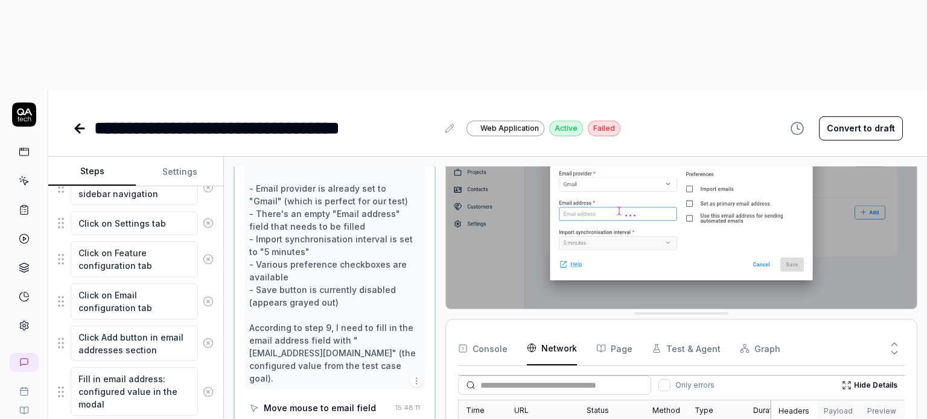
scroll to position [1151, 0]
click at [316, 402] on div "Move mouse to email field" at bounding box center [320, 408] width 112 height 13
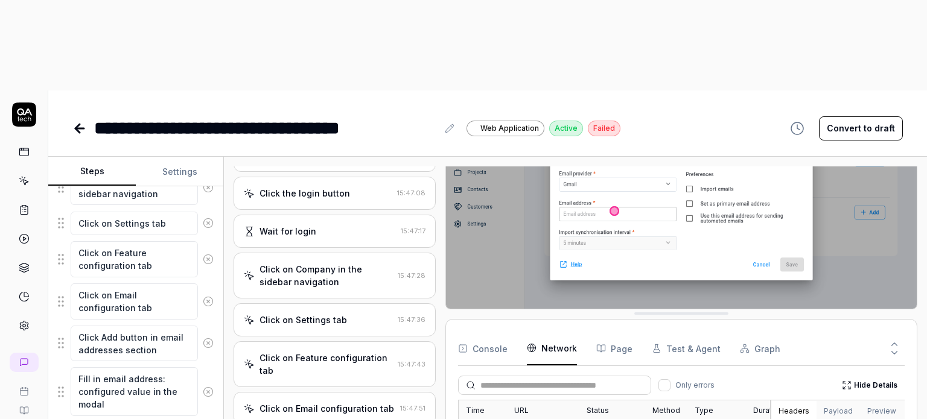
scroll to position [142, 0]
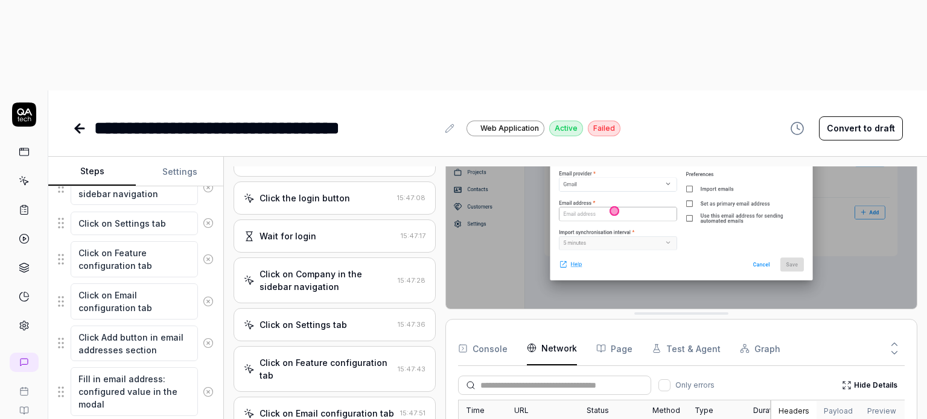
click at [325, 319] on div "Click on Settings tab" at bounding box center [302, 325] width 87 height 13
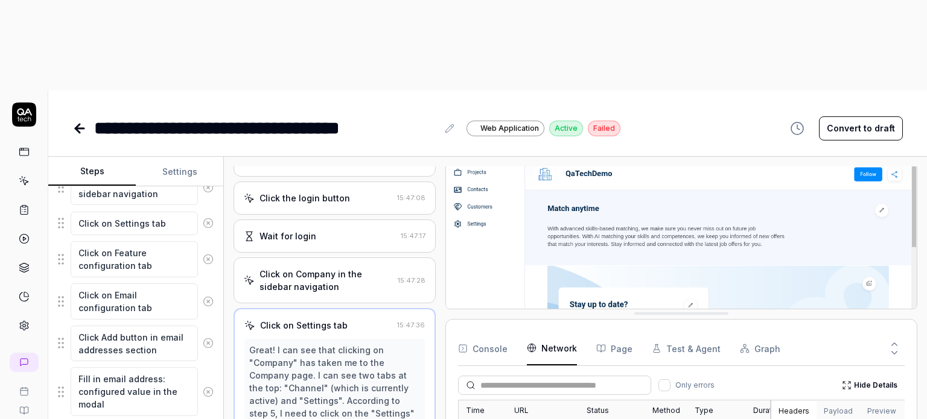
scroll to position [153, 0]
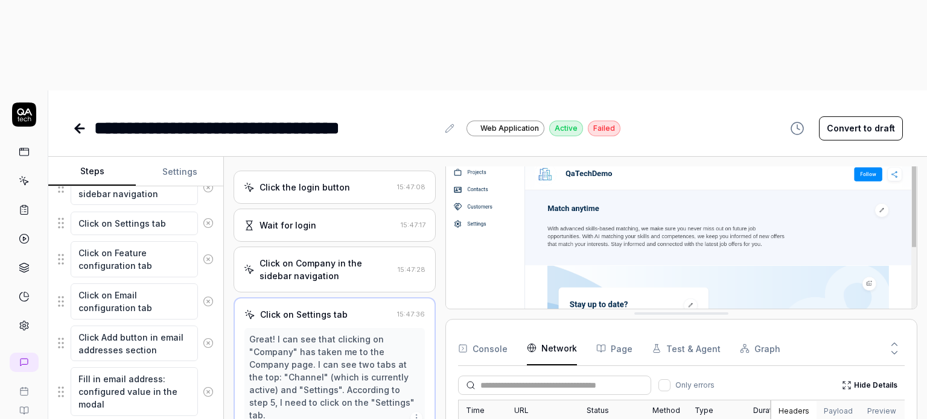
click at [497, 332] on button "Console" at bounding box center [482, 349] width 49 height 34
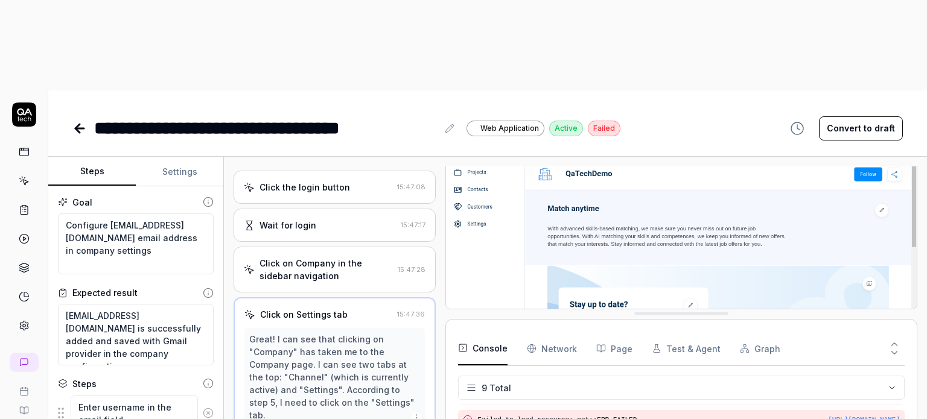
scroll to position [0, 0]
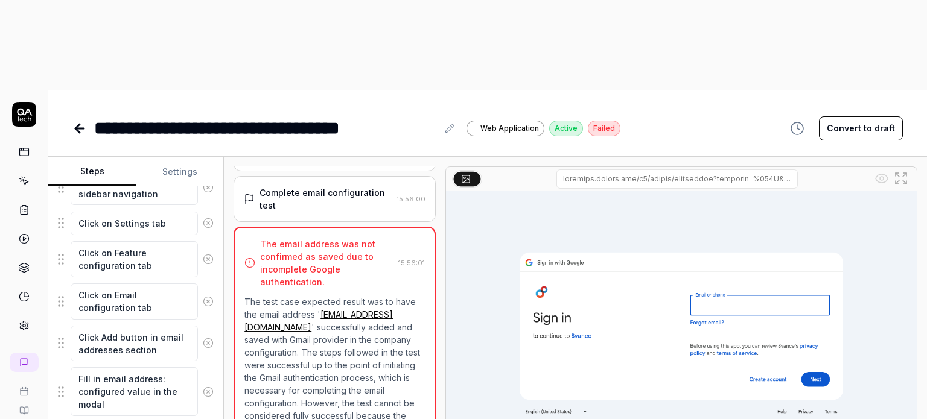
scroll to position [622, 0]
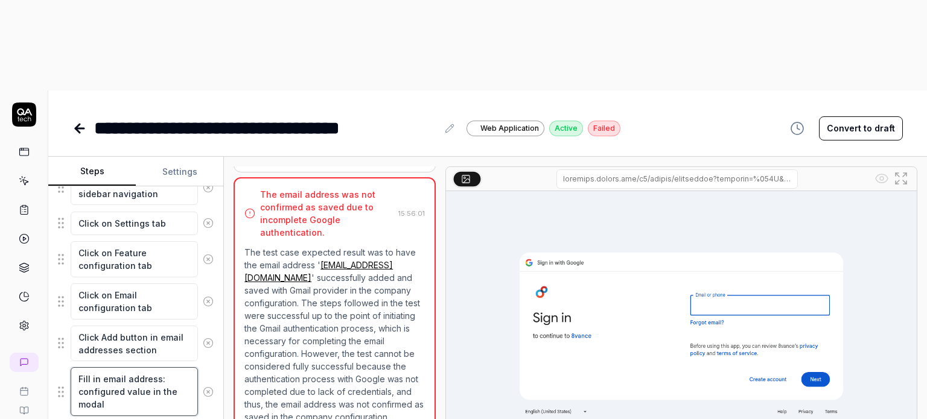
click at [104, 367] on textarea "Fill in email address: configured value in the modal" at bounding box center [134, 391] width 127 height 49
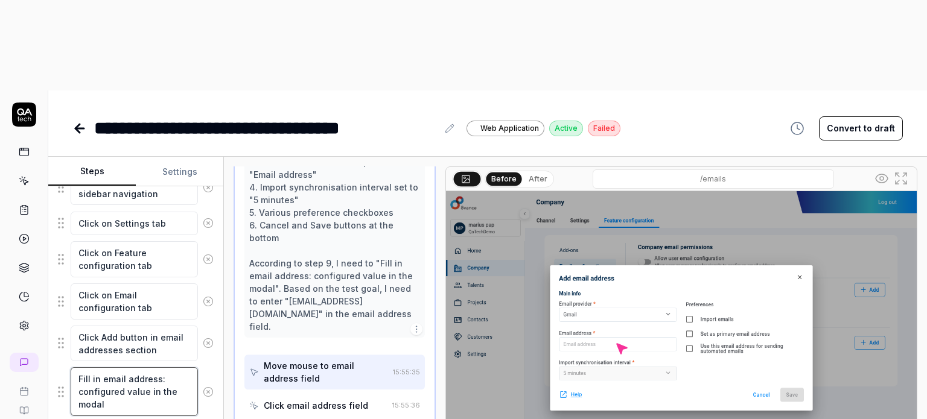
scroll to position [570, 0]
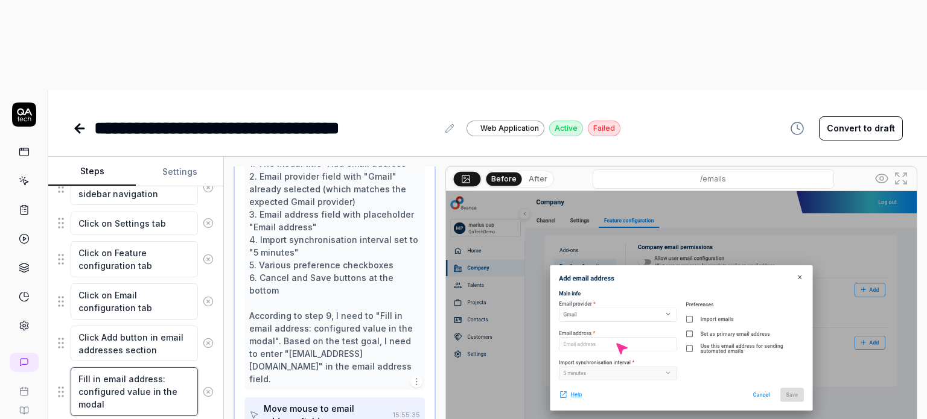
click at [118, 367] on textarea "Fill in email address: configured value in the modal" at bounding box center [134, 391] width 127 height 49
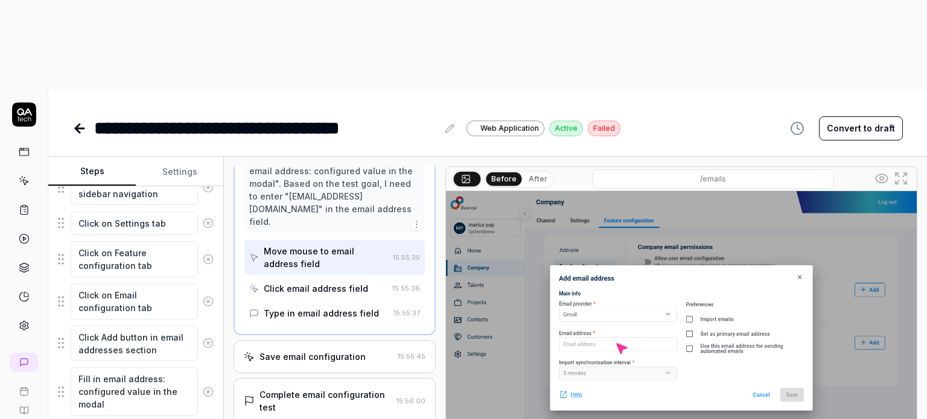
click at [310, 351] on div "Save email configuration" at bounding box center [312, 357] width 106 height 13
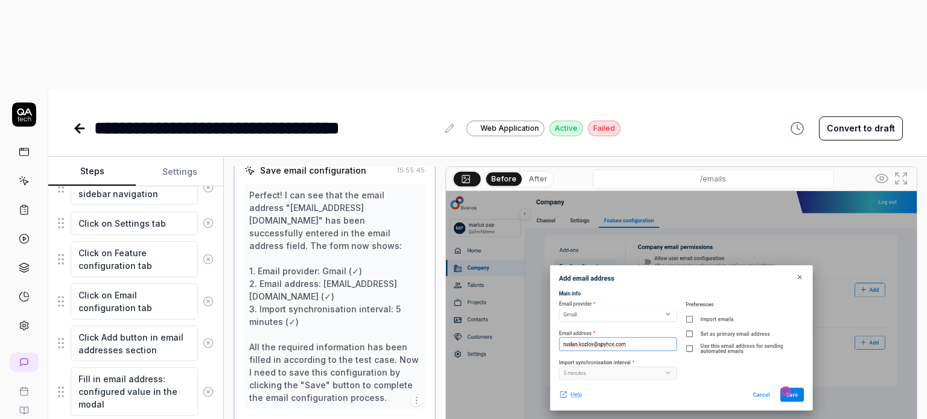
scroll to position [520, 0]
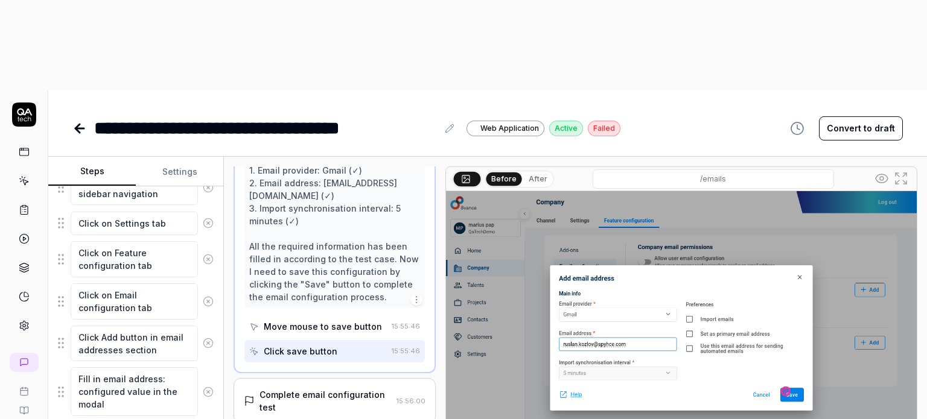
click at [316, 389] on div "Complete email configuration test" at bounding box center [325, 401] width 132 height 25
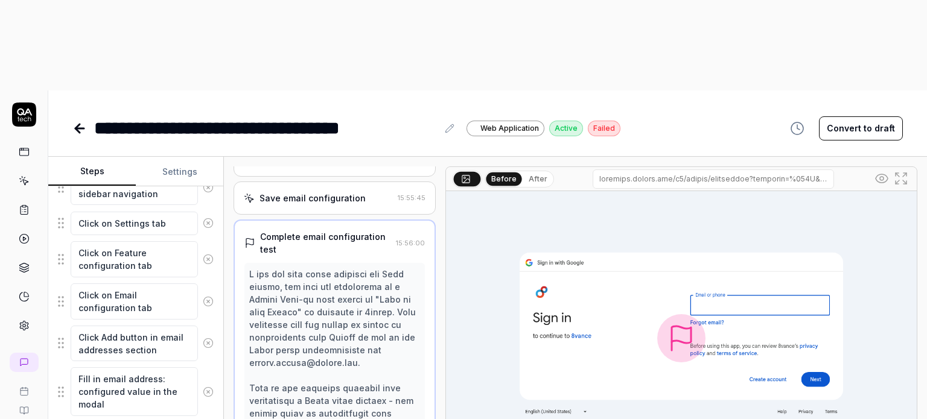
scroll to position [900, 0]
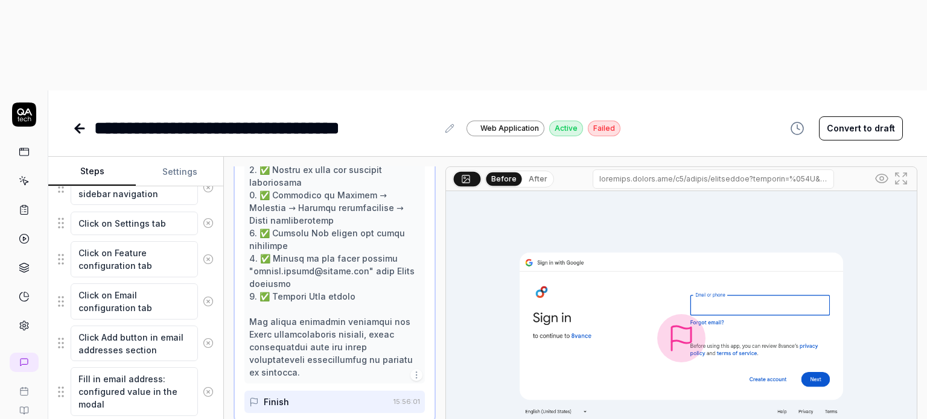
click at [319, 244] on div at bounding box center [334, 132] width 171 height 494
click at [412, 370] on icon "button" at bounding box center [417, 375] width 10 height 10
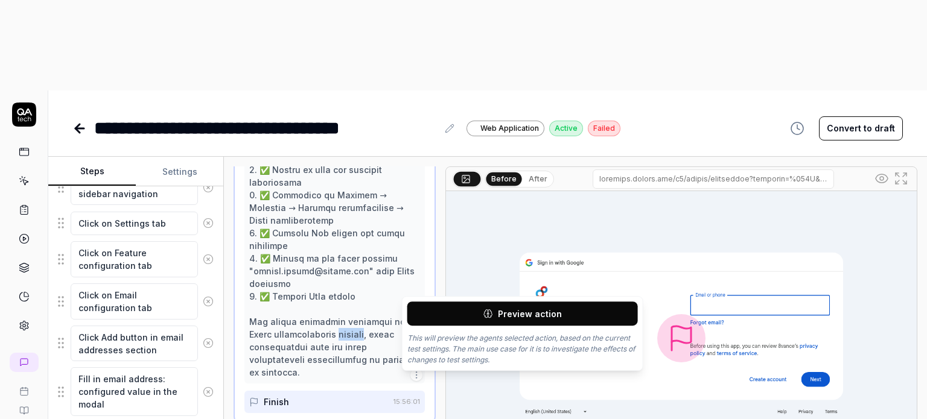
click at [412, 370] on icon "button" at bounding box center [417, 375] width 10 height 10
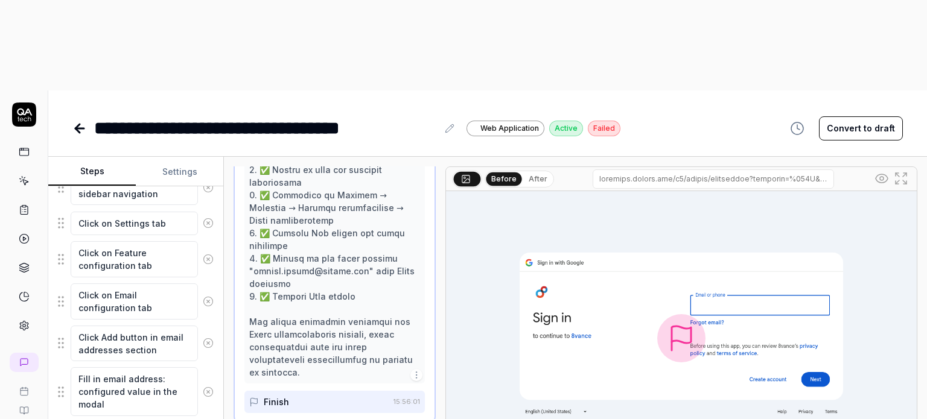
click at [378, 269] on div at bounding box center [334, 132] width 171 height 494
click at [323, 204] on div at bounding box center [334, 132] width 171 height 494
click at [332, 248] on div at bounding box center [334, 132] width 171 height 494
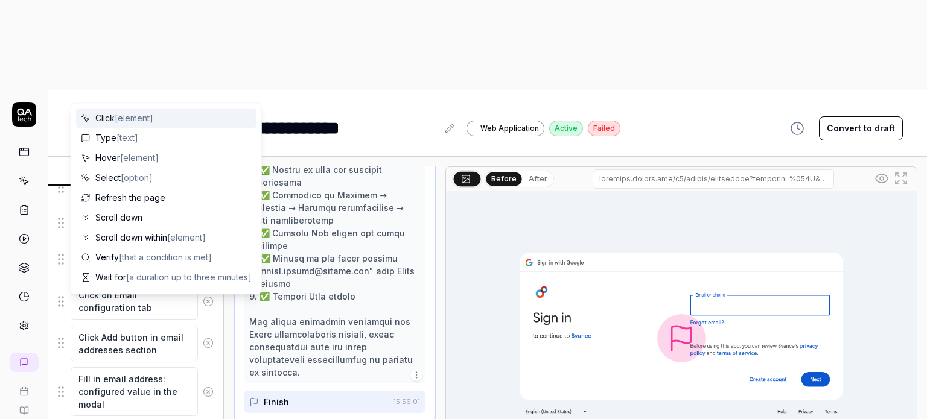
scroll to position [370, 0]
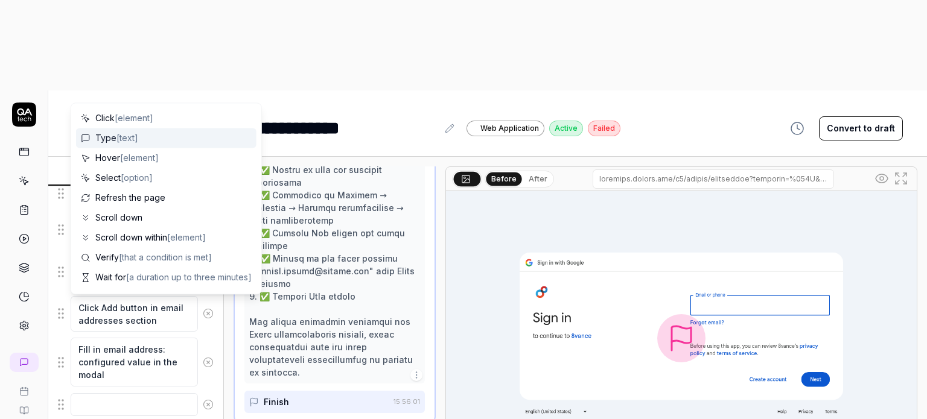
click at [109, 133] on span "Type [text]" at bounding box center [116, 138] width 43 height 13
type textarea "*"
type textarea "Type"
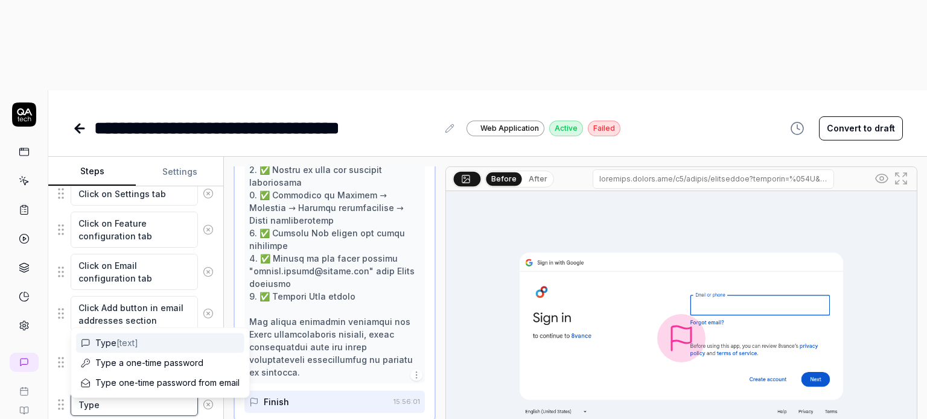
type textarea "*"
type textarea "Type e"
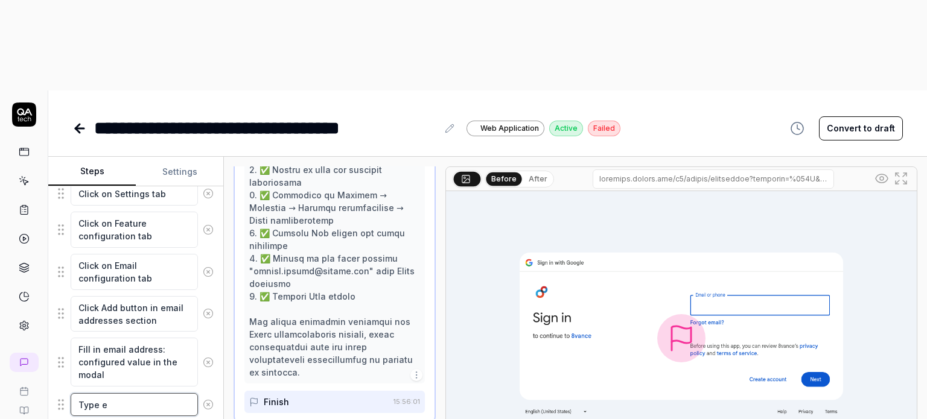
type textarea "*"
type textarea "Type em"
type textarea "*"
type textarea "Type ema"
type textarea "*"
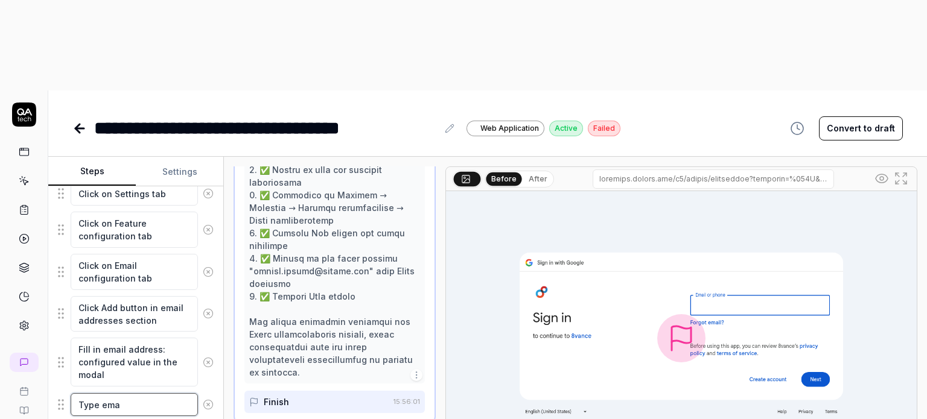
type textarea "Type emai"
type textarea "*"
type textarea "Type email"
type textarea "*"
type textarea "Type email"
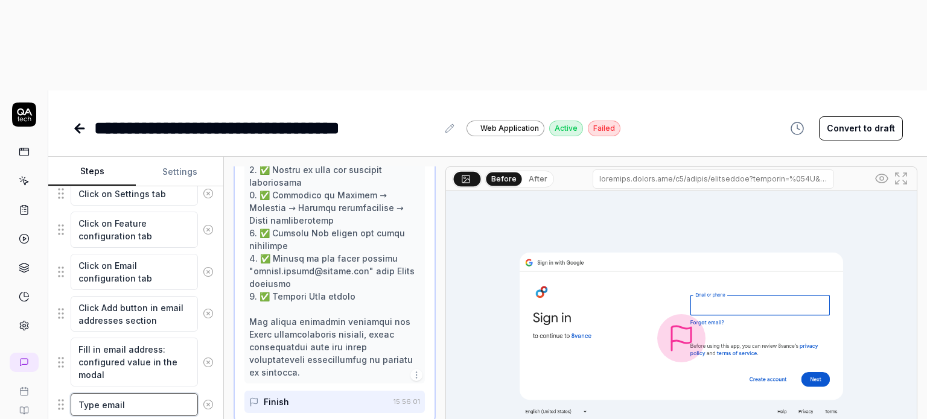
type textarea "*"
type textarea "Type email a"
type textarea "*"
type textarea "Type email ad"
type textarea "*"
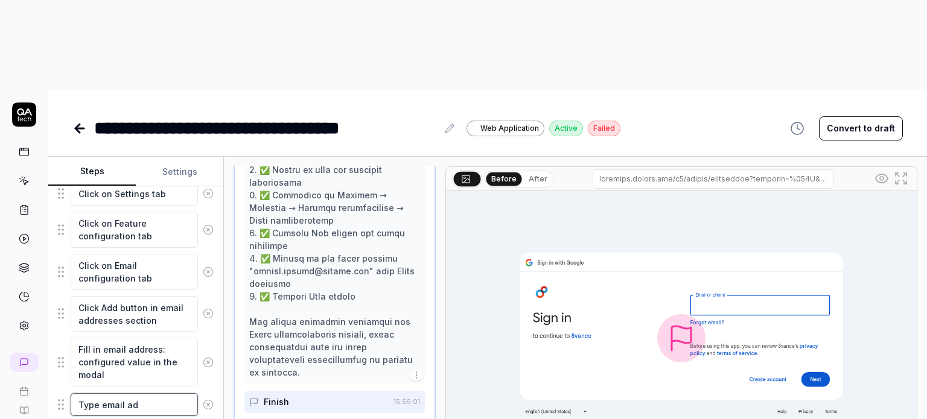
type textarea "Type email add"
type textarea "*"
type textarea "Type email addr"
type textarea "*"
type textarea "Type email addre"
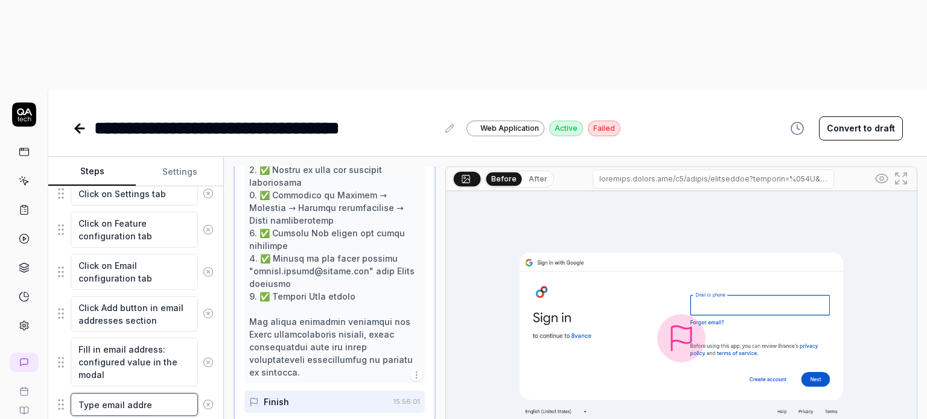
type textarea "*"
type textarea "Type email addres"
type textarea "*"
type textarea "Type email address"
type textarea "*"
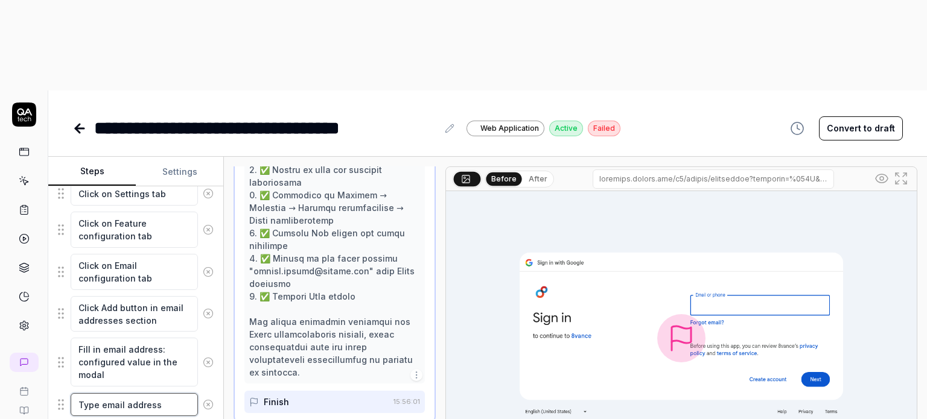
type textarea "Type email address"
type textarea "*"
type textarea "Type email address ""
type textarea "*"
type textarea "Type email address "r"
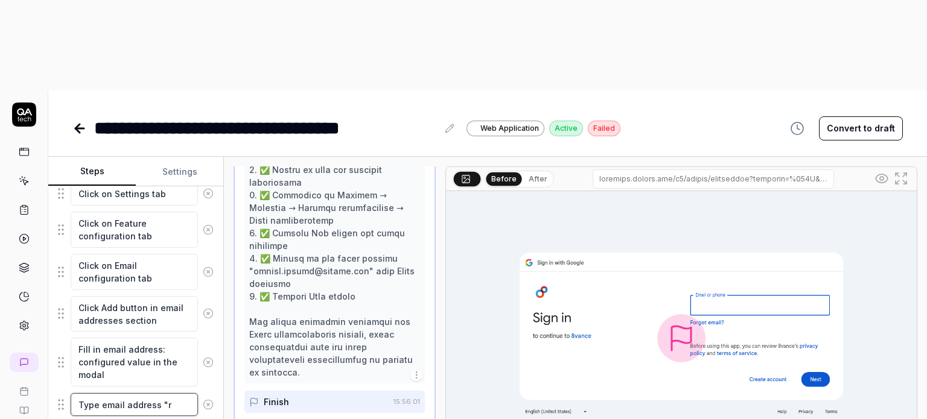
type textarea "*"
type textarea "Type email address "ru"
type textarea "*"
type textarea "Type email address "rus"
type textarea "*"
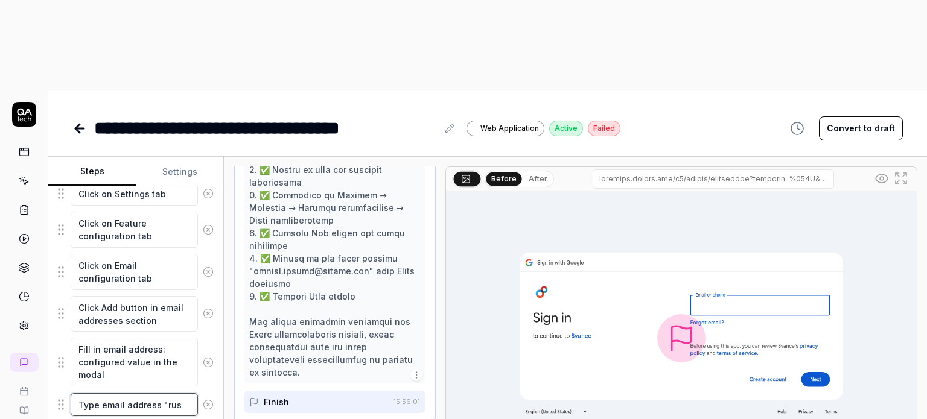
type textarea "Type email address "rusl"
type textarea "*"
type textarea "Type email address "rusla"
type textarea "*"
type textarea "Type email address "ruslan"
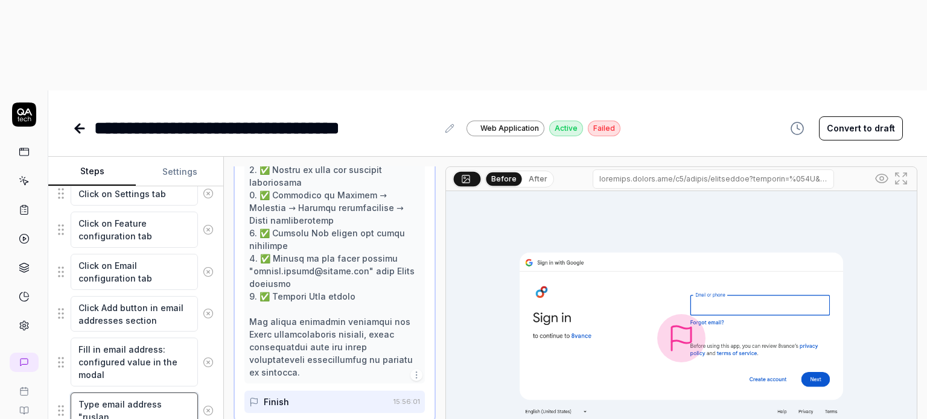
type textarea "*"
type textarea "Type email address "ruslan."
type textarea "*"
type textarea "Type email address "ruslan.k"
type textarea "*"
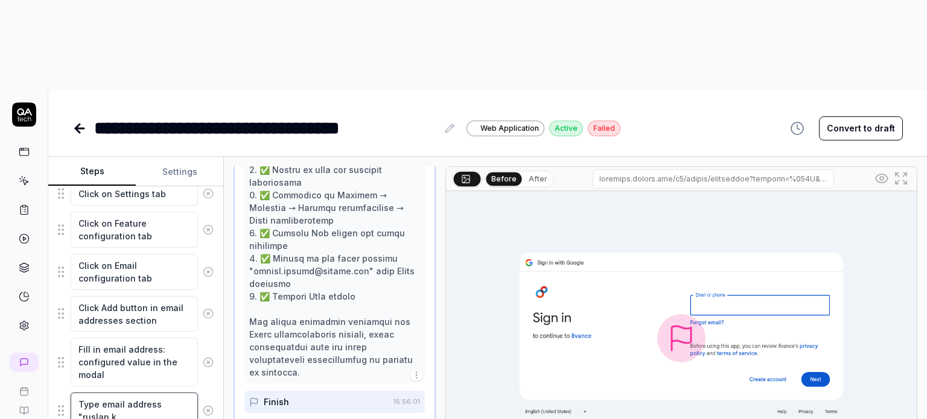
type textarea "Type email address "ruslan.ko"
type textarea "*"
type textarea "Type email address "ruslan.koz"
type textarea "*"
type textarea "Type email address "ruslan.kozl"
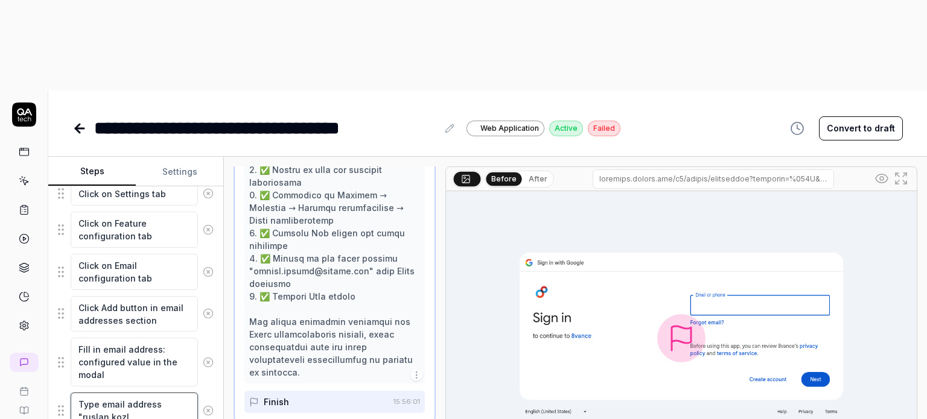
type textarea "*"
type textarea "Type email address "ruslan.kozlo"
type textarea "*"
type textarea "Type email address "ruslan.kozlov"
type textarea "*"
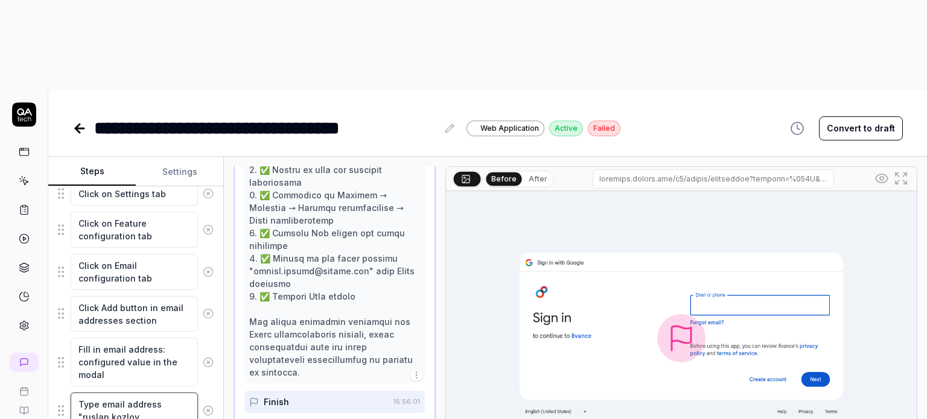
type textarea "Type email address "ruslan.kozlov@"
type textarea "*"
type textarea "Type email address "ruslan.kozlov@s"
type textarea "*"
type textarea "Type email address "ruslan.kozlov@sp"
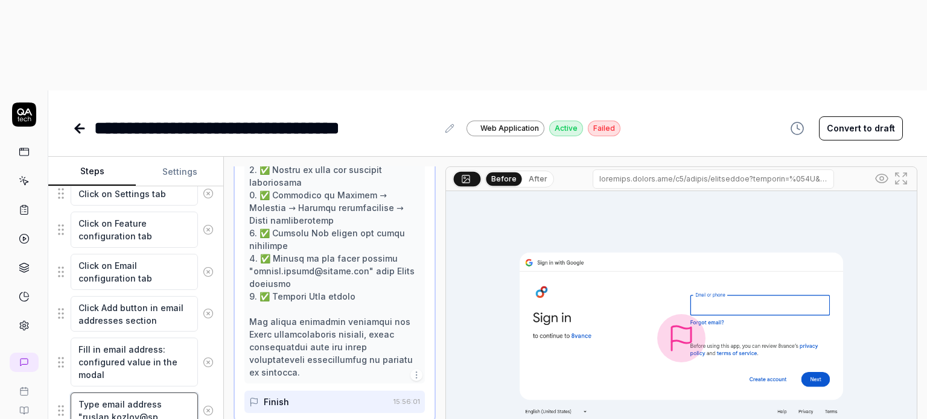
type textarea "*"
type textarea "Type email address "ruslan.kozlov@spy"
type textarea "*"
type textarea "Type email address "ruslan.kozlov@spyh"
type textarea "*"
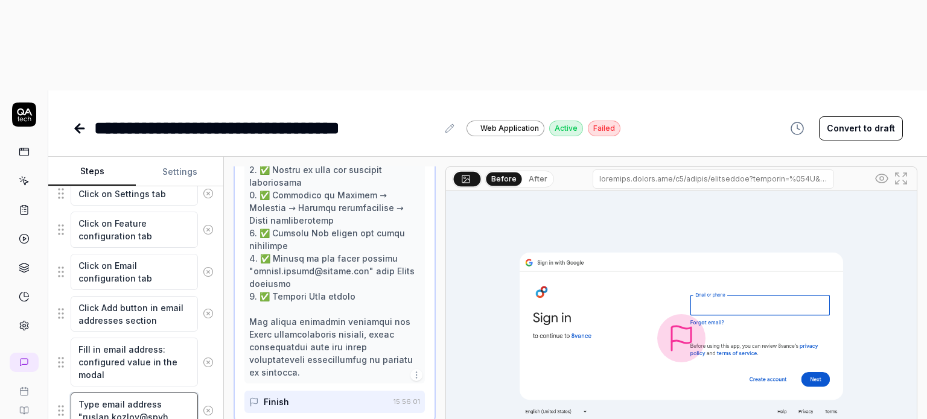
type textarea "Type email address "ruslan.kozlov@spyhc"
type textarea "*"
type textarea "Type email address "ruslan.kozlov@spyhce"
type textarea "*"
type textarea "Type email address "ruslan.kozlov@spyhce."
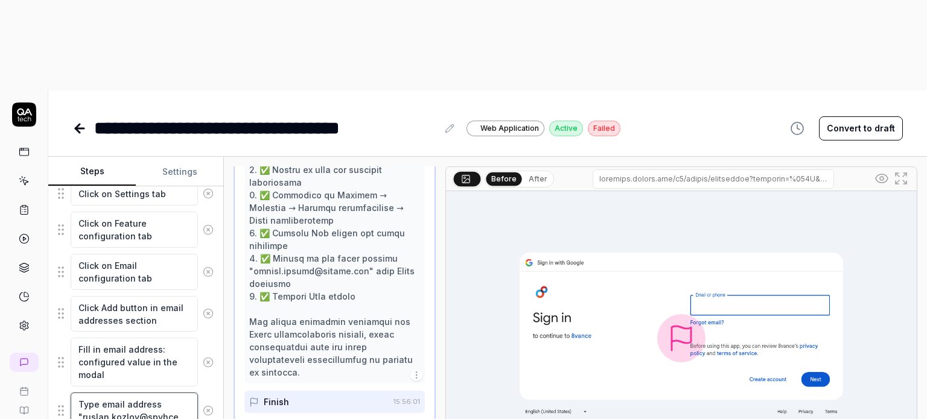
type textarea "*"
type textarea "Type email address "ruslan.kozlov@spyhce.c"
type textarea "*"
type textarea "Type email address "ruslan.kozlov@spyhce.co"
type textarea "*"
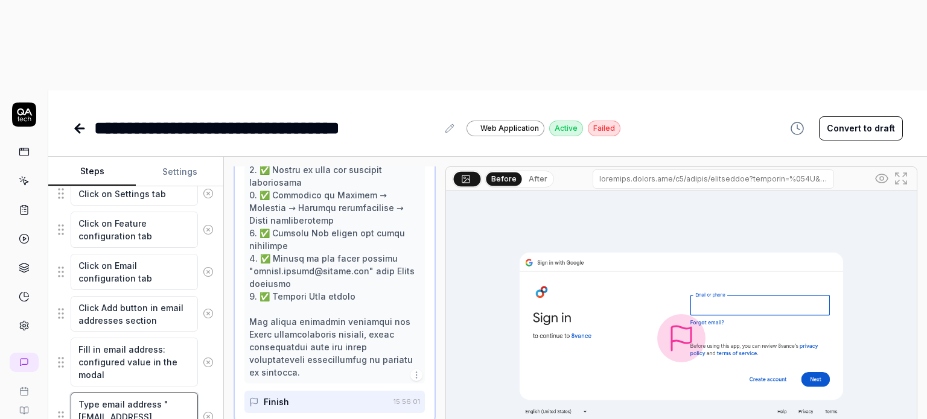
type textarea "Type email address "ruslan.kozlov@spyhce.com"
type textarea "*"
type textarea "Type email address "ruslan.kozlov@spyhce.com@"
type textarea "*"
type textarea "Type email address "ruslan.kozlov@spyhce.com"
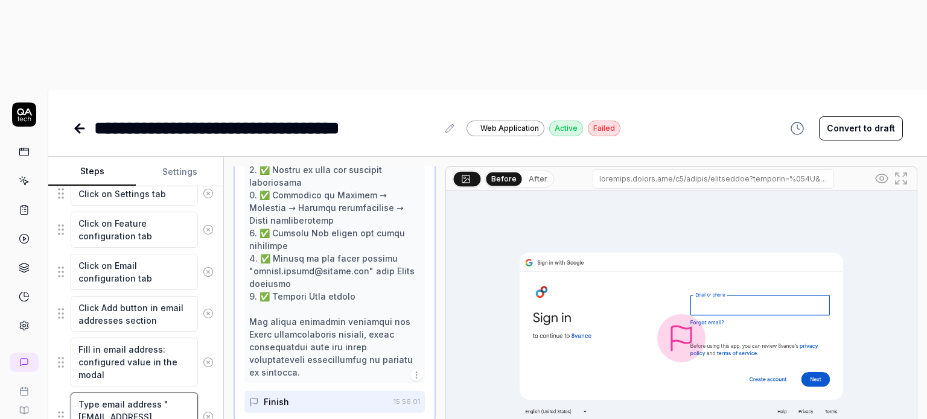
type textarea "*"
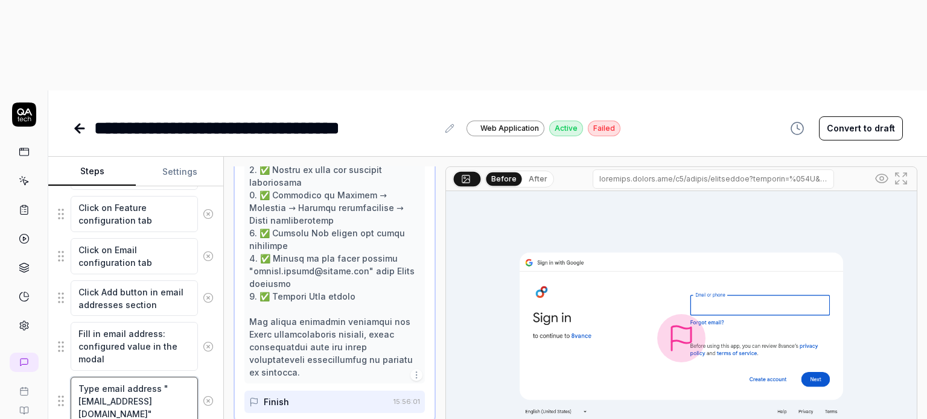
scroll to position [394, 0]
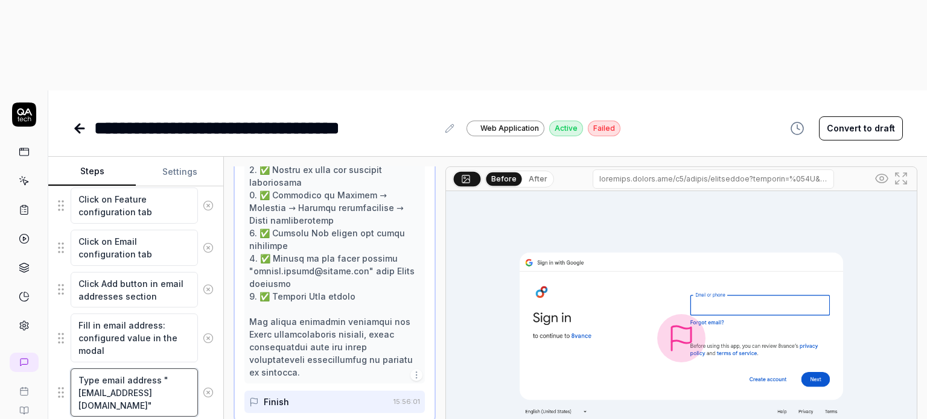
type textarea "Type email address "ruslan.kozlov@spyhce.com""
click at [321, 279] on div at bounding box center [334, 132] width 171 height 494
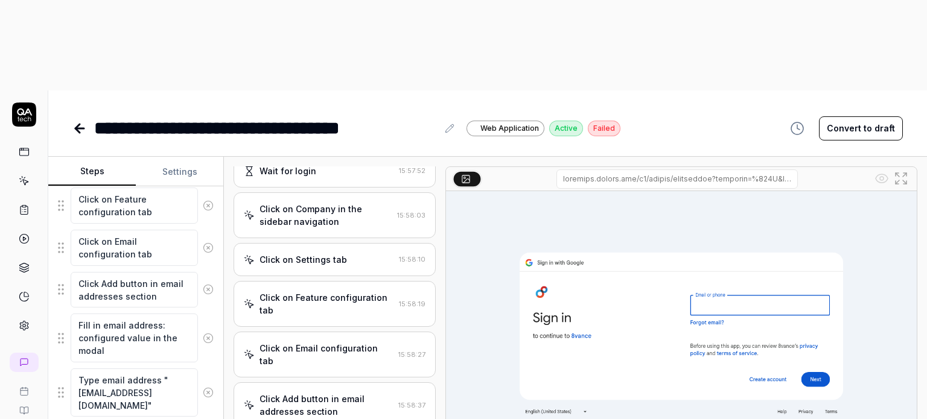
scroll to position [408, 0]
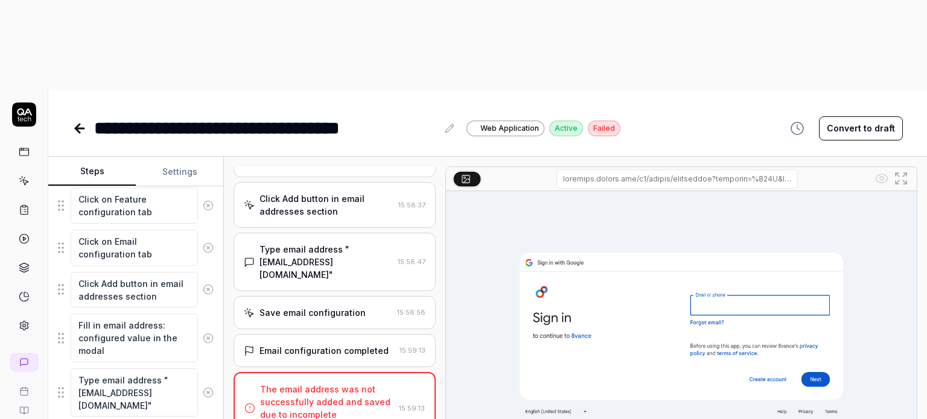
click at [295, 307] on div "Save email configuration" at bounding box center [312, 313] width 106 height 13
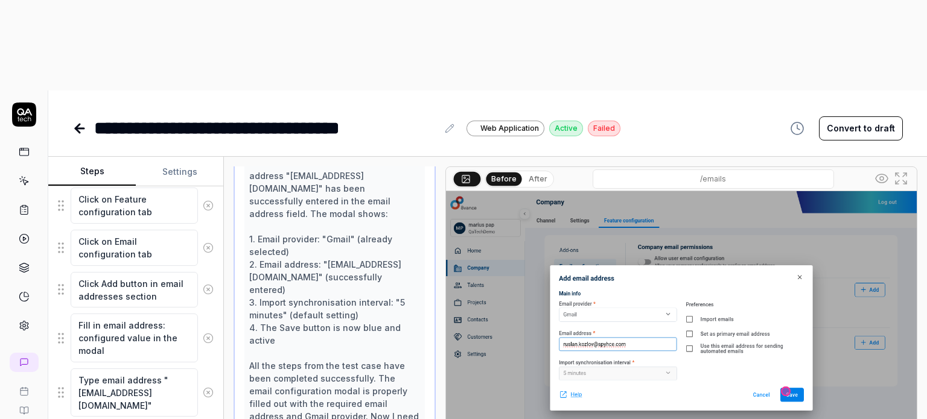
scroll to position [696, 0]
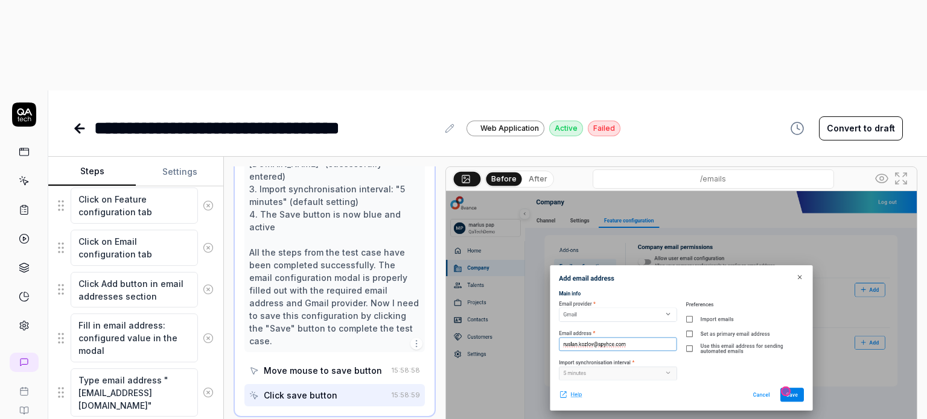
click at [307, 389] on div "Click save button" at bounding box center [301, 395] width 74 height 13
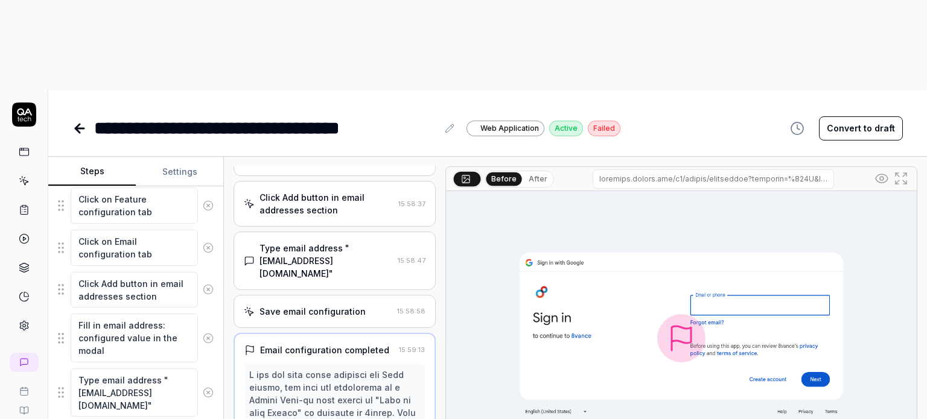
scroll to position [887, 0]
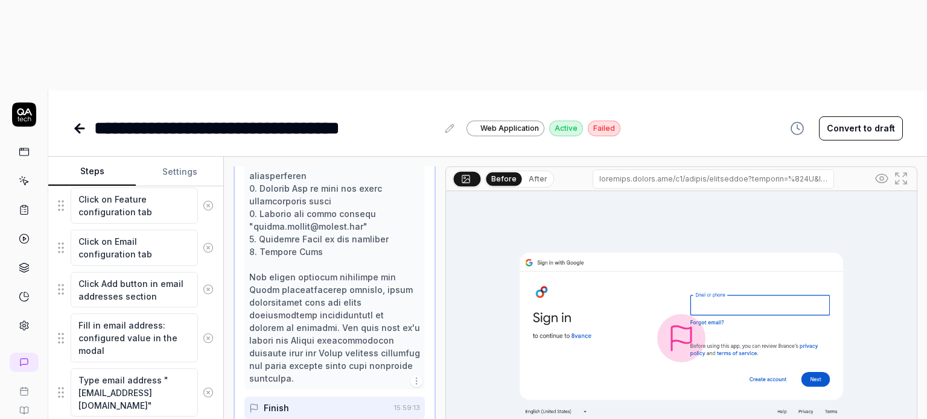
click at [412, 377] on icon "button" at bounding box center [417, 382] width 10 height 10
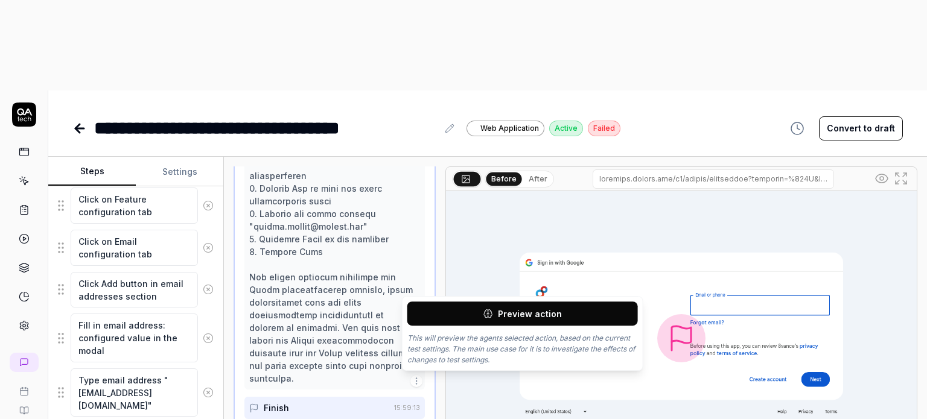
click at [463, 308] on button "Preview action" at bounding box center [522, 314] width 231 height 24
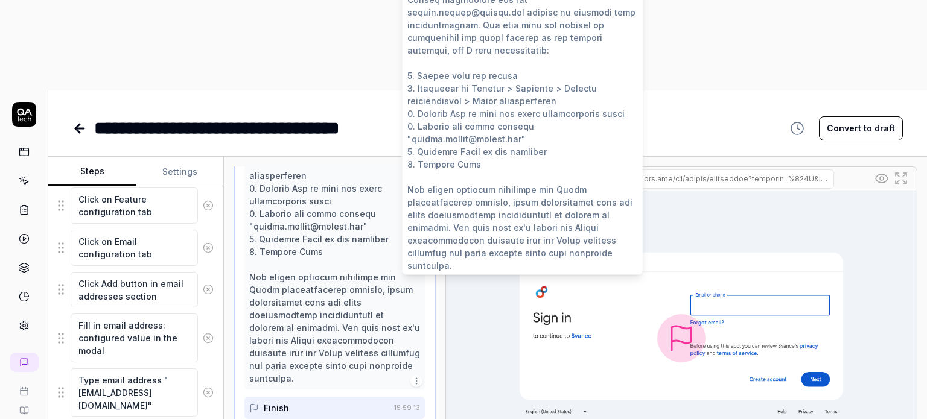
scroll to position [285, 0]
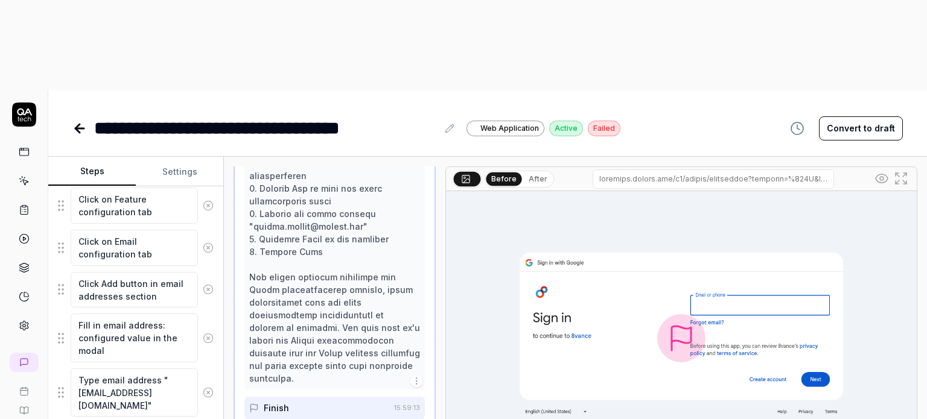
click at [297, 206] on div at bounding box center [334, 138] width 171 height 494
type textarea "*"
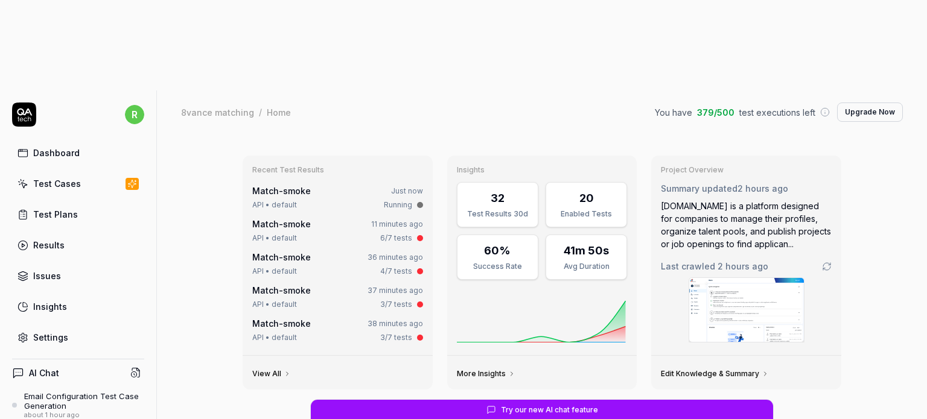
click at [52, 331] on div "Settings" at bounding box center [50, 337] width 35 height 13
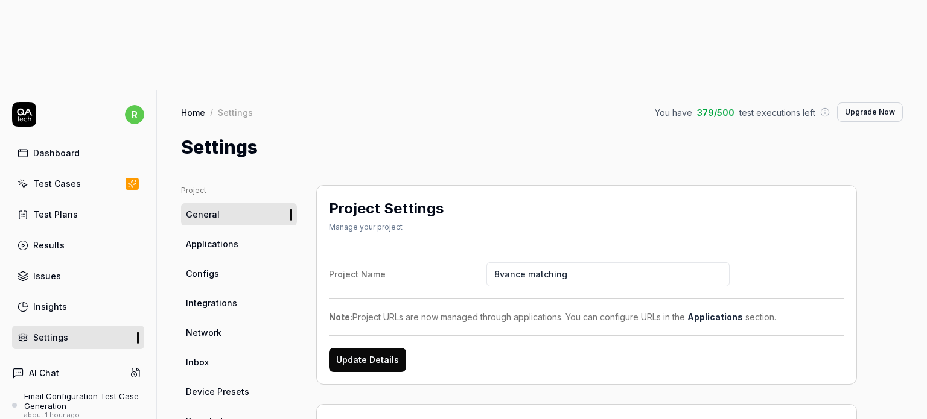
click at [202, 267] on span "Configs" at bounding box center [202, 273] width 33 height 13
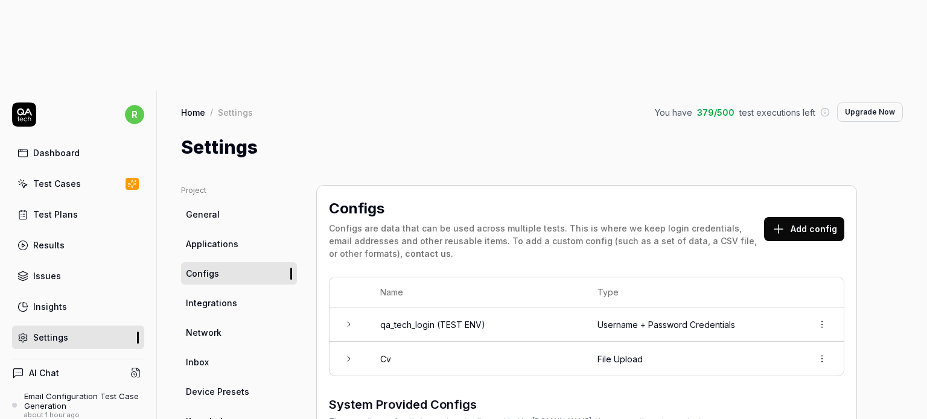
click at [798, 217] on button "Add config" at bounding box center [804, 229] width 80 height 24
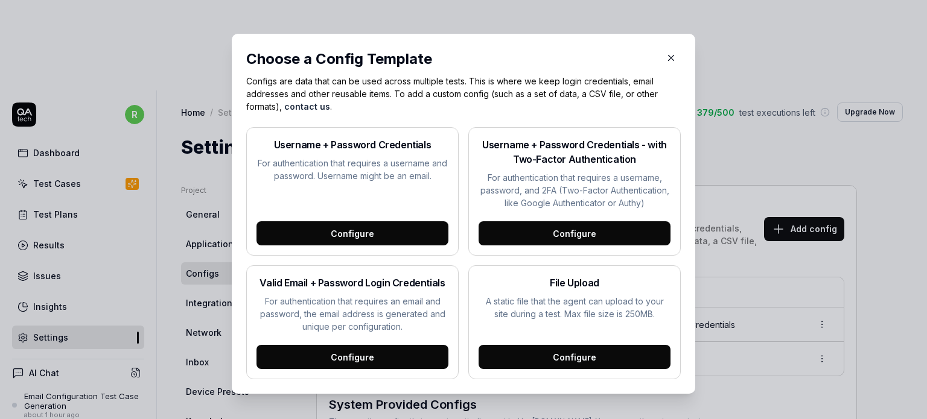
scroll to position [7, 0]
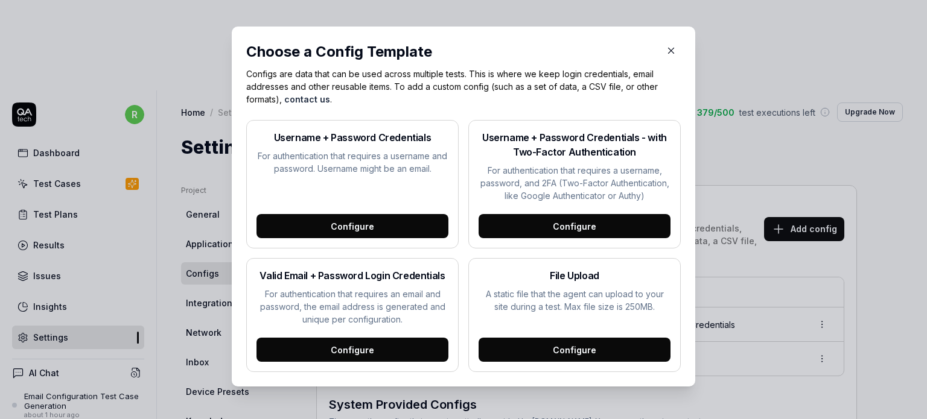
click at [669, 49] on icon "button" at bounding box center [671, 50] width 11 height 11
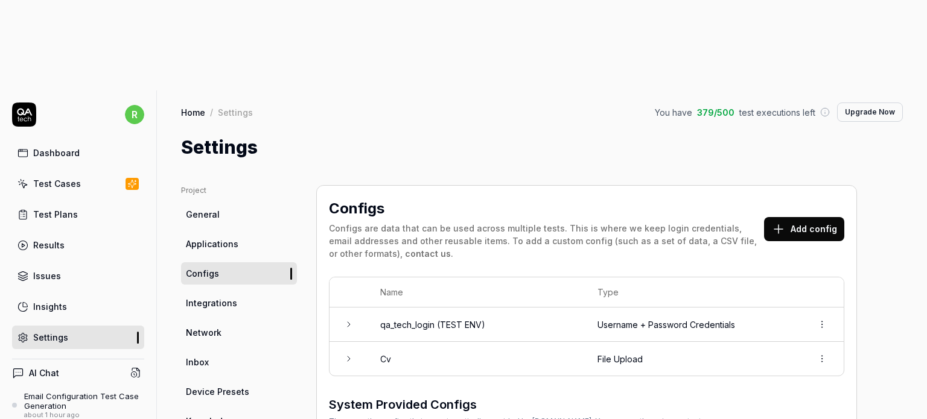
click at [352, 320] on icon at bounding box center [349, 325] width 10 height 10
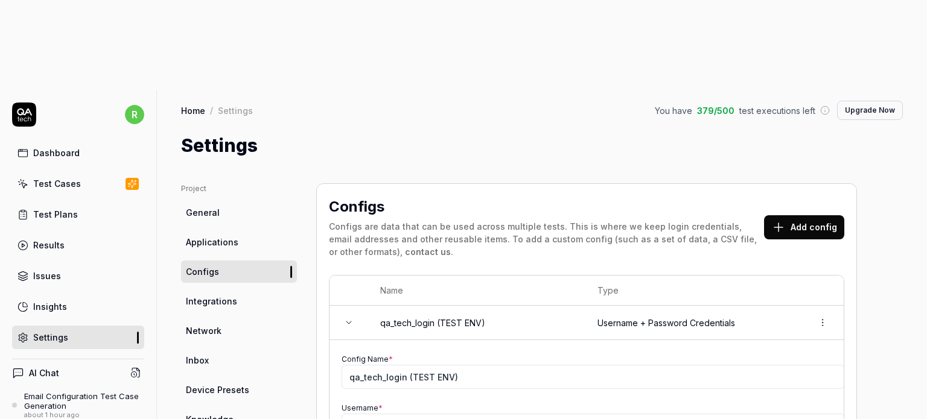
scroll to position [0, 0]
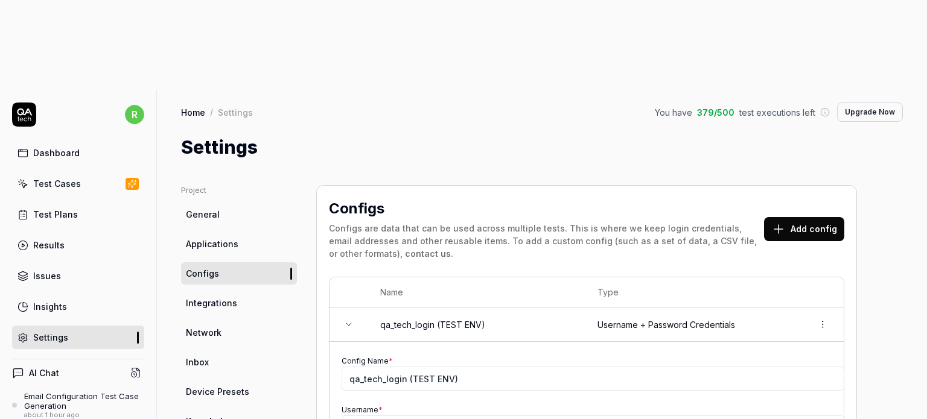
click at [356, 308] on td at bounding box center [348, 325] width 39 height 34
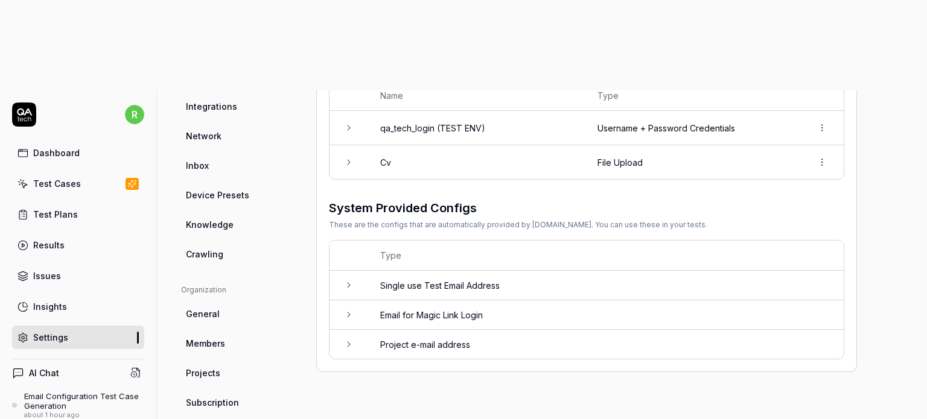
scroll to position [201, 0]
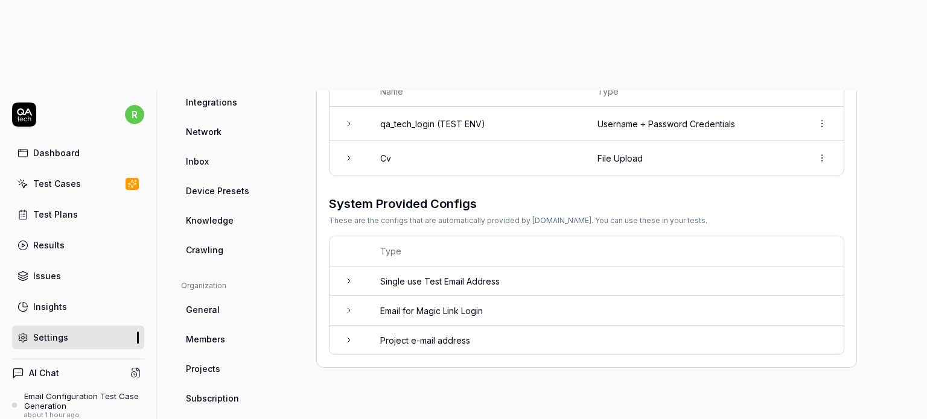
click at [360, 267] on td at bounding box center [348, 282] width 39 height 30
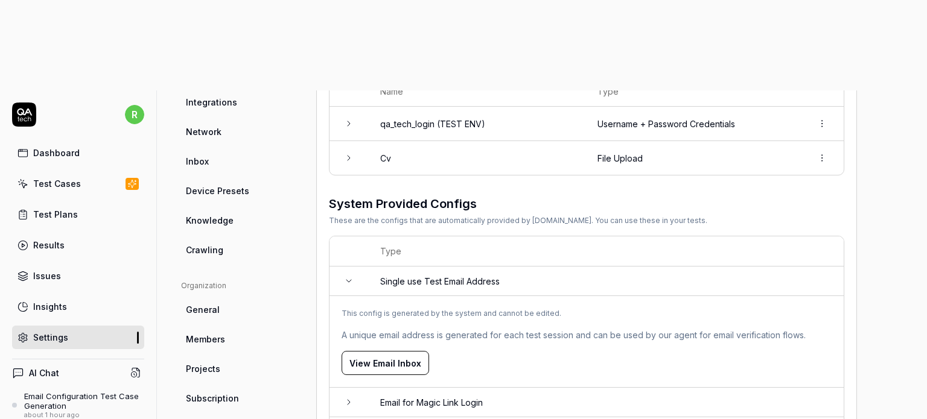
click at [365, 351] on button "View Email Inbox" at bounding box center [385, 363] width 87 height 24
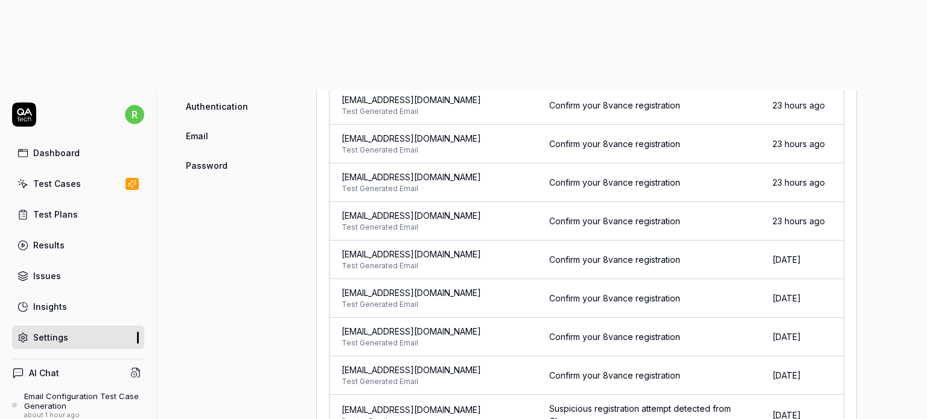
scroll to position [8, 0]
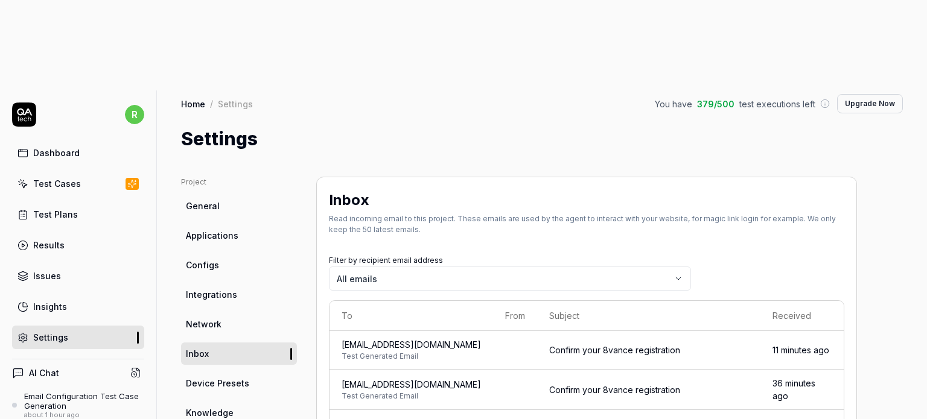
click at [420, 186] on body "r Dashboard Test Cases Test Plans Results Issues Insights Settings AI Chat Emai…" at bounding box center [463, 255] width 927 height 510
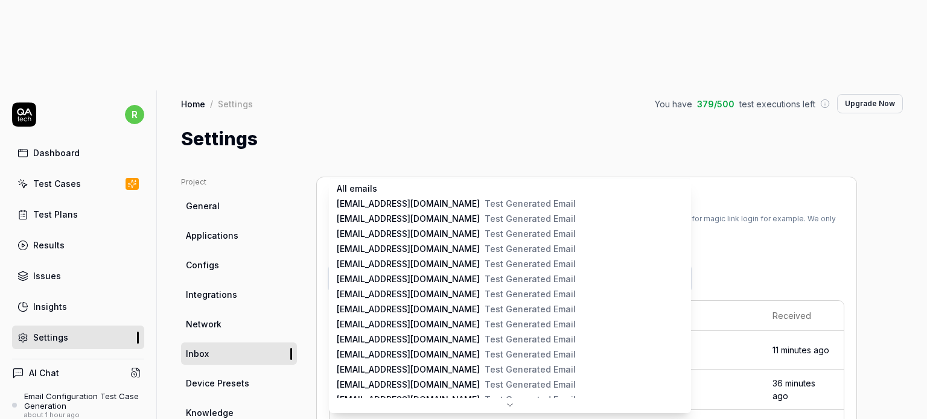
click at [468, 136] on html "r Dashboard Test Cases Test Plans Results Issues Insights Settings AI Chat Emai…" at bounding box center [463, 255] width 927 height 510
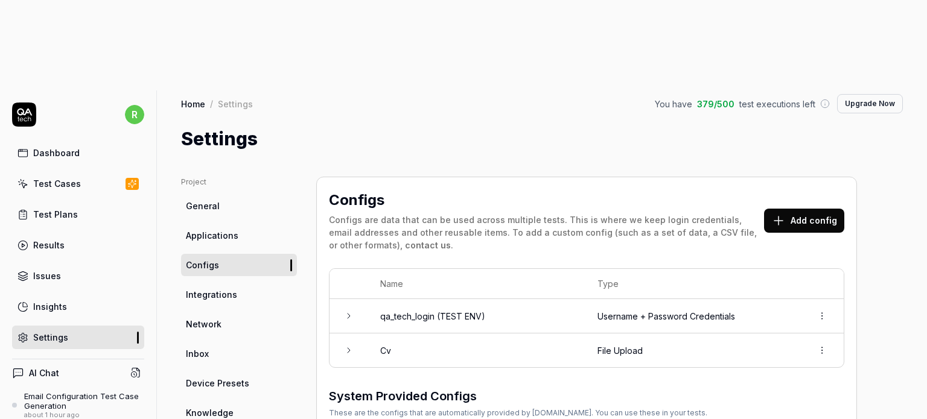
scroll to position [210, 0]
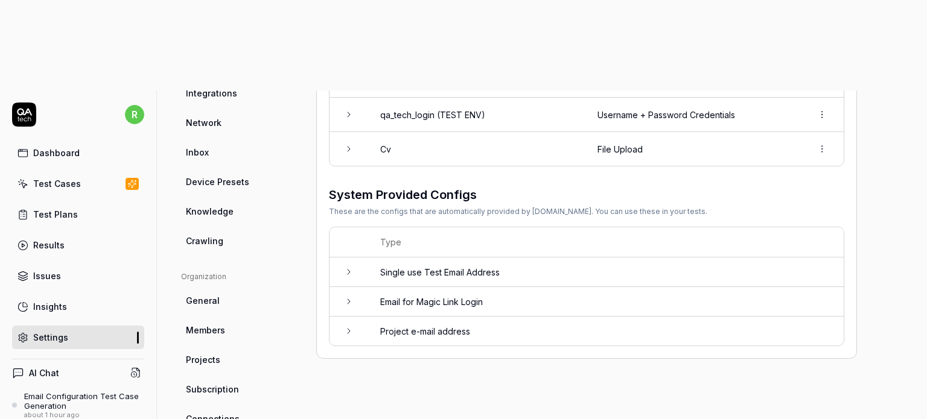
click at [352, 258] on td at bounding box center [348, 273] width 39 height 30
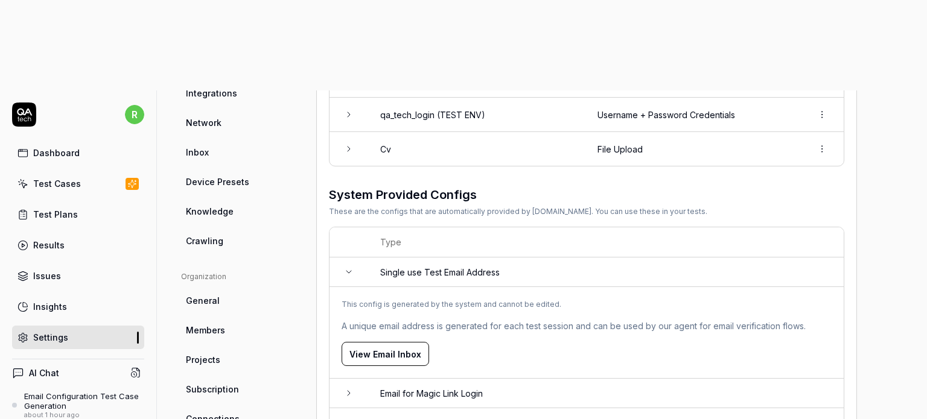
click at [384, 342] on button "View Email Inbox" at bounding box center [385, 354] width 87 height 24
